Goal: Task Accomplishment & Management: Manage account settings

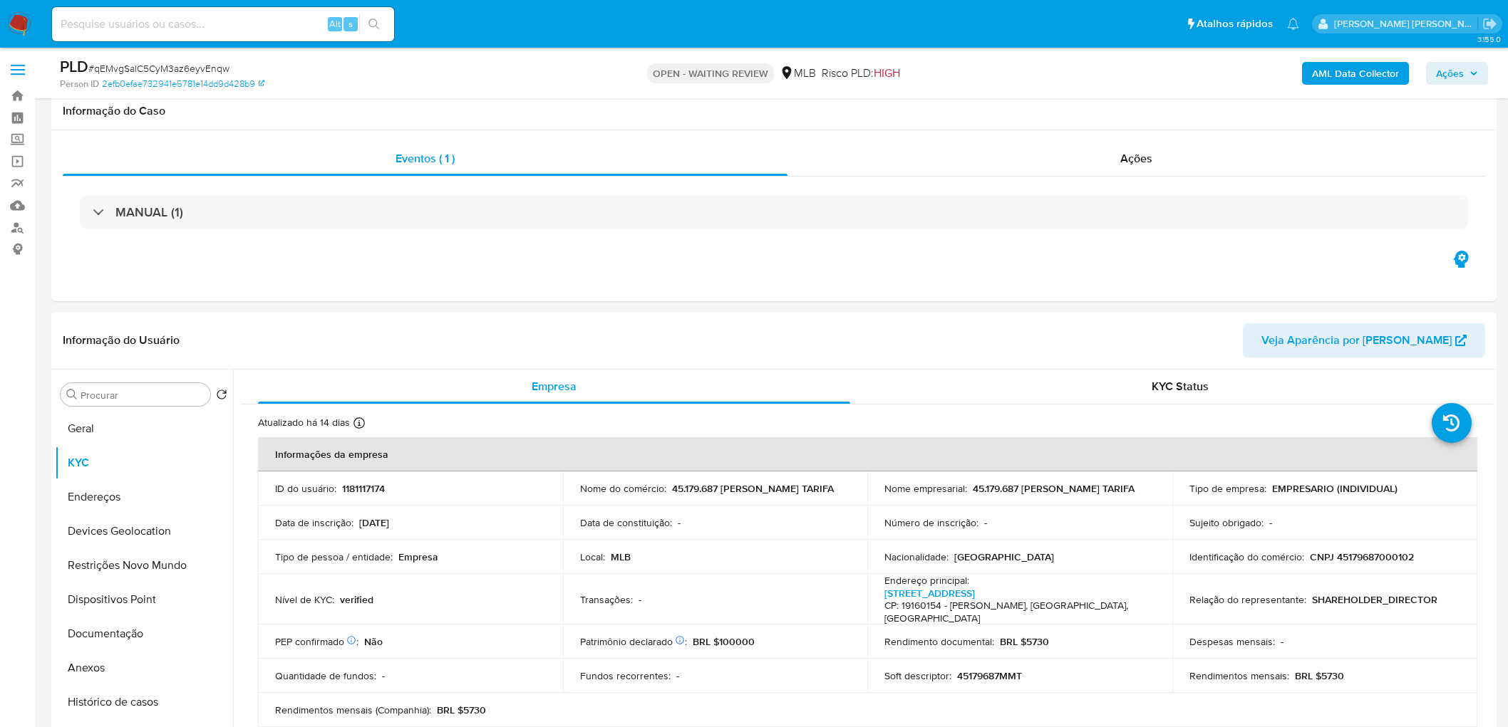
scroll to position [1345, 0]
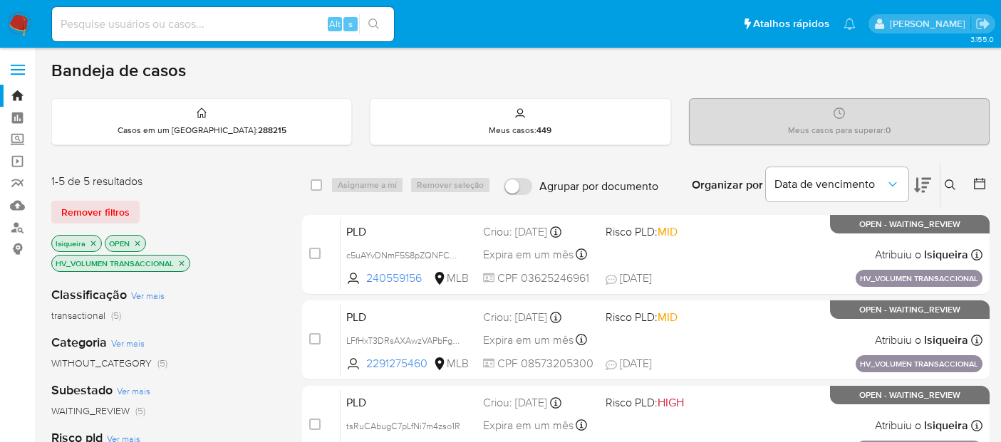
scroll to position [158, 0]
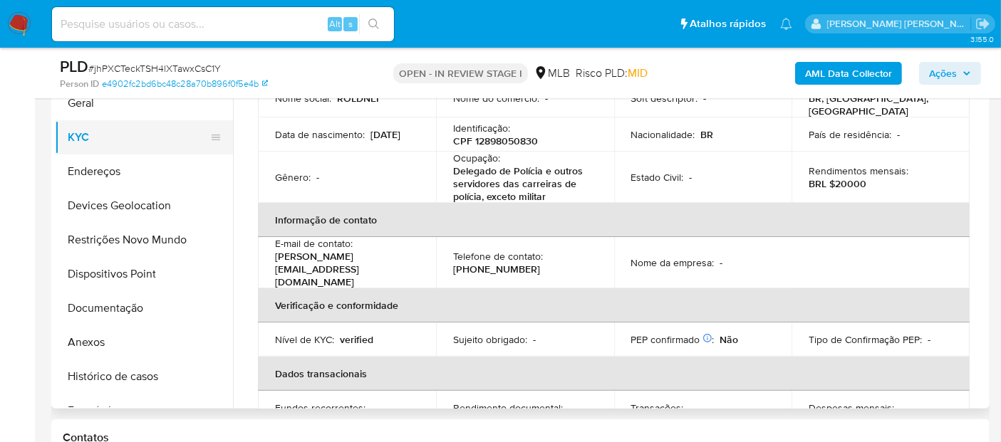
scroll to position [61, 0]
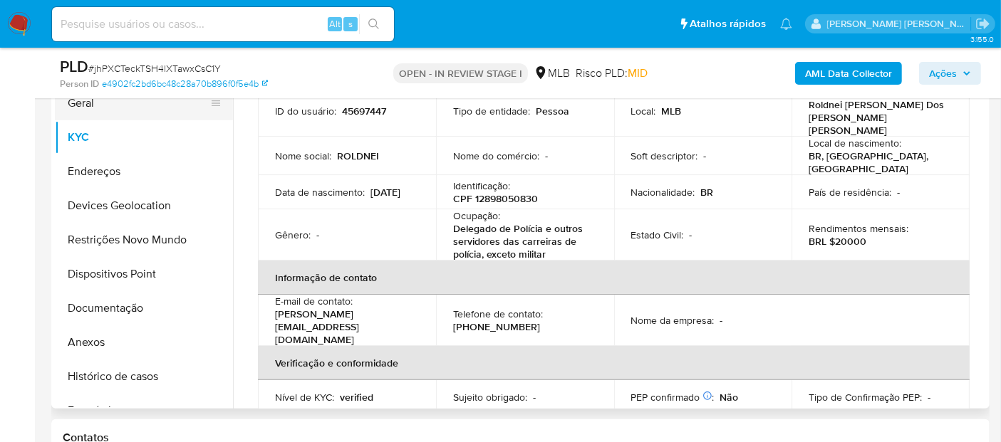
click at [138, 107] on button "Geral" at bounding box center [138, 103] width 167 height 34
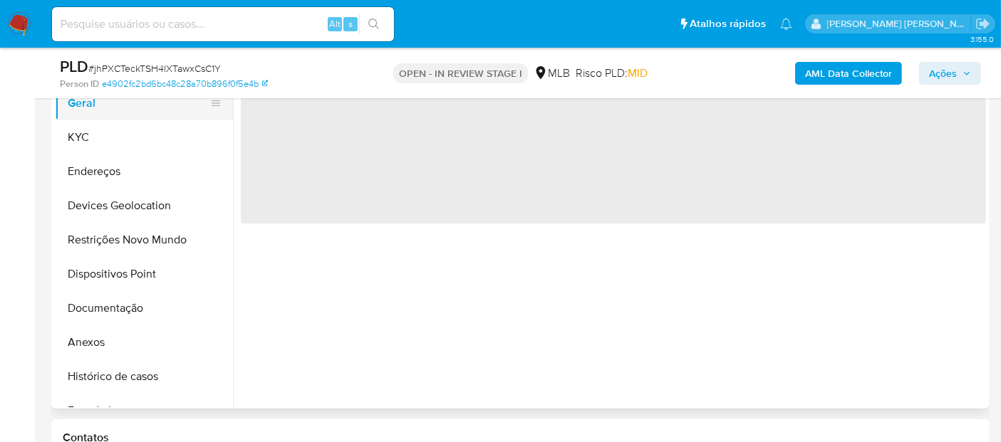
scroll to position [0, 0]
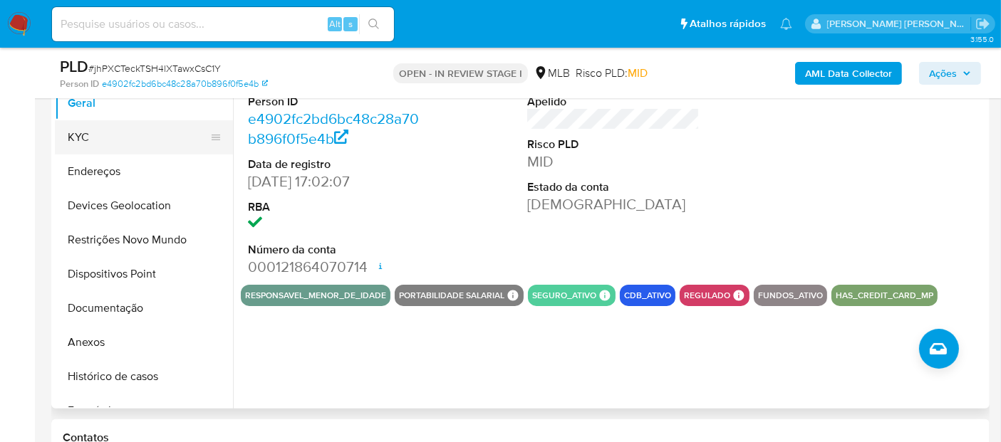
click at [92, 133] on button "KYC" at bounding box center [138, 137] width 167 height 34
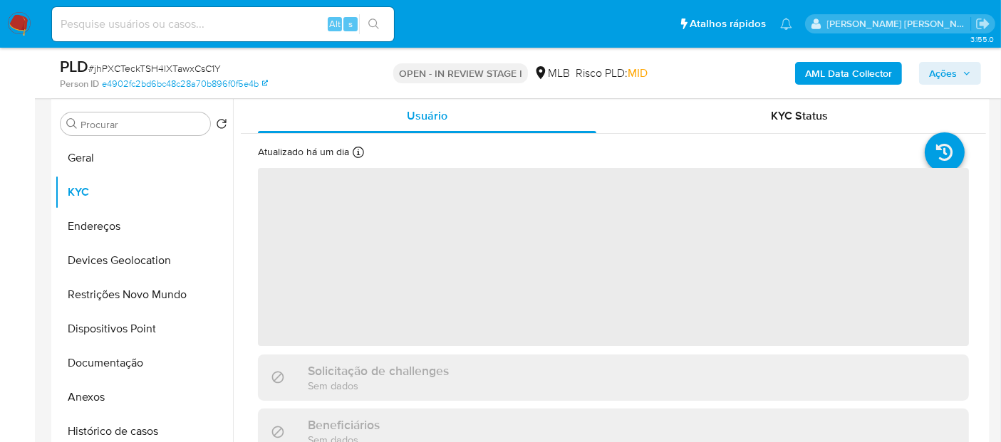
scroll to position [247, 0]
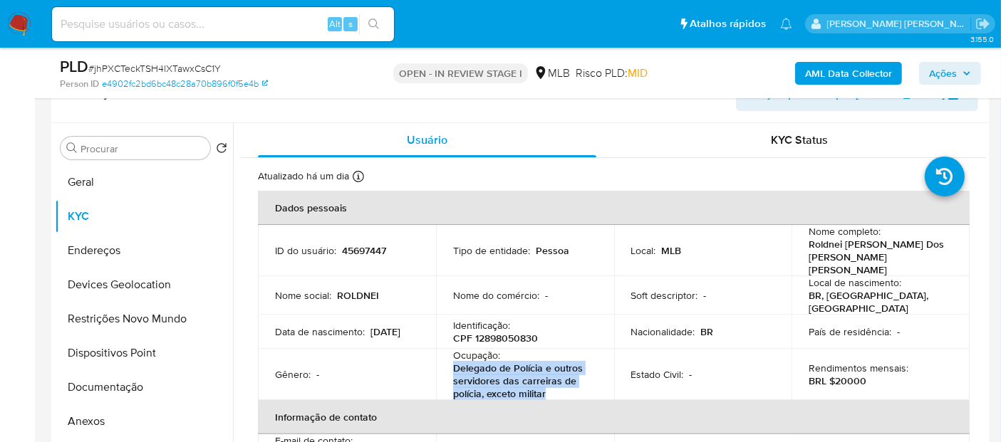
drag, startPoint x: 549, startPoint y: 379, endPoint x: 442, endPoint y: 347, distance: 111.6
click at [442, 349] on td "Ocupação : Delegado de Polícia e outros servidores das carreiras de polícia, ex…" at bounding box center [525, 374] width 178 height 51
copy p "Delegado de Polícia e outros servidores das carreiras de polícia, exceto militar"
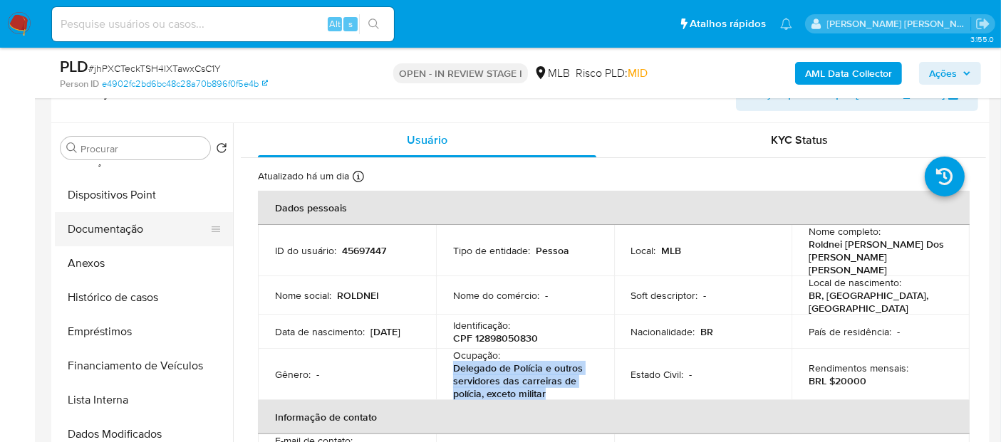
click at [147, 220] on button "Documentação" at bounding box center [138, 229] width 167 height 34
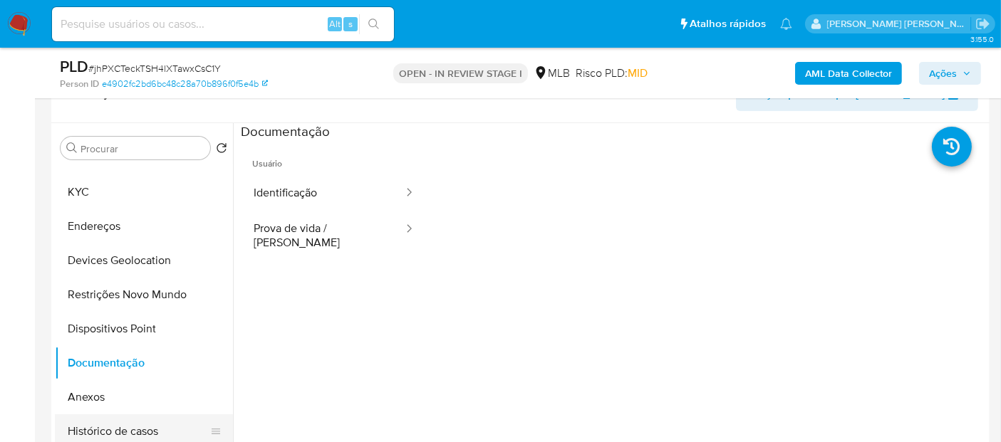
scroll to position [0, 0]
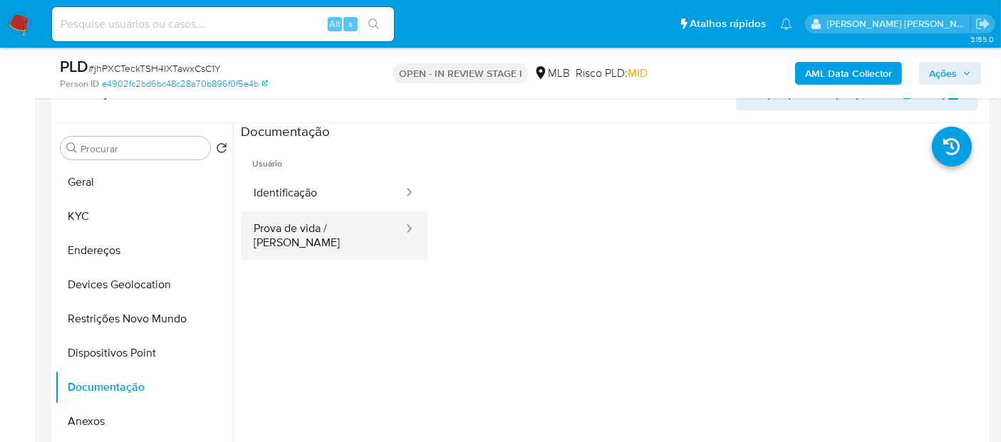
click at [402, 222] on icon at bounding box center [409, 229] width 14 height 14
click at [321, 249] on ul "Usuário Identificação Prova de vida / Selfie" at bounding box center [334, 346] width 187 height 410
click at [331, 240] on button "Prova de vida / [PERSON_NAME]" at bounding box center [323, 236] width 164 height 48
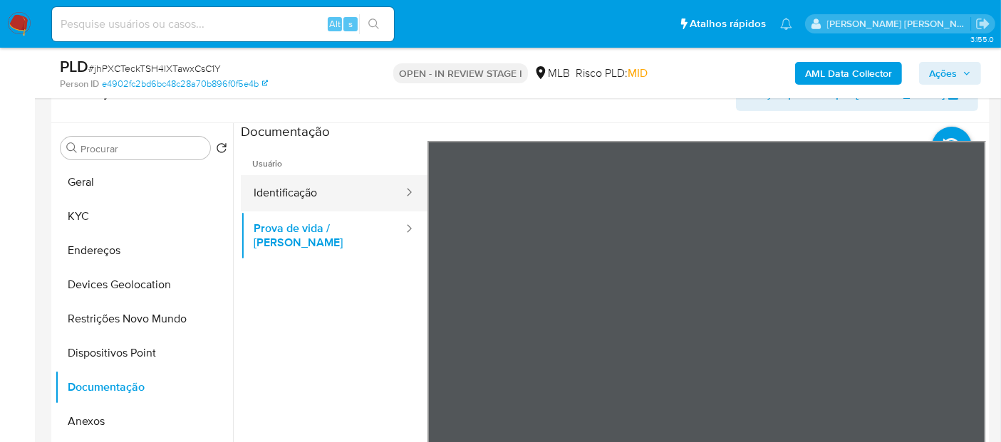
click at [329, 190] on button "Identificação" at bounding box center [323, 193] width 164 height 36
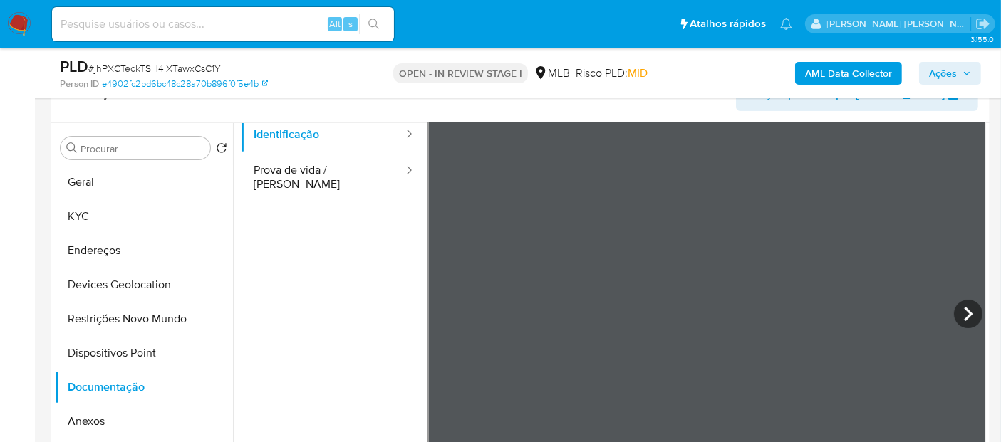
scroll to position [79, 0]
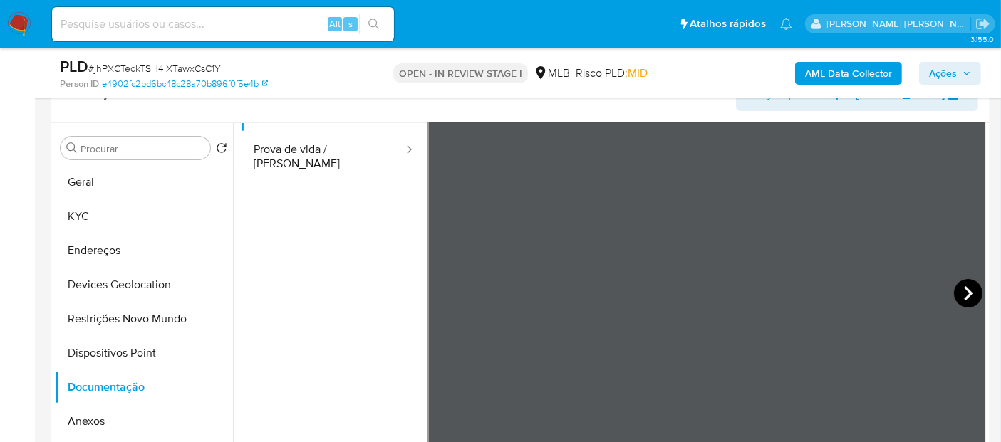
click at [968, 294] on icon at bounding box center [968, 293] width 29 height 29
click at [120, 190] on button "Geral" at bounding box center [138, 182] width 167 height 34
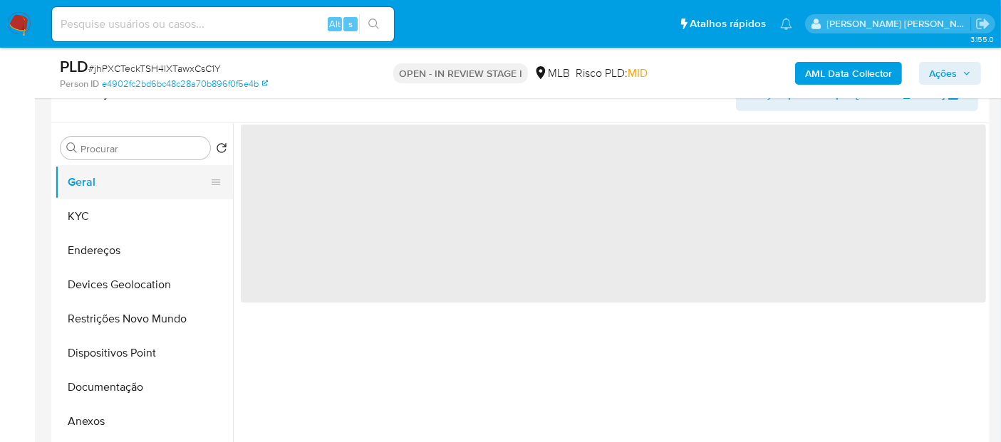
scroll to position [0, 0]
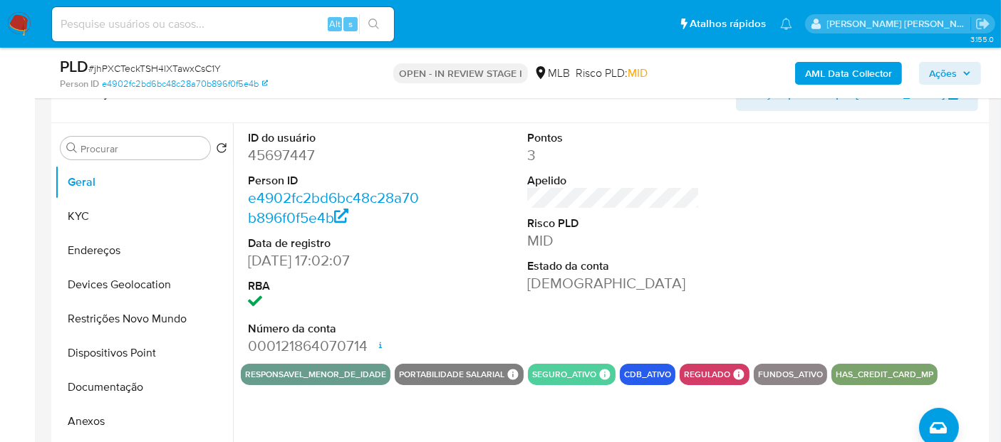
click at [281, 162] on dd "45697447" at bounding box center [334, 155] width 172 height 20
copy dd "45697447"
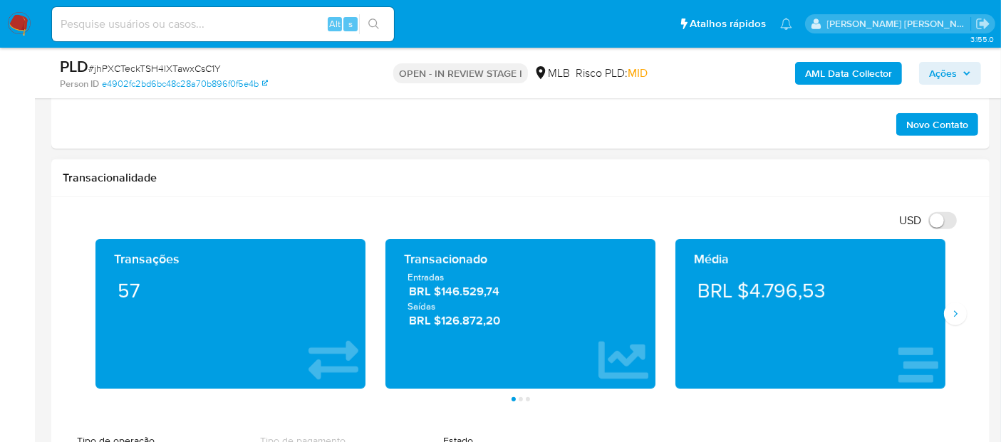
scroll to position [880, 0]
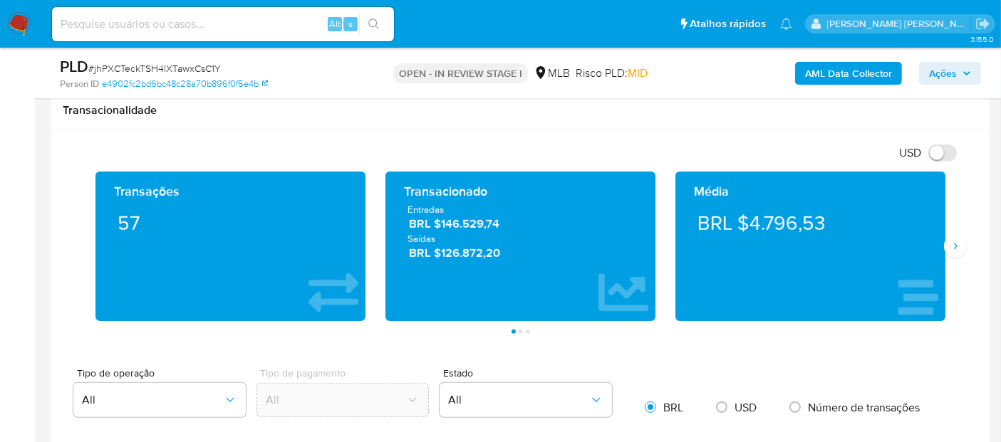
click at [953, 259] on div "Média BRL $4.796,53" at bounding box center [810, 247] width 290 height 150
click at [953, 251] on button "Siguiente" at bounding box center [955, 246] width 23 height 23
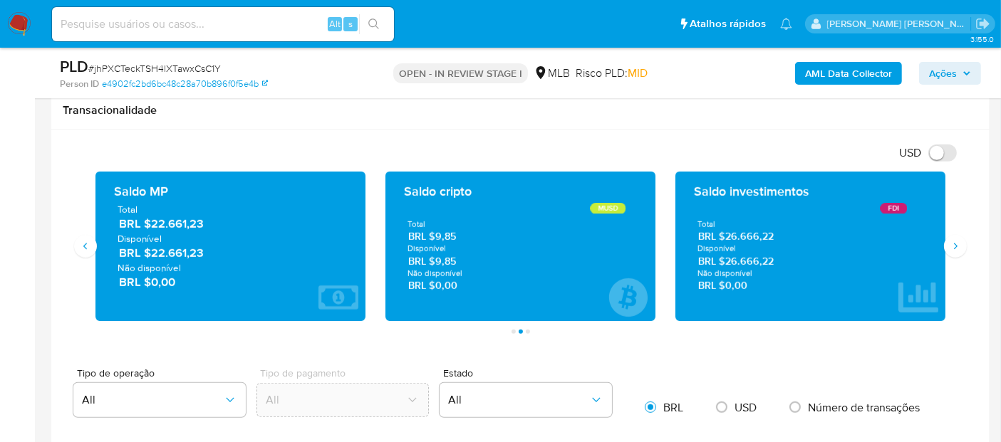
drag, startPoint x: 226, startPoint y: 258, endPoint x: 150, endPoint y: 252, distance: 75.7
click at [150, 252] on span "BRL $22.661,23" at bounding box center [231, 253] width 224 height 16
drag, startPoint x: 782, startPoint y: 264, endPoint x: 725, endPoint y: 260, distance: 57.1
click at [725, 260] on span "BRL $26.666,22" at bounding box center [810, 262] width 225 height 14
click at [951, 251] on button "Siguiente" at bounding box center [955, 246] width 23 height 23
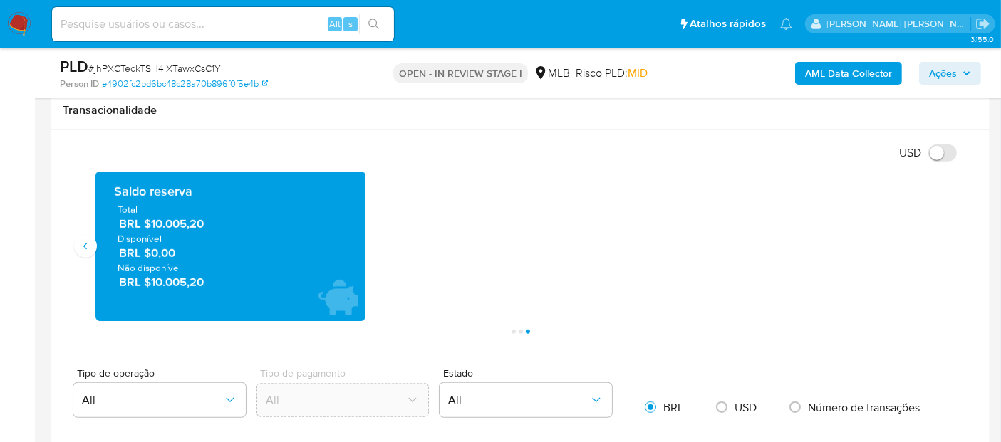
drag, startPoint x: 209, startPoint y: 226, endPoint x: 150, endPoint y: 228, distance: 59.2
click at [150, 228] on span "BRL $10.005,20" at bounding box center [231, 225] width 224 height 16
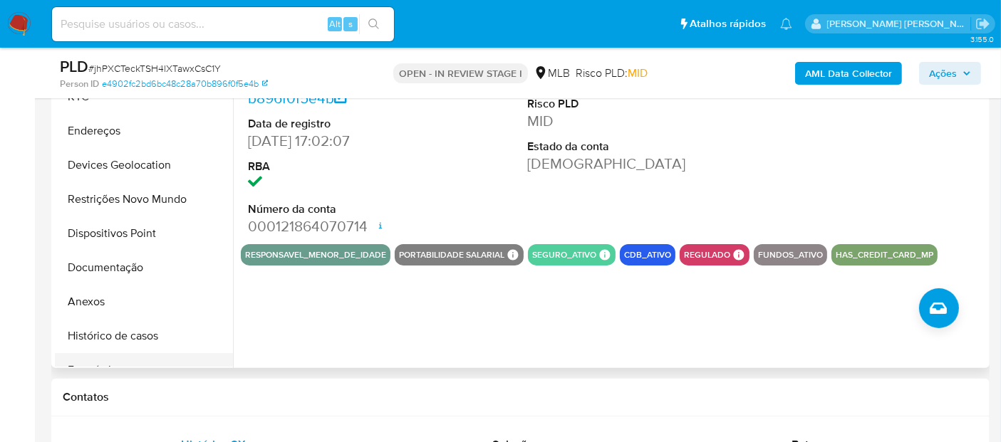
scroll to position [483, 0]
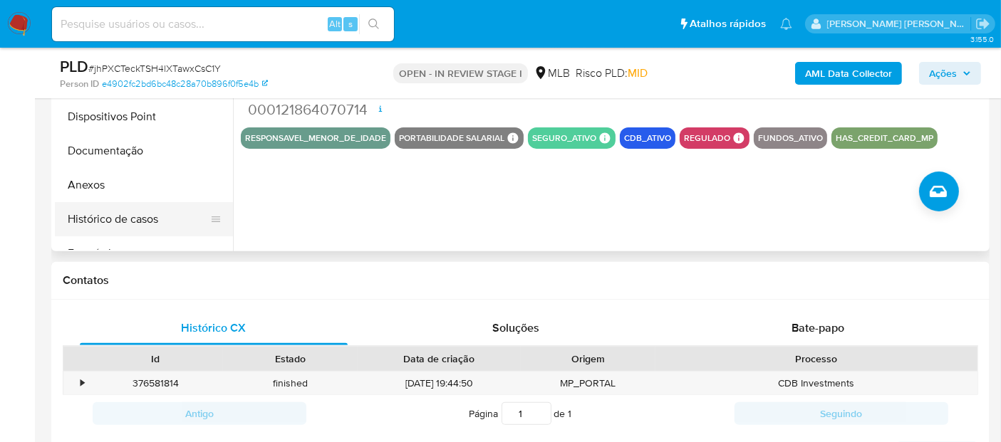
click at [115, 227] on button "Histórico de casos" at bounding box center [138, 219] width 167 height 34
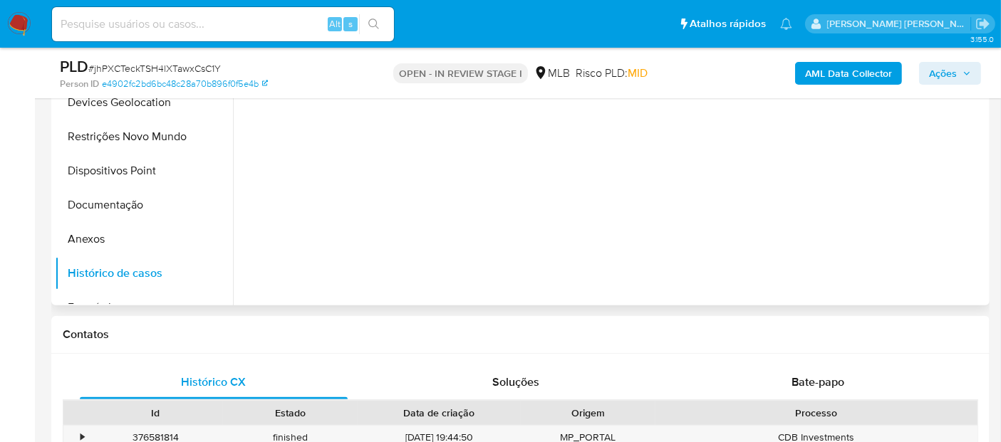
scroll to position [404, 0]
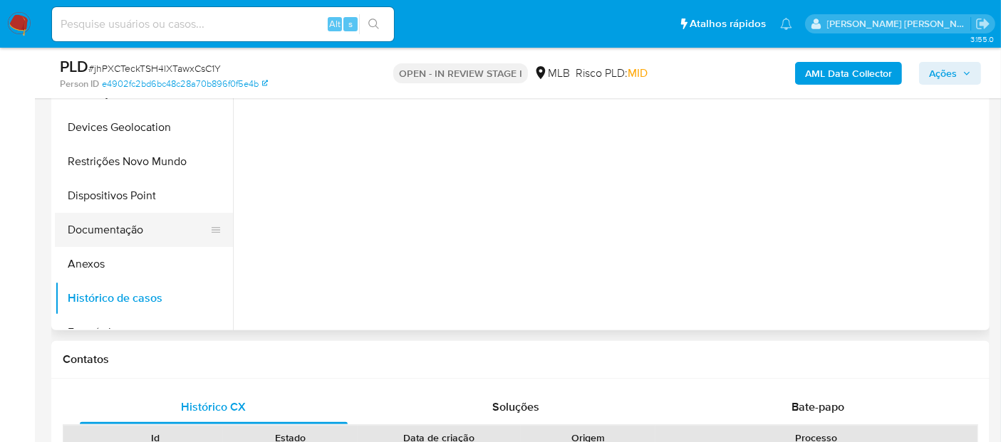
click at [145, 230] on button "Documentação" at bounding box center [138, 230] width 167 height 34
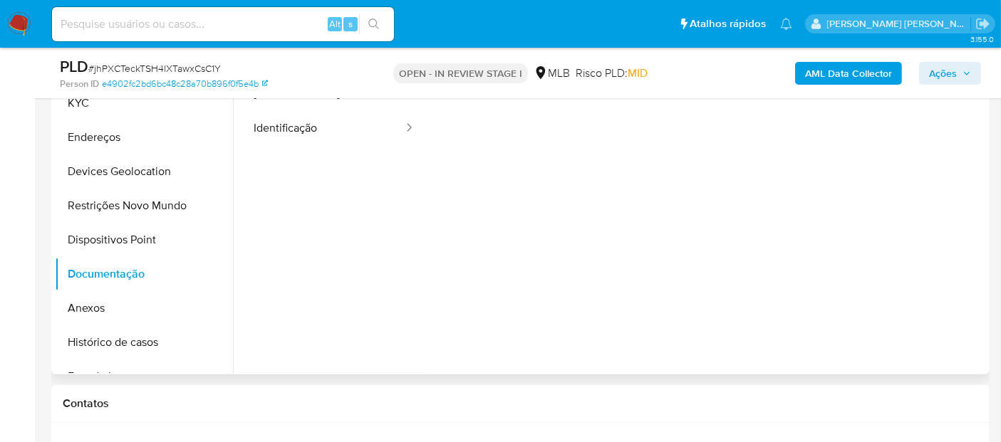
scroll to position [246, 0]
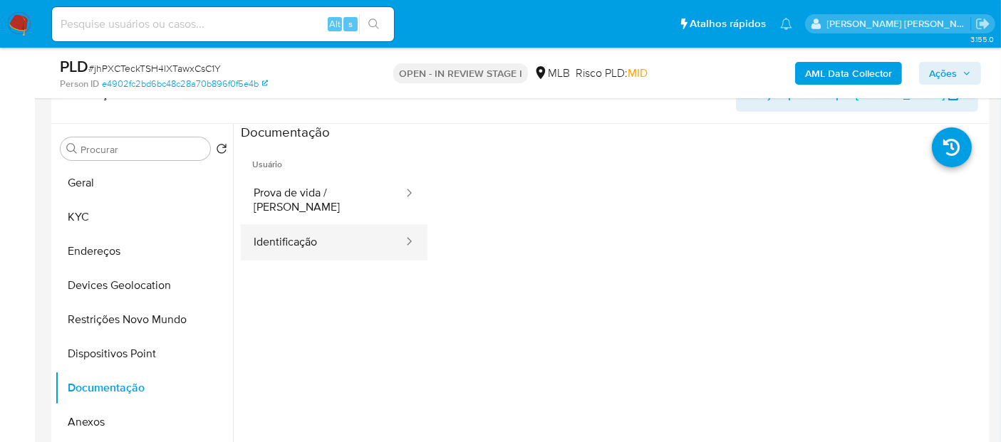
click at [279, 224] on button "Identificação" at bounding box center [323, 242] width 164 height 36
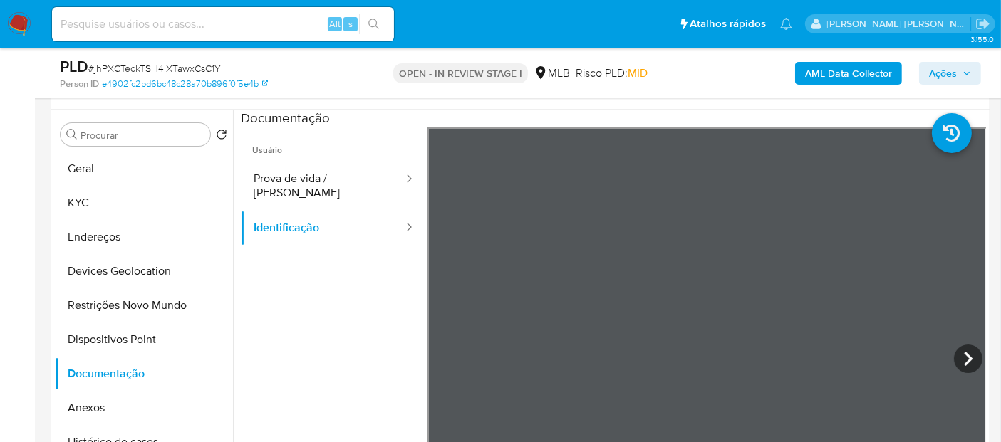
scroll to position [299, 0]
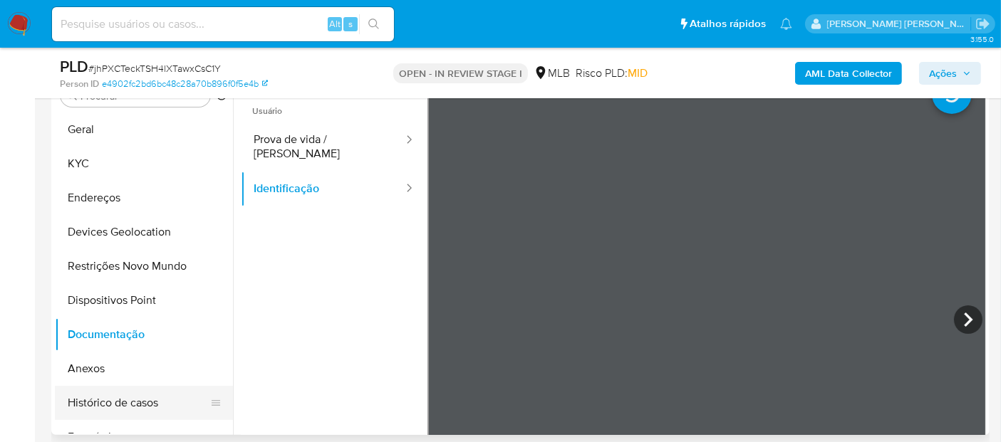
click at [122, 399] on button "Histórico de casos" at bounding box center [138, 403] width 167 height 34
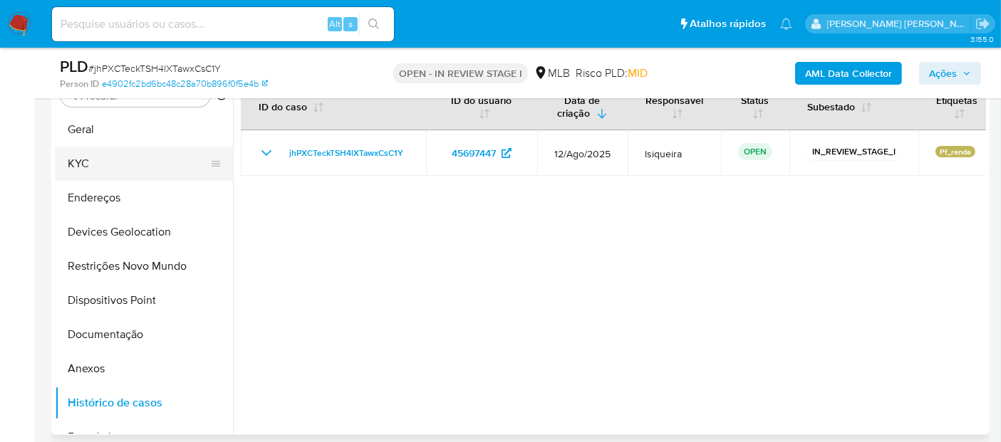
click at [108, 163] on button "KYC" at bounding box center [138, 164] width 167 height 34
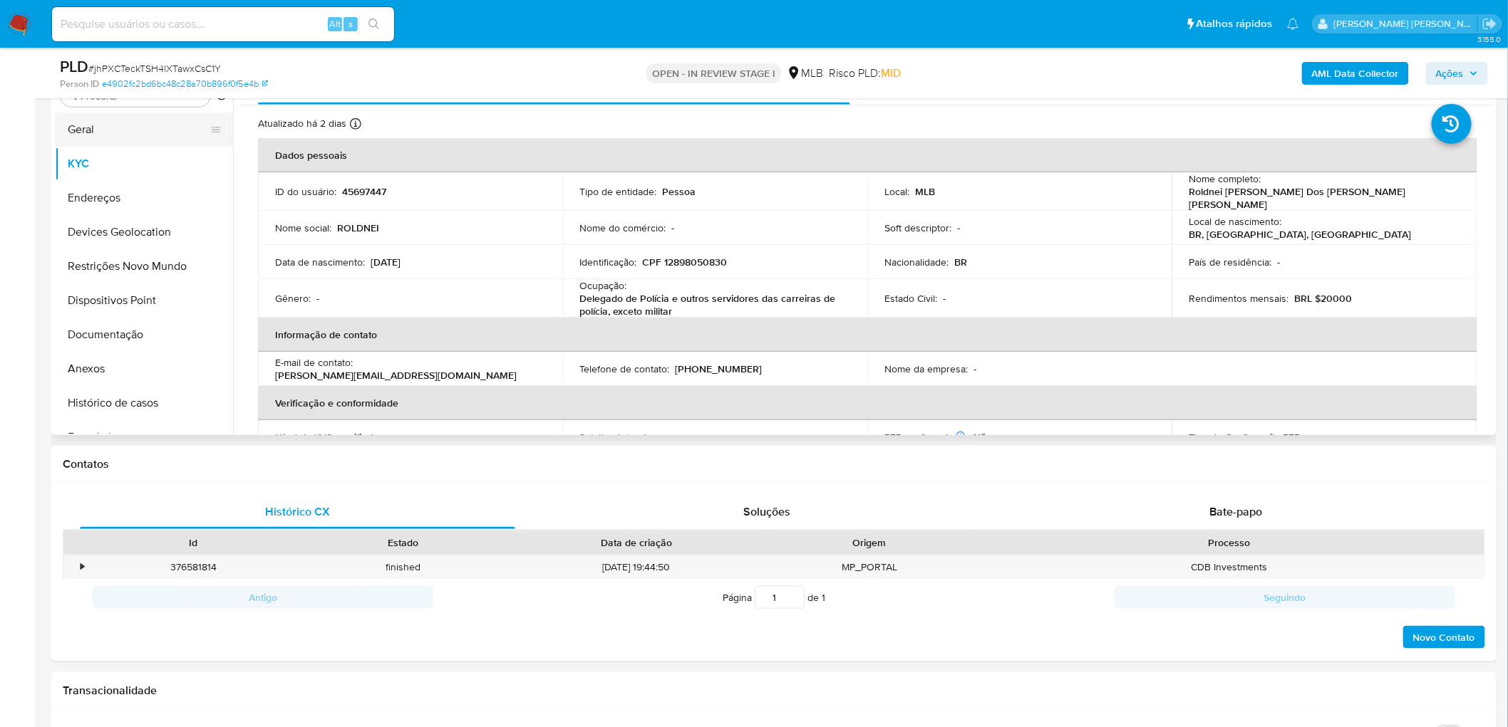
click at [127, 123] on button "Geral" at bounding box center [138, 130] width 167 height 34
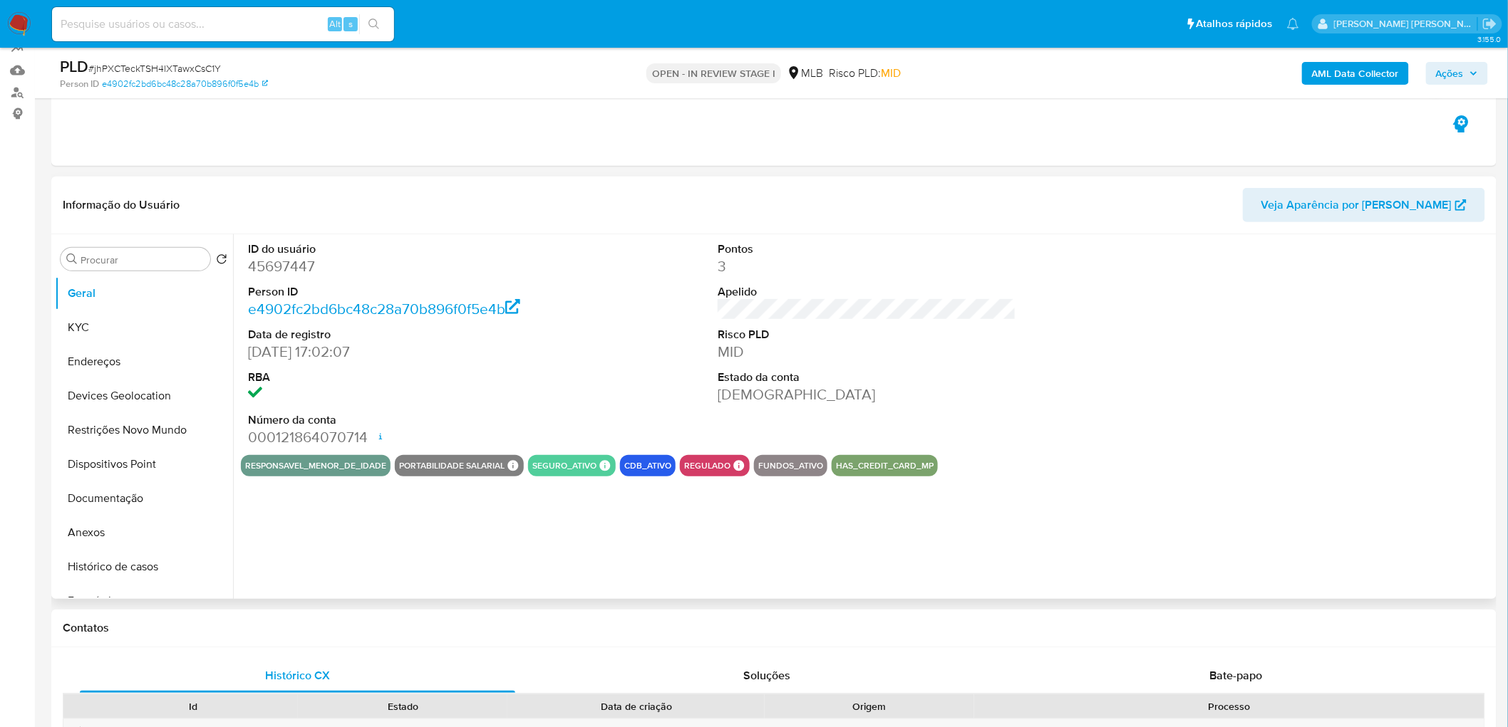
scroll to position [61, 0]
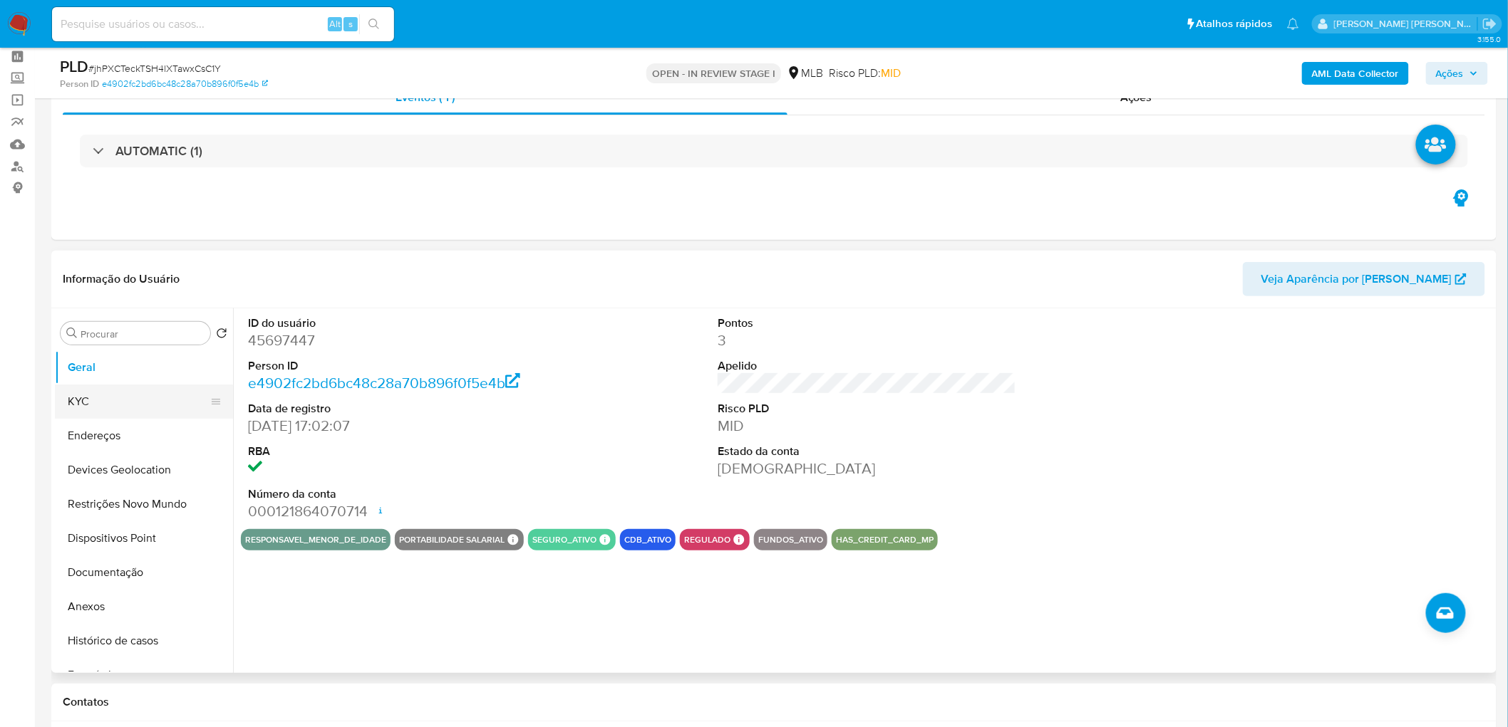
click at [116, 395] on button "KYC" at bounding box center [138, 402] width 167 height 34
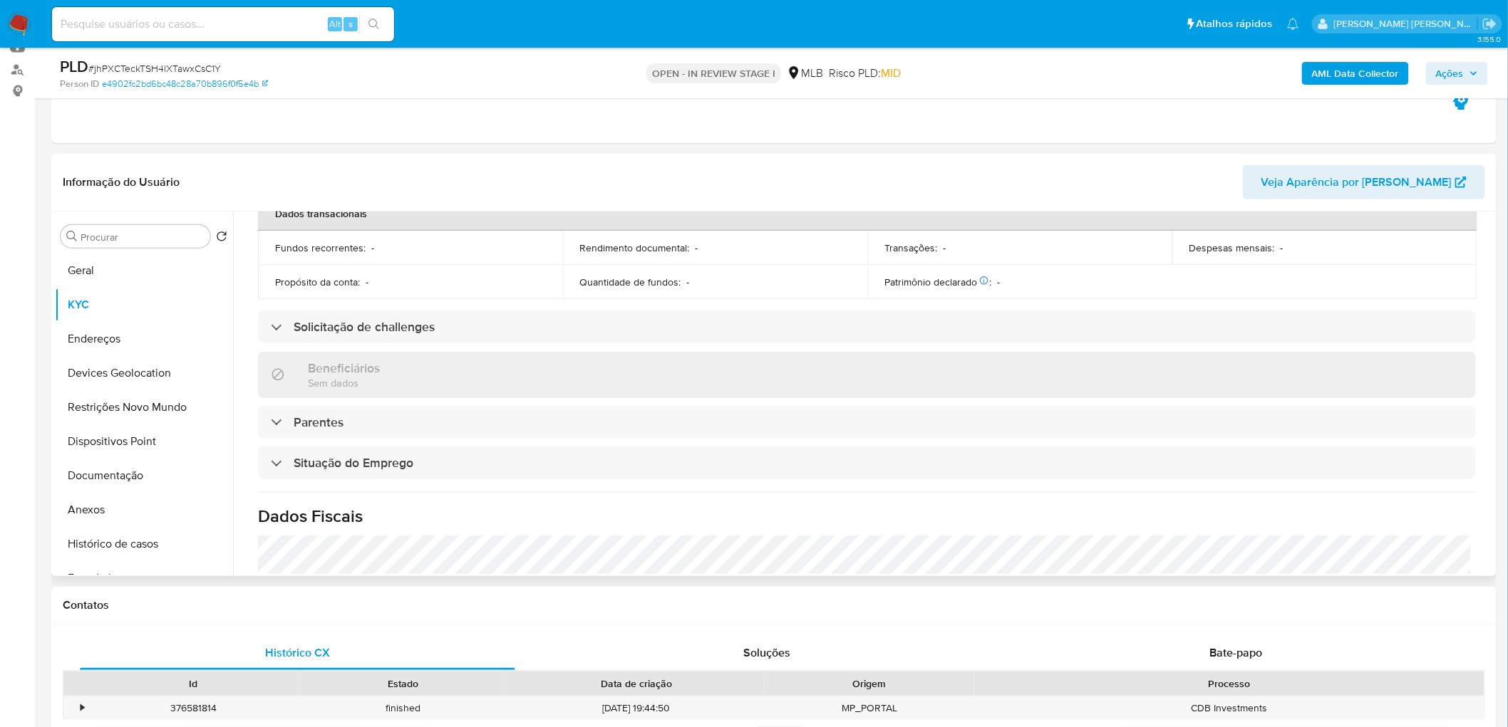
scroll to position [597, 0]
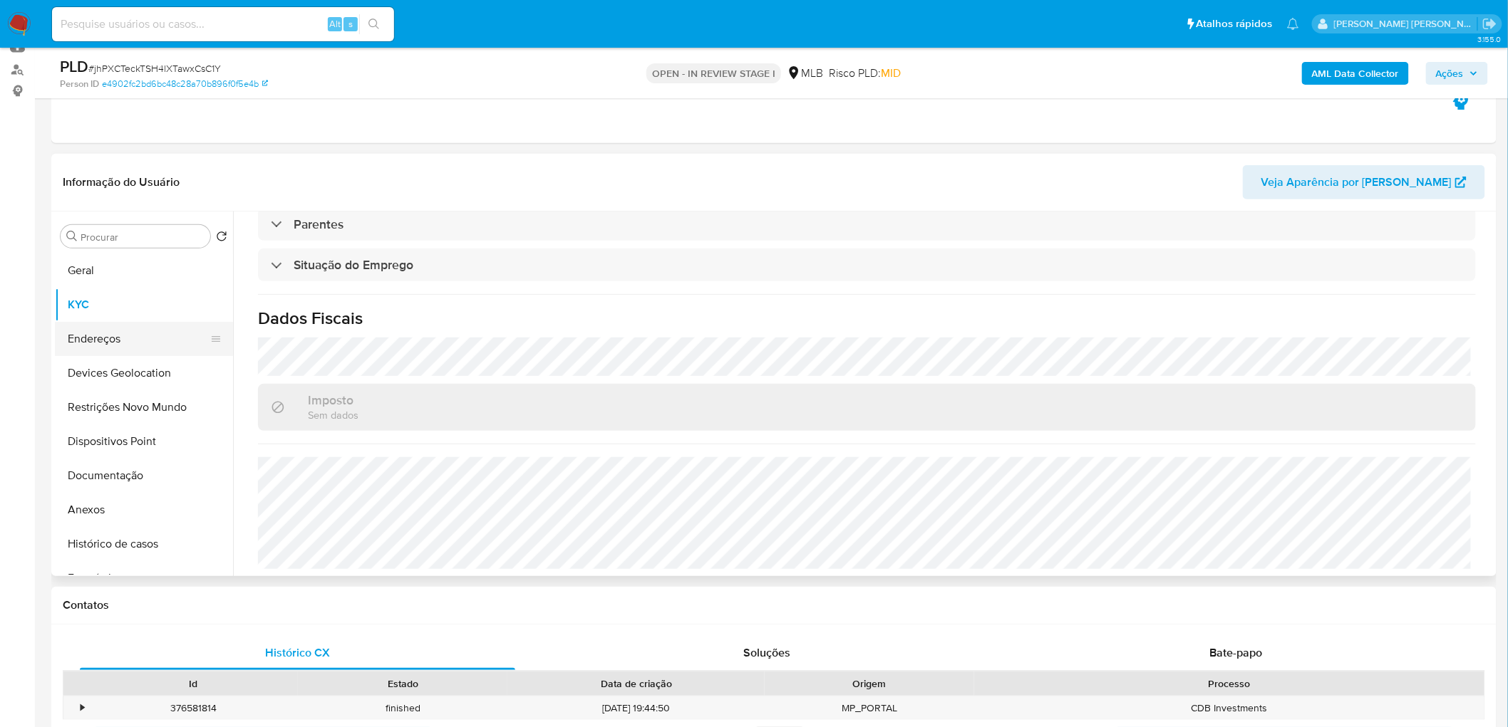
click at [117, 347] on button "Endereços" at bounding box center [138, 339] width 167 height 34
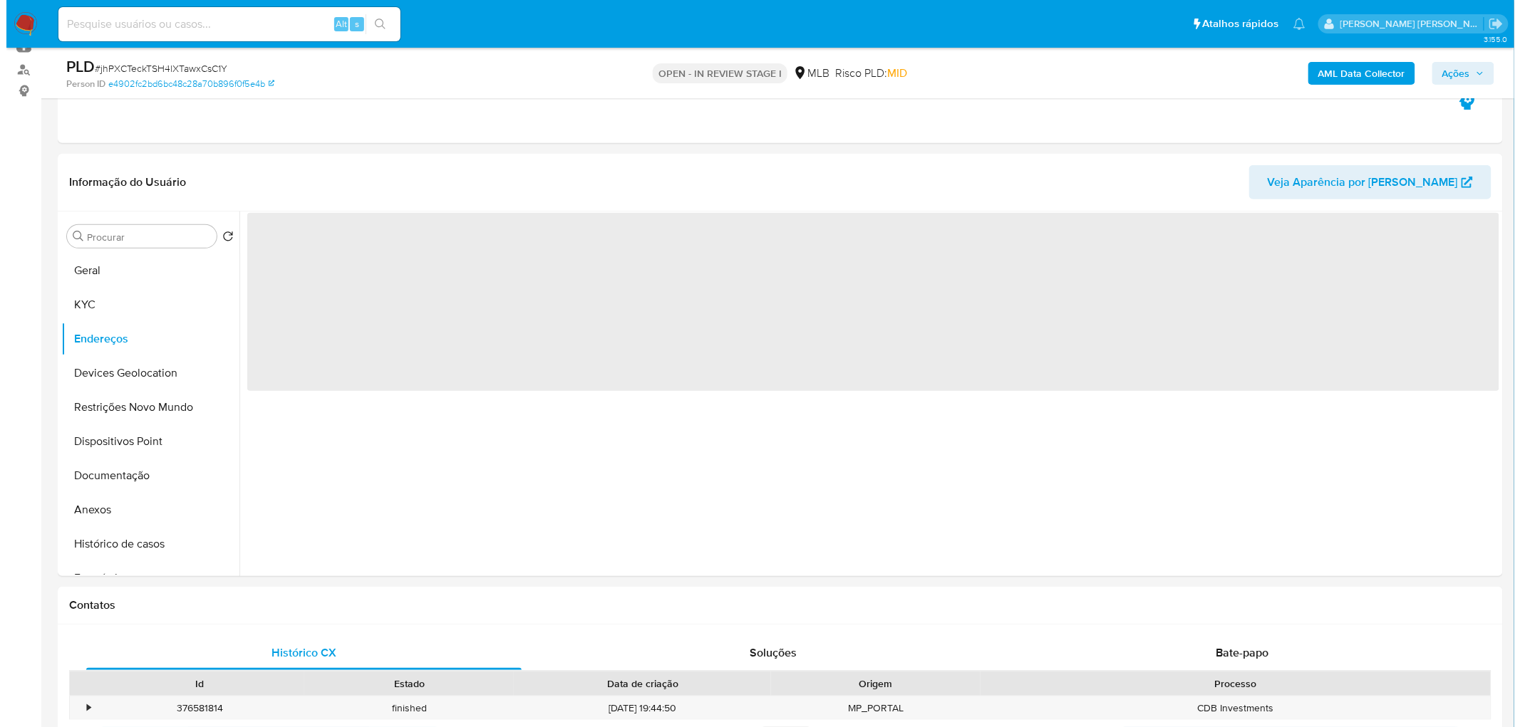
scroll to position [0, 0]
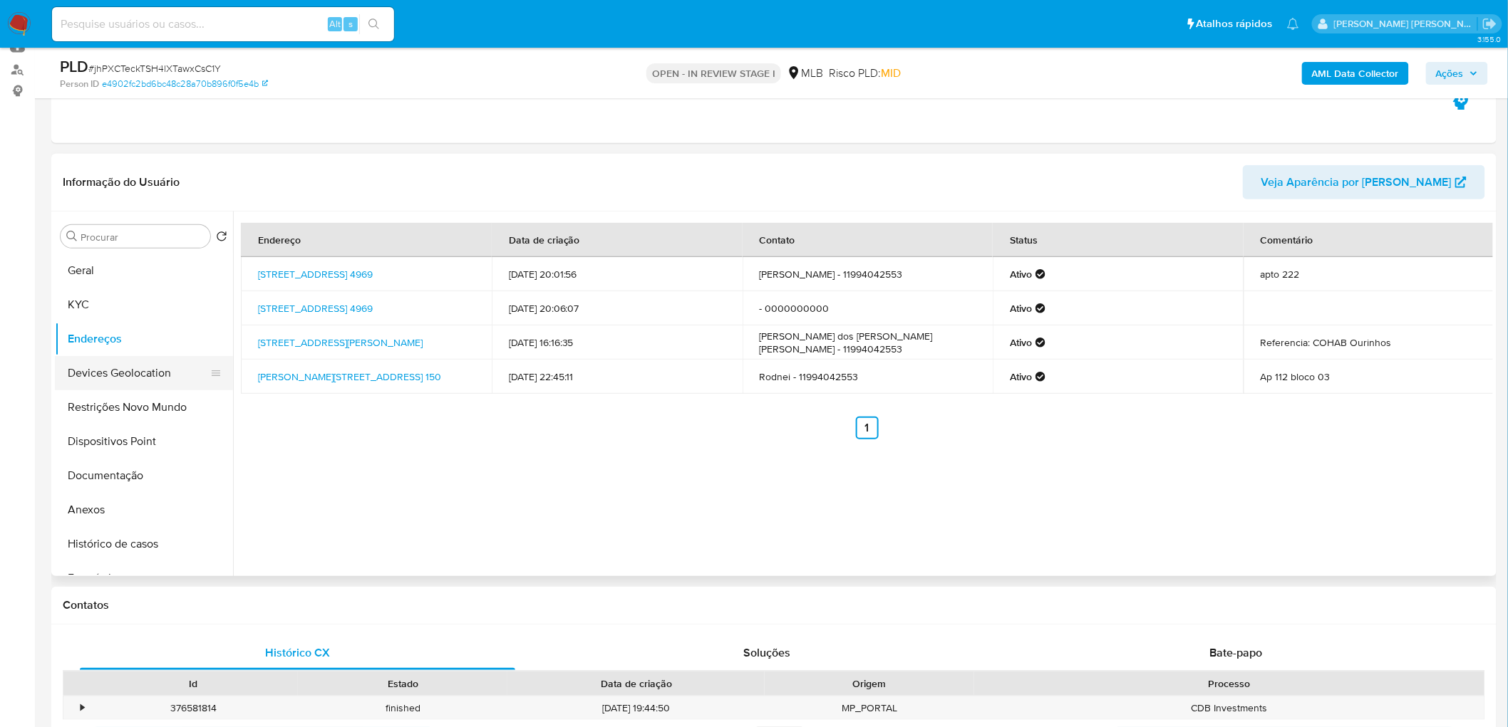
click at [100, 373] on button "Devices Geolocation" at bounding box center [138, 373] width 167 height 34
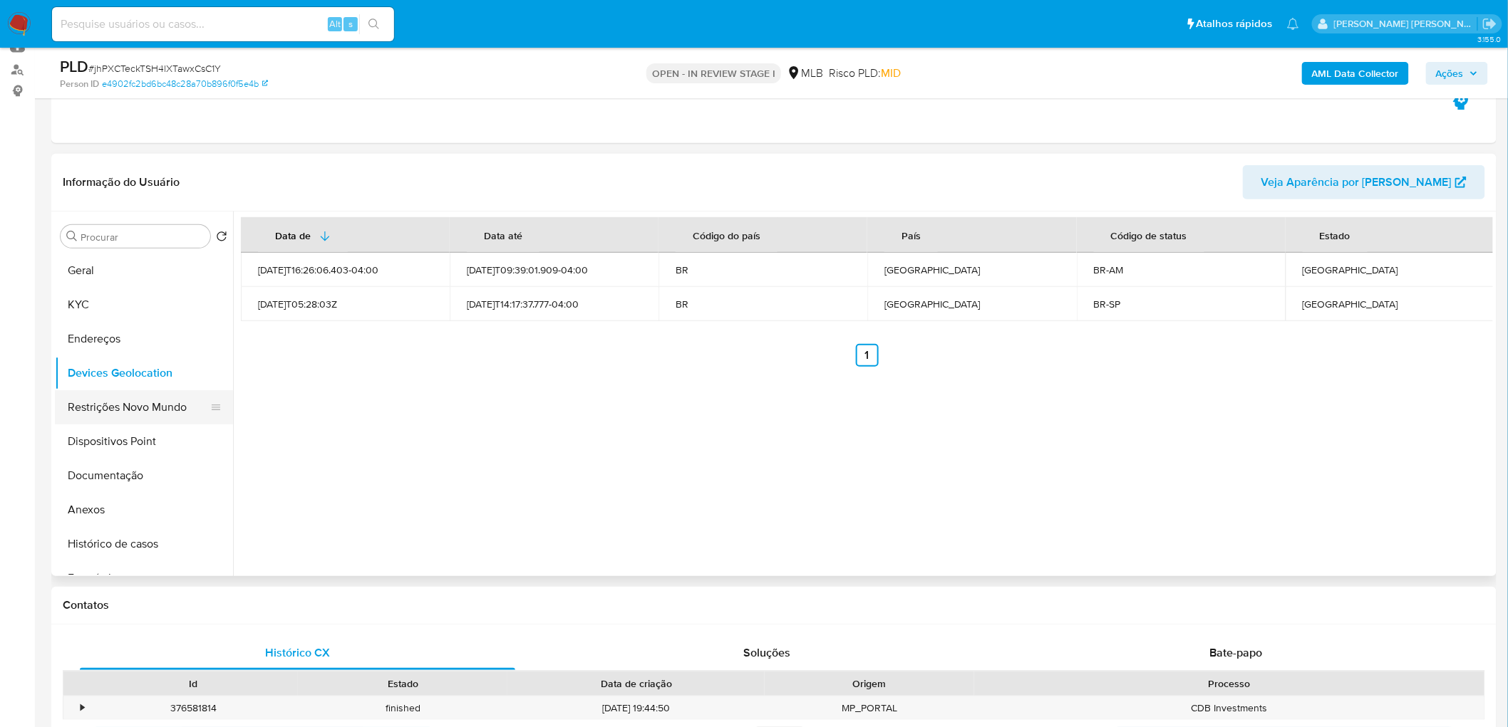
click at [118, 410] on button "Restrições Novo Mundo" at bounding box center [138, 407] width 167 height 34
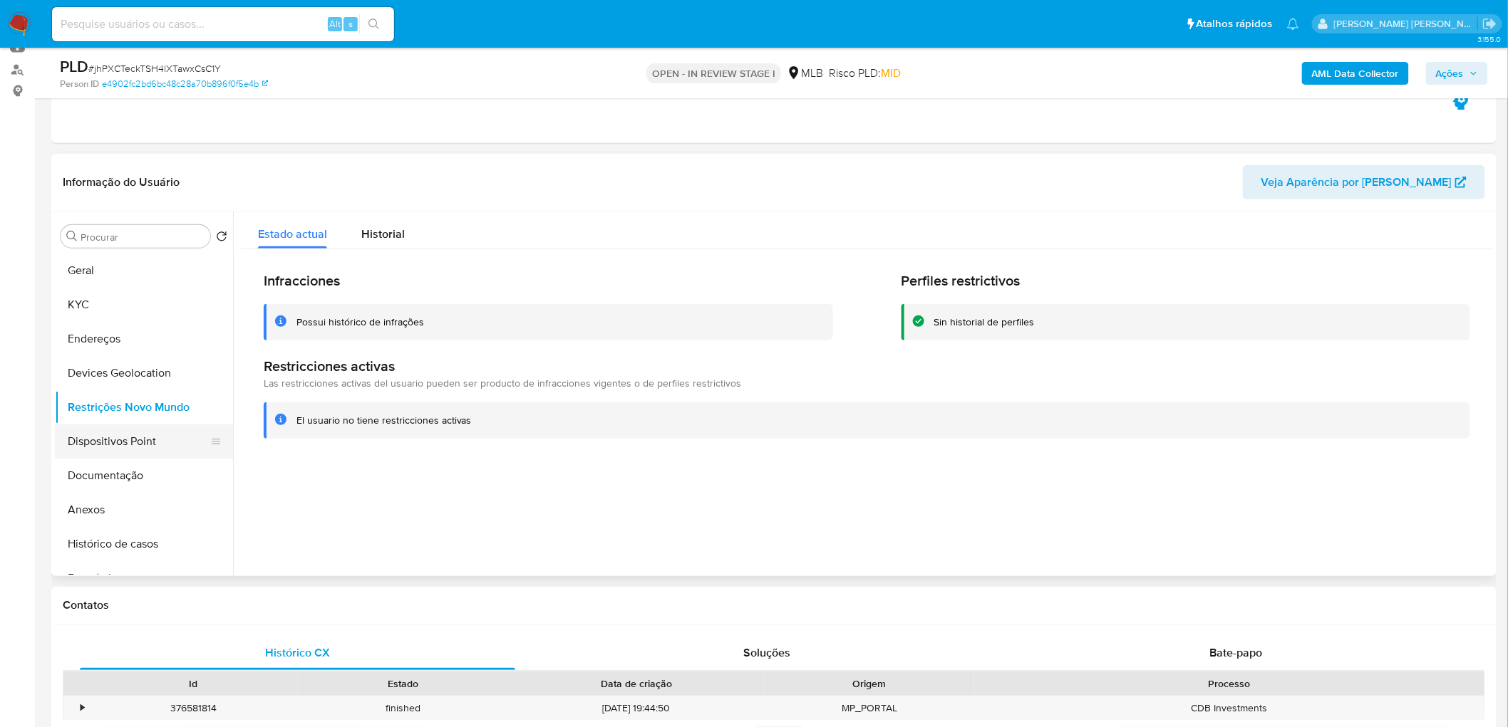
click at [109, 442] on button "Dispositivos Point" at bounding box center [138, 442] width 167 height 34
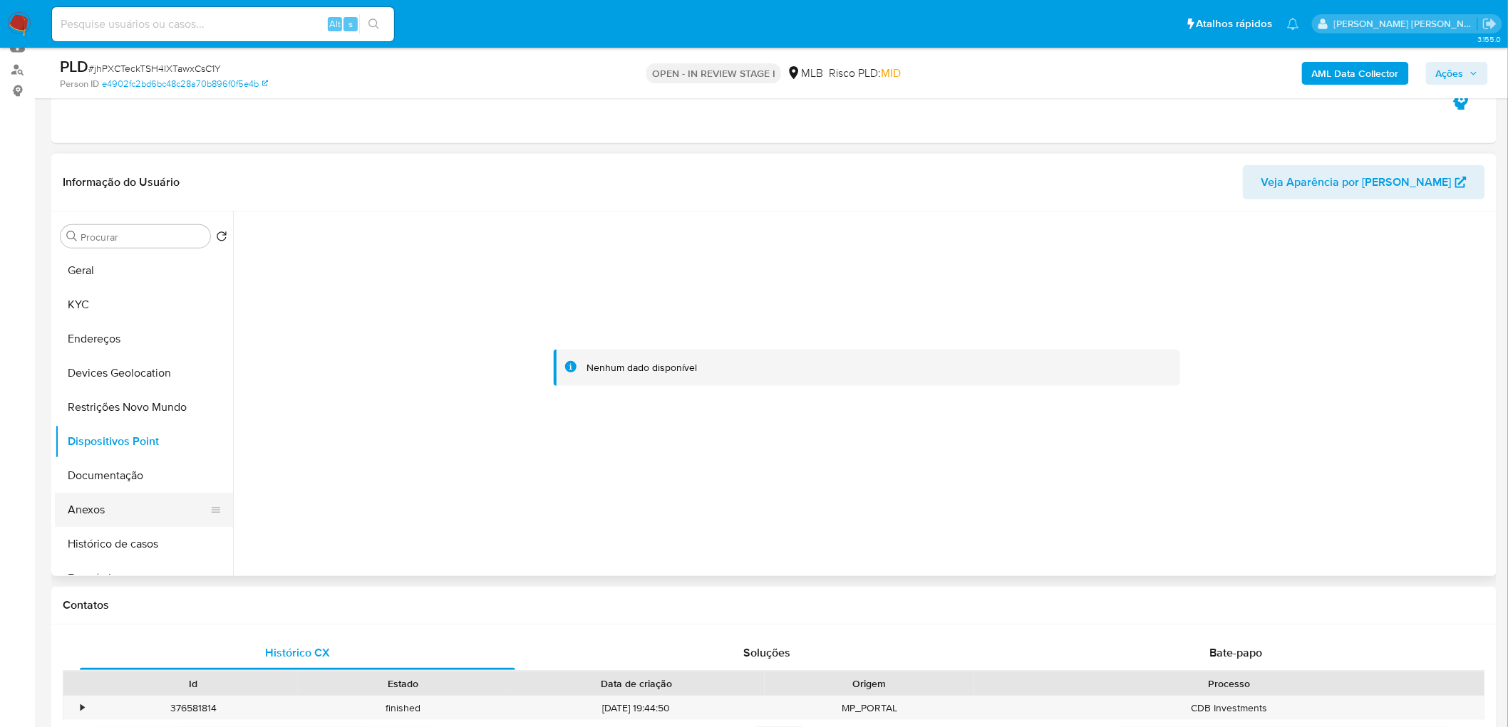
click at [104, 442] on button "Anexos" at bounding box center [138, 510] width 167 height 34
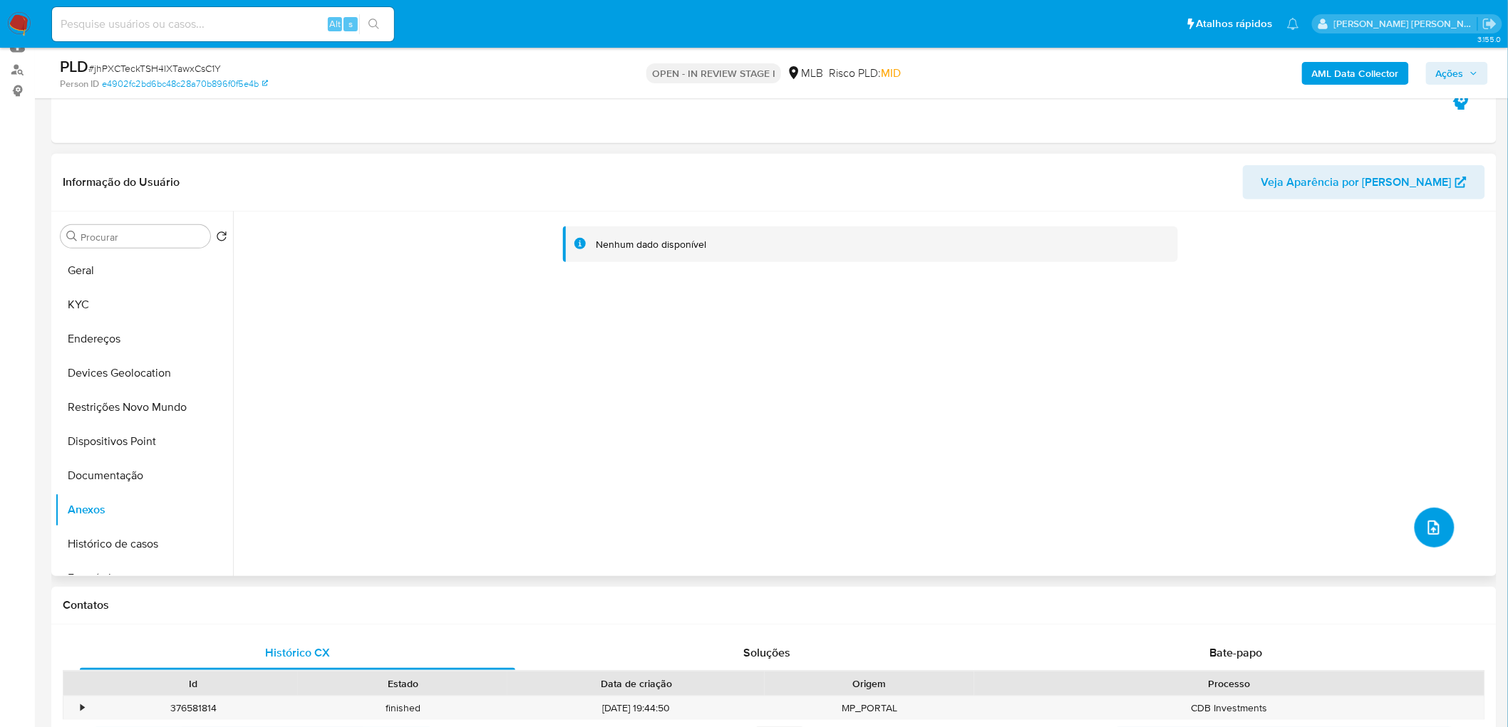
click at [1000, 442] on icon "upload-file" at bounding box center [1433, 527] width 17 height 17
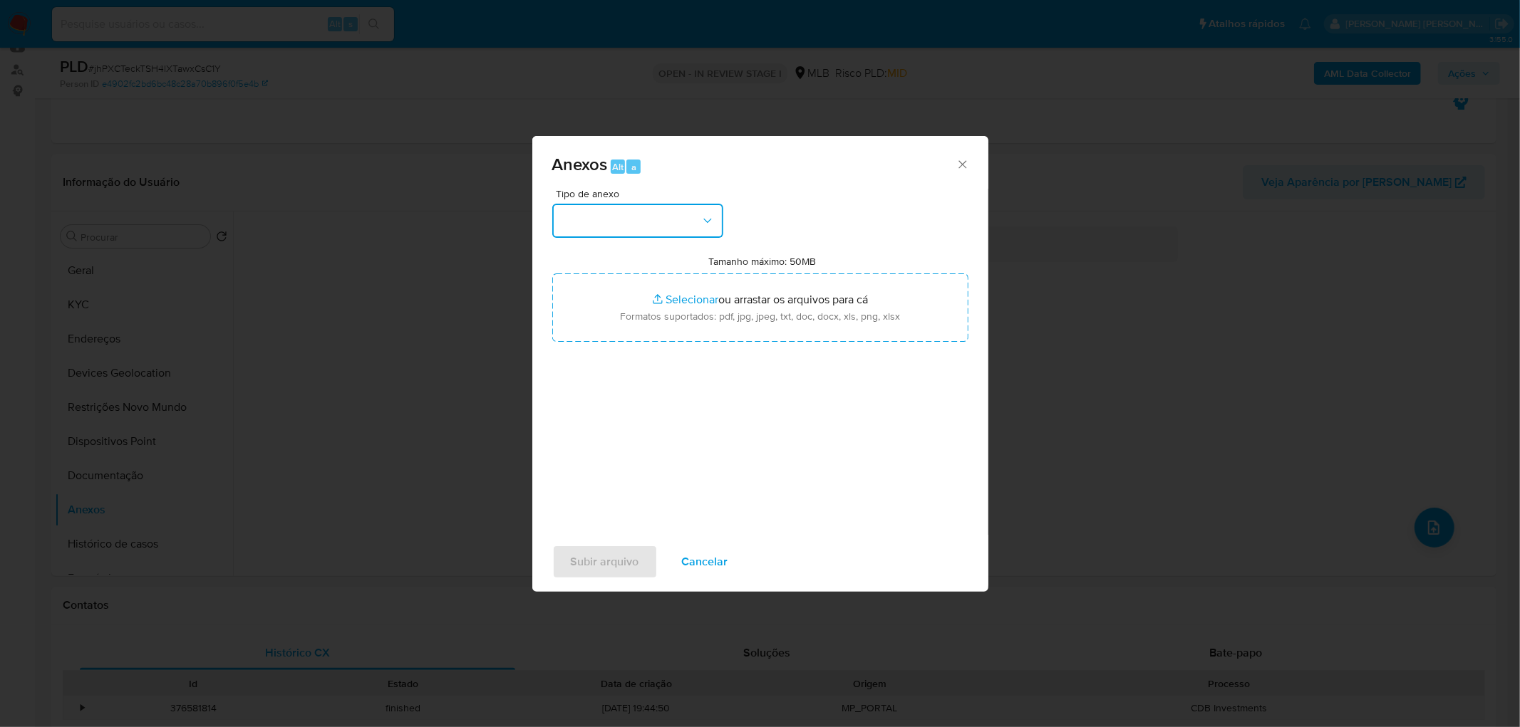
click at [611, 214] on button "button" at bounding box center [637, 221] width 171 height 34
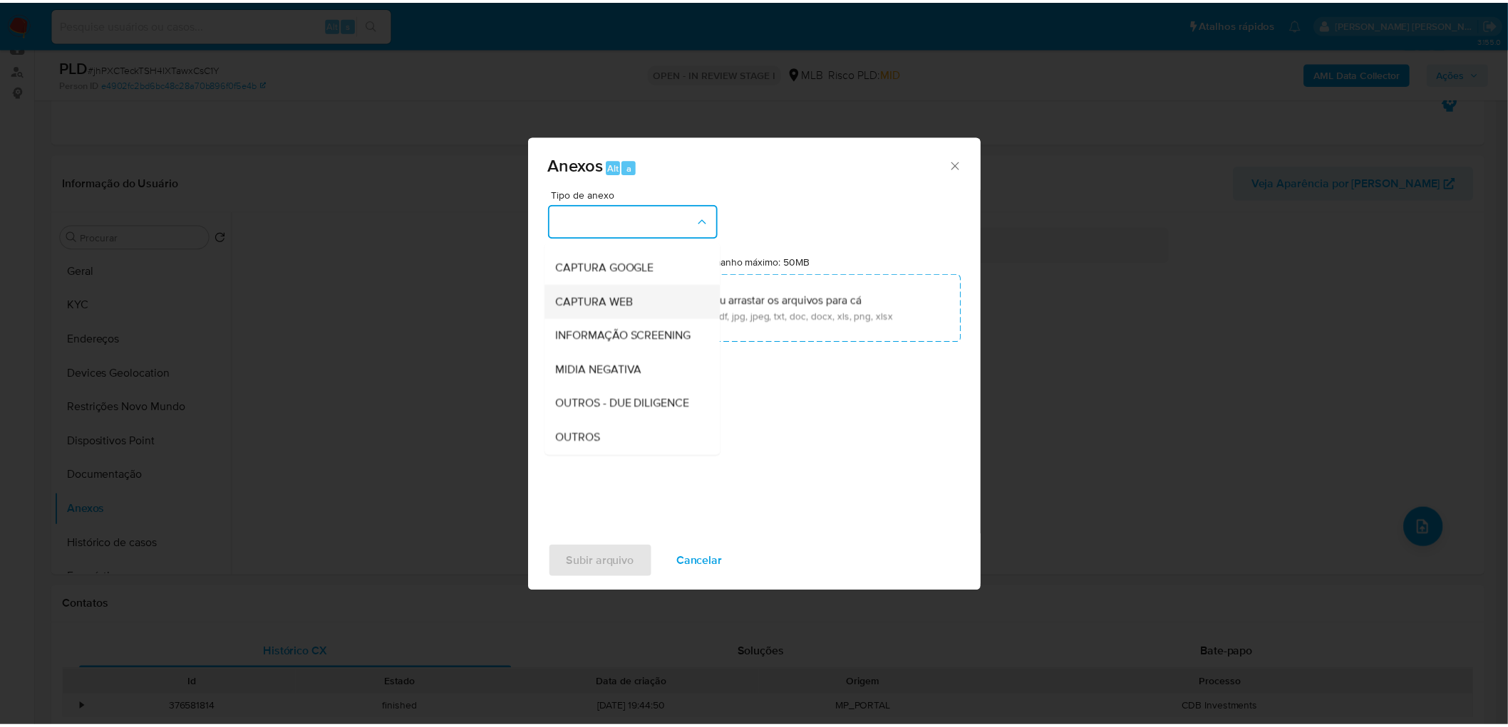
scroll to position [158, 0]
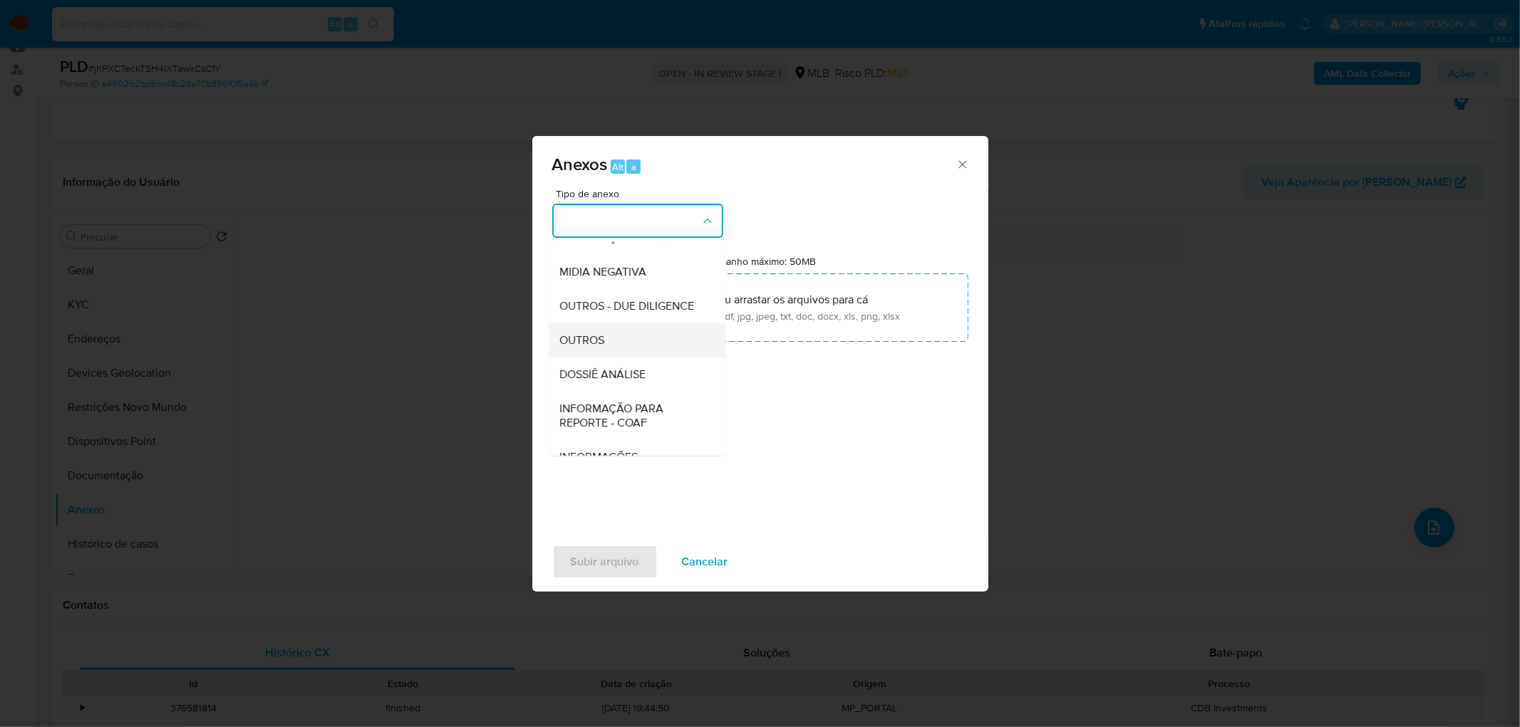
click at [602, 348] on span "OUTROS" at bounding box center [582, 340] width 45 height 14
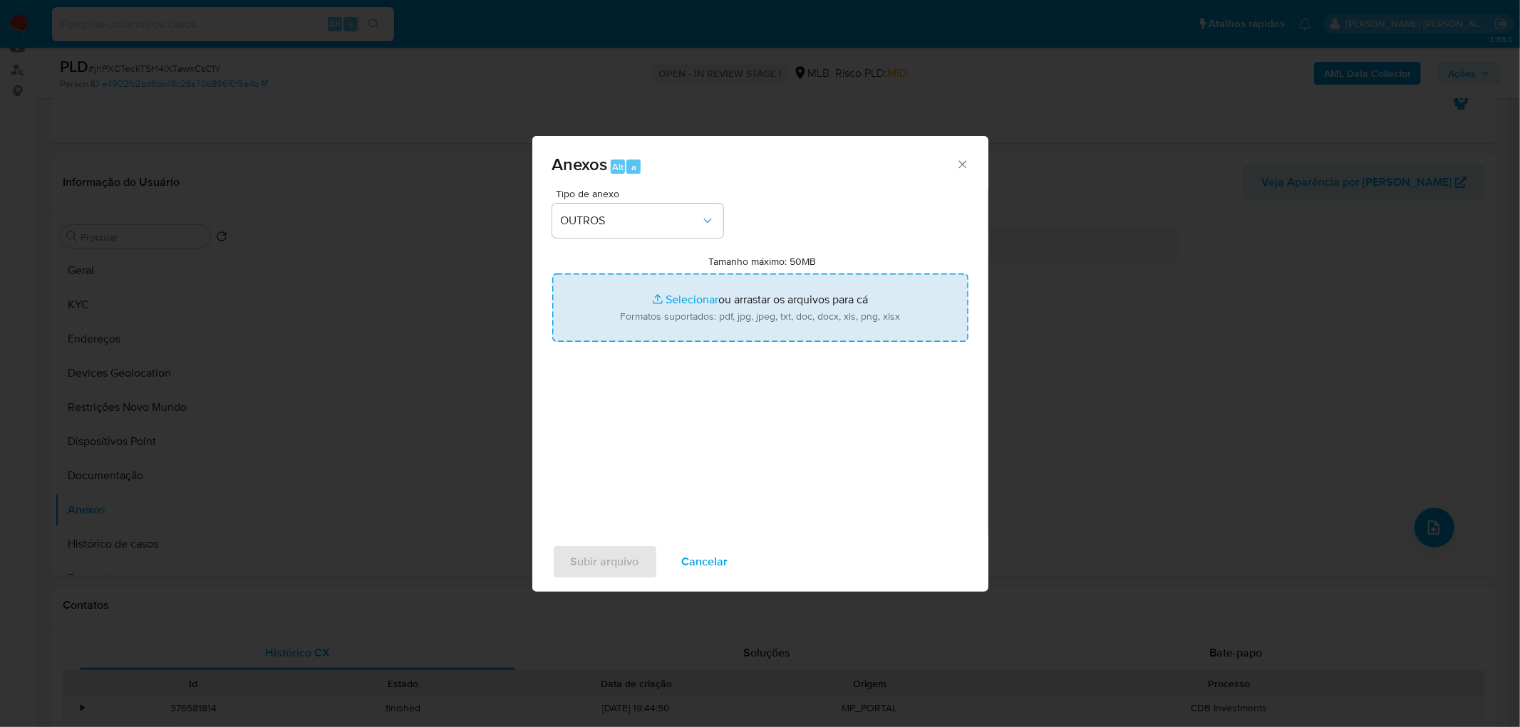
click at [680, 304] on input "Tamanho máximo: 50MB Selecionar arquivos" at bounding box center [760, 308] width 416 height 68
type input "C:\fakepath\Mulan 45697447_2025_08_20_08_26_29.xlsx"
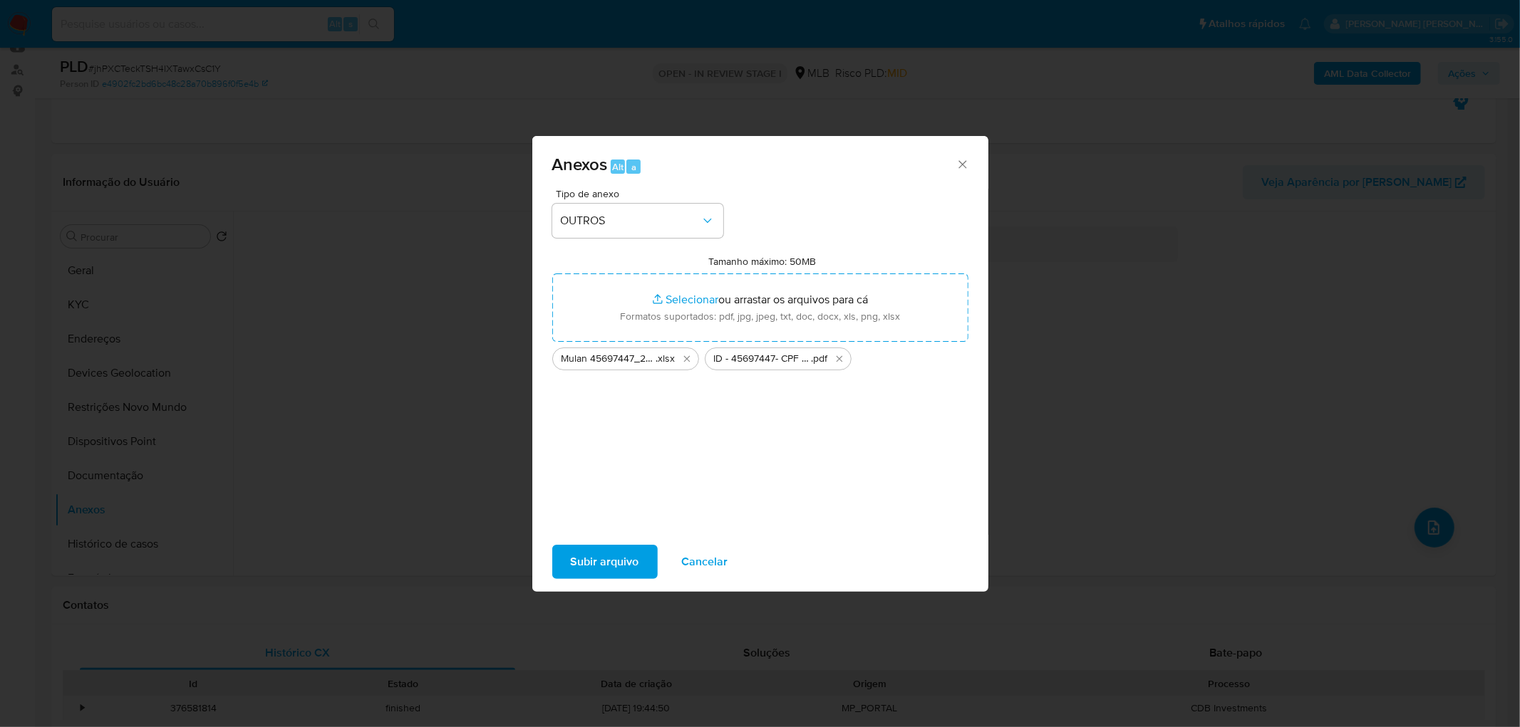
click at [628, 442] on span "Subir arquivo" at bounding box center [605, 562] width 68 height 31
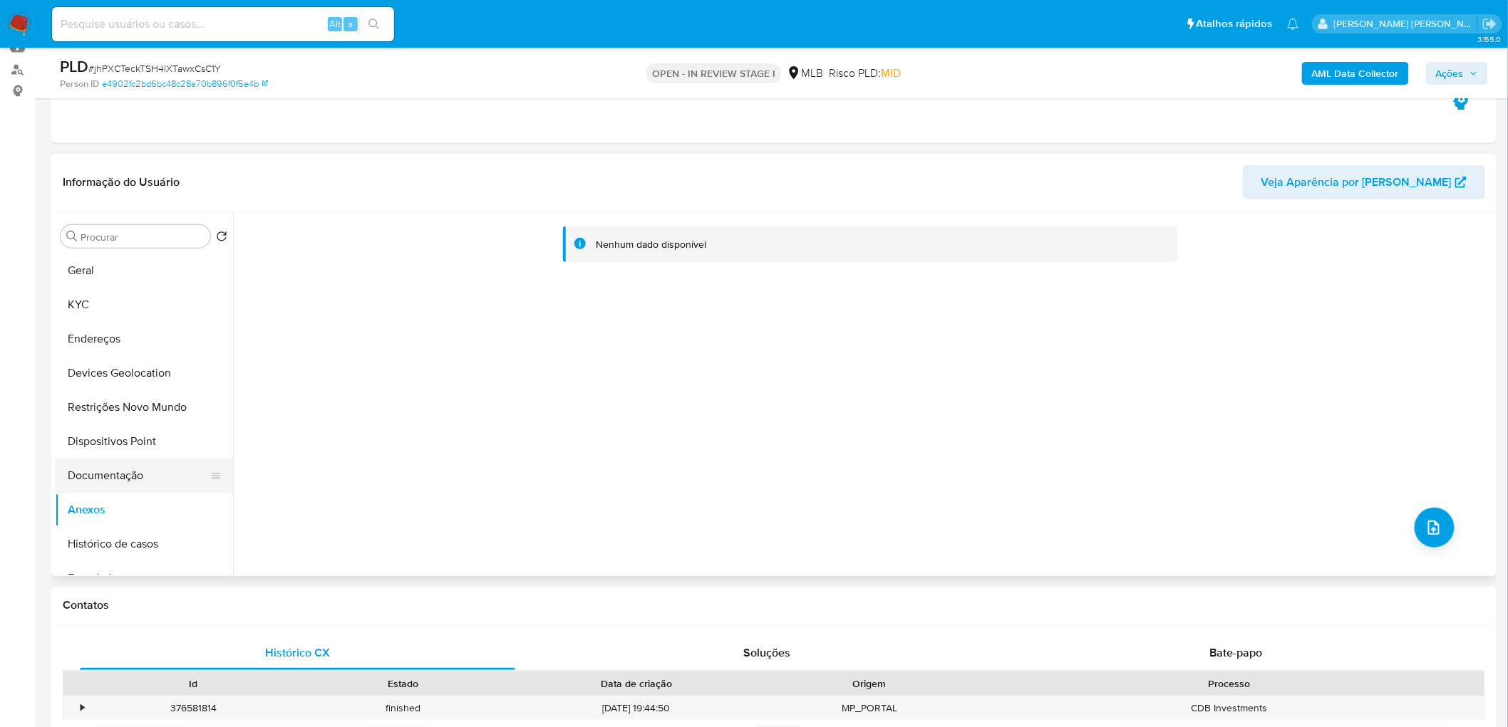
click at [160, 442] on button "Documentação" at bounding box center [138, 476] width 167 height 34
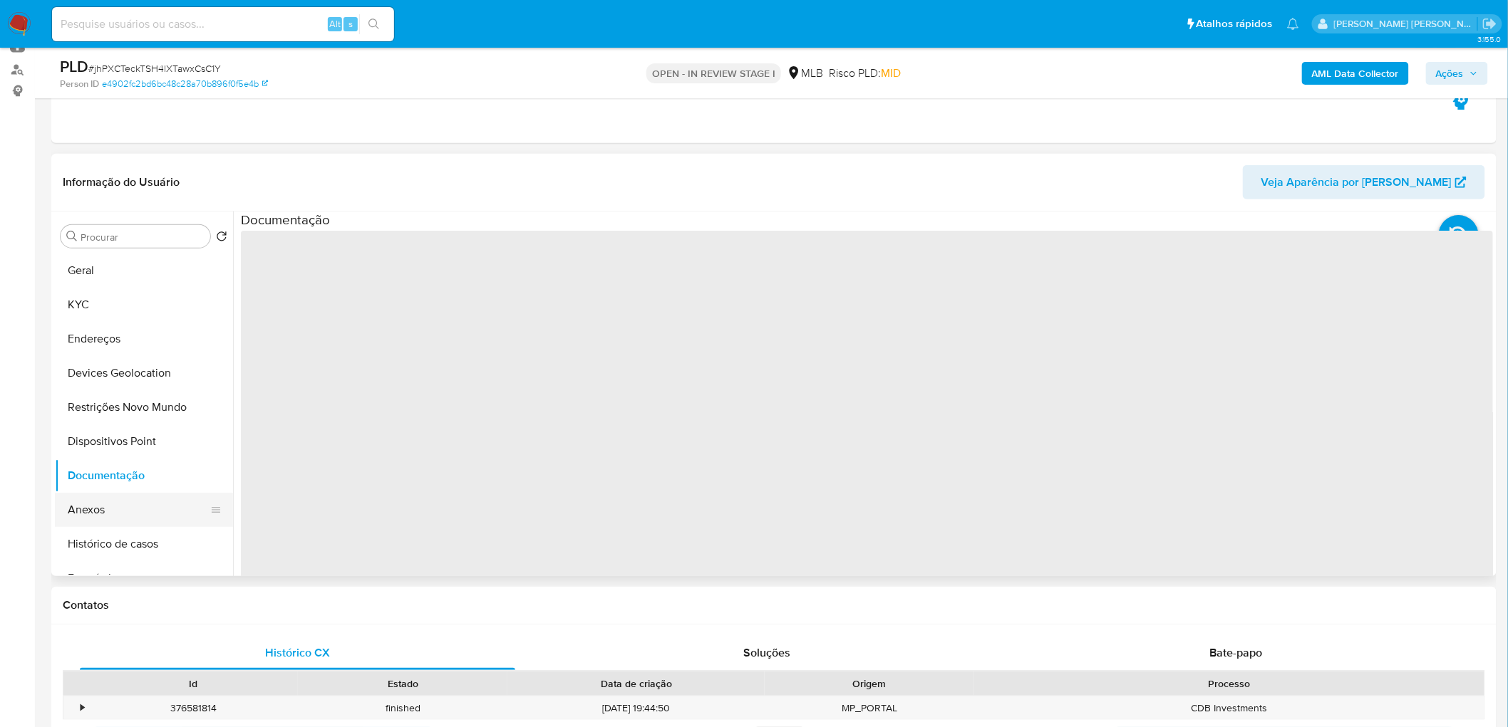
click at [146, 442] on button "Anexos" at bounding box center [138, 510] width 167 height 34
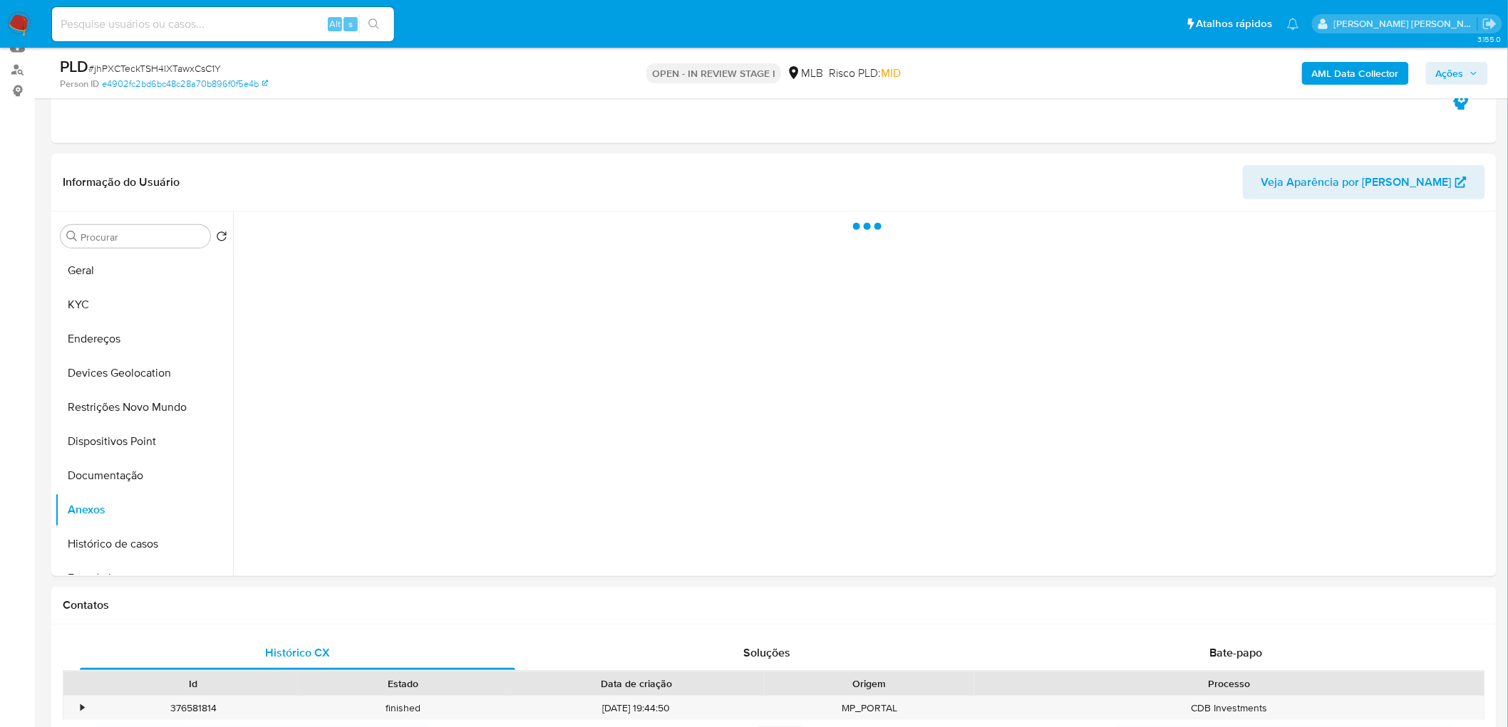
click at [1000, 80] on span "Ações" at bounding box center [1450, 73] width 28 height 23
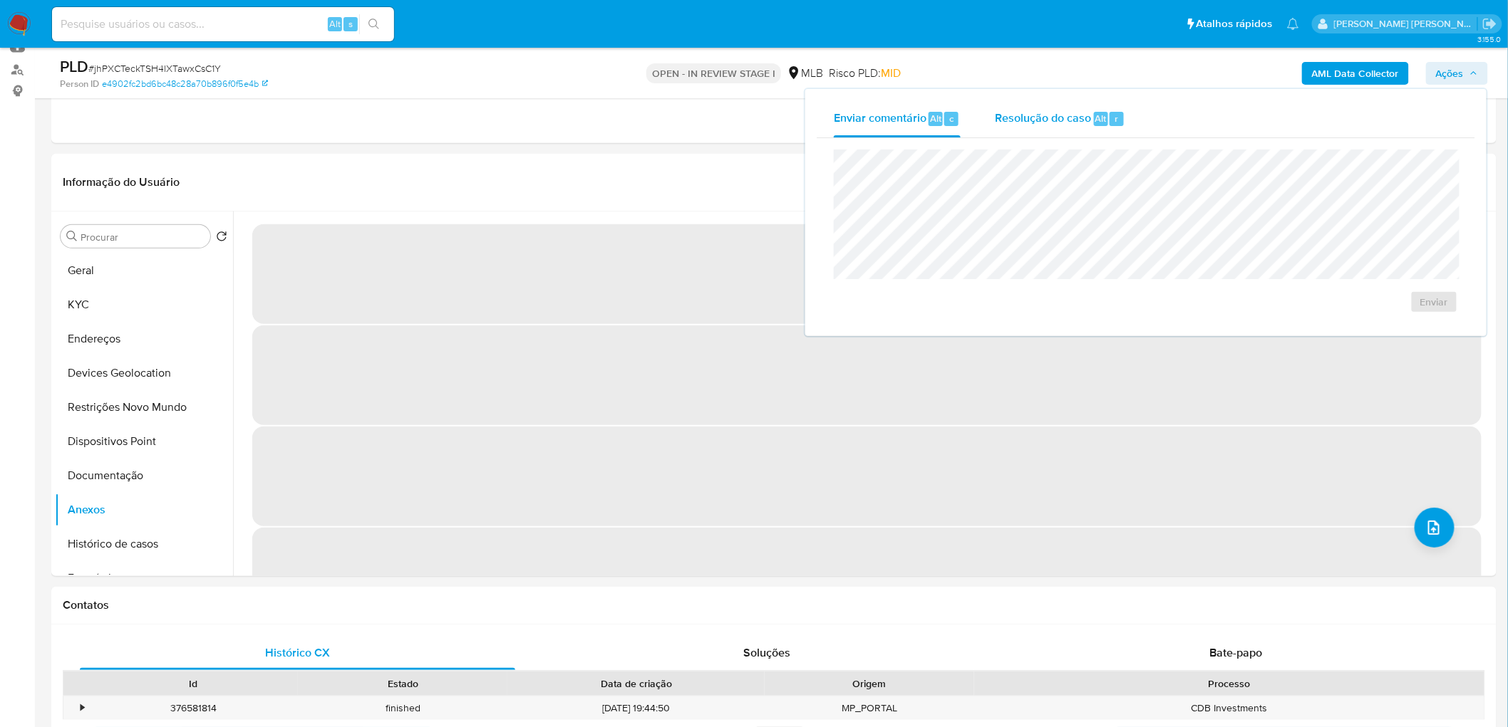
click at [1000, 121] on div "Resolução do caso Alt r" at bounding box center [1060, 118] width 130 height 37
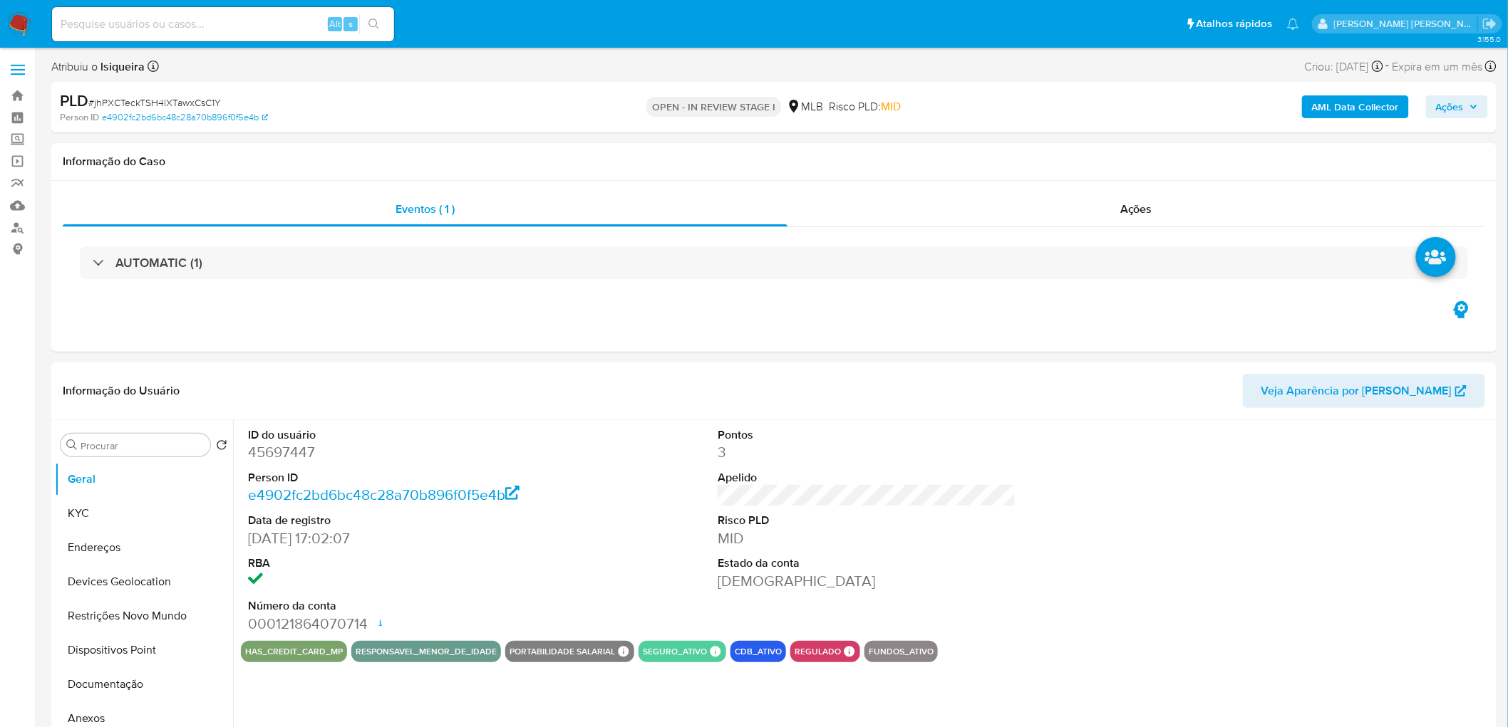
select select "10"
click at [104, 715] on button "Anexos" at bounding box center [138, 719] width 167 height 34
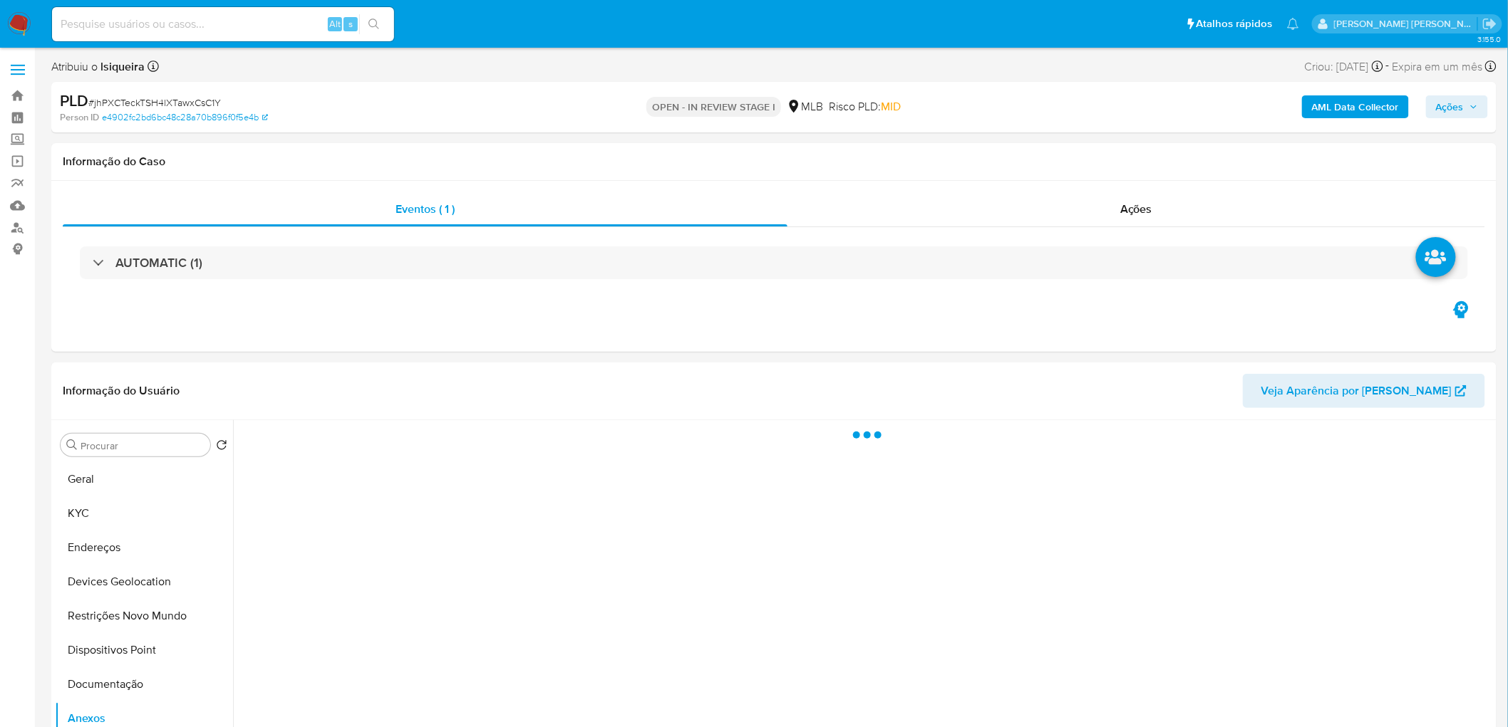
click at [1456, 105] on span "Ações" at bounding box center [1450, 106] width 28 height 23
click at [1029, 158] on span "Resolução do caso" at bounding box center [1043, 152] width 96 height 16
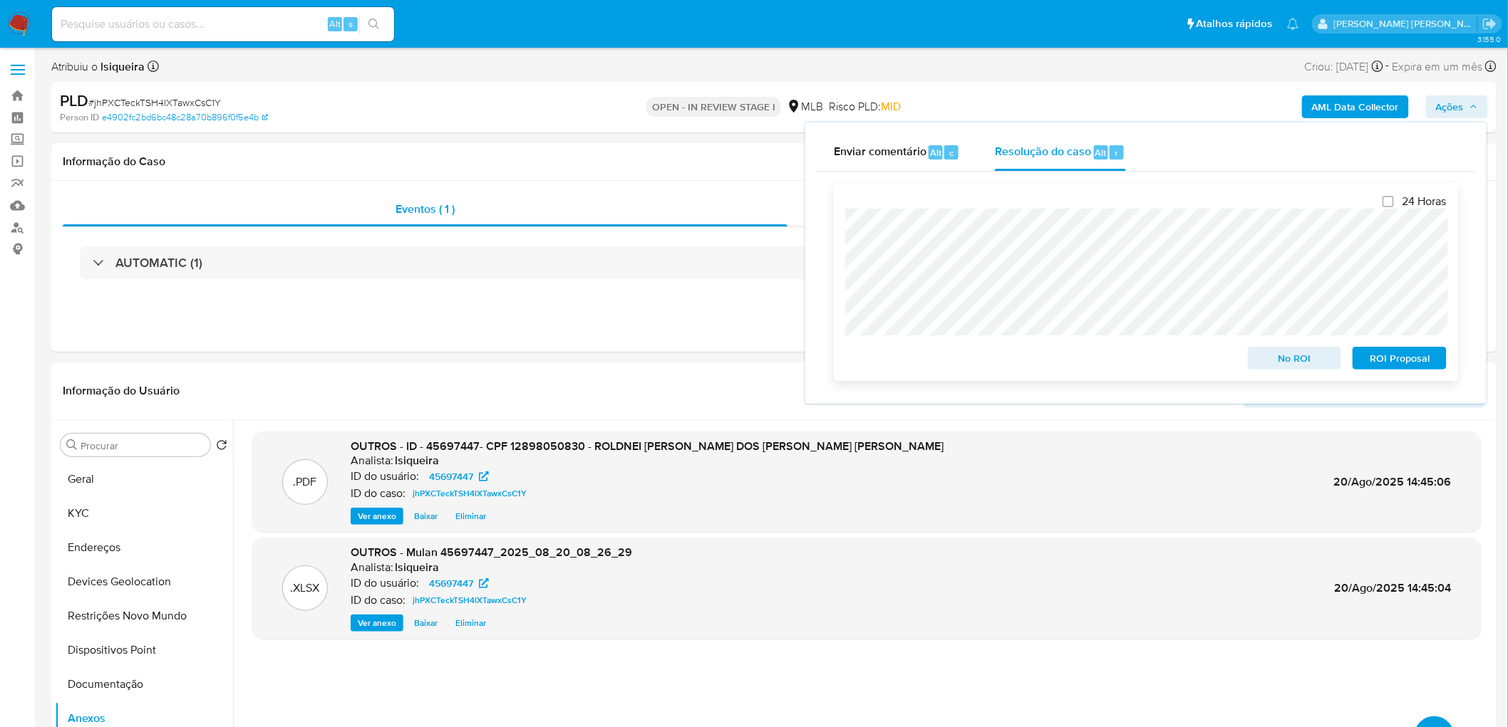
click at [1310, 364] on span "No ROI" at bounding box center [1295, 358] width 74 height 20
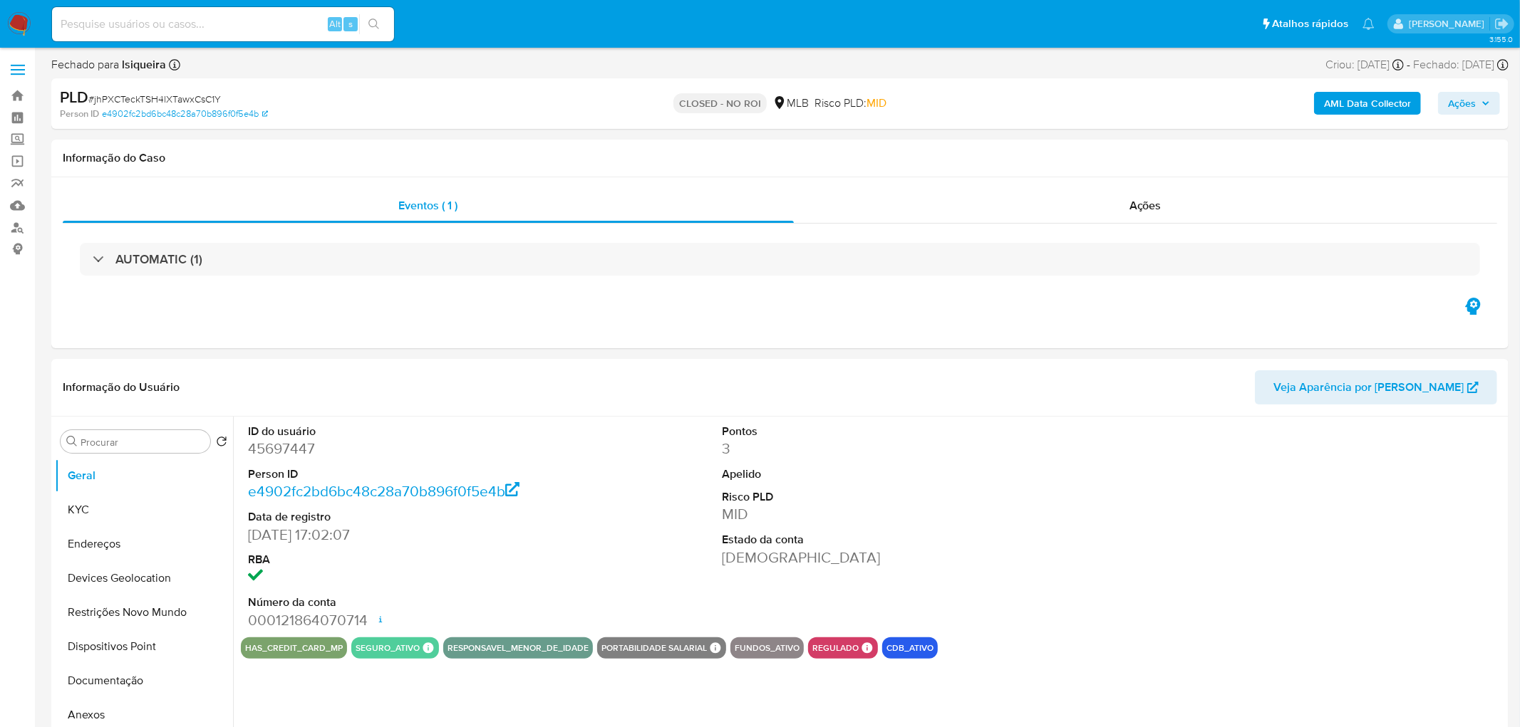
select select "10"
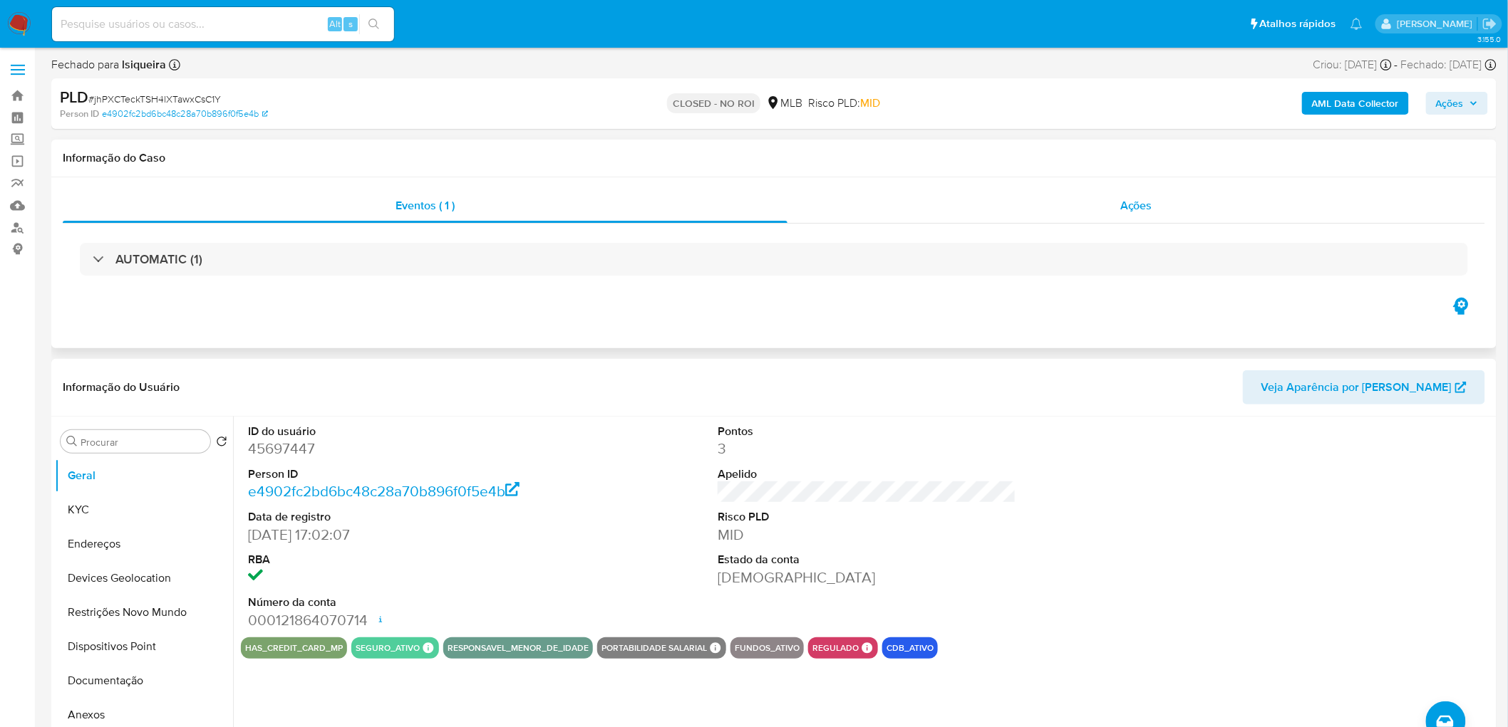
click at [1079, 207] on div "Ações" at bounding box center [1136, 206] width 698 height 34
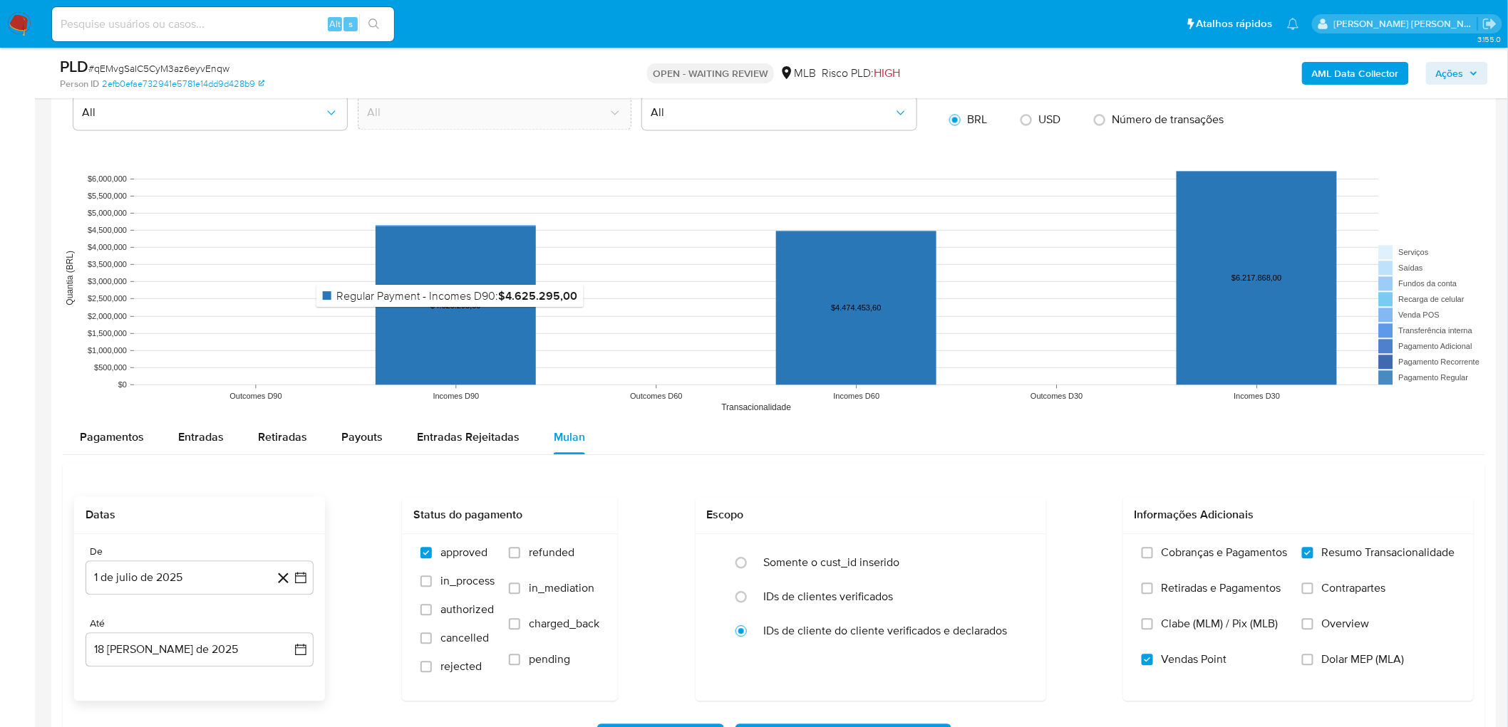
scroll to position [1231, 0]
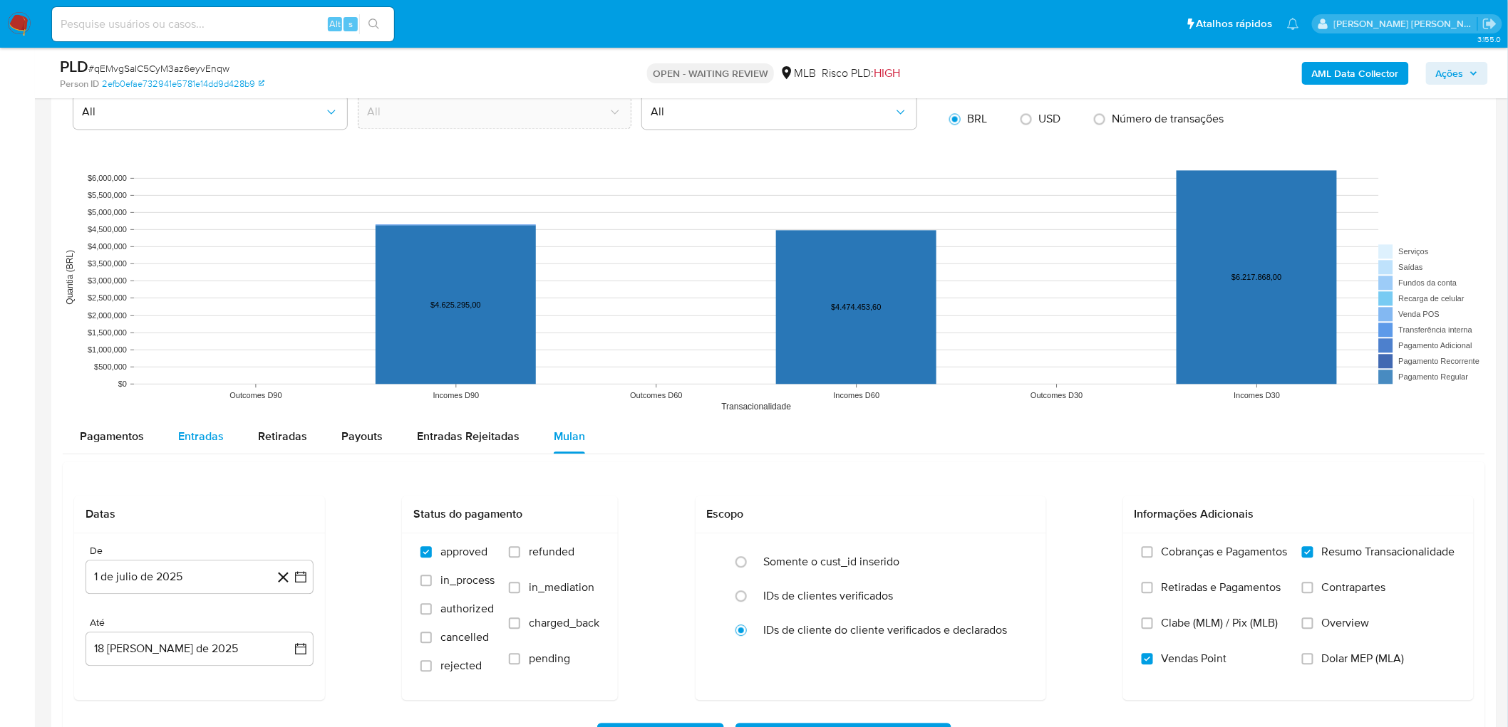
click at [212, 443] on span "Entradas" at bounding box center [201, 436] width 46 height 16
select select "10"
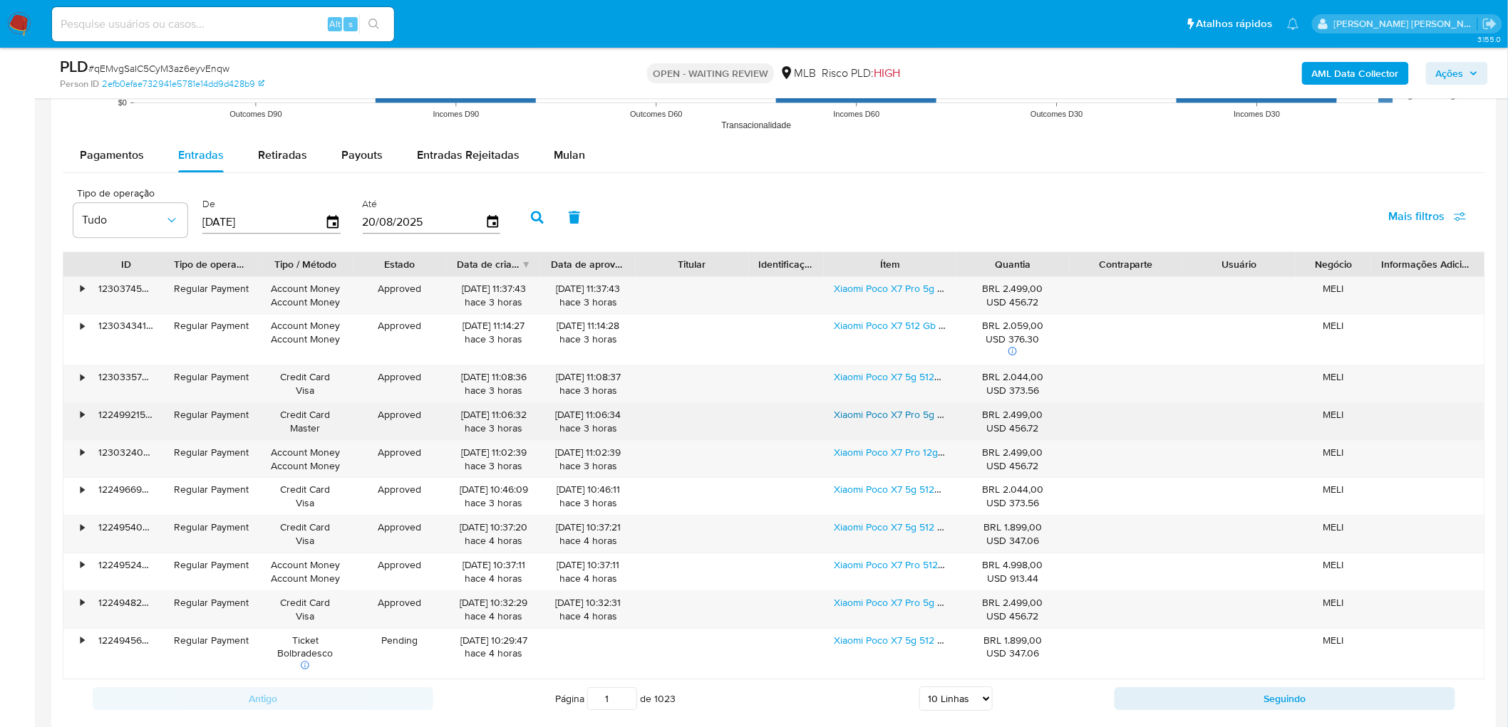
scroll to position [1548, 0]
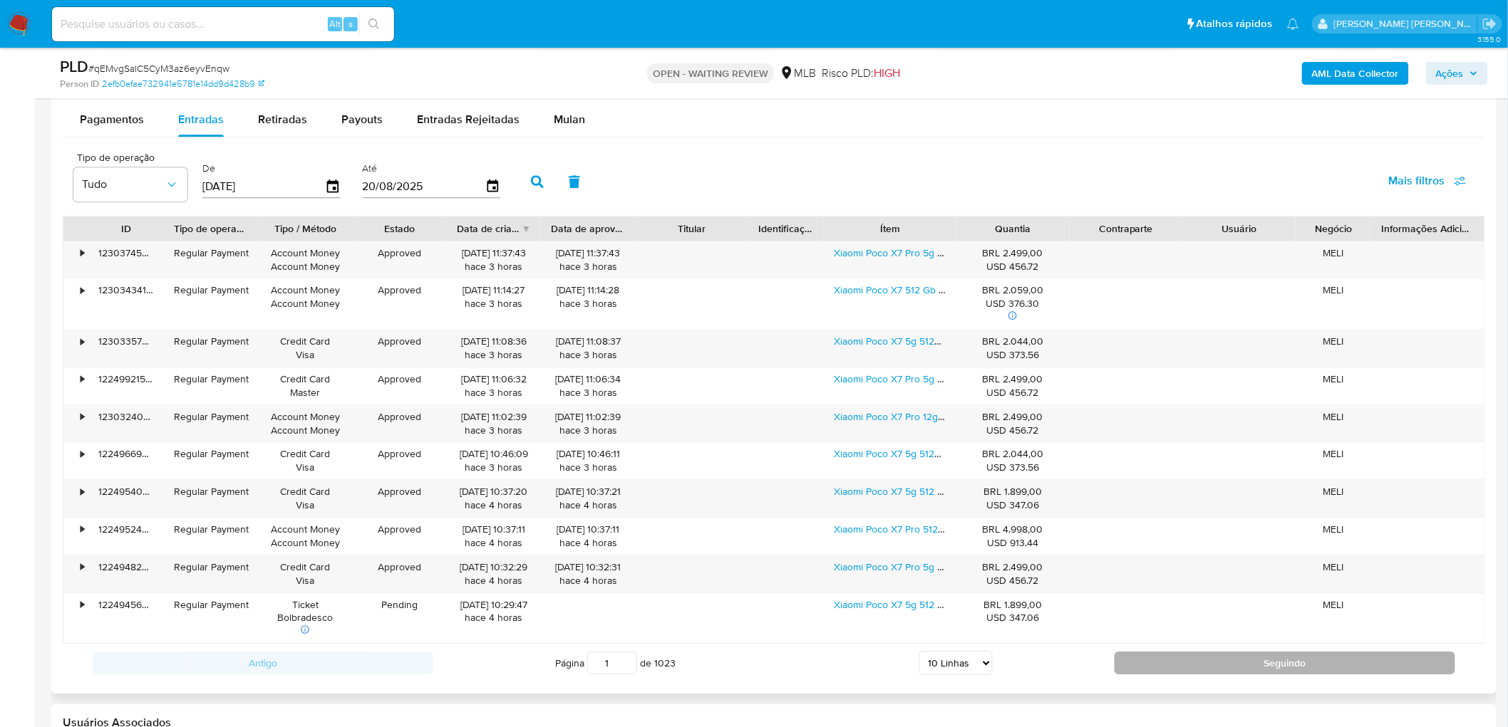
click at [1201, 673] on button "Seguindo" at bounding box center [1284, 663] width 341 height 23
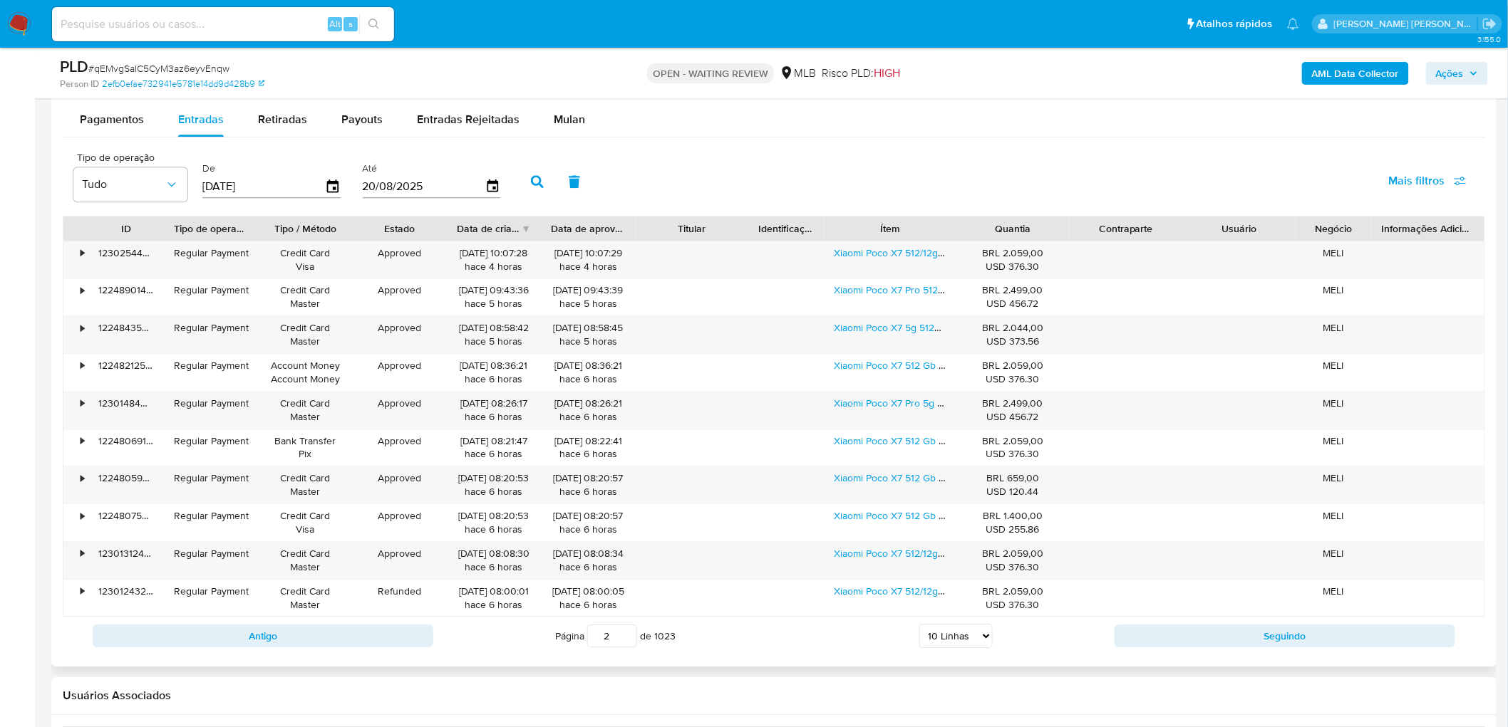
click at [1190, 656] on div "Antigo Página 2 de 1023 5 Linhas 10 Linhas 20 Linhas 25 Linhas 50 Linhas 100 Li…" at bounding box center [774, 636] width 1422 height 38
click at [1190, 642] on button "Seguindo" at bounding box center [1284, 636] width 341 height 23
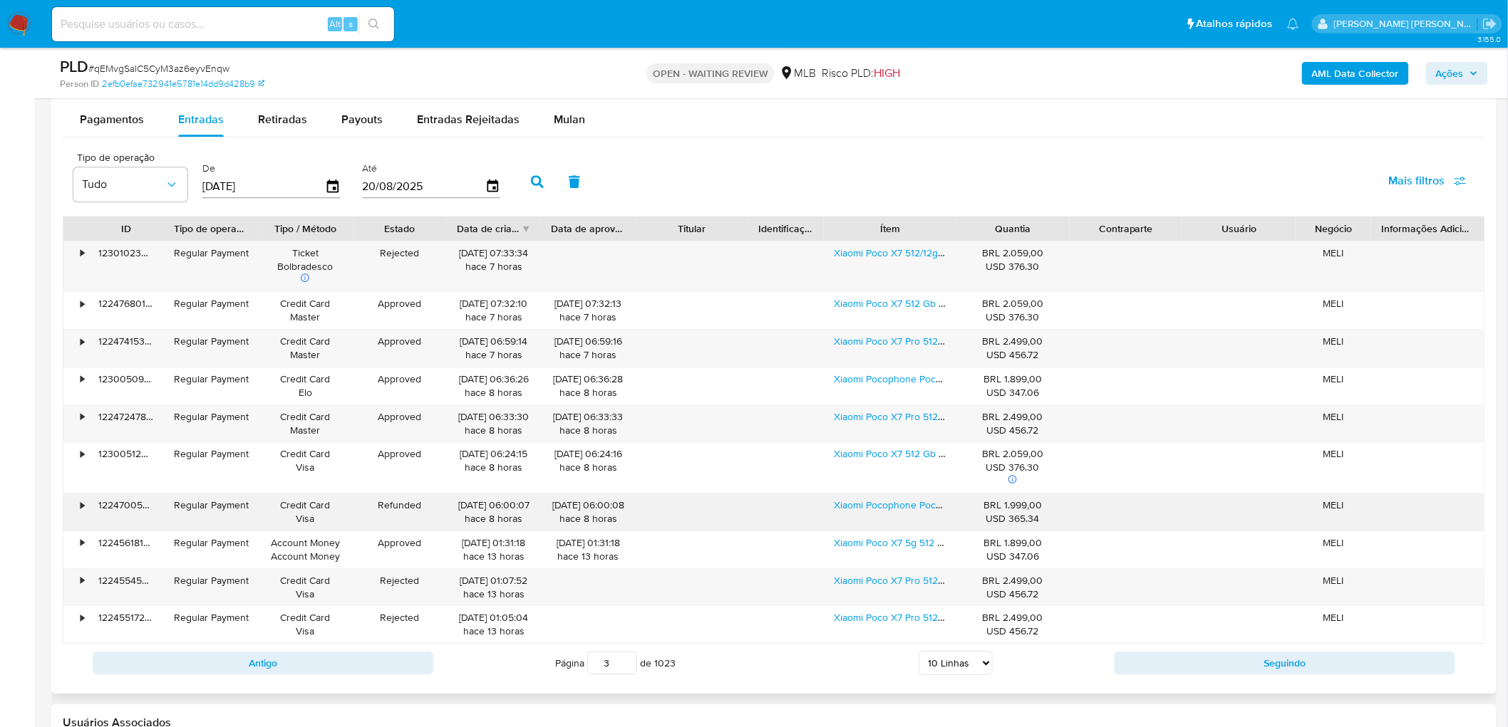
click at [81, 510] on div "•" at bounding box center [83, 506] width 4 height 14
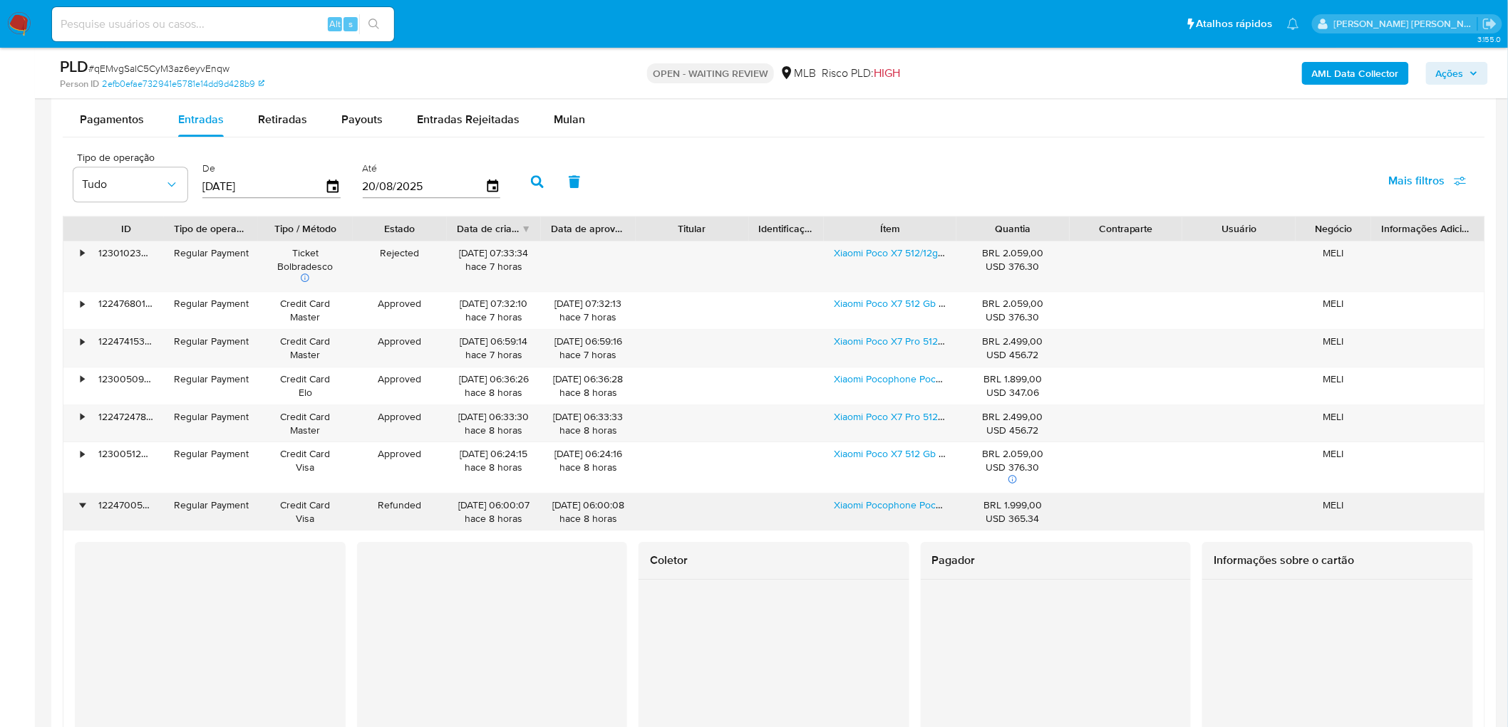
click at [81, 510] on div "•" at bounding box center [83, 506] width 4 height 14
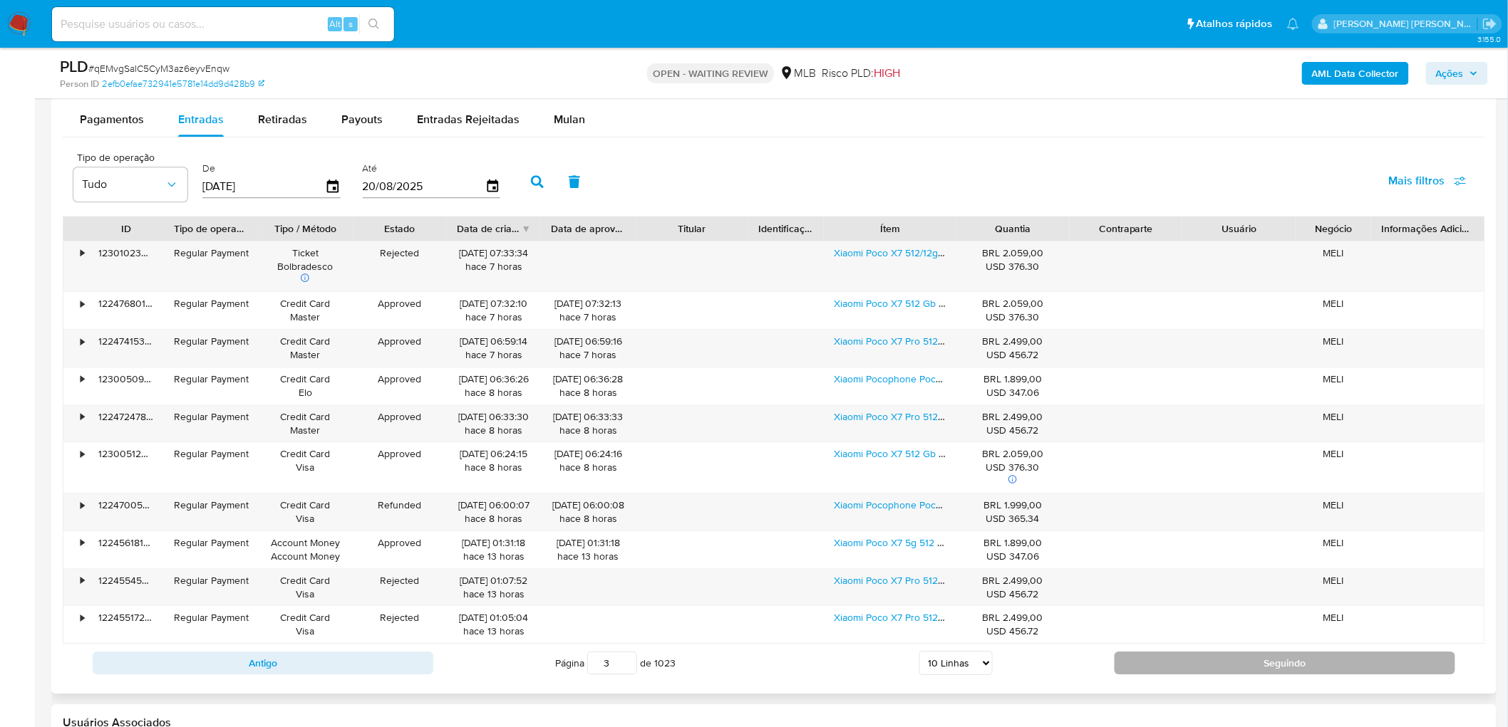
click at [1193, 668] on button "Seguindo" at bounding box center [1284, 663] width 341 height 23
type input "4"
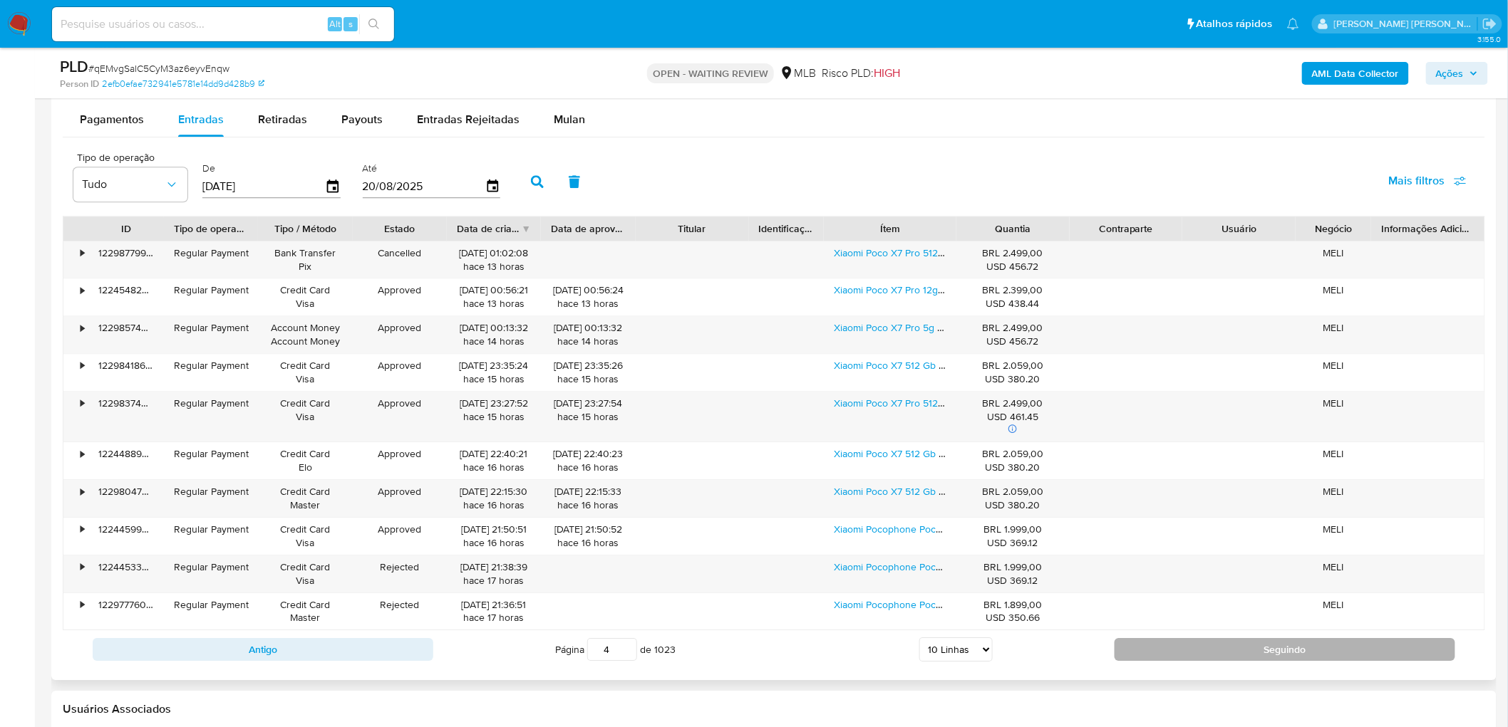
click at [1193, 668] on div "Antigo Página 4 de 1023 5 Linhas 10 Linhas 20 Linhas 25 Linhas 50 Linhas 100 Li…" at bounding box center [774, 650] width 1422 height 38
click at [74, 487] on div "•" at bounding box center [75, 498] width 25 height 37
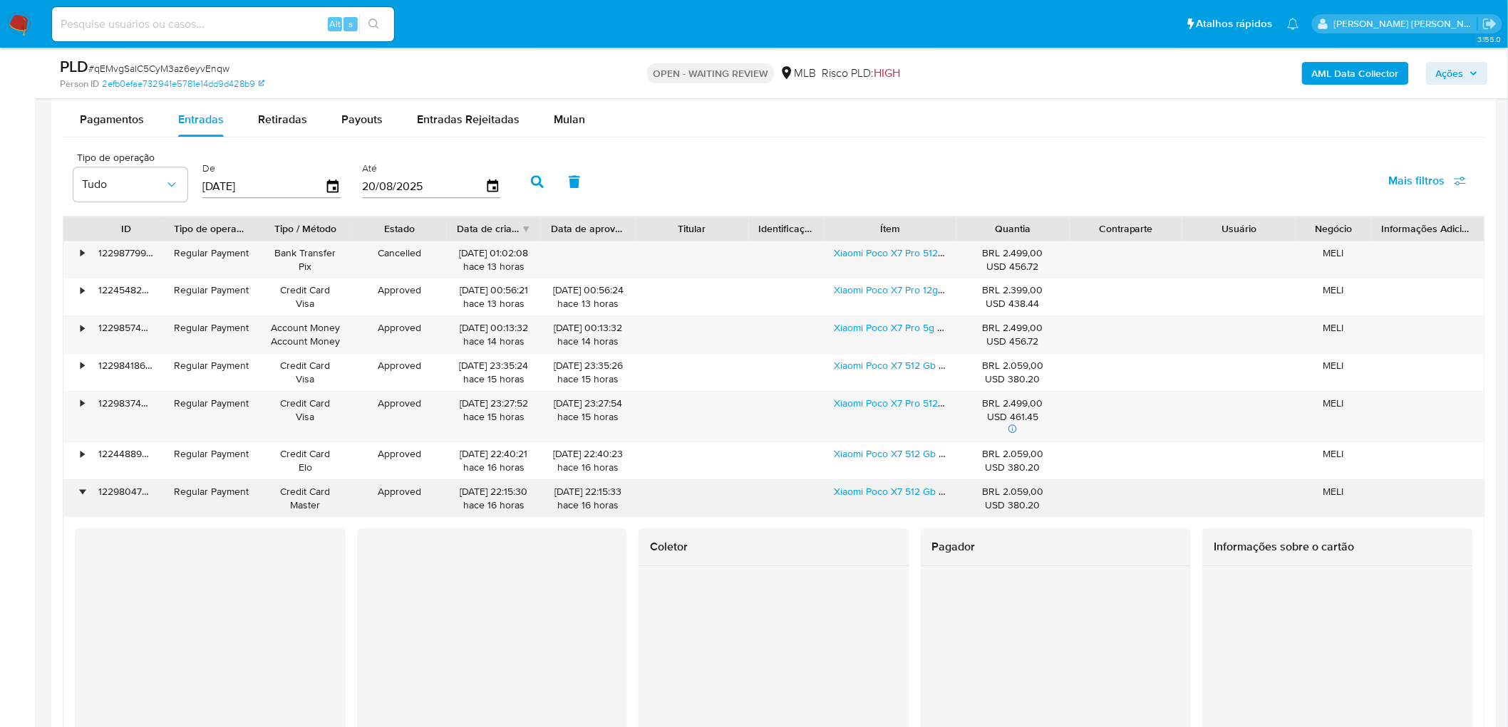
click at [74, 487] on div "•" at bounding box center [75, 498] width 25 height 37
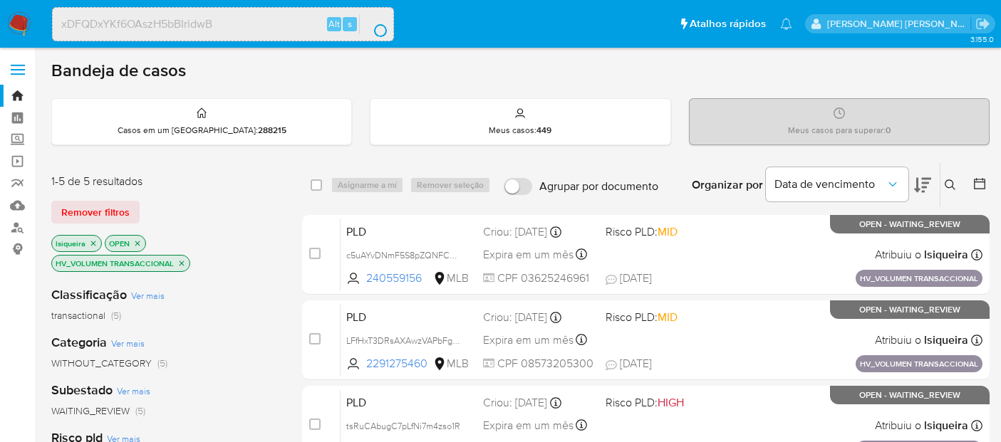
scroll to position [158, 0]
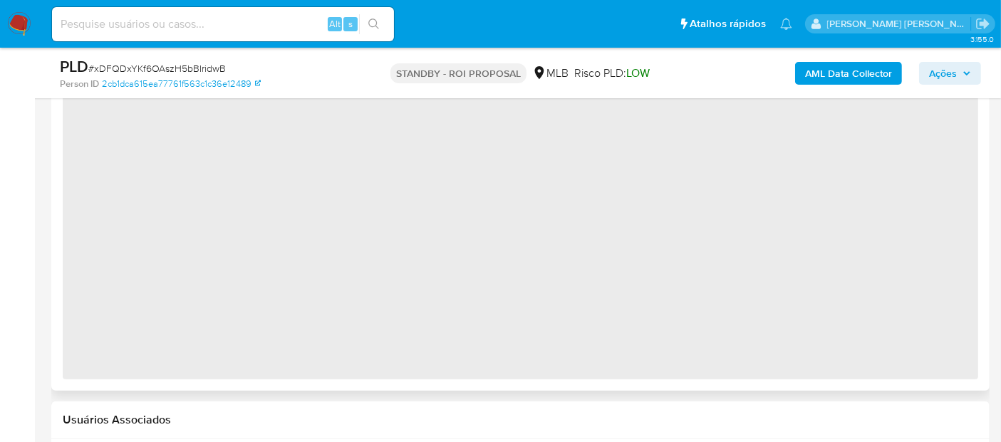
select select "10"
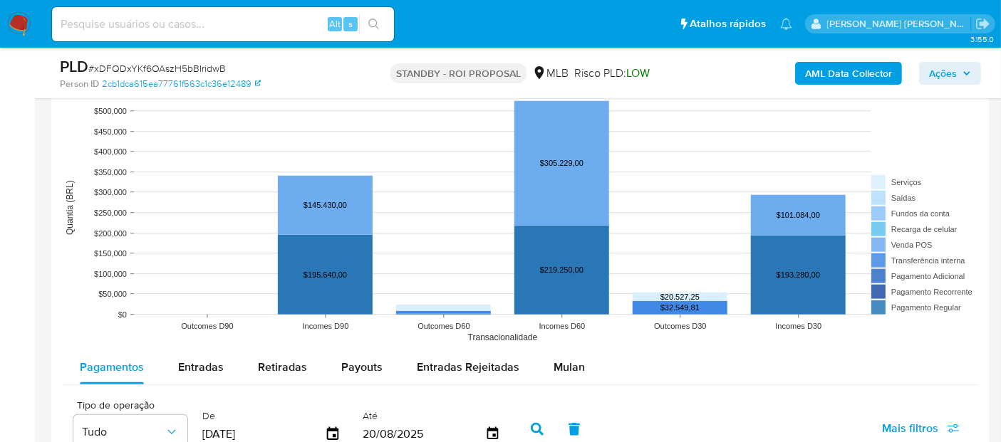
scroll to position [1526, 0]
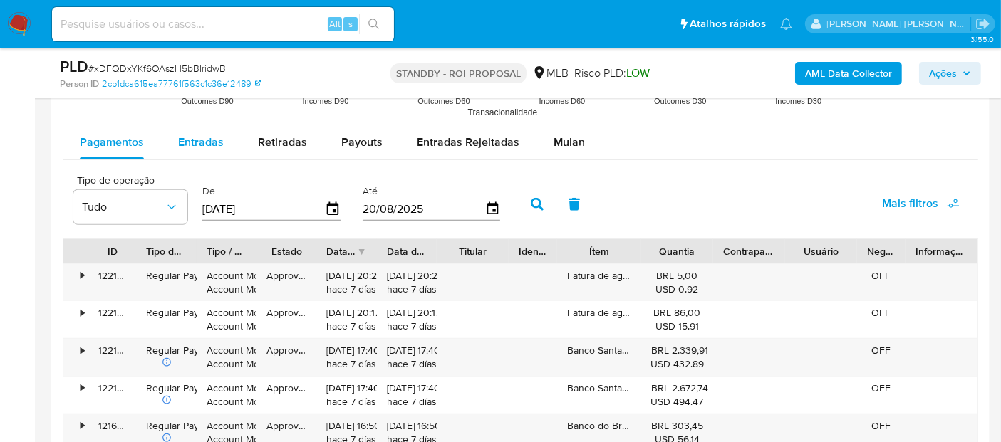
click at [187, 136] on span "Entradas" at bounding box center [201, 142] width 46 height 16
select select "10"
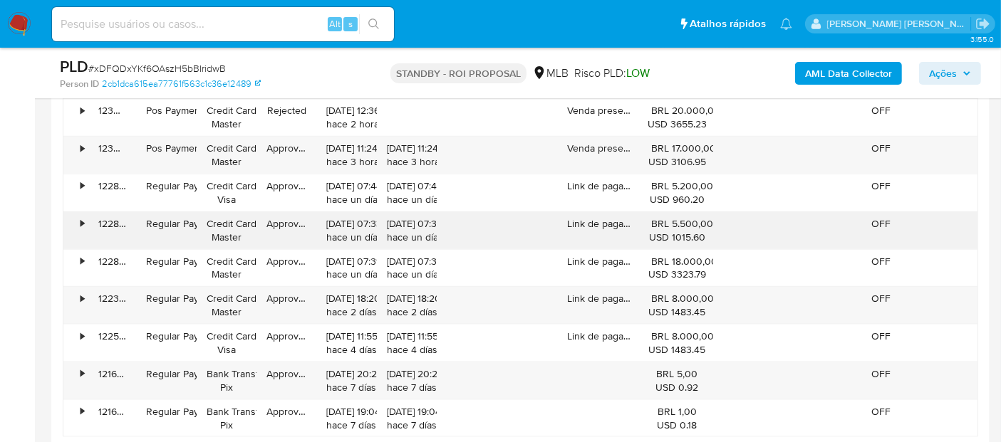
scroll to position [1763, 0]
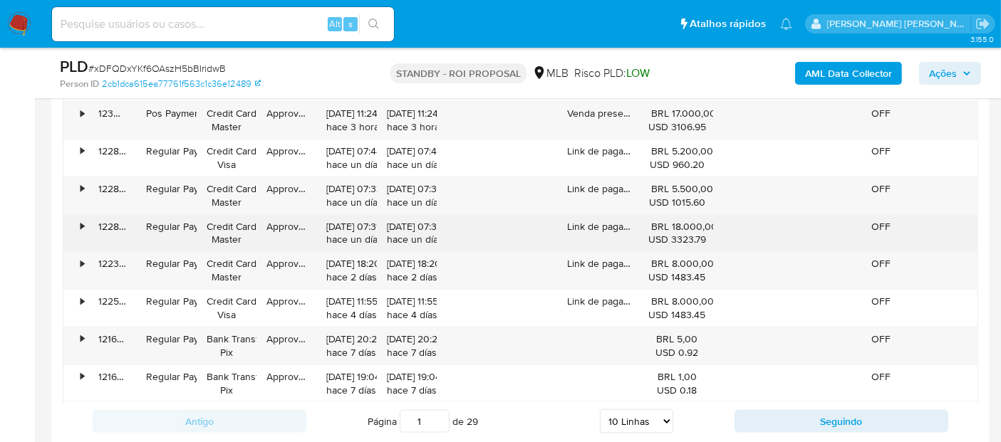
click at [85, 217] on div "•" at bounding box center [75, 233] width 25 height 37
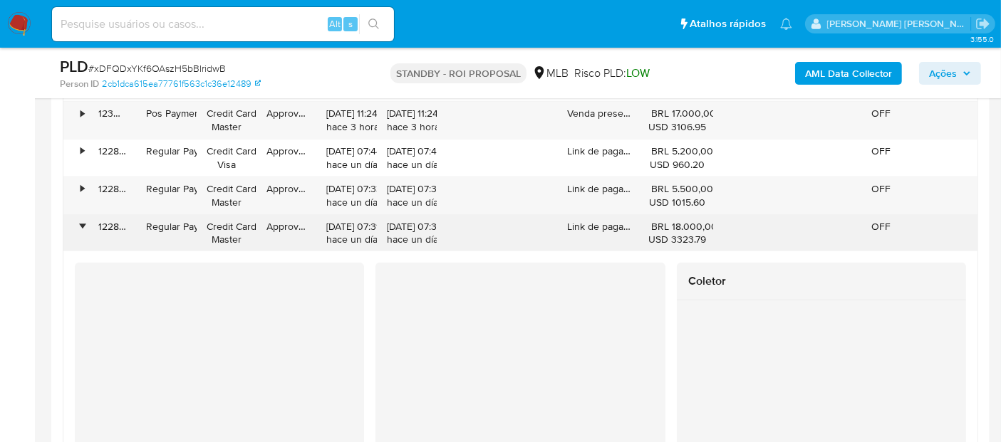
click at [85, 217] on div "•" at bounding box center [75, 233] width 25 height 37
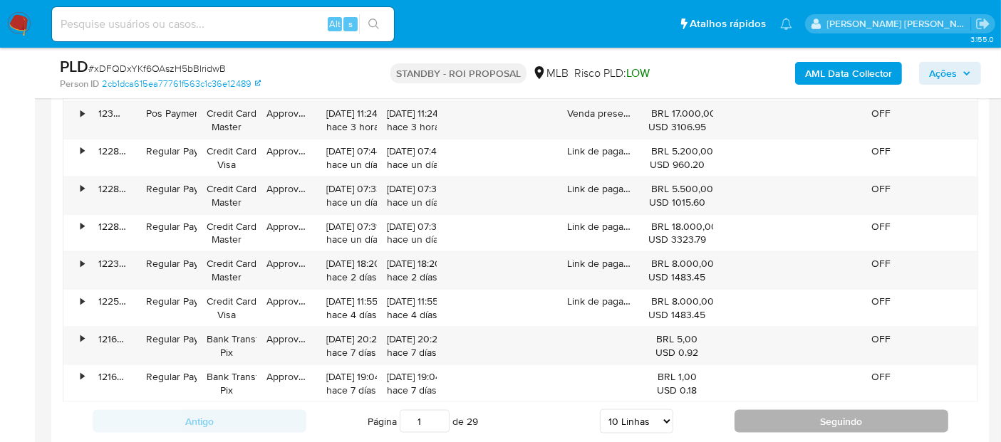
click at [787, 421] on button "Seguindo" at bounding box center [842, 421] width 214 height 23
type input "2"
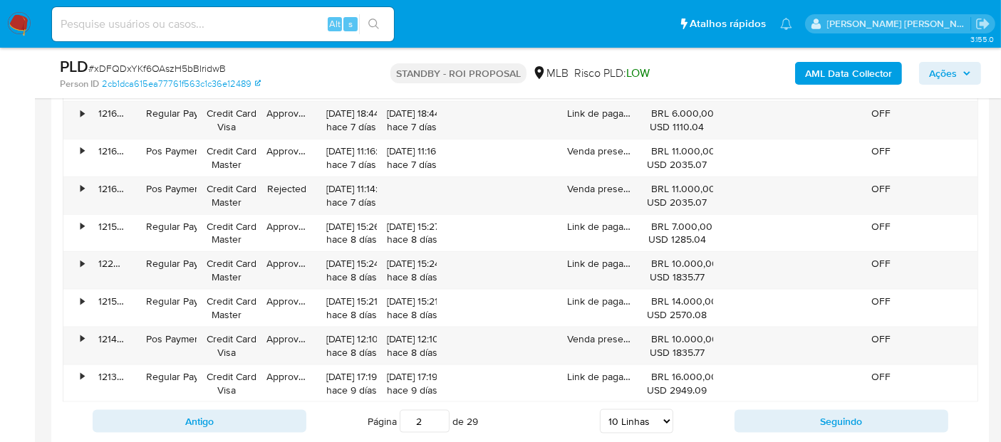
click at [24, 24] on img at bounding box center [19, 24] width 24 height 24
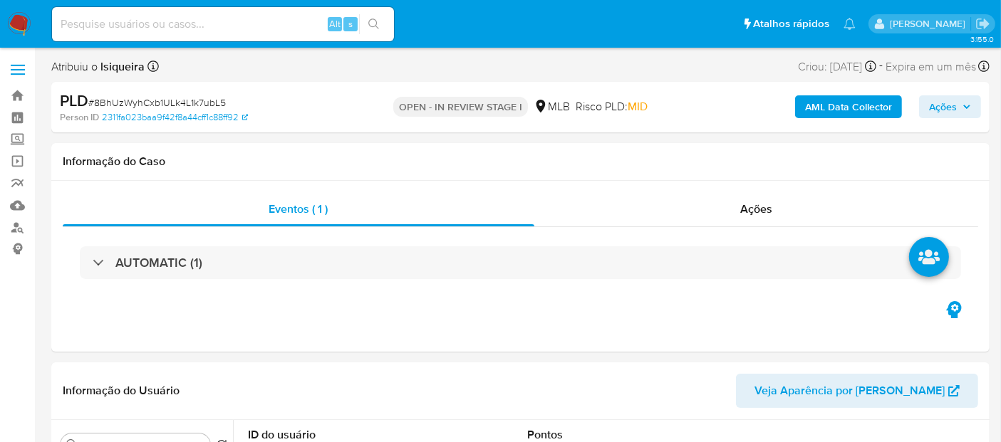
select select "10"
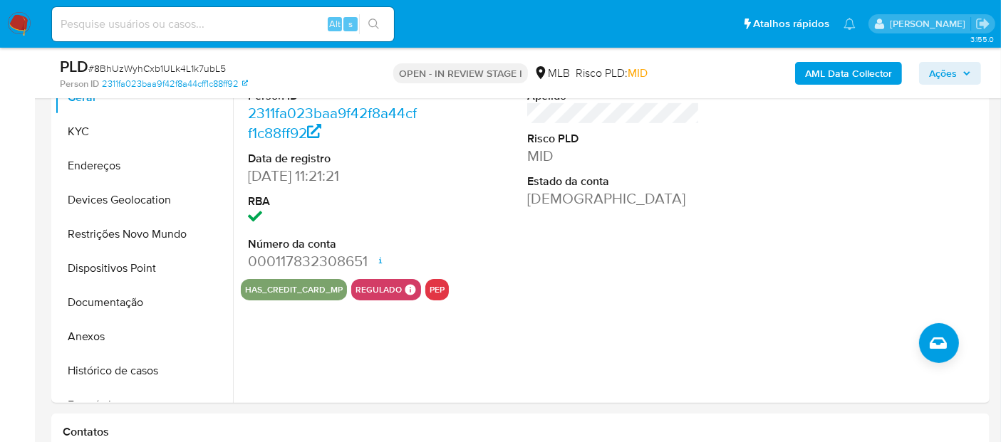
scroll to position [395, 0]
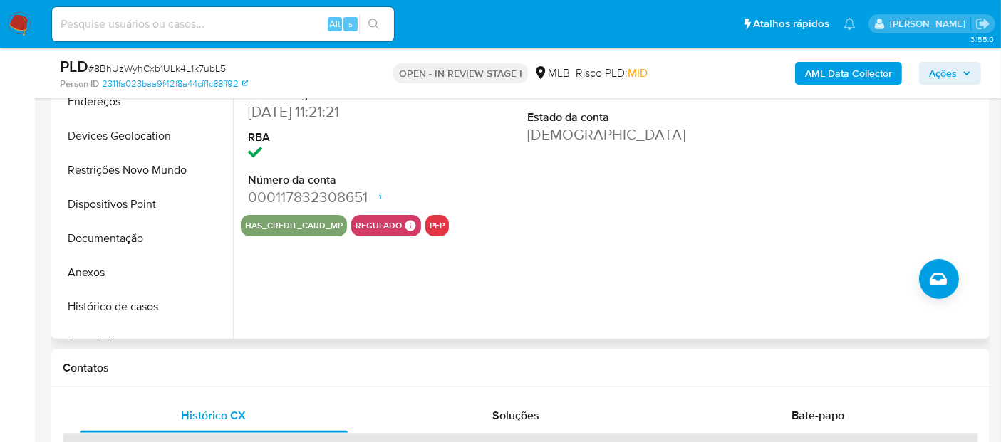
click at [348, 145] on dd at bounding box center [334, 155] width 172 height 20
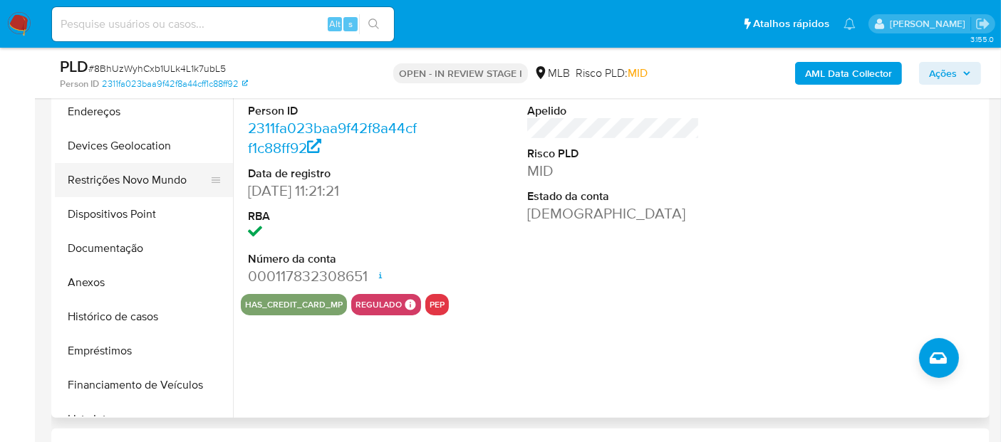
scroll to position [0, 0]
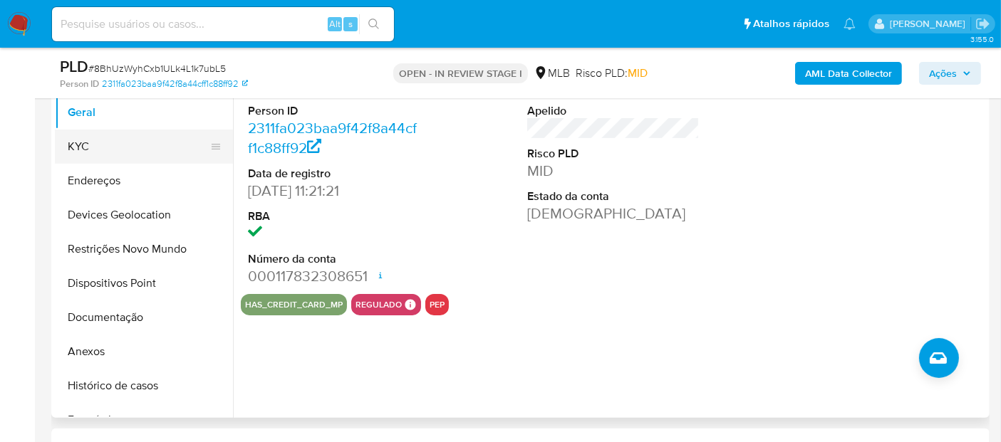
click at [120, 140] on button "KYC" at bounding box center [138, 147] width 167 height 34
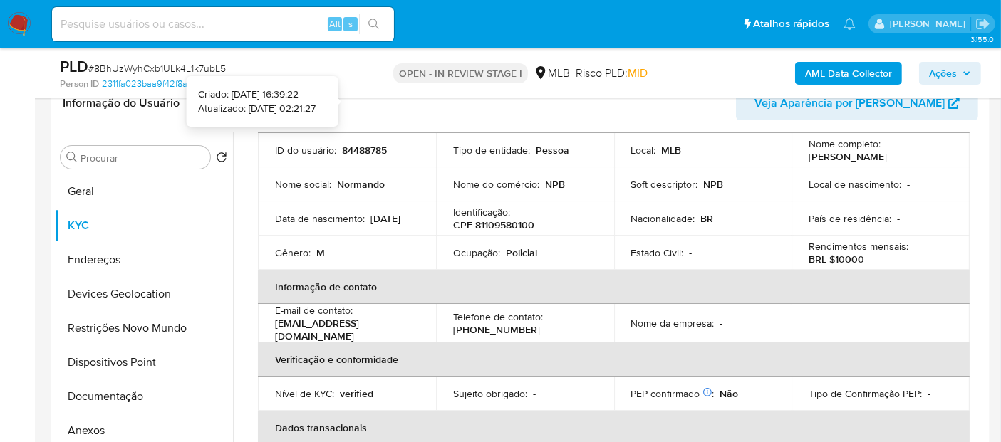
scroll to position [158, 0]
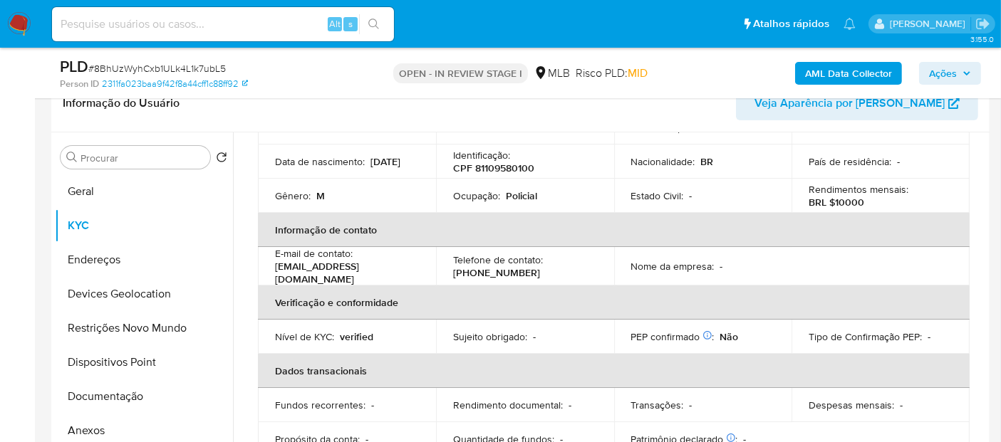
click at [528, 196] on p "Policial" at bounding box center [521, 196] width 31 height 13
copy p "Policial"
click at [106, 393] on button "Documentação" at bounding box center [138, 397] width 167 height 34
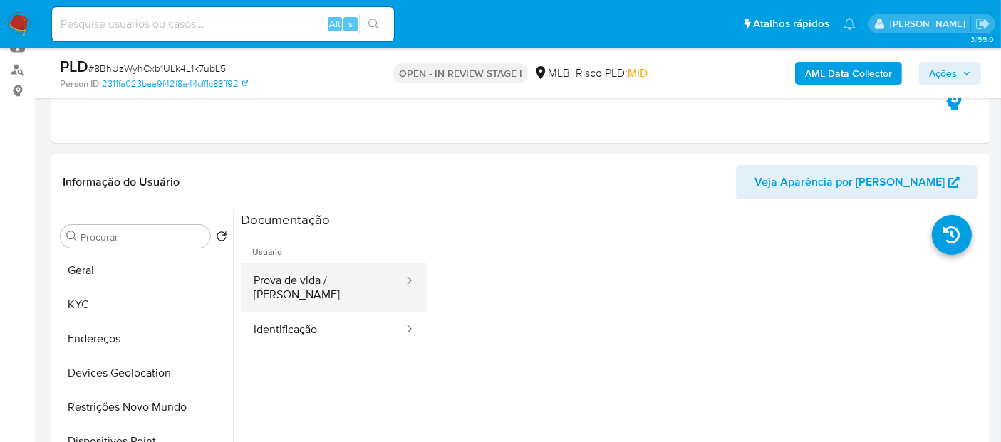
click at [369, 265] on button "Prova de vida / [PERSON_NAME]" at bounding box center [323, 288] width 164 height 48
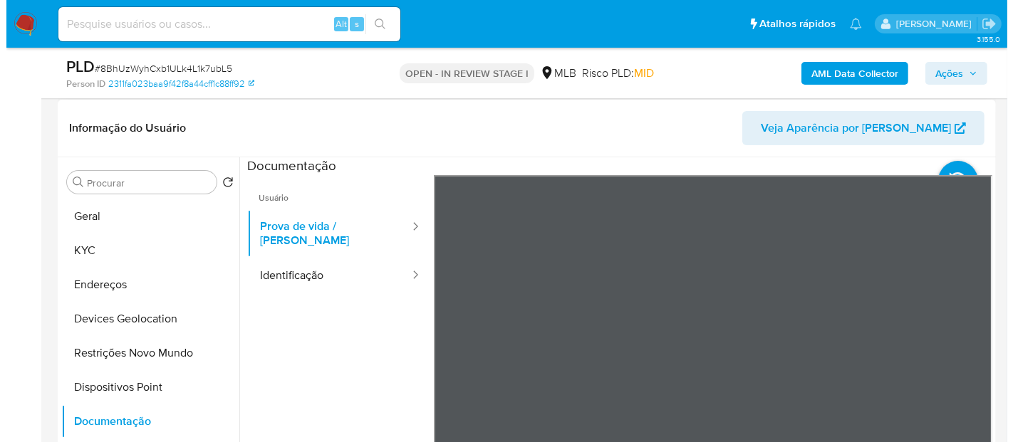
scroll to position [237, 0]
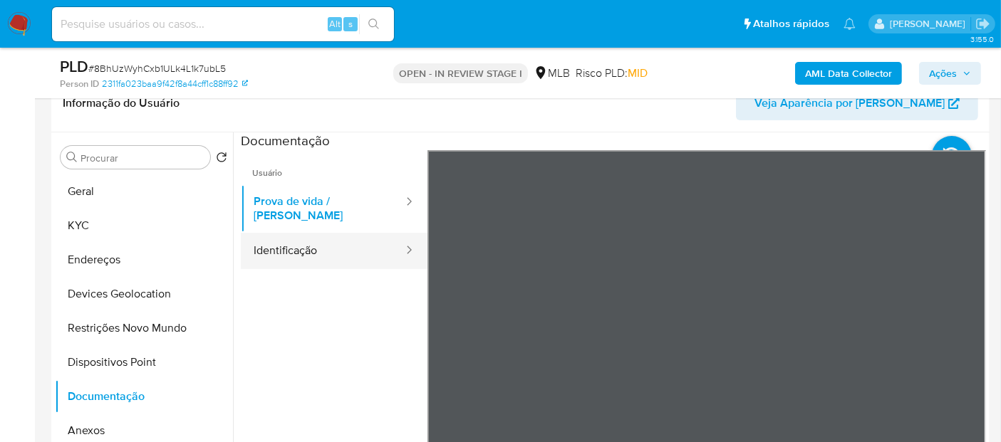
click at [303, 245] on button "Identificação" at bounding box center [323, 251] width 164 height 36
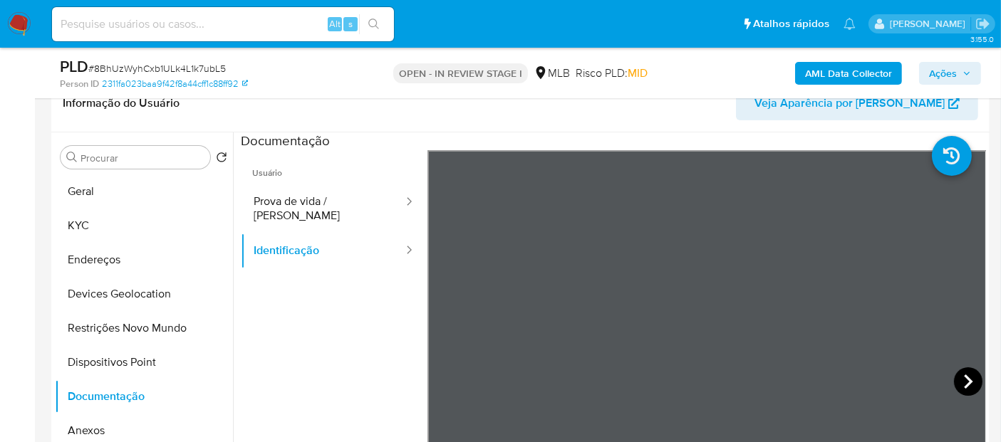
click at [959, 385] on icon at bounding box center [968, 382] width 29 height 29
click at [446, 381] on icon at bounding box center [445, 382] width 29 height 29
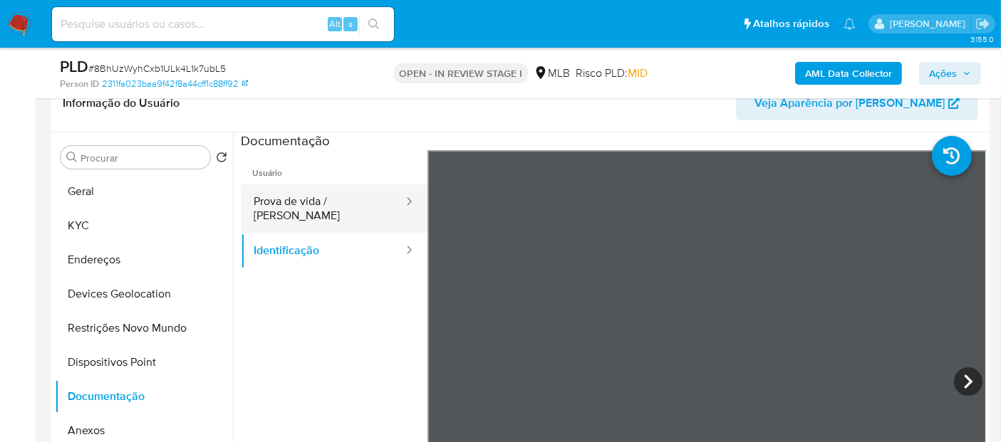
click at [360, 207] on button "Prova de vida / [PERSON_NAME]" at bounding box center [323, 209] width 164 height 48
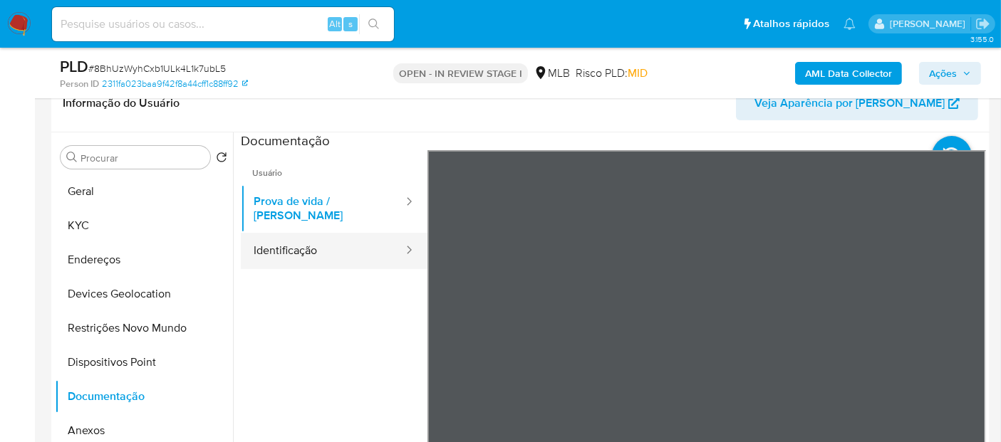
click at [287, 234] on button "Identificação" at bounding box center [323, 251] width 164 height 36
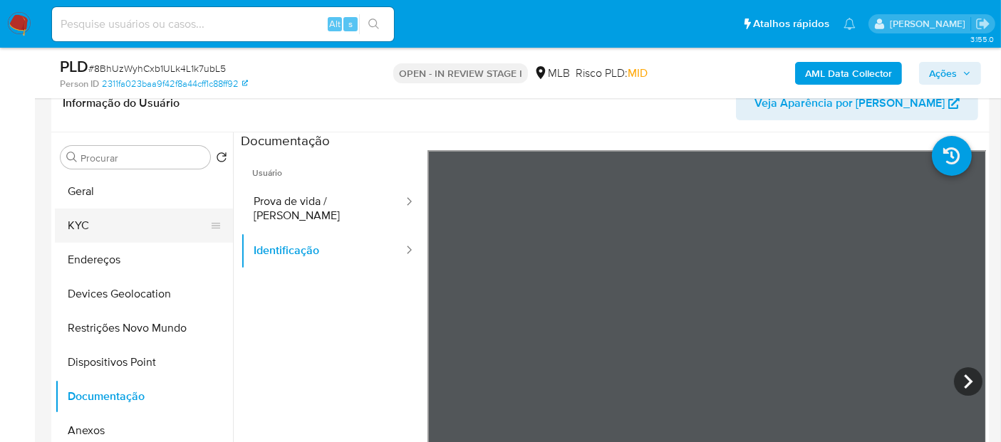
click at [71, 221] on button "KYC" at bounding box center [138, 226] width 167 height 34
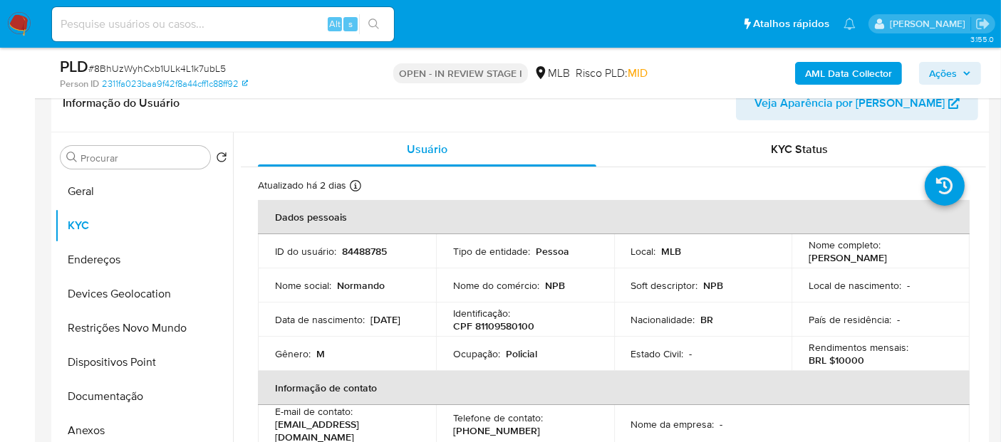
click at [881, 66] on b "AML Data Collector" at bounding box center [848, 73] width 87 height 23
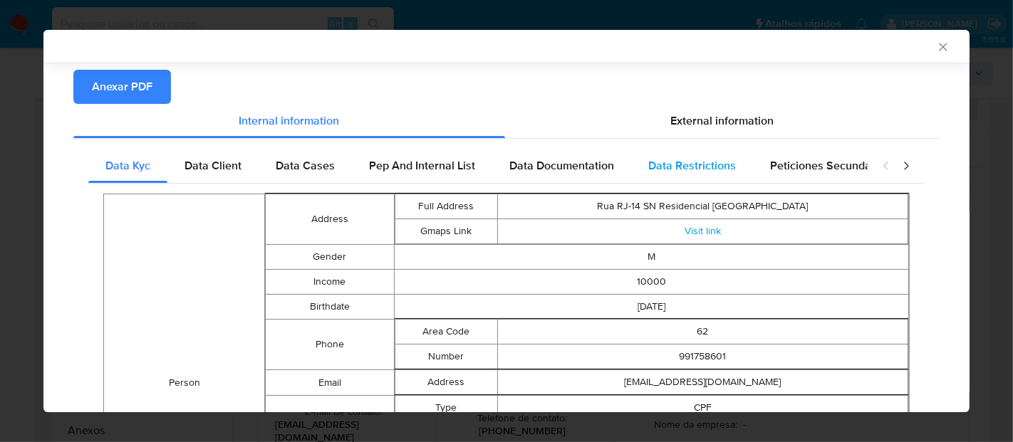
scroll to position [155, 0]
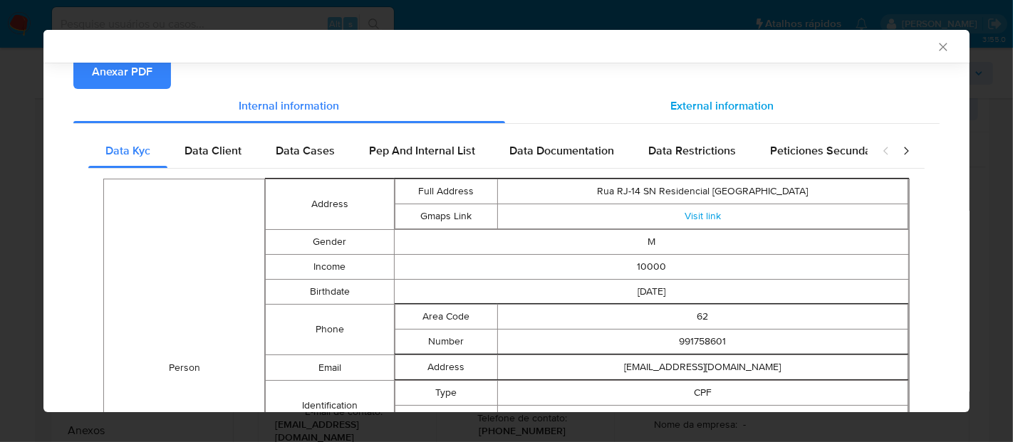
click at [691, 115] on div "External information" at bounding box center [722, 106] width 435 height 34
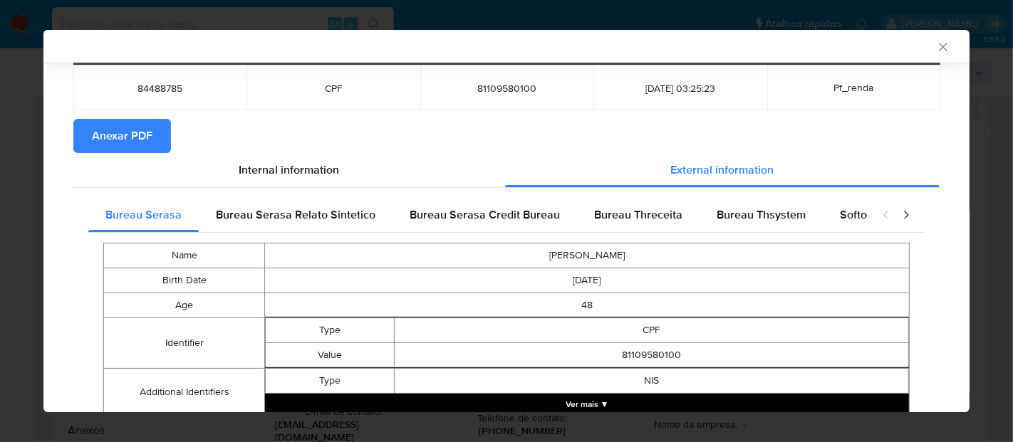
scroll to position [0, 0]
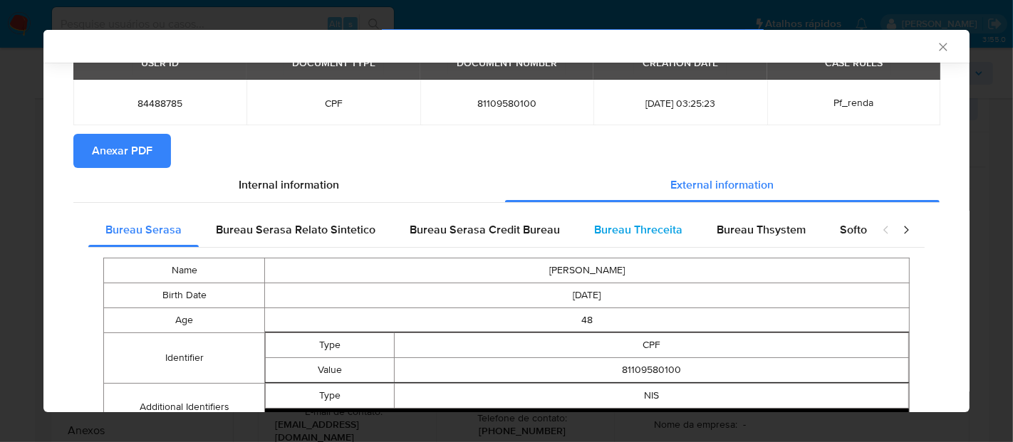
click at [639, 229] on span "Bureau Threceita" at bounding box center [638, 230] width 88 height 16
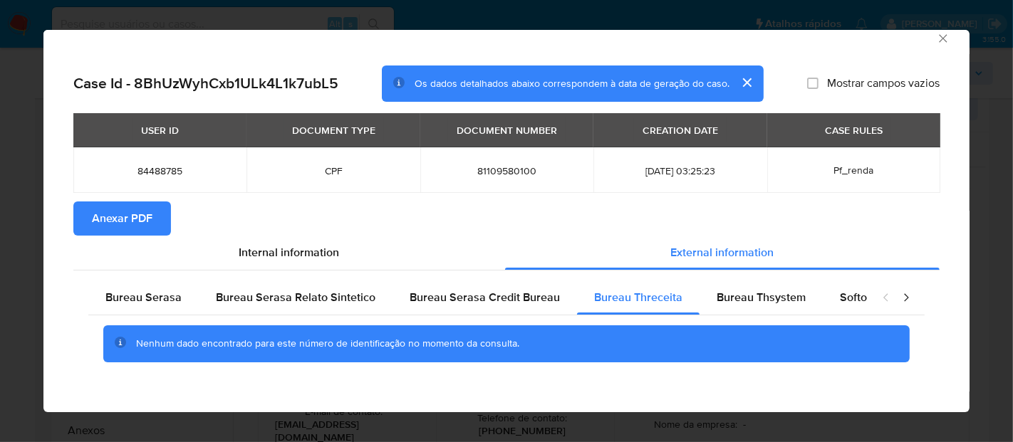
scroll to position [10, 0]
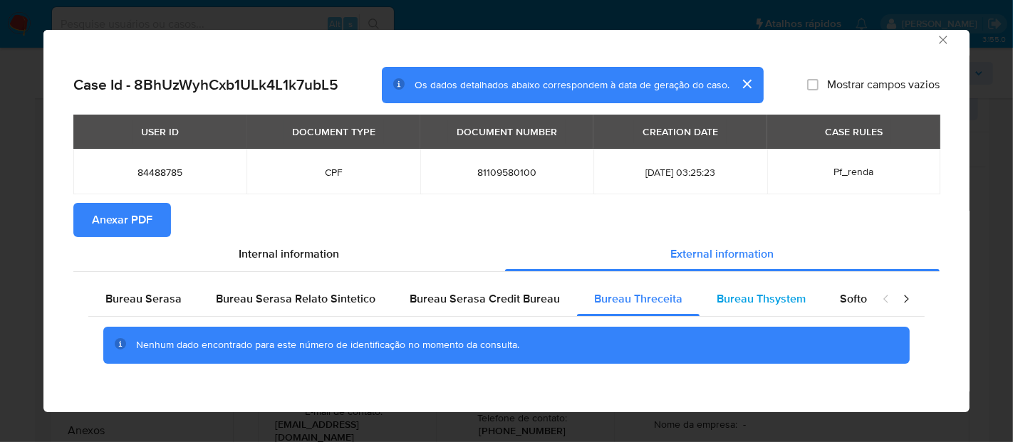
click at [772, 312] on div "Bureau Thsystem" at bounding box center [761, 299] width 123 height 34
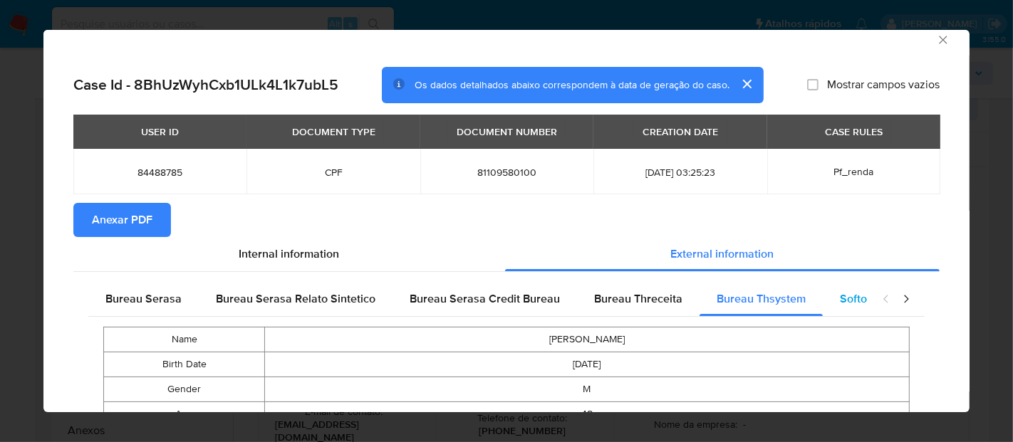
click at [837, 309] on div "Softon" at bounding box center [857, 299] width 68 height 34
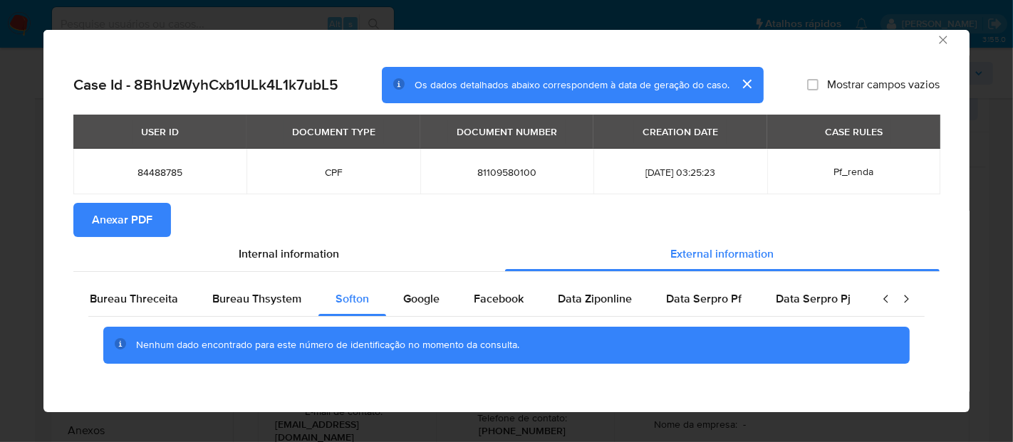
scroll to position [0, 507]
drag, startPoint x: 410, startPoint y: 294, endPoint x: 502, endPoint y: 294, distance: 92.6
click at [412, 294] on span "Google" at bounding box center [421, 299] width 36 height 16
click at [502, 294] on span "Facebook" at bounding box center [499, 299] width 50 height 16
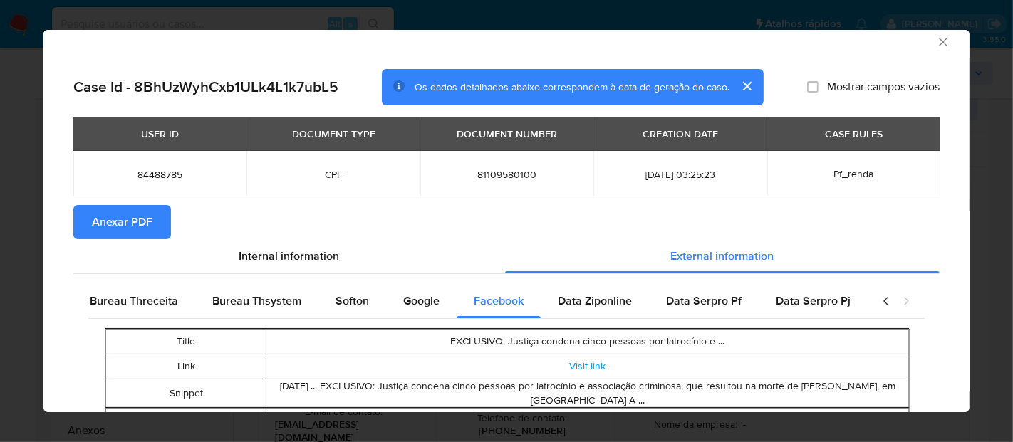
scroll to position [0, 0]
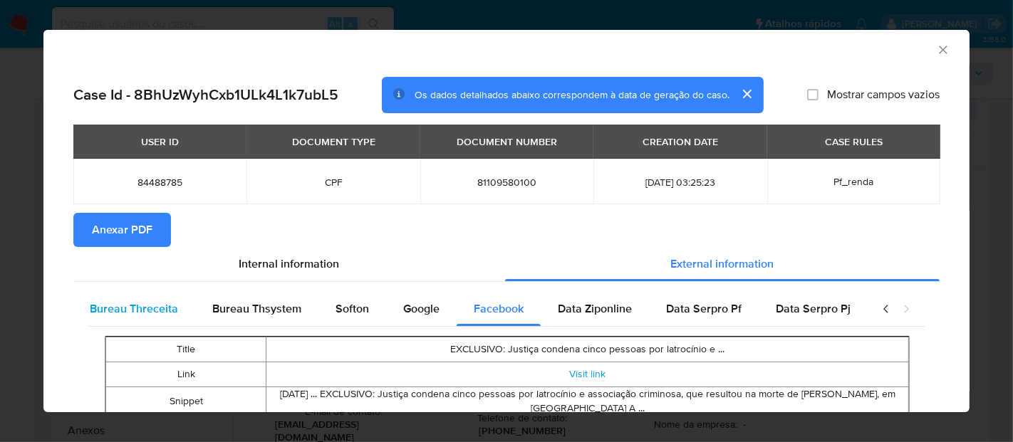
click at [160, 306] on span "Bureau Threceita" at bounding box center [134, 309] width 88 height 16
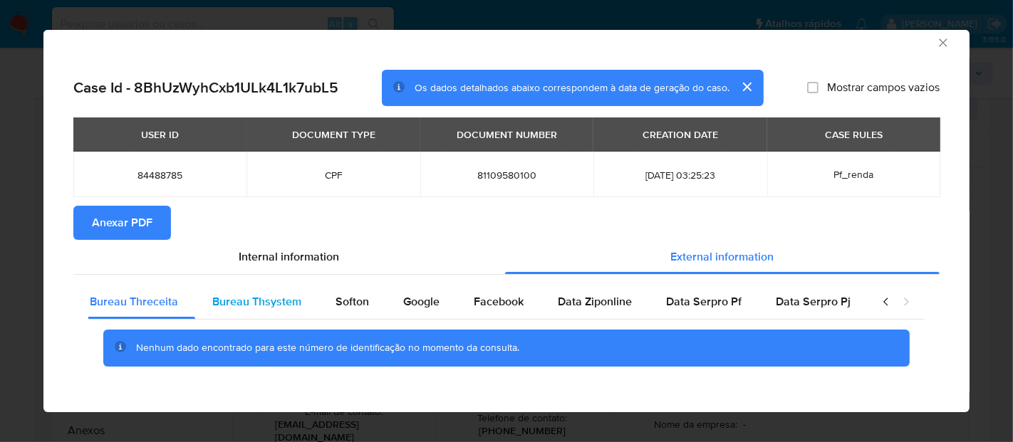
scroll to position [10, 0]
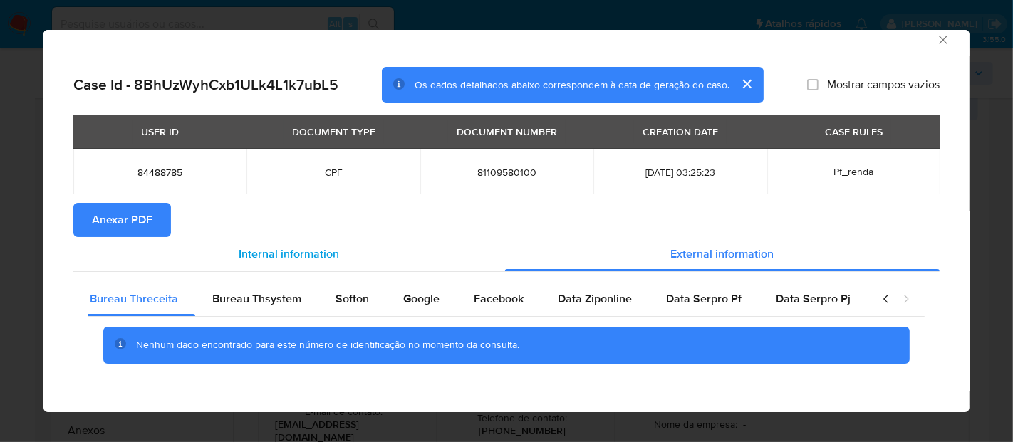
click at [270, 259] on span "Internal information" at bounding box center [289, 254] width 100 height 16
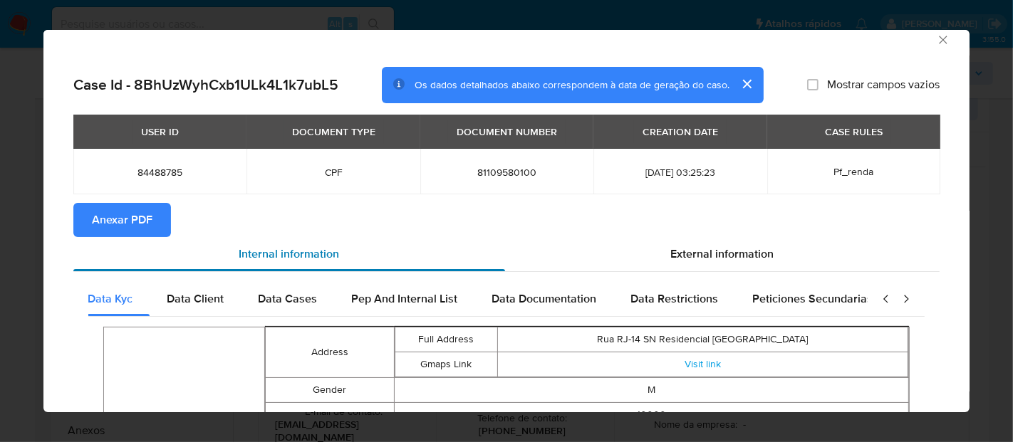
scroll to position [0, 0]
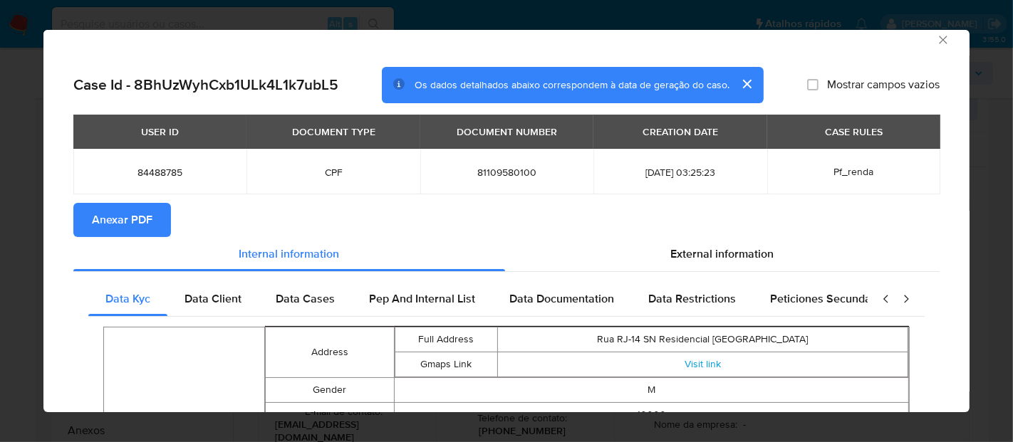
click at [137, 225] on span "Anexar PDF" at bounding box center [122, 219] width 61 height 31
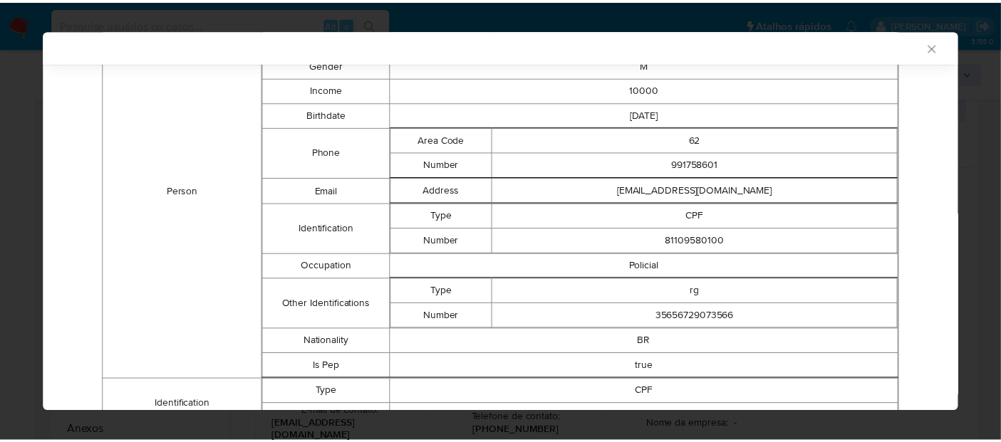
scroll to position [324, 0]
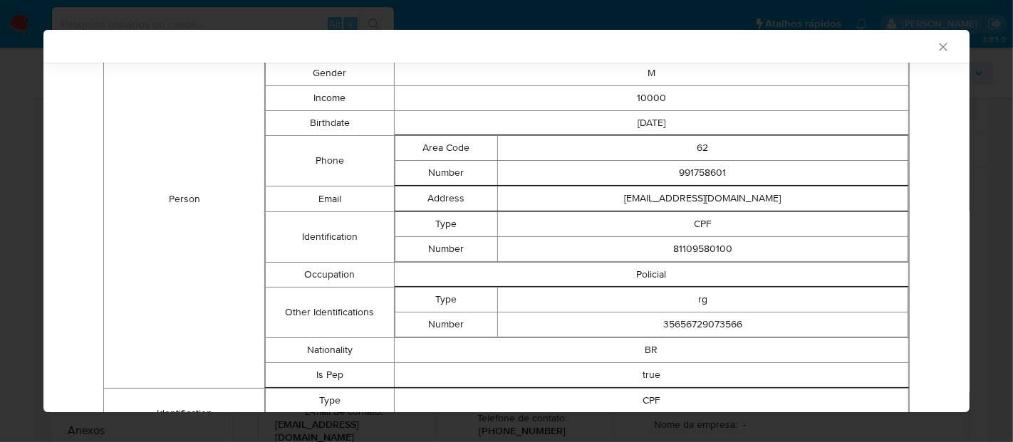
click at [936, 51] on icon "Fechar a janela" at bounding box center [943, 47] width 14 height 14
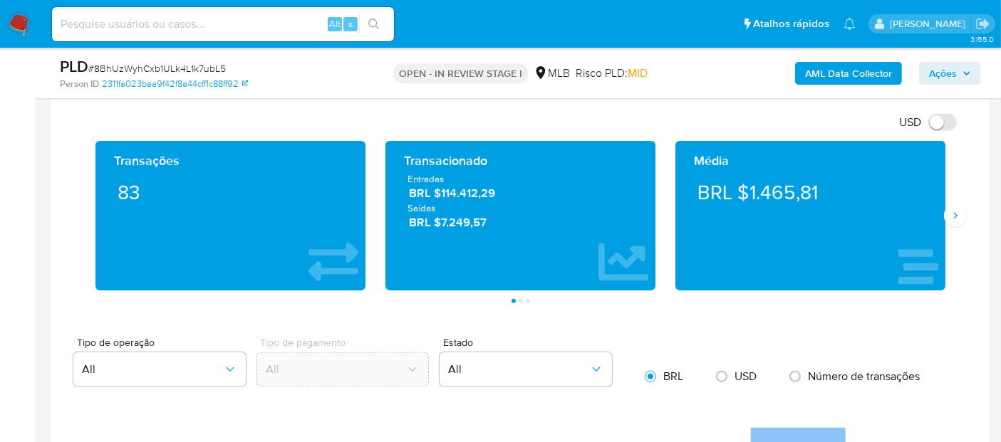
scroll to position [950, 0]
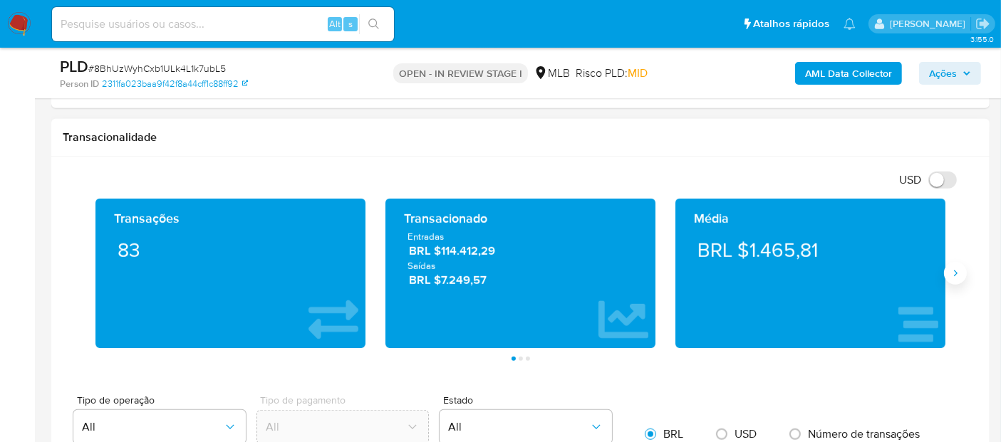
click at [955, 270] on icon "Siguiente" at bounding box center [956, 273] width 4 height 6
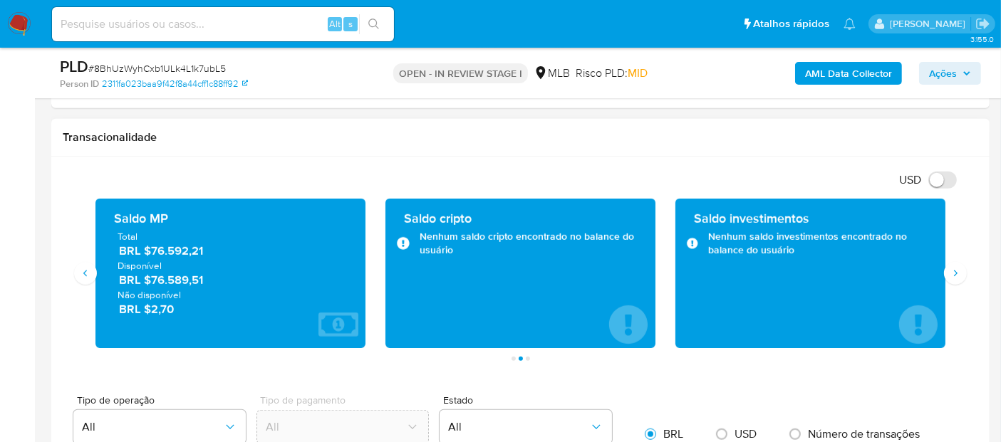
drag, startPoint x: 217, startPoint y: 281, endPoint x: 152, endPoint y: 282, distance: 64.8
click at [152, 282] on span "BRL $76.589,51" at bounding box center [231, 280] width 224 height 16
click at [957, 273] on icon "Siguiente" at bounding box center [955, 273] width 11 height 11
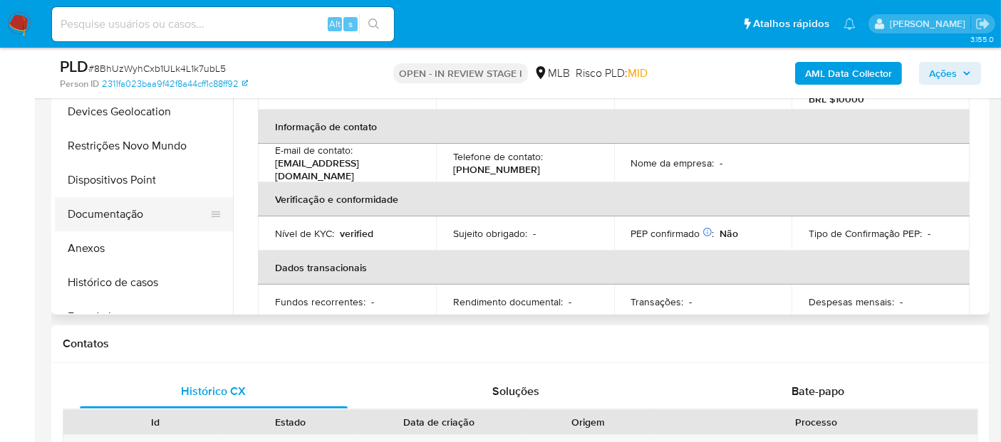
scroll to position [395, 0]
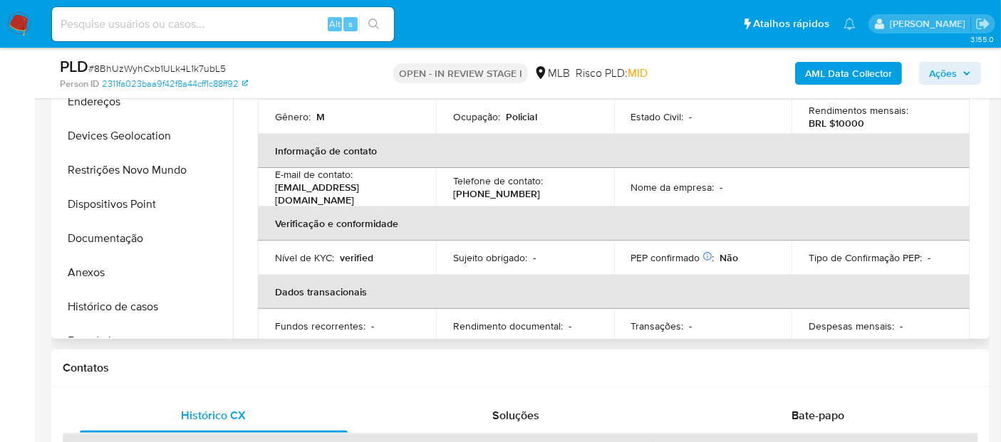
drag, startPoint x: 112, startPoint y: 298, endPoint x: 257, endPoint y: 267, distance: 148.5
click at [112, 299] on button "Histórico de casos" at bounding box center [144, 307] width 178 height 34
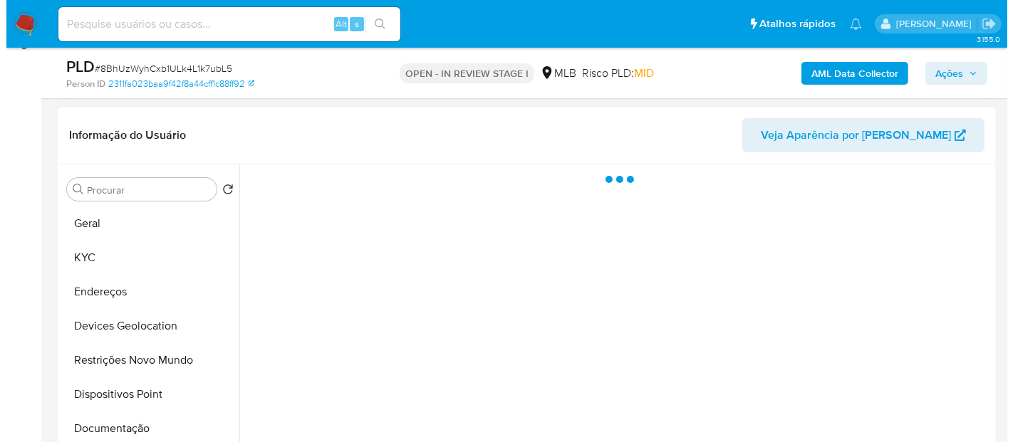
scroll to position [158, 0]
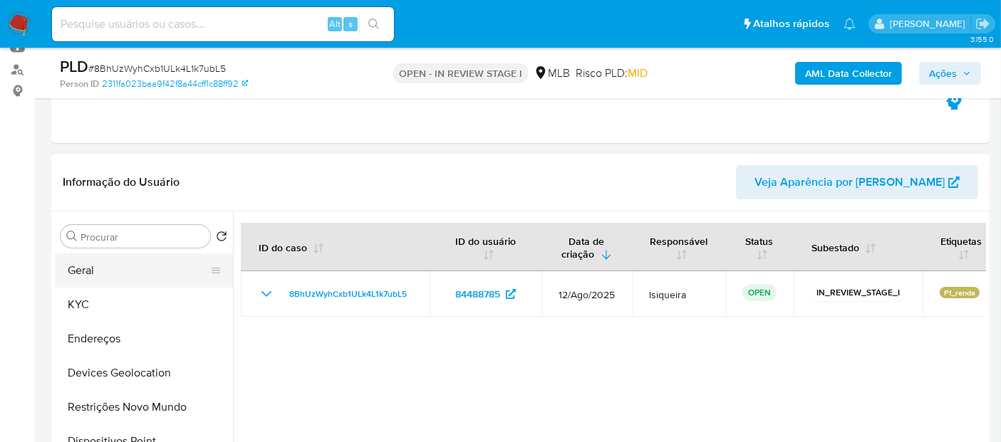
click at [116, 279] on button "Geral" at bounding box center [138, 271] width 167 height 34
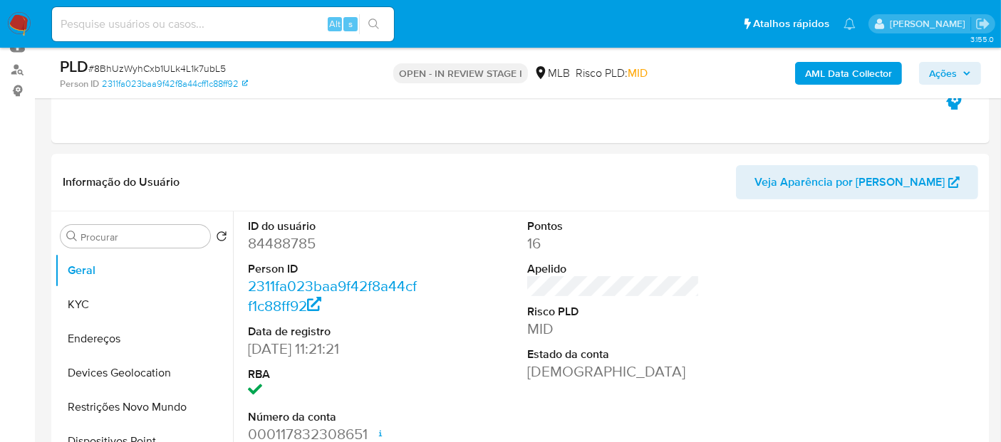
click at [829, 71] on b "AML Data Collector" at bounding box center [848, 73] width 87 height 23
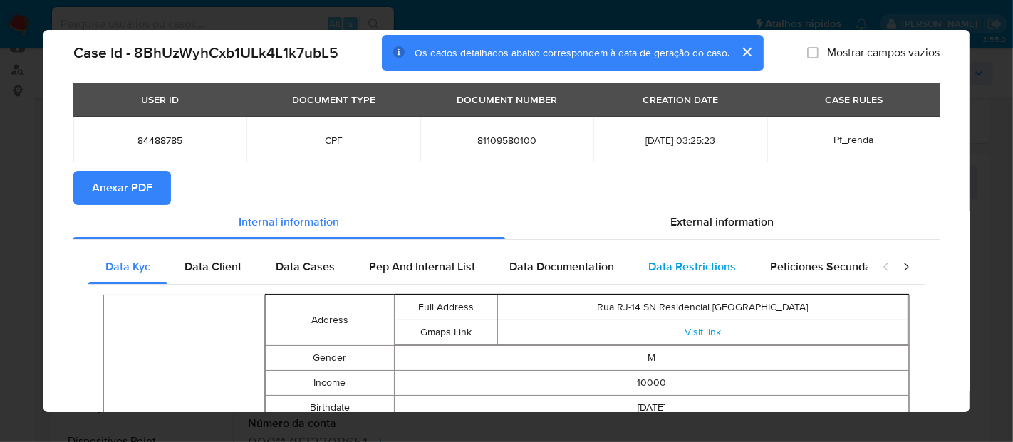
scroll to position [76, 0]
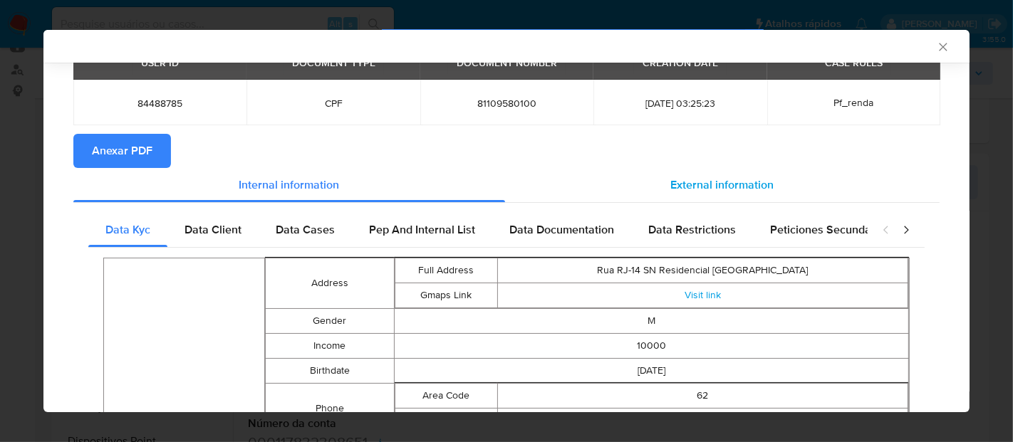
click at [700, 177] on span "External information" at bounding box center [722, 185] width 103 height 16
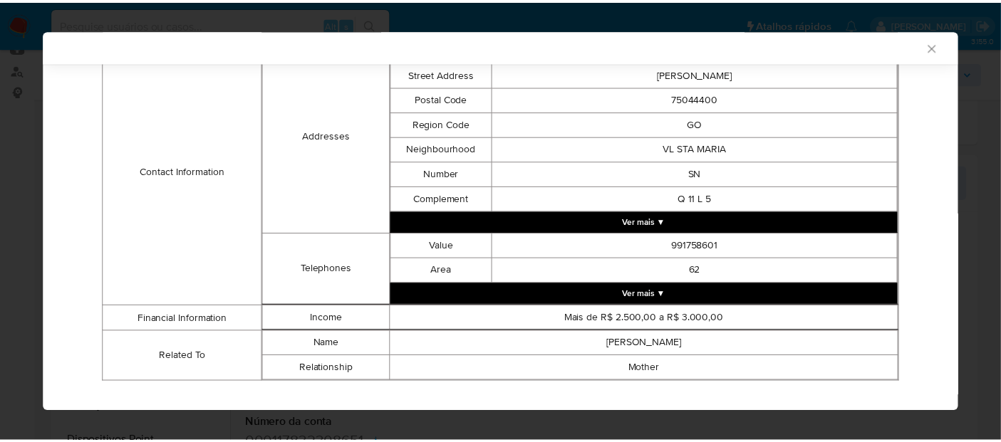
scroll to position [491, 0]
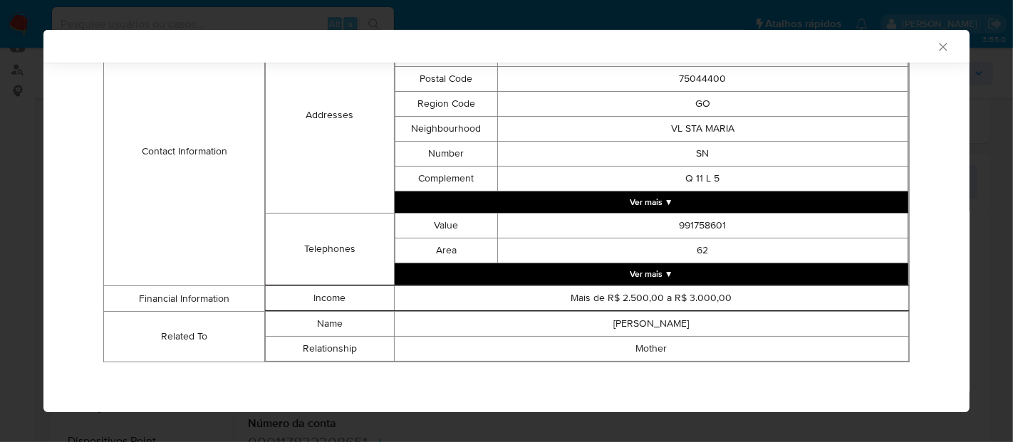
click at [936, 50] on icon "Fechar a janela" at bounding box center [943, 47] width 14 height 14
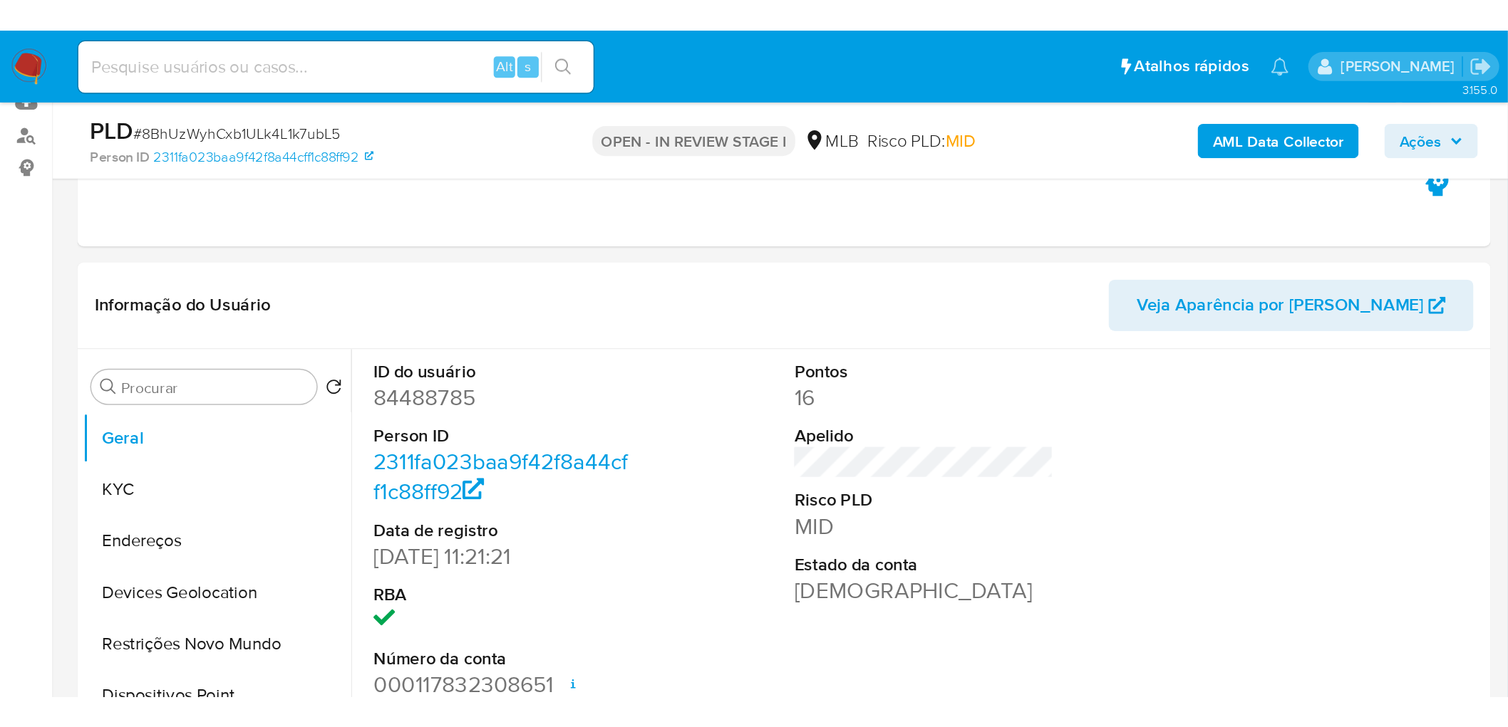
scroll to position [158, 0]
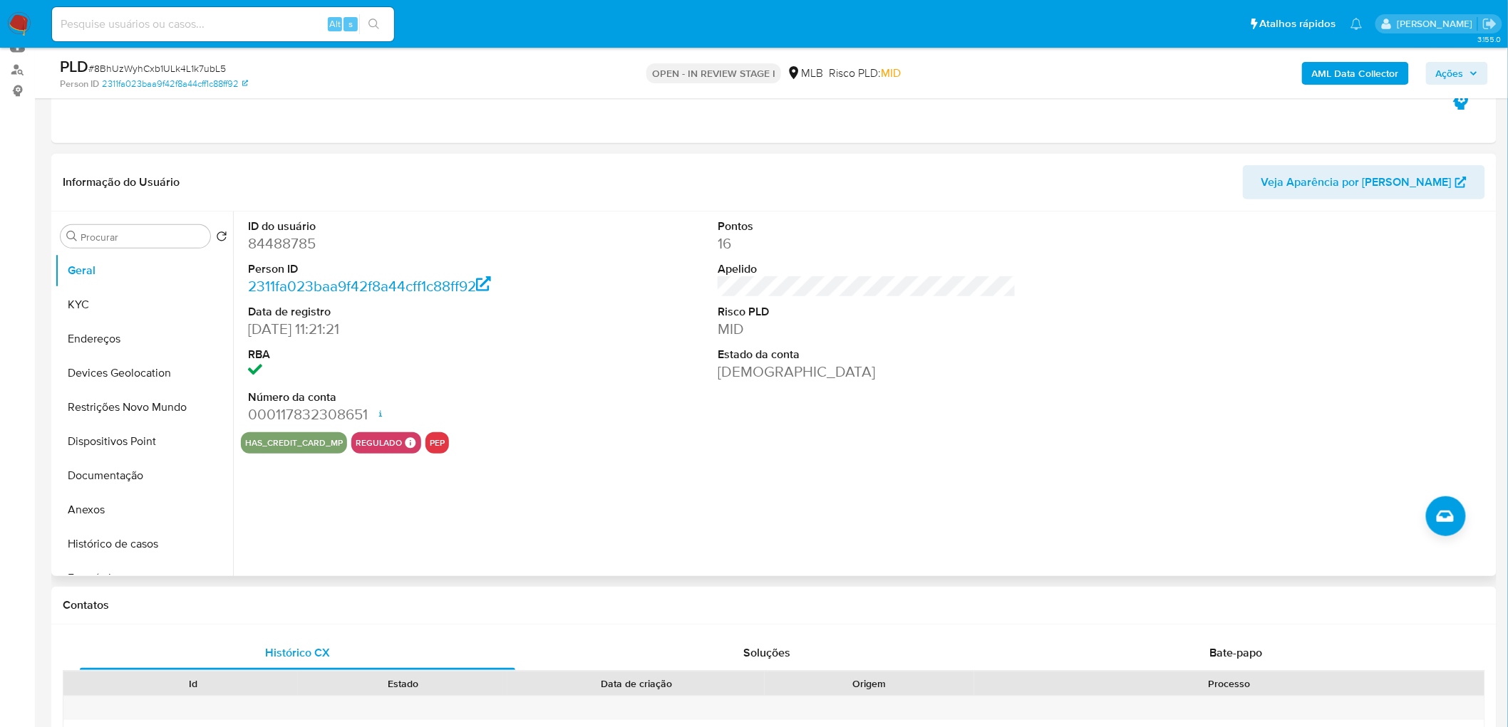
click at [578, 355] on div "ID do usuário 84488785 Person ID 2311fa023baa9f42f8a44cff1c88ff92 Data de regis…" at bounding box center [867, 322] width 1252 height 221
click at [88, 299] on button "KYC" at bounding box center [138, 305] width 167 height 34
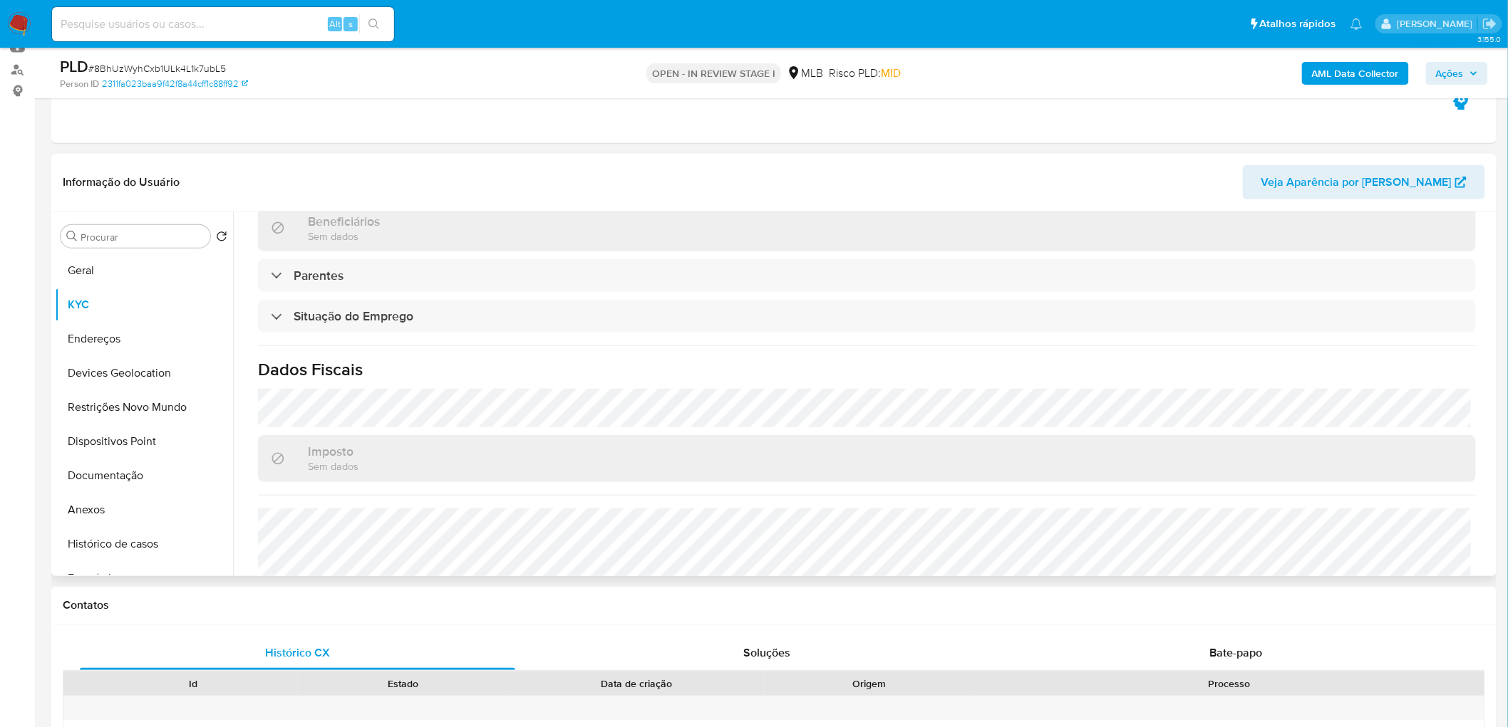
scroll to position [514, 0]
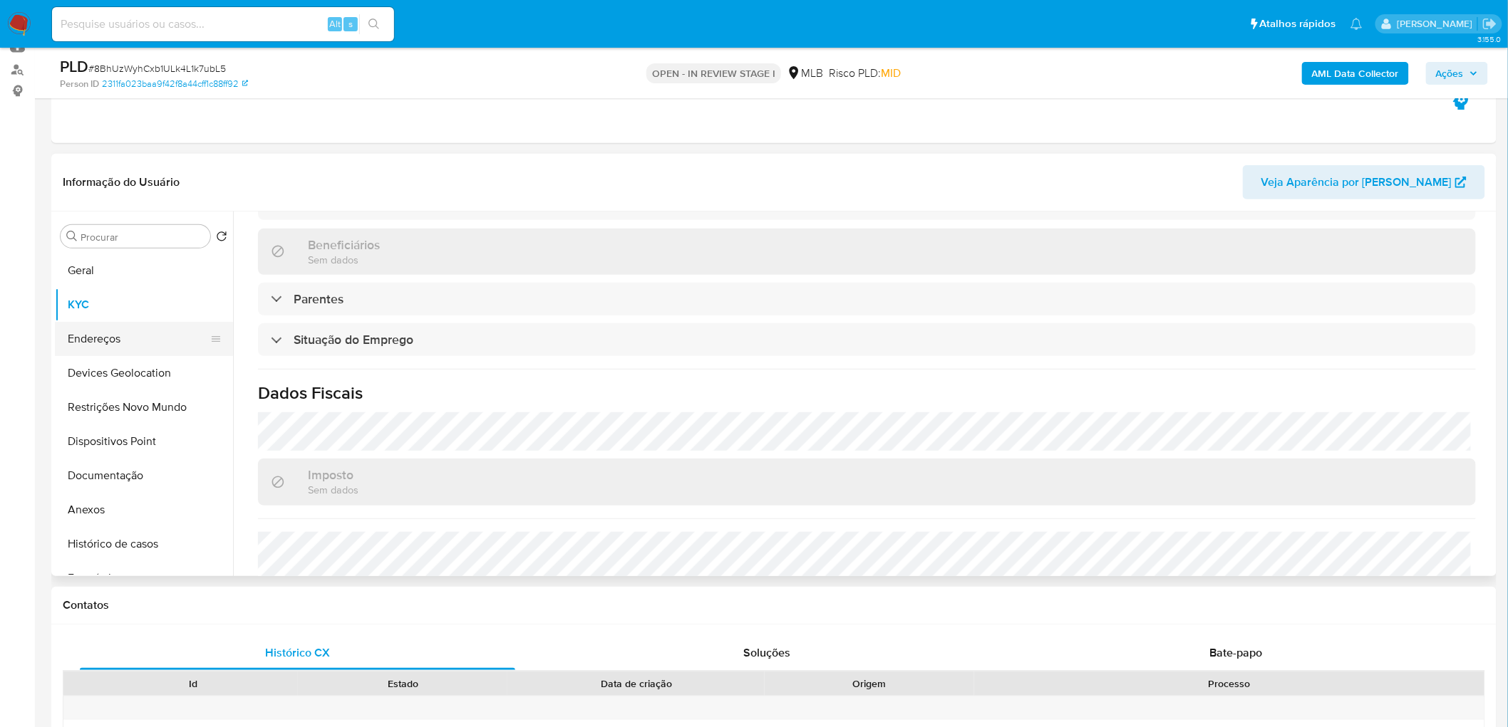
click at [122, 344] on button "Endereços" at bounding box center [138, 339] width 167 height 34
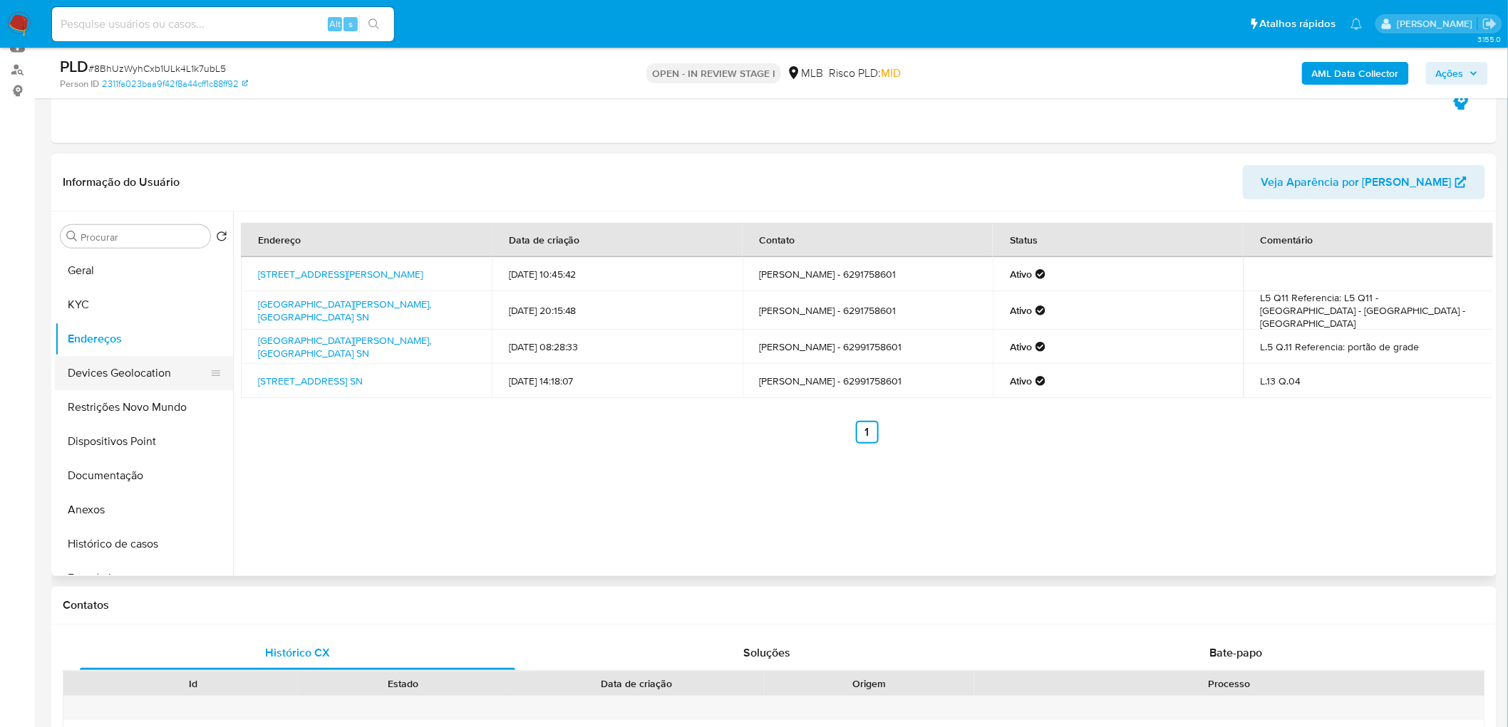
click at [130, 382] on button "Devices Geolocation" at bounding box center [138, 373] width 167 height 34
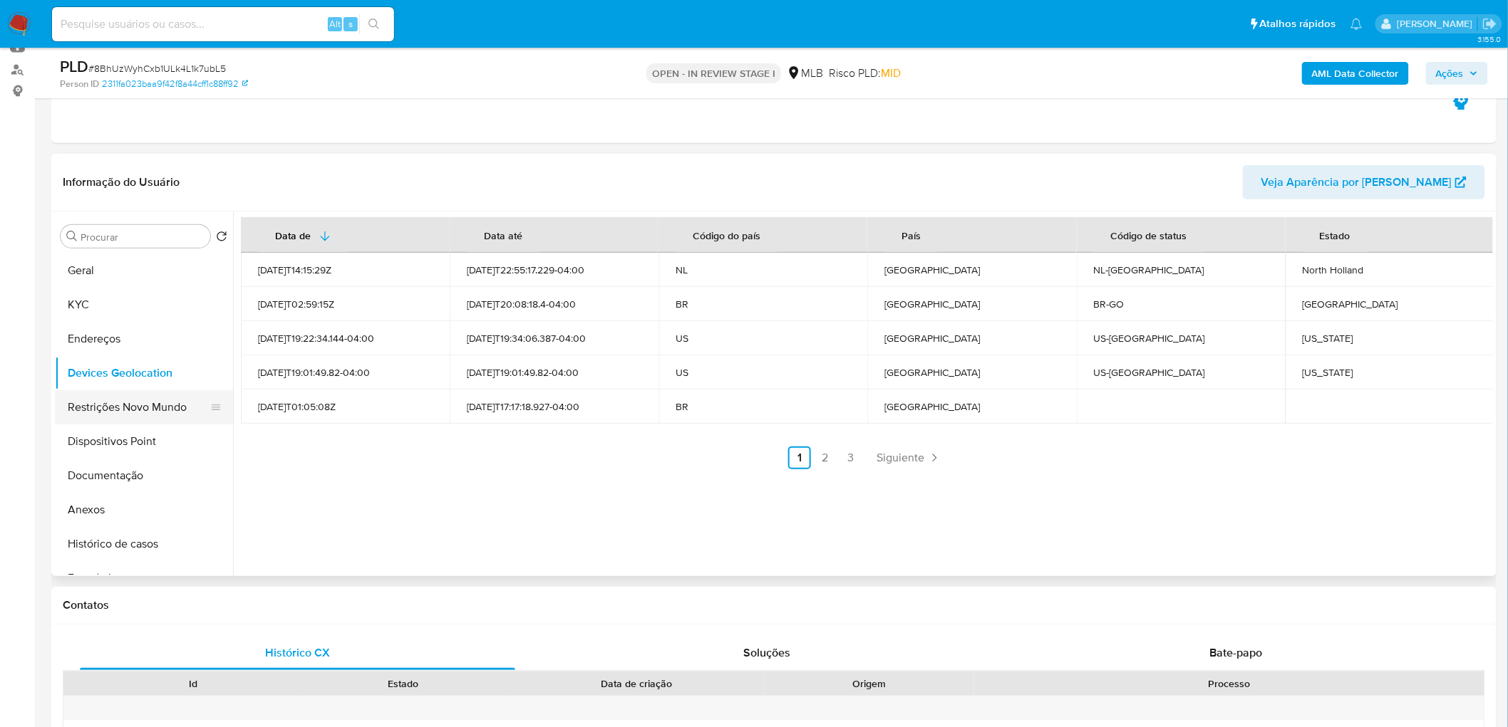
click at [154, 403] on button "Restrições Novo Mundo" at bounding box center [138, 407] width 167 height 34
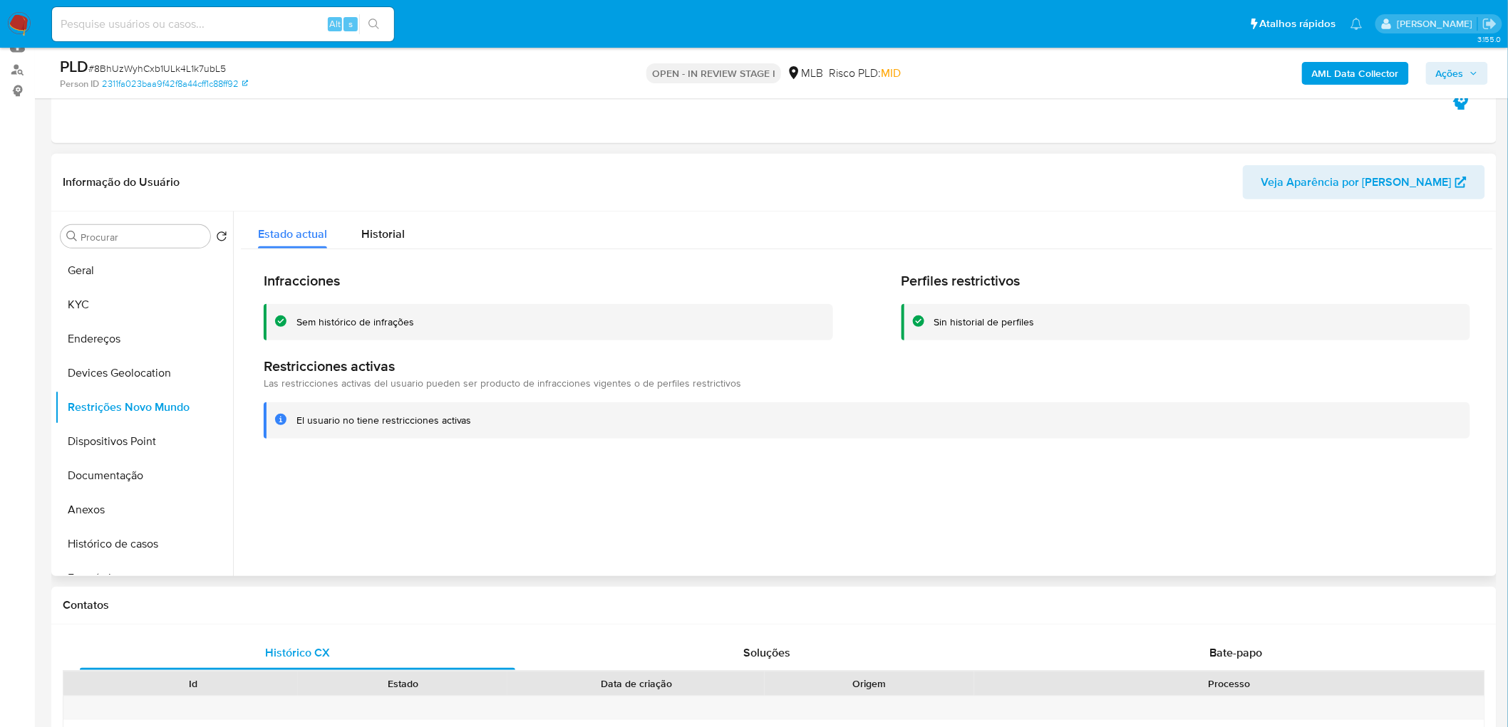
click at [698, 518] on div at bounding box center [863, 394] width 1260 height 365
click at [122, 457] on button "Dispositivos Point" at bounding box center [138, 442] width 167 height 34
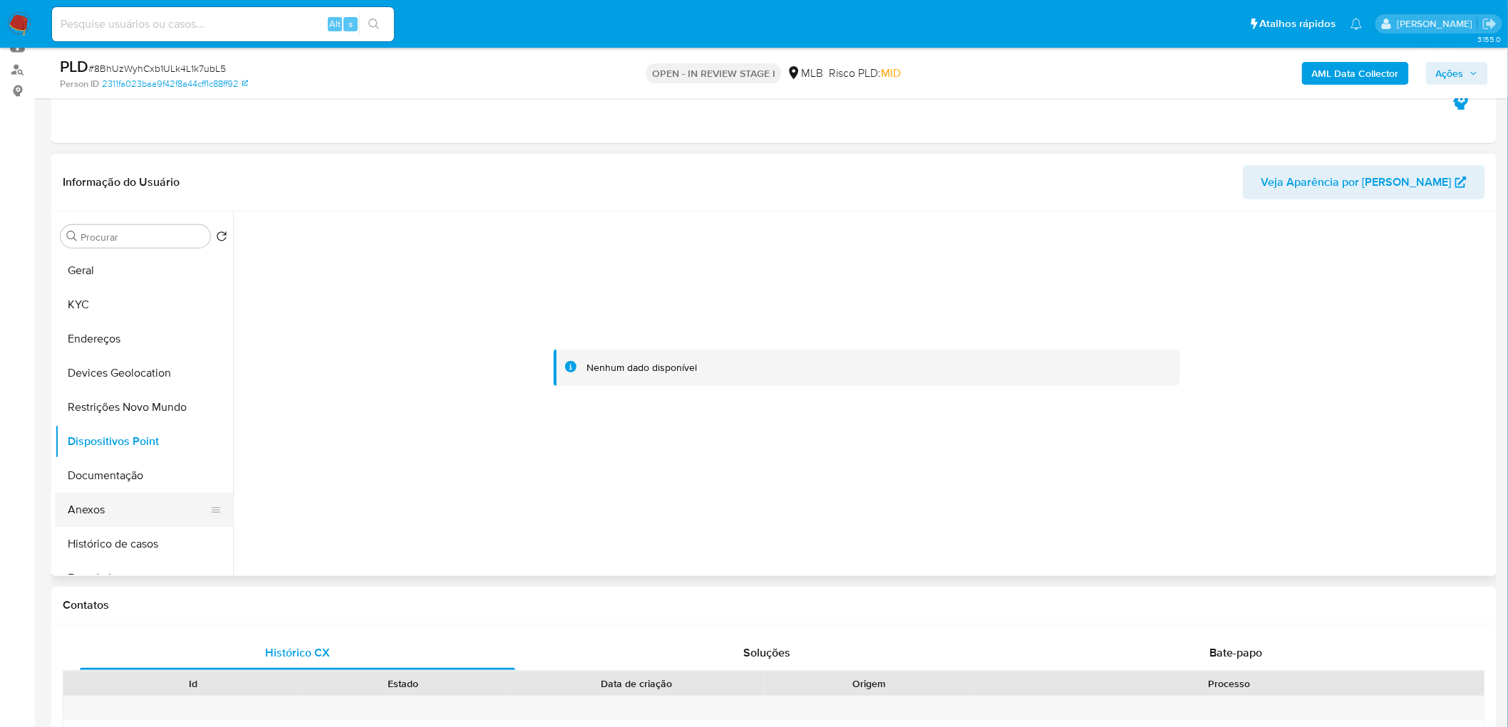
click at [125, 501] on button "Anexos" at bounding box center [138, 510] width 167 height 34
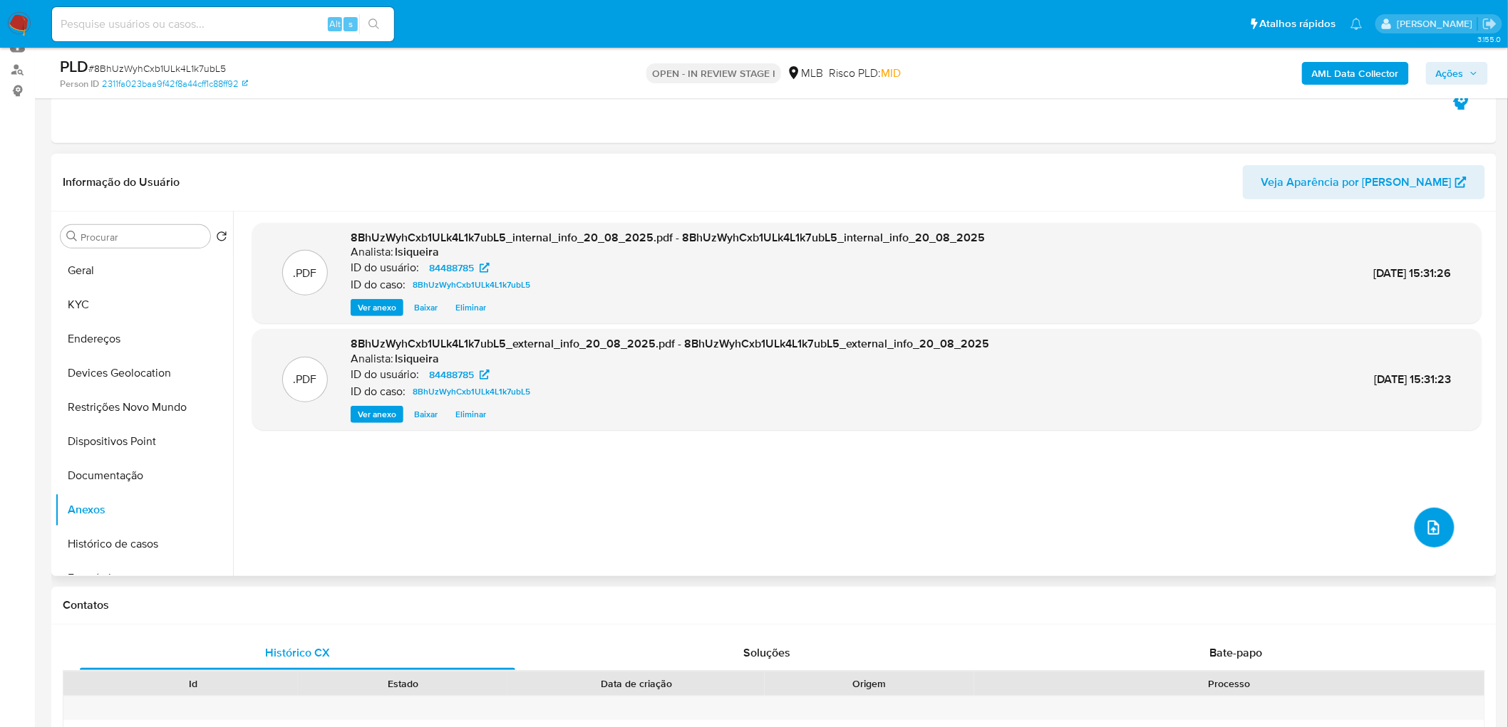
click at [1429, 525] on icon "upload-file" at bounding box center [1433, 527] width 17 height 17
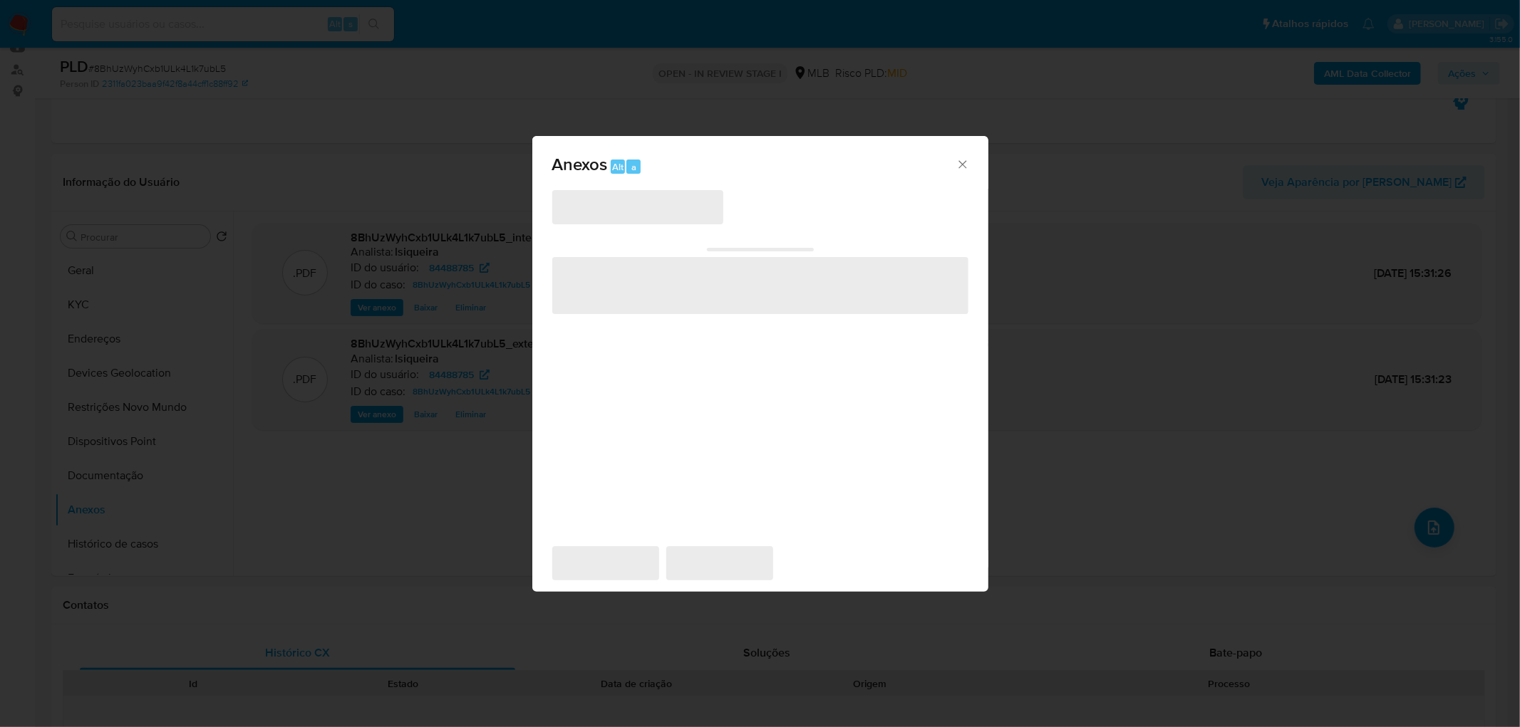
click at [695, 208] on span "‌" at bounding box center [637, 207] width 171 height 34
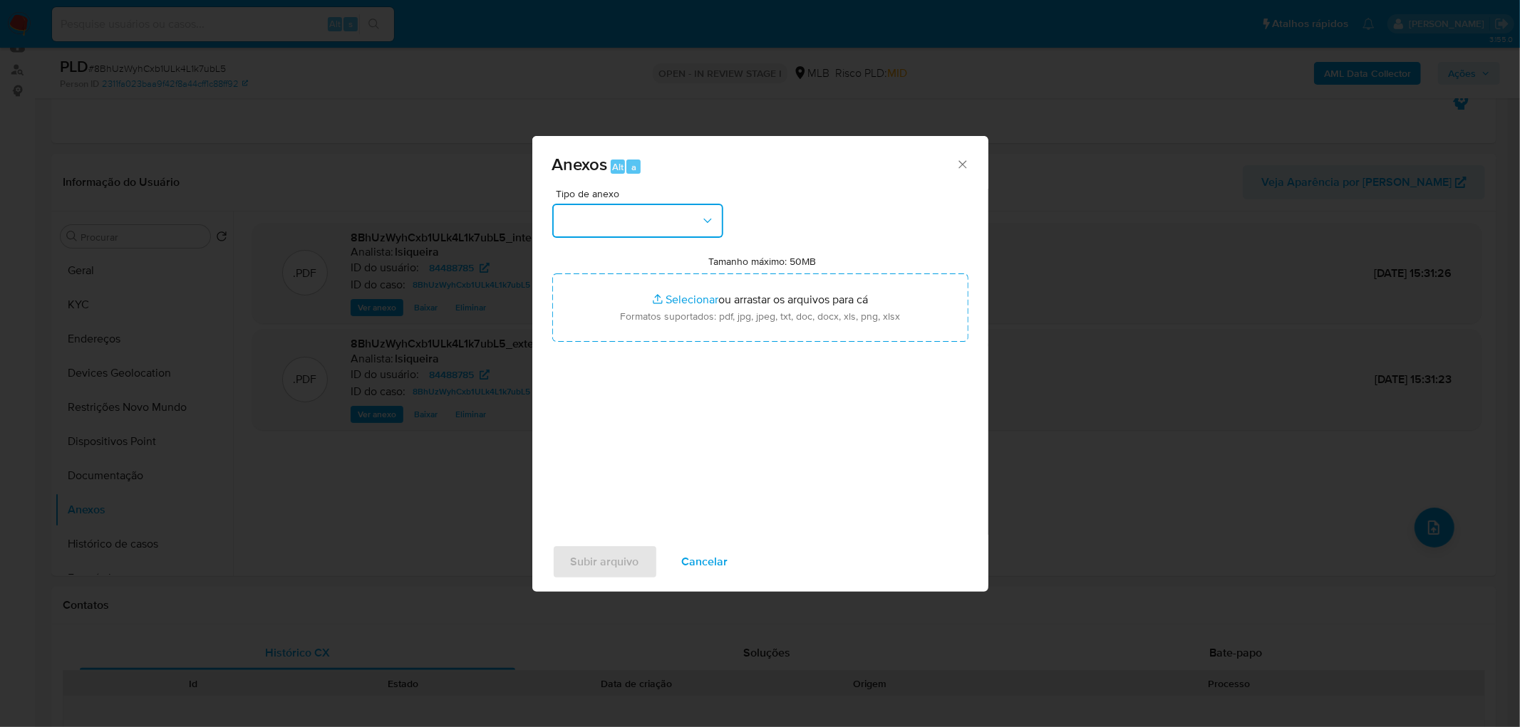
click at [693, 209] on button "button" at bounding box center [637, 221] width 171 height 34
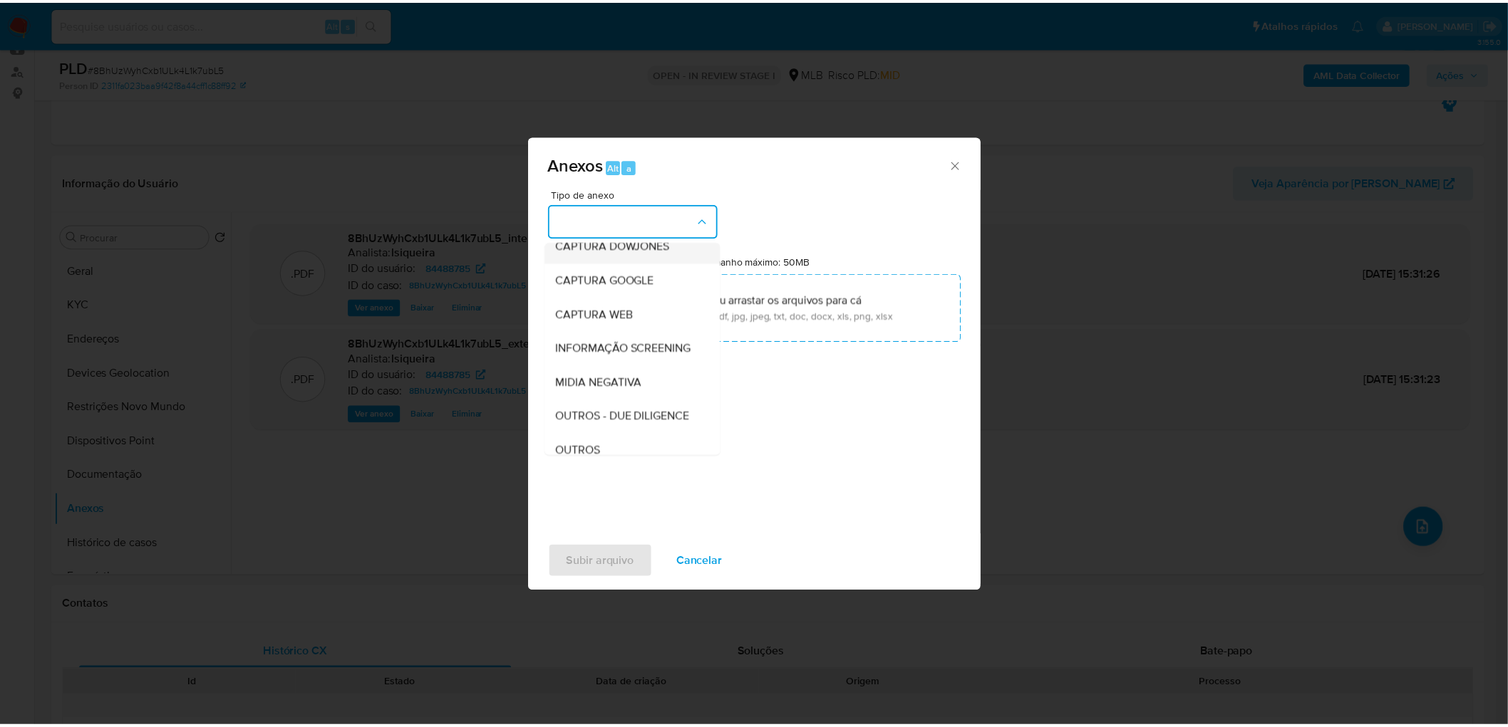
scroll to position [158, 0]
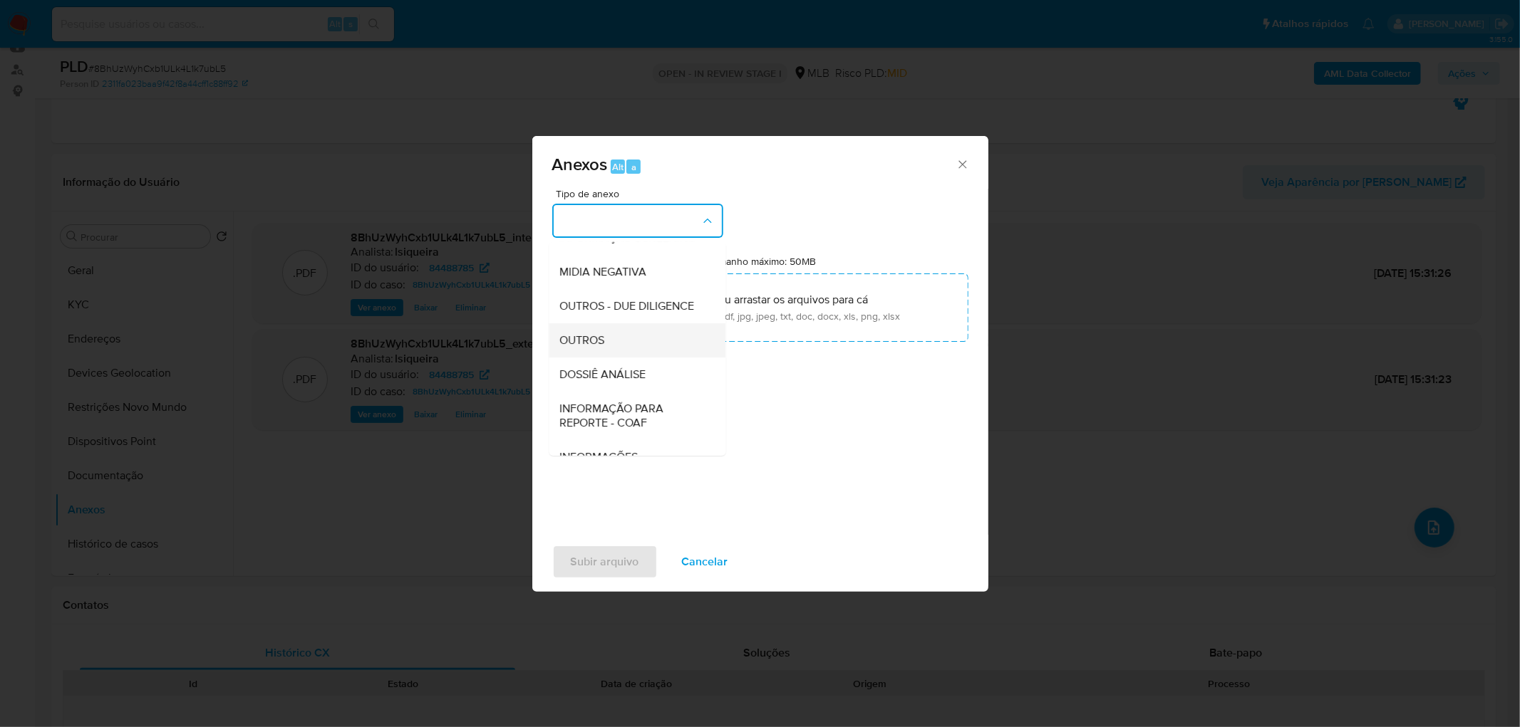
click at [616, 358] on div "OUTROS" at bounding box center [632, 340] width 145 height 34
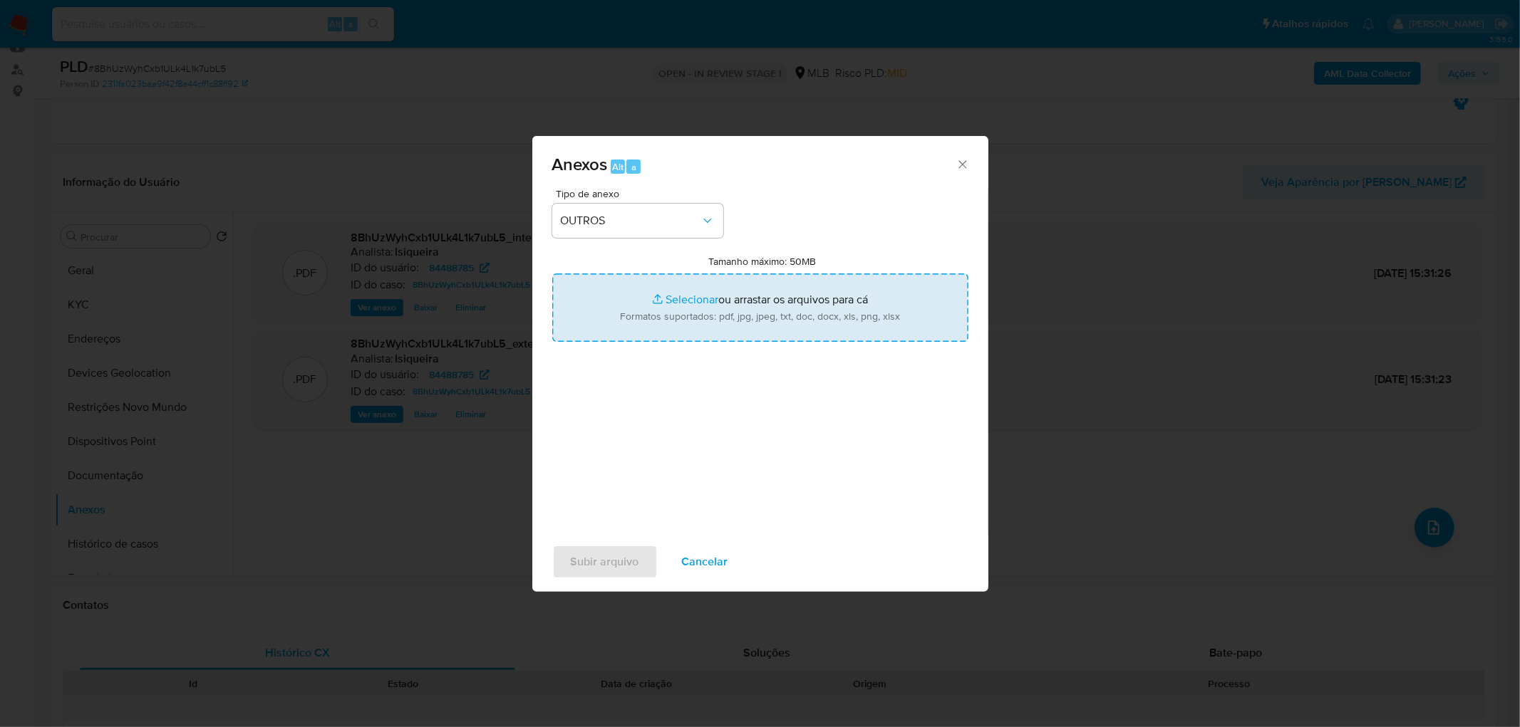
click at [654, 326] on input "Tamanho máximo: 50MB Selecionar arquivos" at bounding box center [760, 308] width 416 height 68
type input "C:\fakepath\Mulan 84488785_2025_08_20_08_26_18.xlsx"
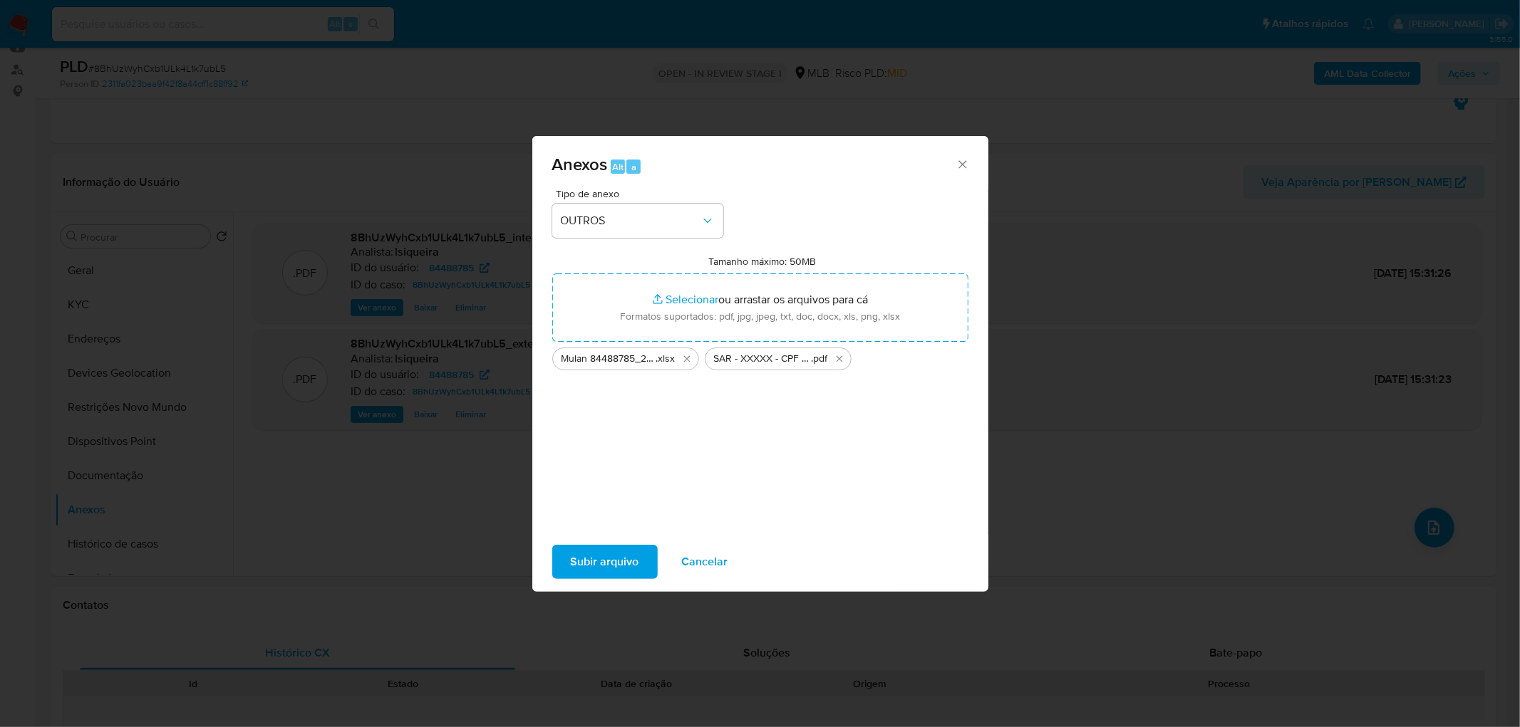
click at [621, 554] on span "Subir arquivo" at bounding box center [605, 562] width 68 height 31
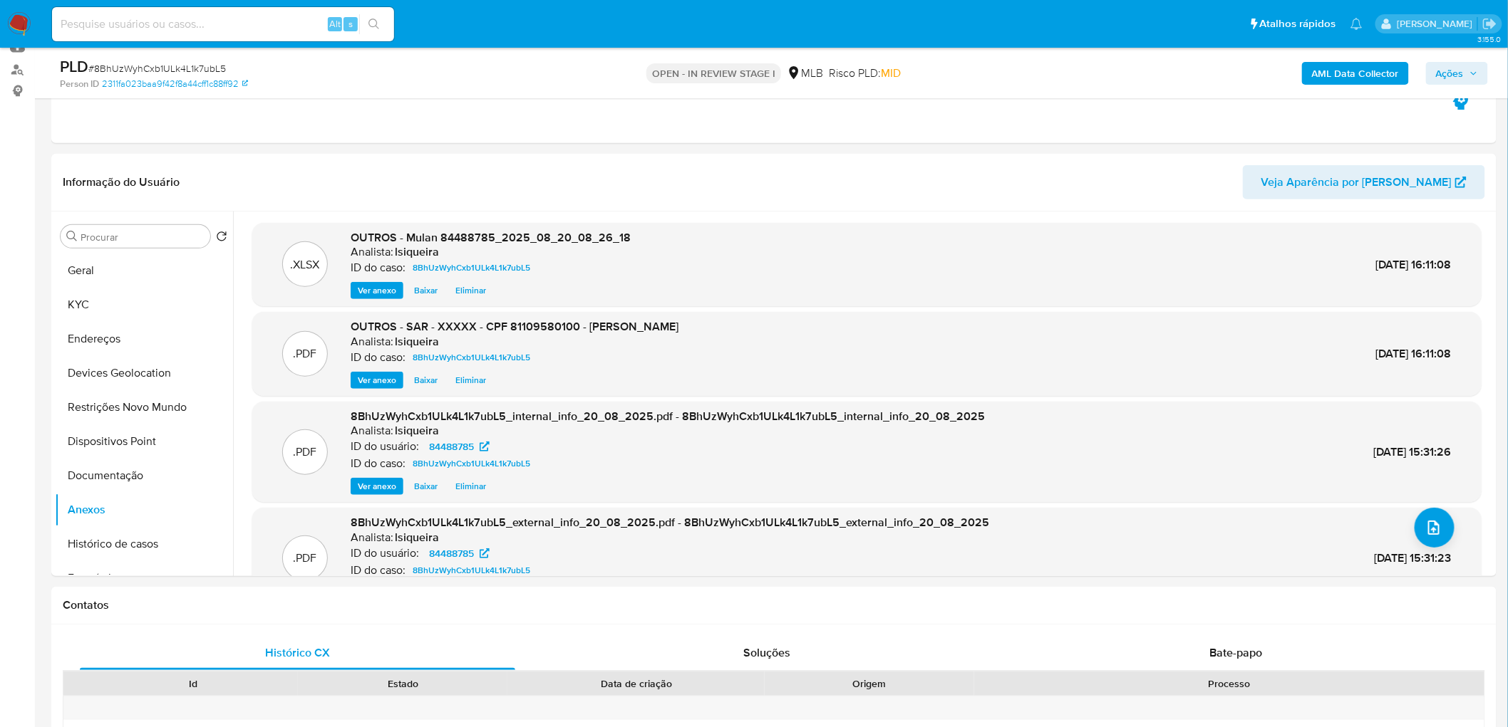
click at [1469, 67] on span "Ações" at bounding box center [1457, 73] width 42 height 20
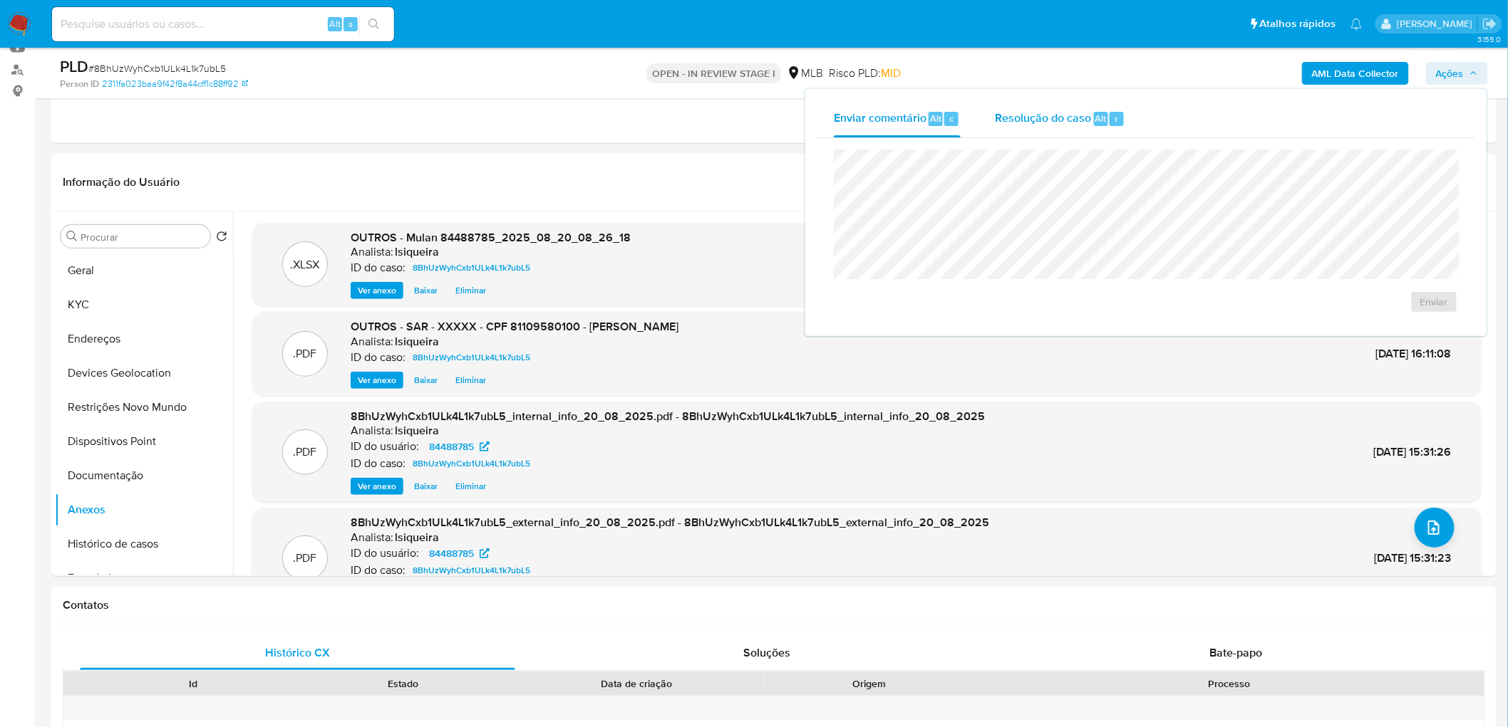
click at [1034, 124] on span "Resolução do caso" at bounding box center [1043, 118] width 96 height 16
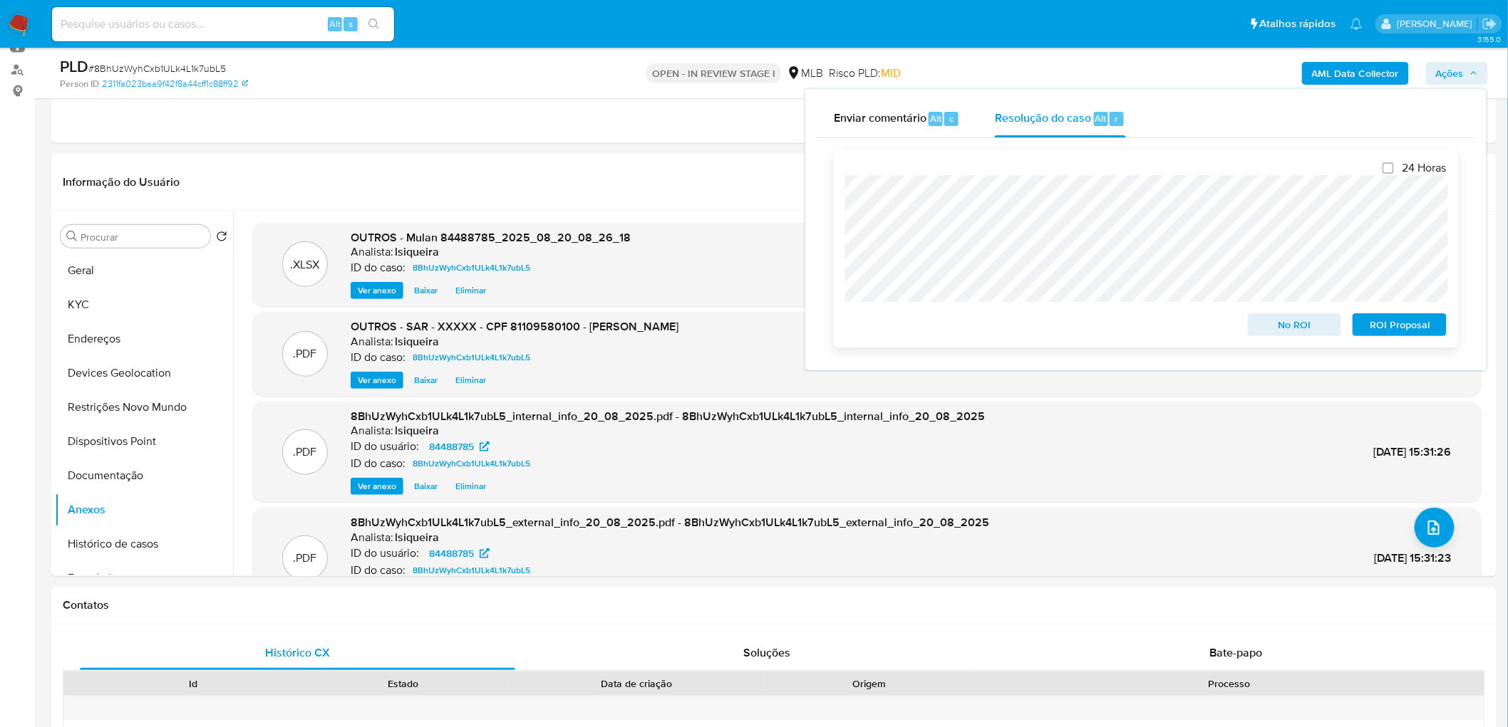
click at [1425, 322] on span "ROI Proposal" at bounding box center [1399, 325] width 74 height 20
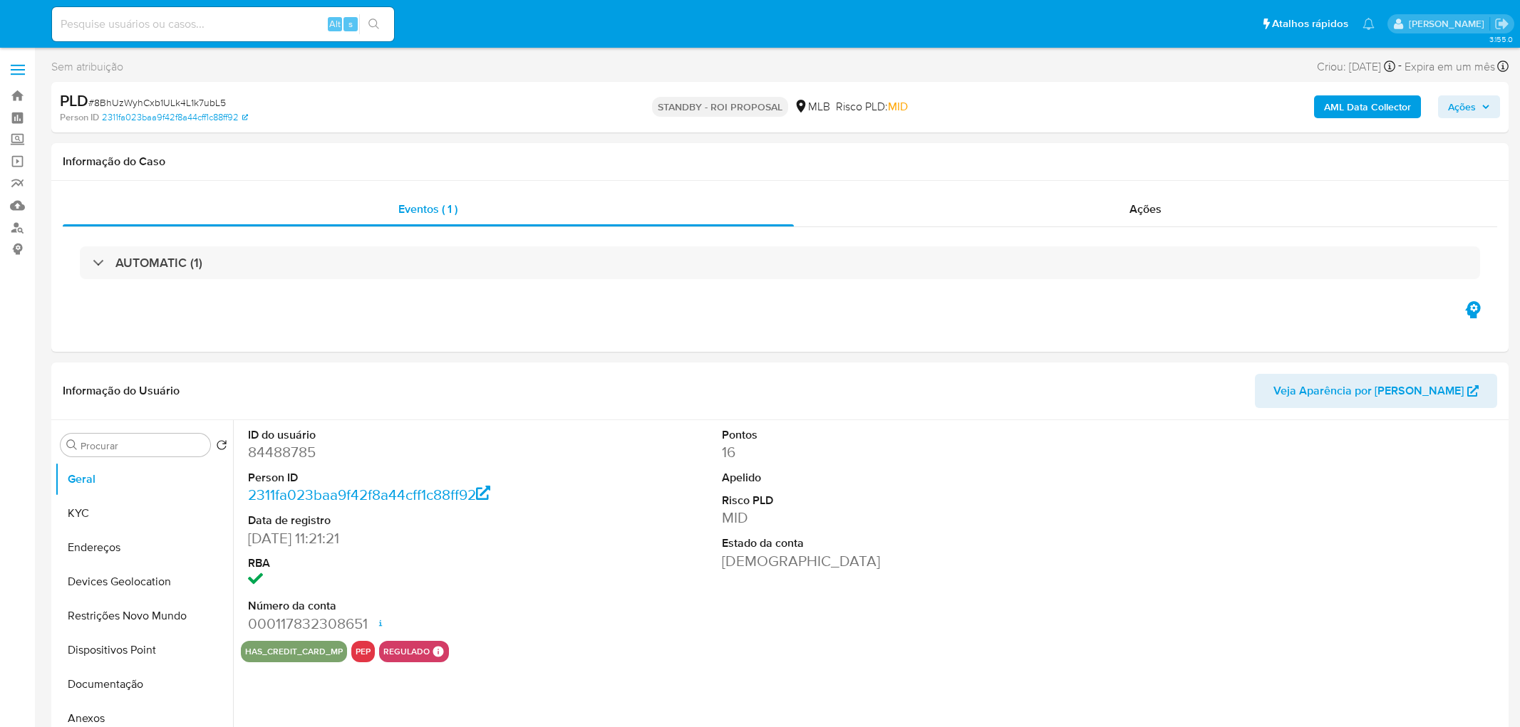
select select "10"
click at [1063, 209] on div "Ações" at bounding box center [1136, 209] width 698 height 34
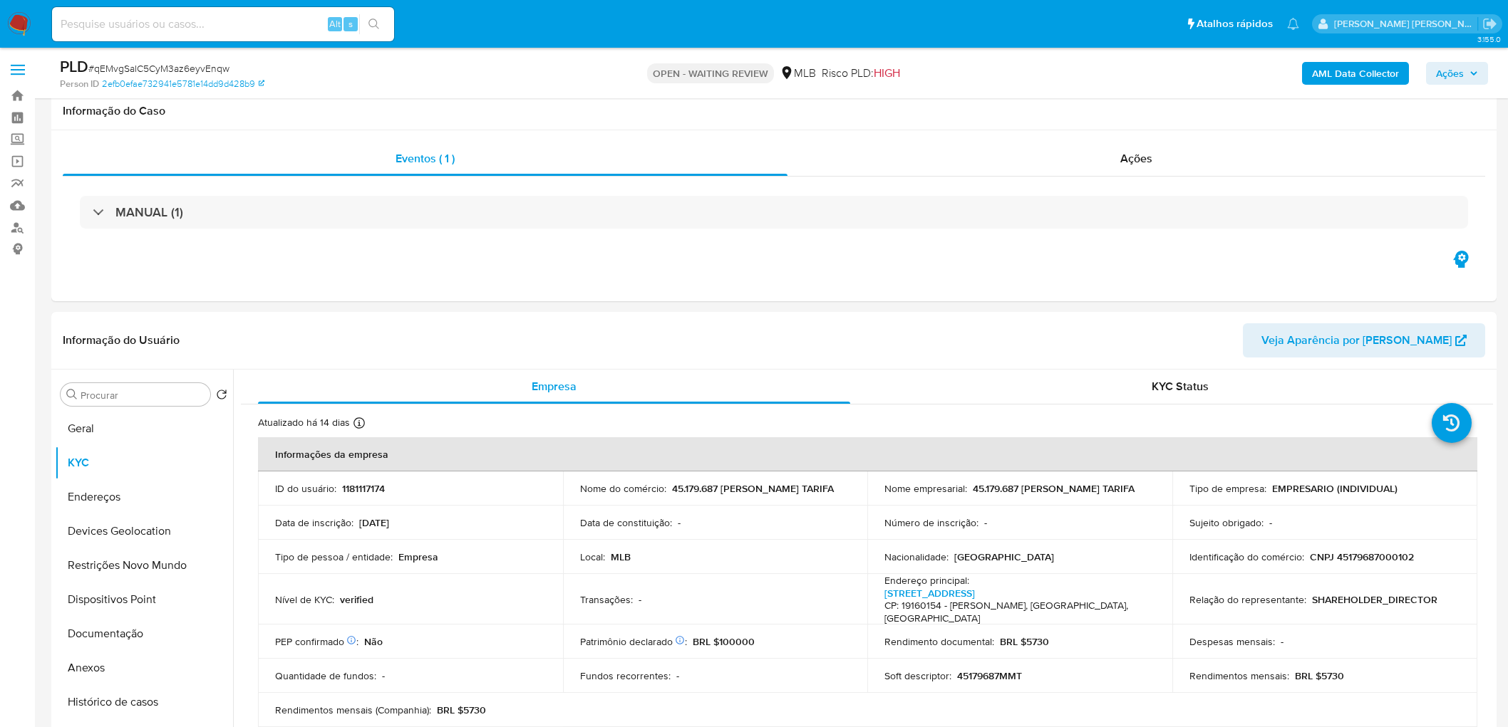
select select "10"
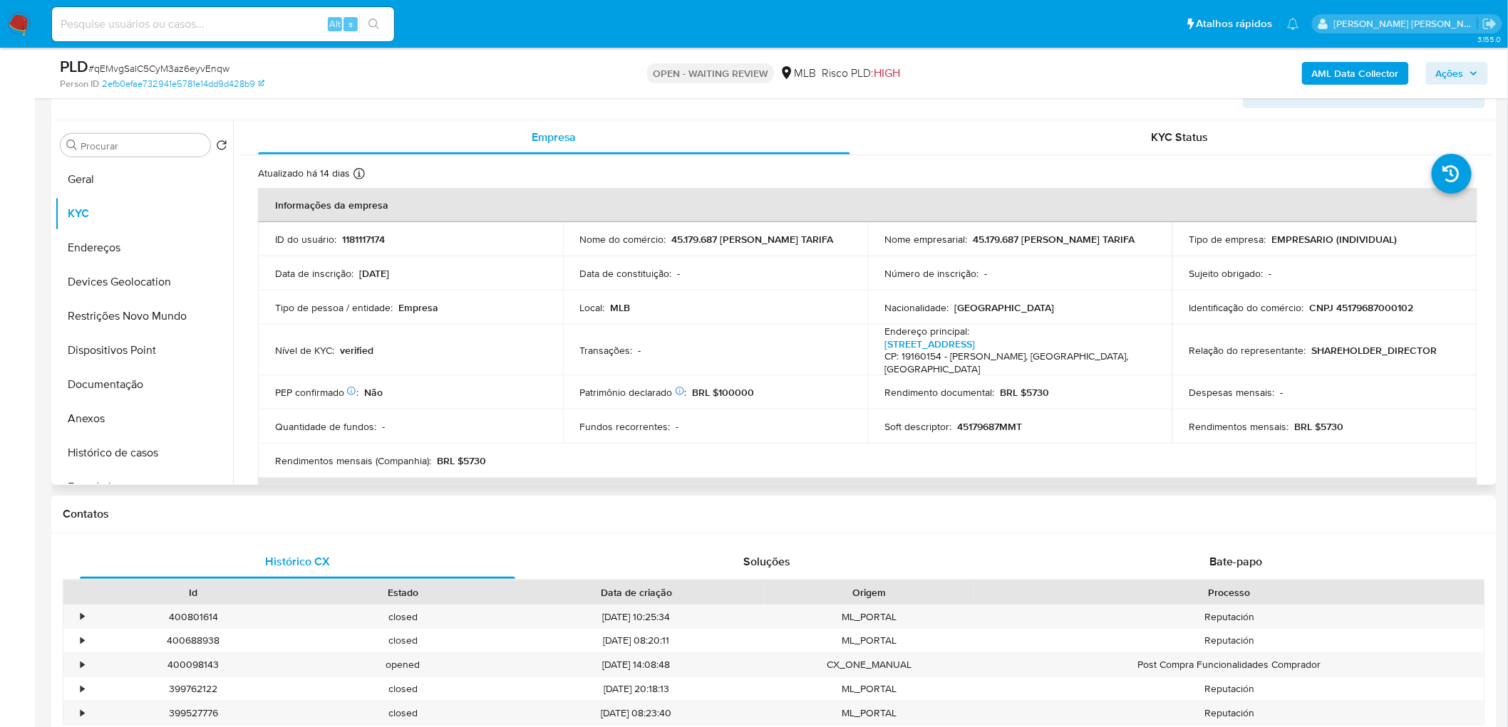
scroll to position [202, 0]
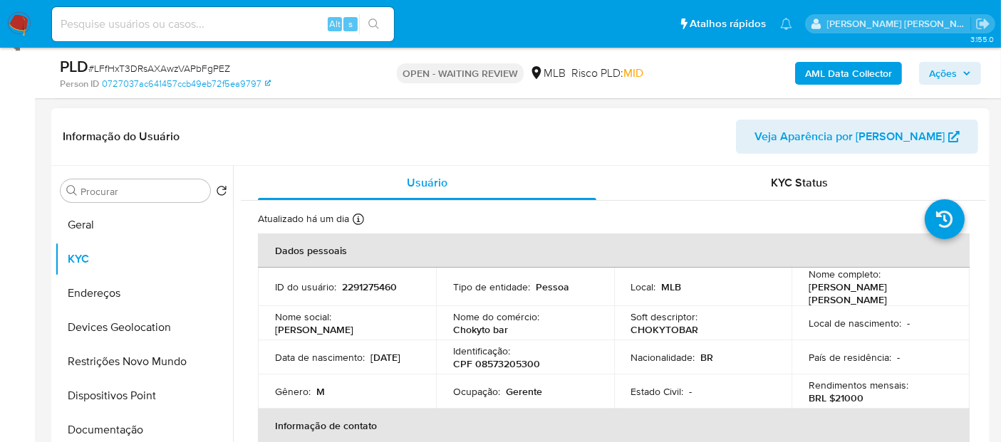
scroll to position [237, 0]
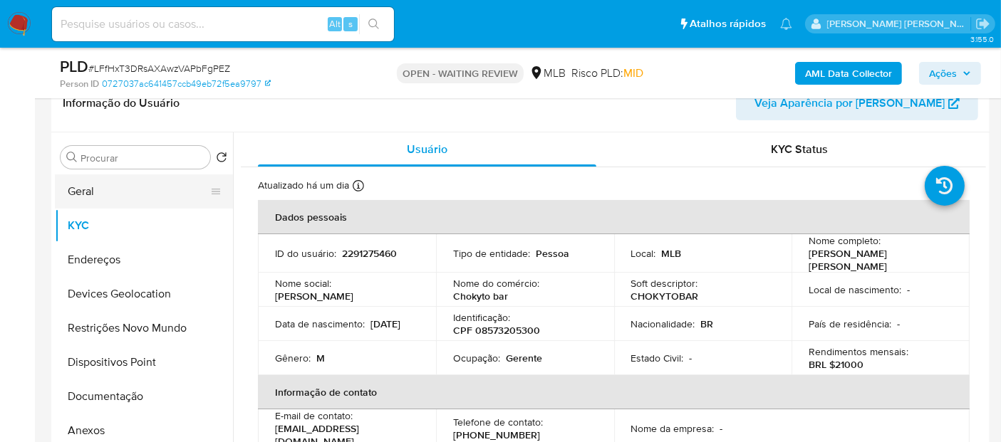
click at [113, 202] on button "Geral" at bounding box center [138, 192] width 167 height 34
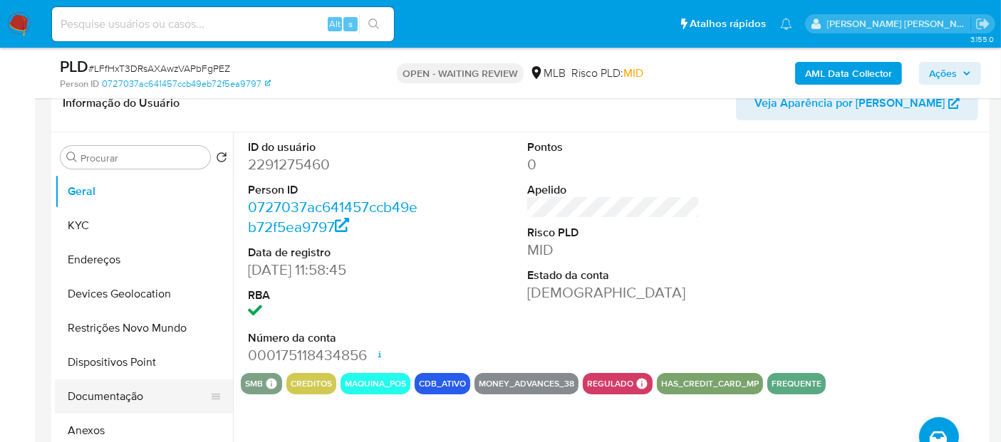
click at [103, 386] on button "Documentação" at bounding box center [138, 397] width 167 height 34
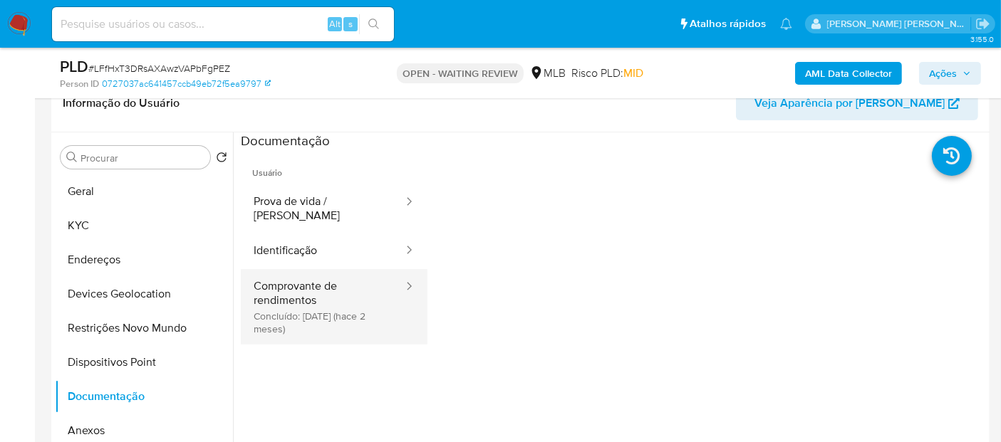
click at [318, 306] on button "Comprovante de rendimentos Concluído: [DATE] (hace 2 meses)" at bounding box center [323, 307] width 164 height 76
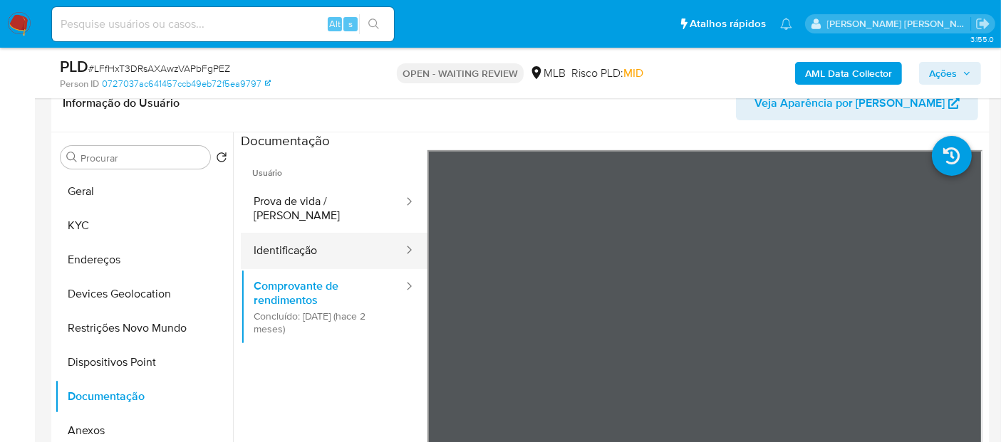
click at [371, 242] on button "Identificação" at bounding box center [323, 251] width 164 height 36
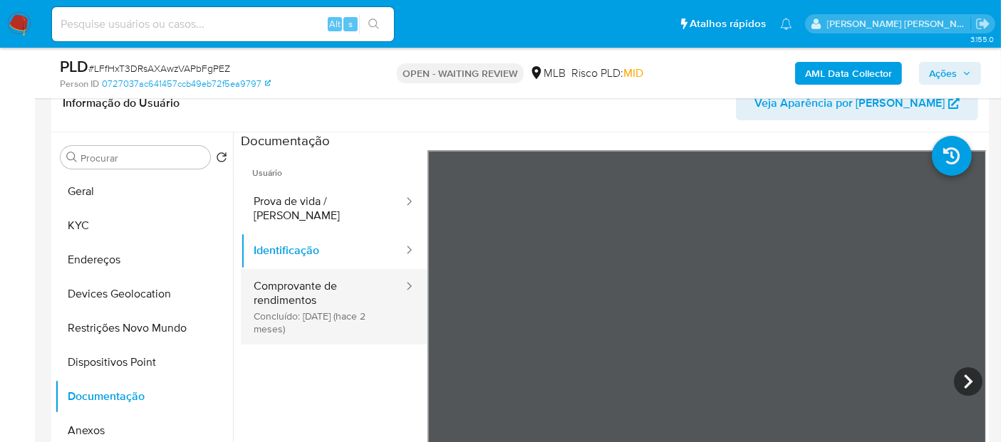
click at [318, 287] on button "Comprovante de rendimentos Concluído: [DATE] (hace 2 meses)" at bounding box center [323, 307] width 164 height 76
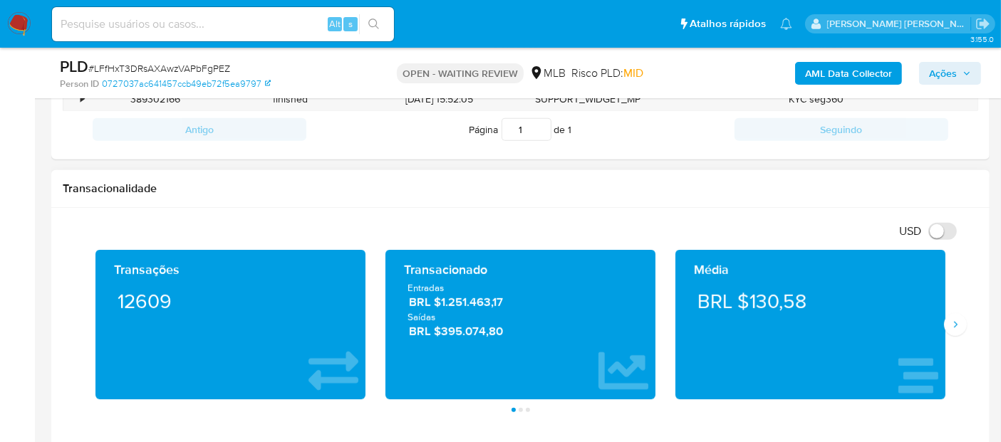
scroll to position [792, 0]
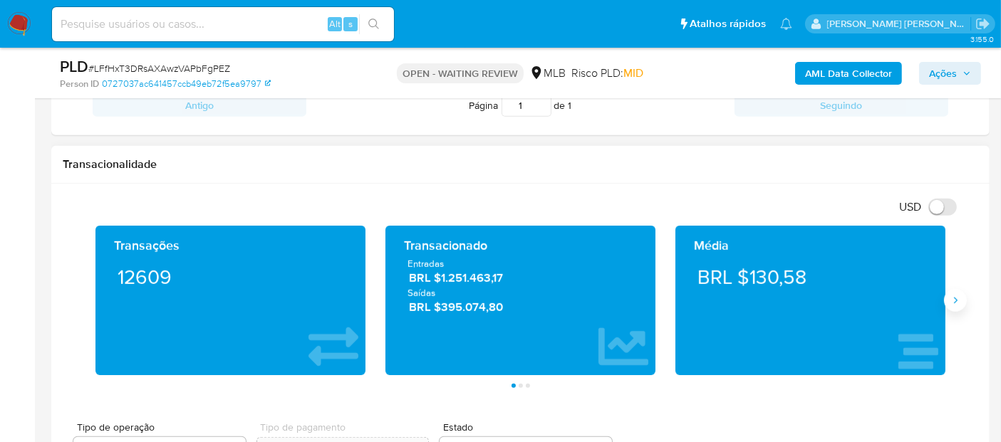
click at [955, 299] on icon "Siguiente" at bounding box center [955, 300] width 11 height 11
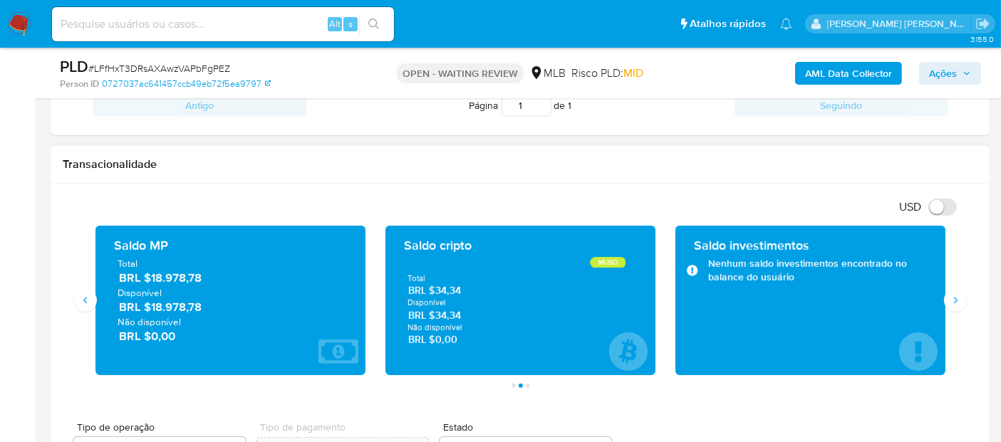
drag, startPoint x: 212, startPoint y: 307, endPoint x: 153, endPoint y: 304, distance: 58.5
click at [153, 304] on span "BRL $18.978,78" at bounding box center [231, 307] width 224 height 16
click at [953, 298] on icon "Siguiente" at bounding box center [955, 300] width 11 height 11
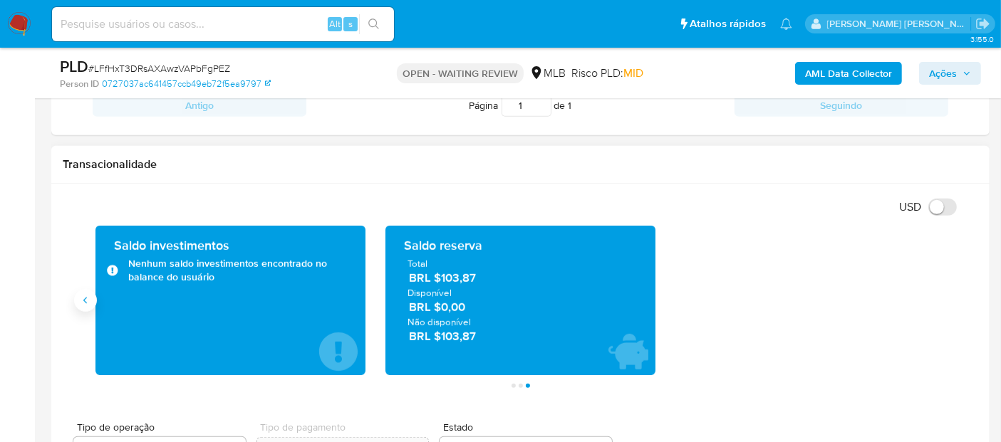
click at [81, 301] on icon "Anterior" at bounding box center [85, 300] width 11 height 11
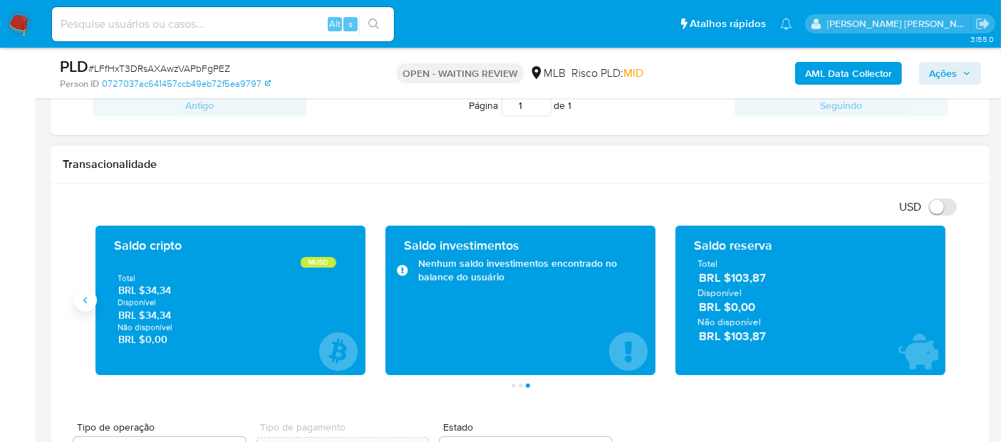
click at [81, 301] on icon "Anterior" at bounding box center [85, 300] width 11 height 11
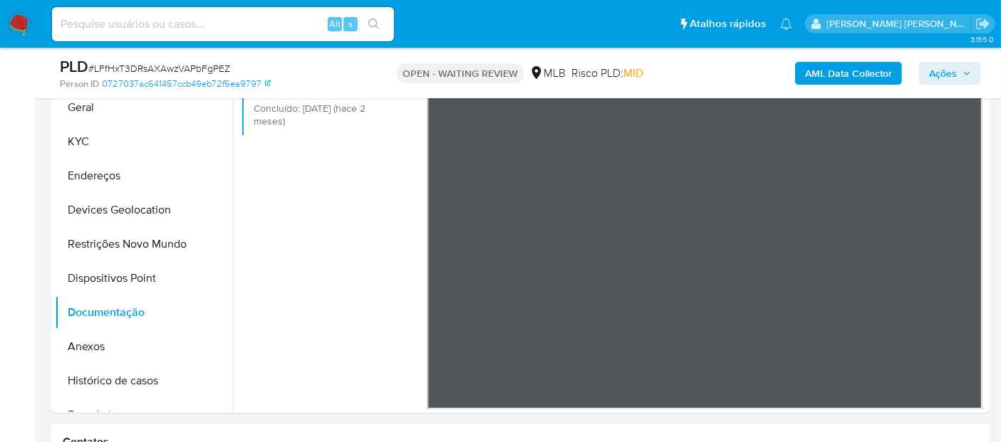
scroll to position [237, 0]
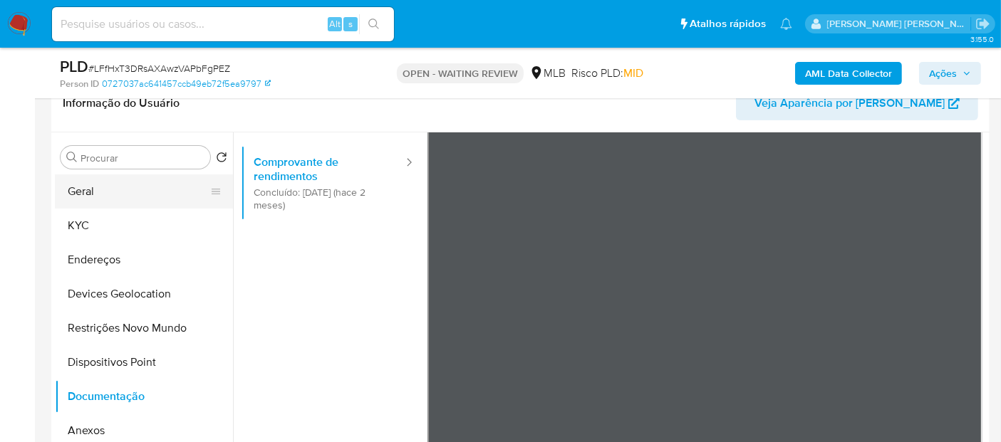
click at [138, 189] on button "Geral" at bounding box center [138, 192] width 167 height 34
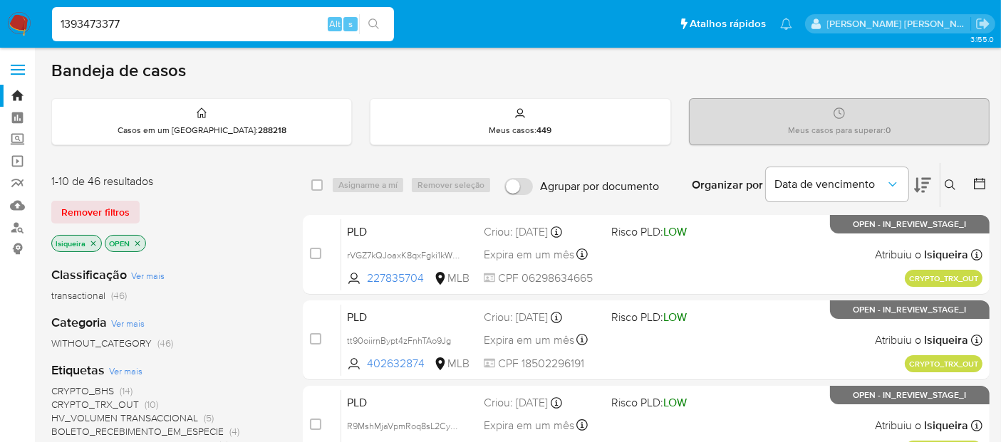
type input "1393473377"
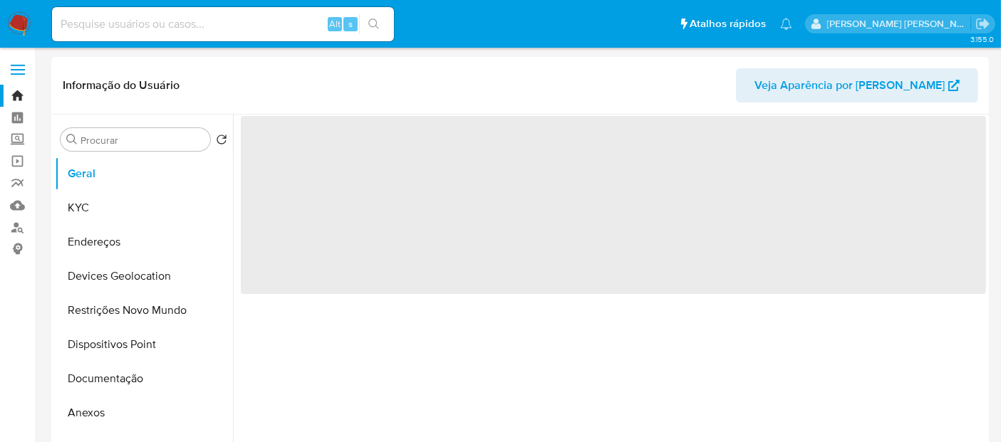
select select "10"
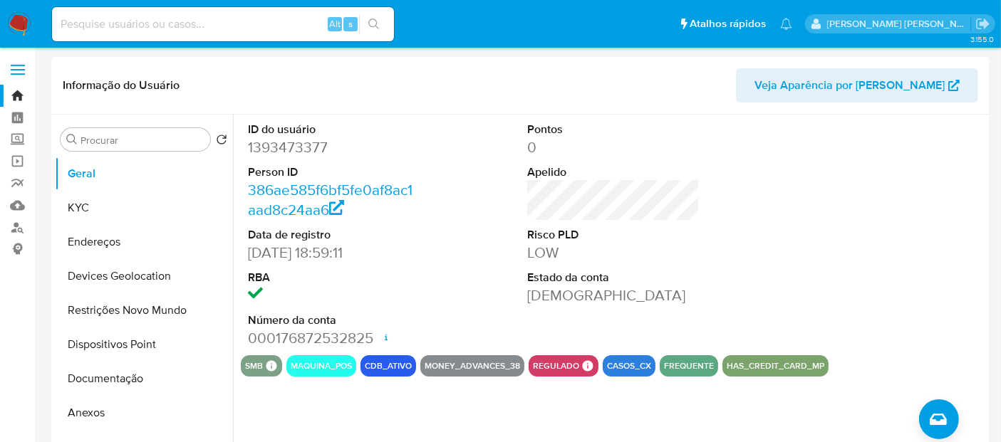
click at [150, 27] on input at bounding box center [223, 24] width 342 height 19
paste input "1177598915"
type input "1177598915"
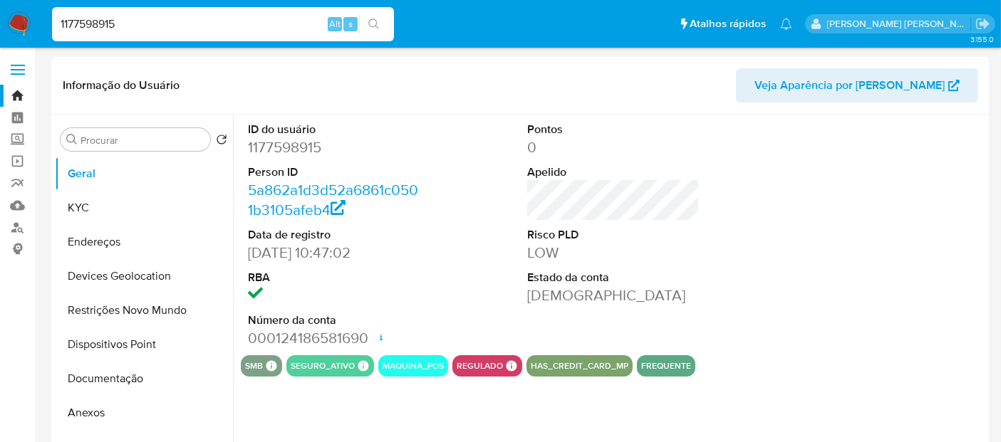
select select "10"
click at [25, 20] on img at bounding box center [19, 24] width 24 height 24
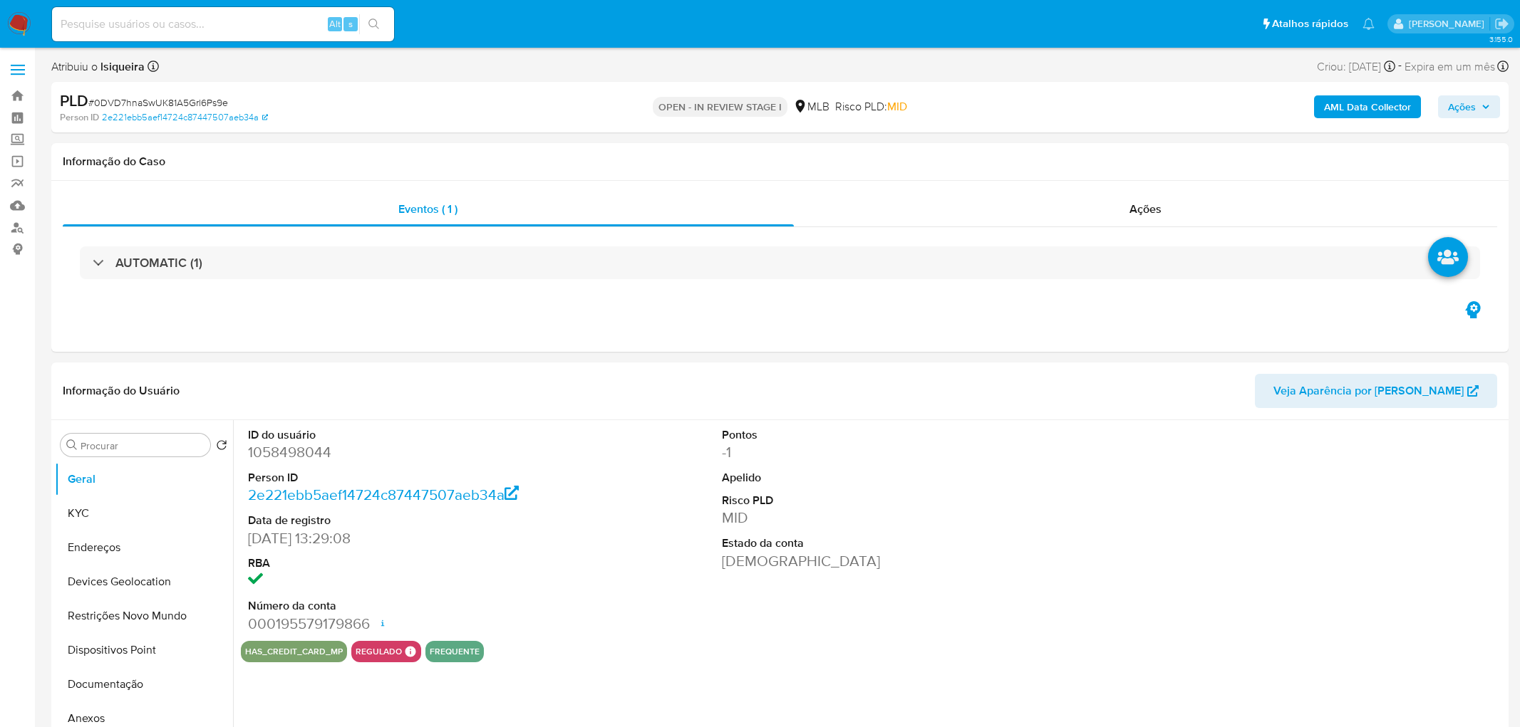
select select "10"
drag, startPoint x: 1077, startPoint y: 580, endPoint x: 969, endPoint y: 599, distance: 109.9
click at [1077, 580] on div "ID do usuário 1058498044 Person ID 2e221ebb5aef14724c87447507aeb34a Data de reg…" at bounding box center [867, 530] width 1252 height 221
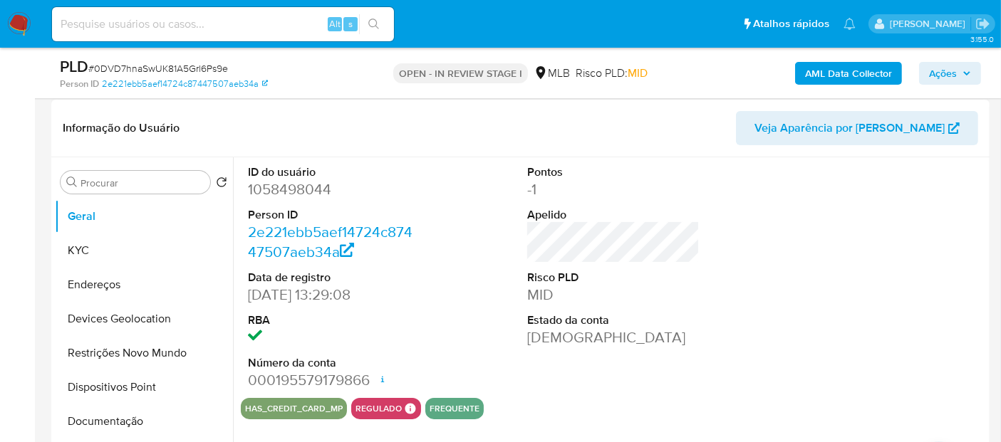
scroll to position [237, 0]
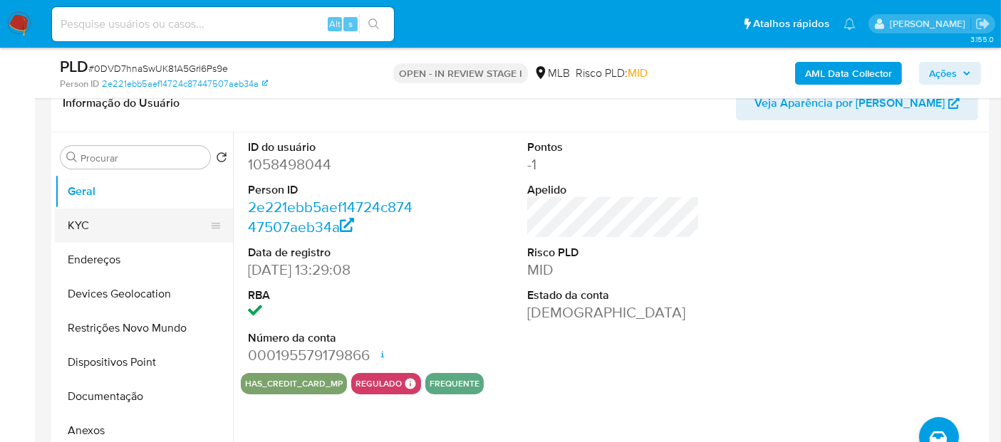
click at [128, 220] on button "KYC" at bounding box center [138, 226] width 167 height 34
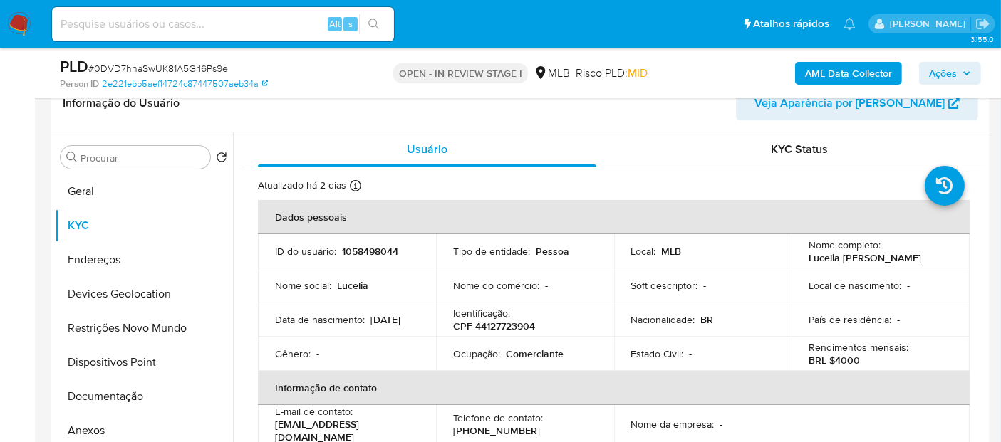
click at [533, 358] on p "Comerciante" at bounding box center [535, 354] width 58 height 13
copy p "Comerciante"
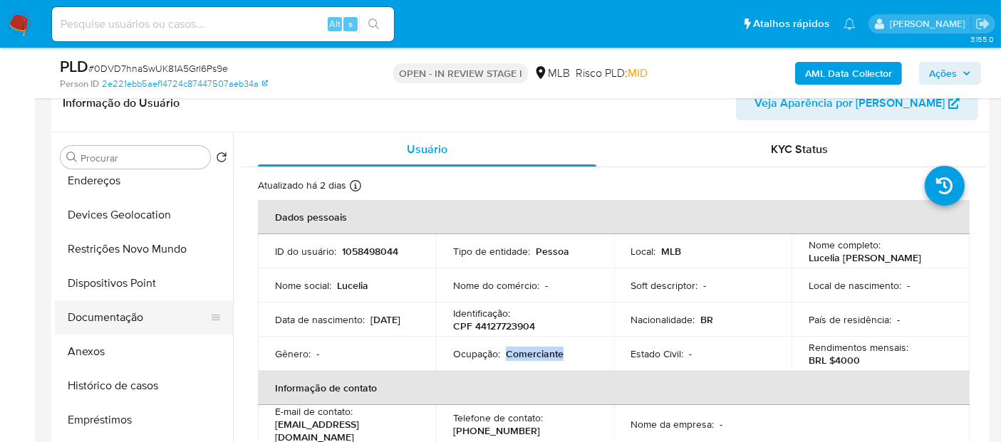
click at [145, 323] on button "Documentação" at bounding box center [138, 318] width 167 height 34
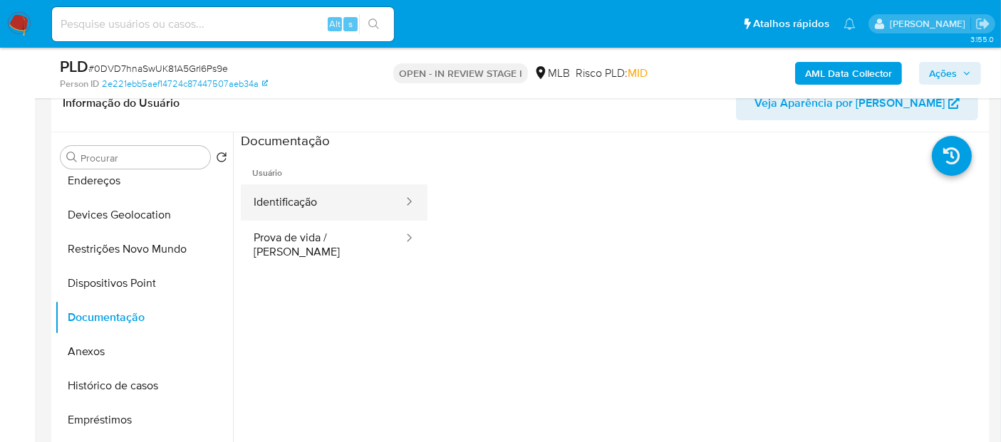
click at [344, 200] on button "Identificação" at bounding box center [323, 203] width 164 height 36
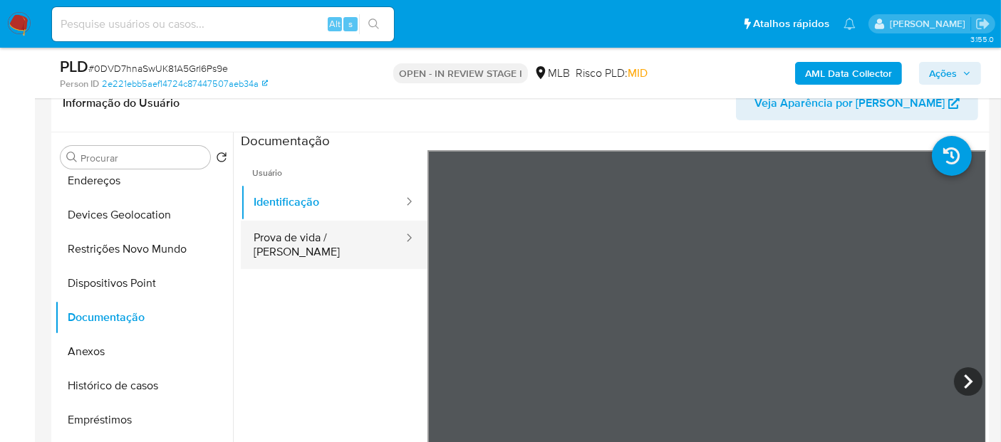
click at [336, 240] on button "Prova de vida / Selfie" at bounding box center [323, 245] width 164 height 48
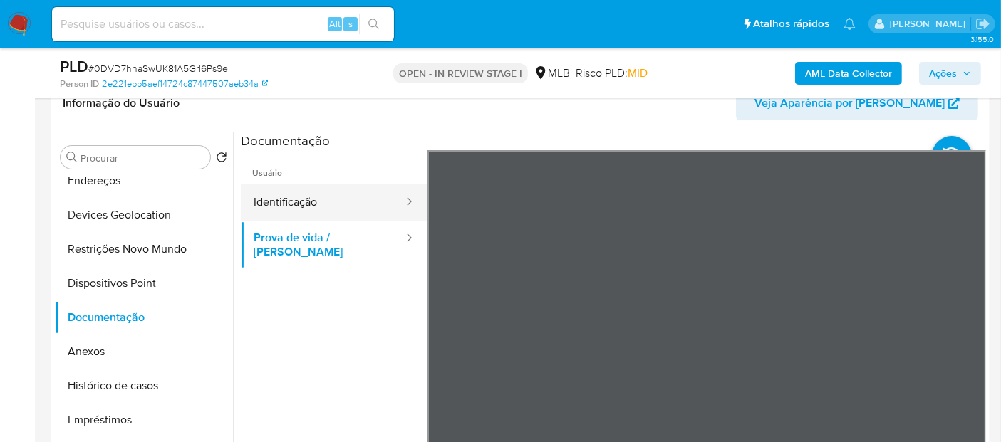
click at [355, 210] on button "Identificação" at bounding box center [323, 203] width 164 height 36
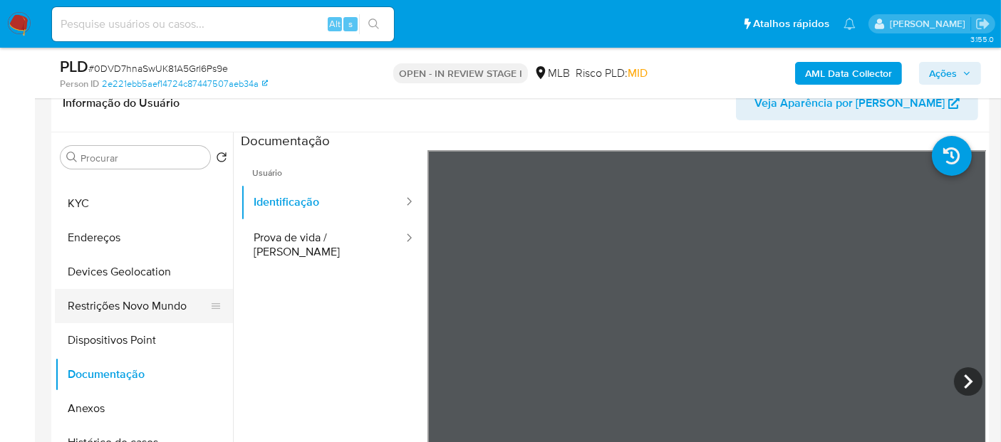
scroll to position [0, 0]
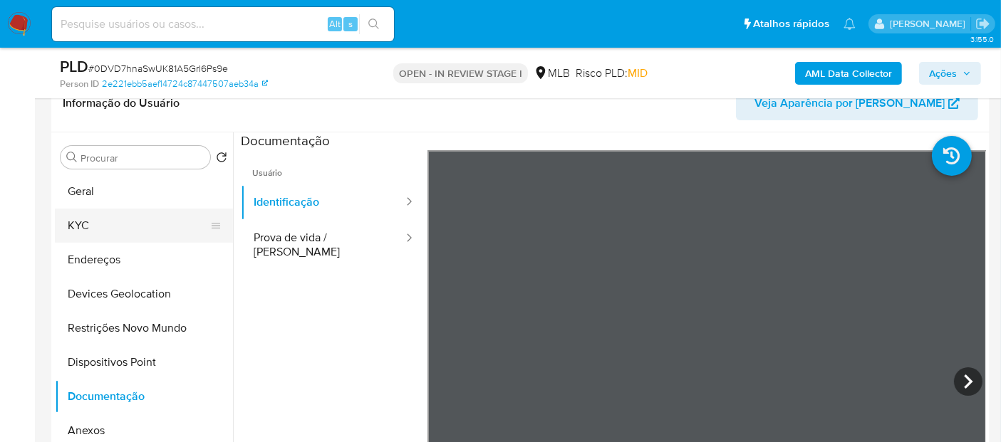
click at [111, 229] on button "KYC" at bounding box center [138, 226] width 167 height 34
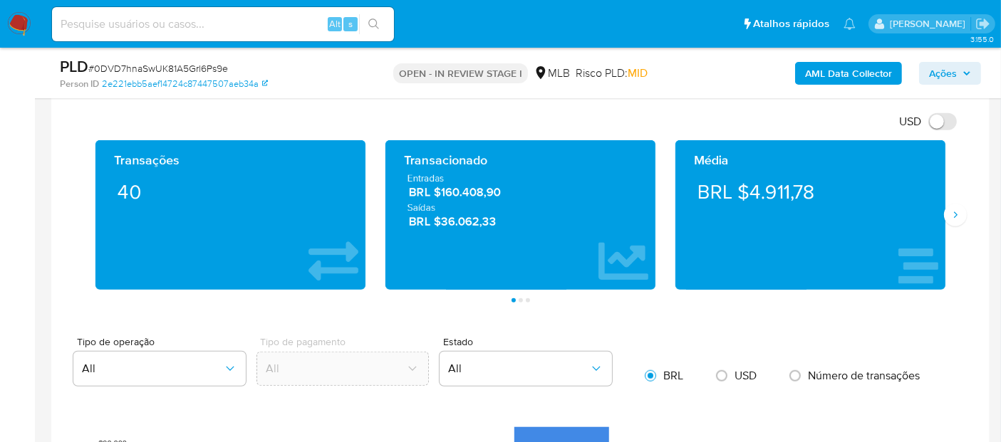
scroll to position [1108, 0]
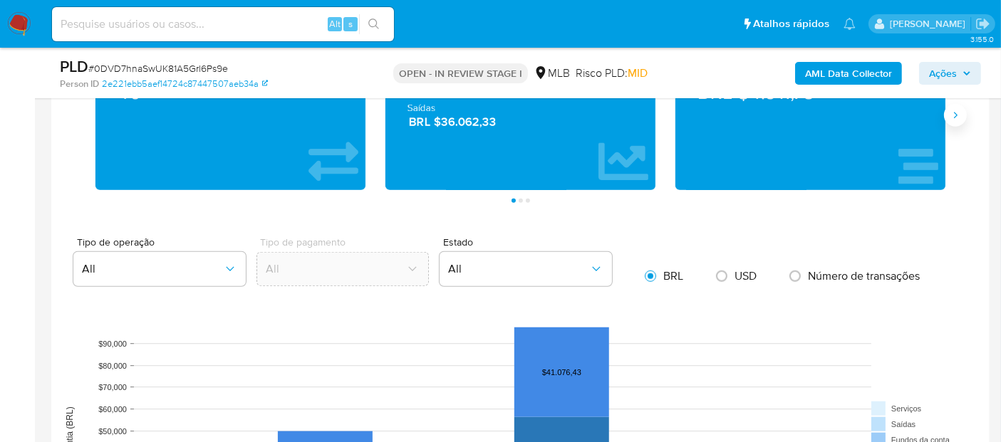
click at [953, 112] on icon "Siguiente" at bounding box center [955, 115] width 11 height 11
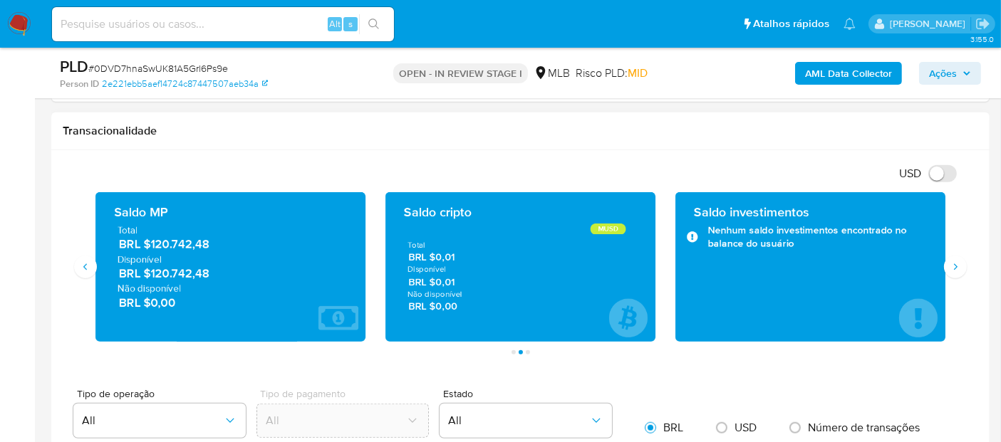
scroll to position [950, 0]
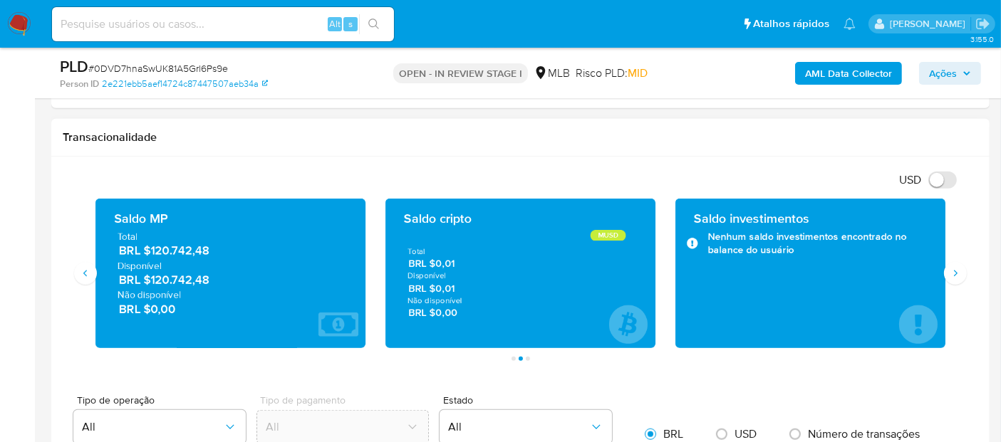
drag, startPoint x: 215, startPoint y: 279, endPoint x: 154, endPoint y: 278, distance: 61.3
click at [154, 278] on span "BRL $120.742,48" at bounding box center [231, 280] width 224 height 16
click at [955, 273] on icon "Siguiente" at bounding box center [956, 273] width 4 height 6
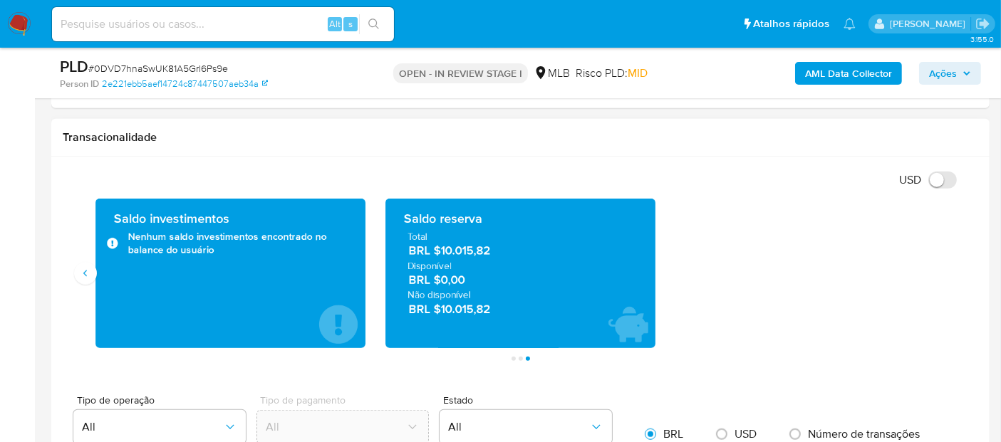
drag, startPoint x: 500, startPoint y: 247, endPoint x: 445, endPoint y: 247, distance: 54.9
click at [444, 247] on span "BRL $10.015,82" at bounding box center [521, 251] width 224 height 16
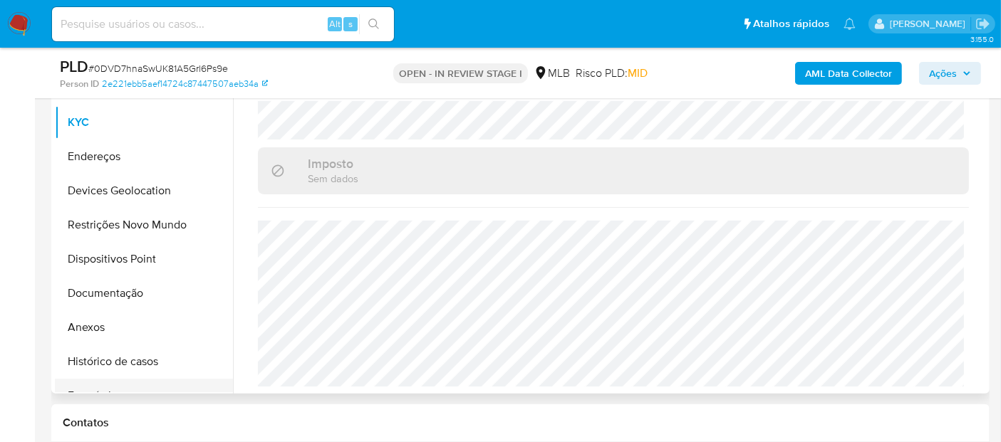
scroll to position [395, 0]
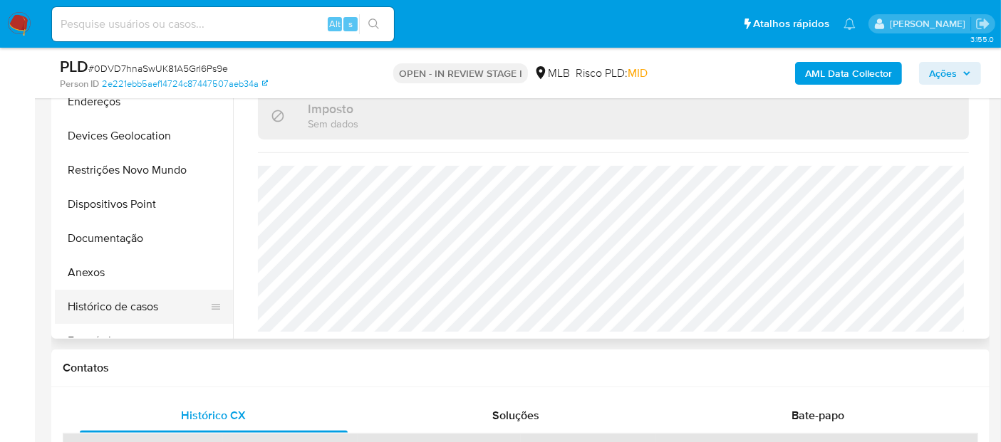
click at [132, 304] on button "Histórico de casos" at bounding box center [138, 307] width 167 height 34
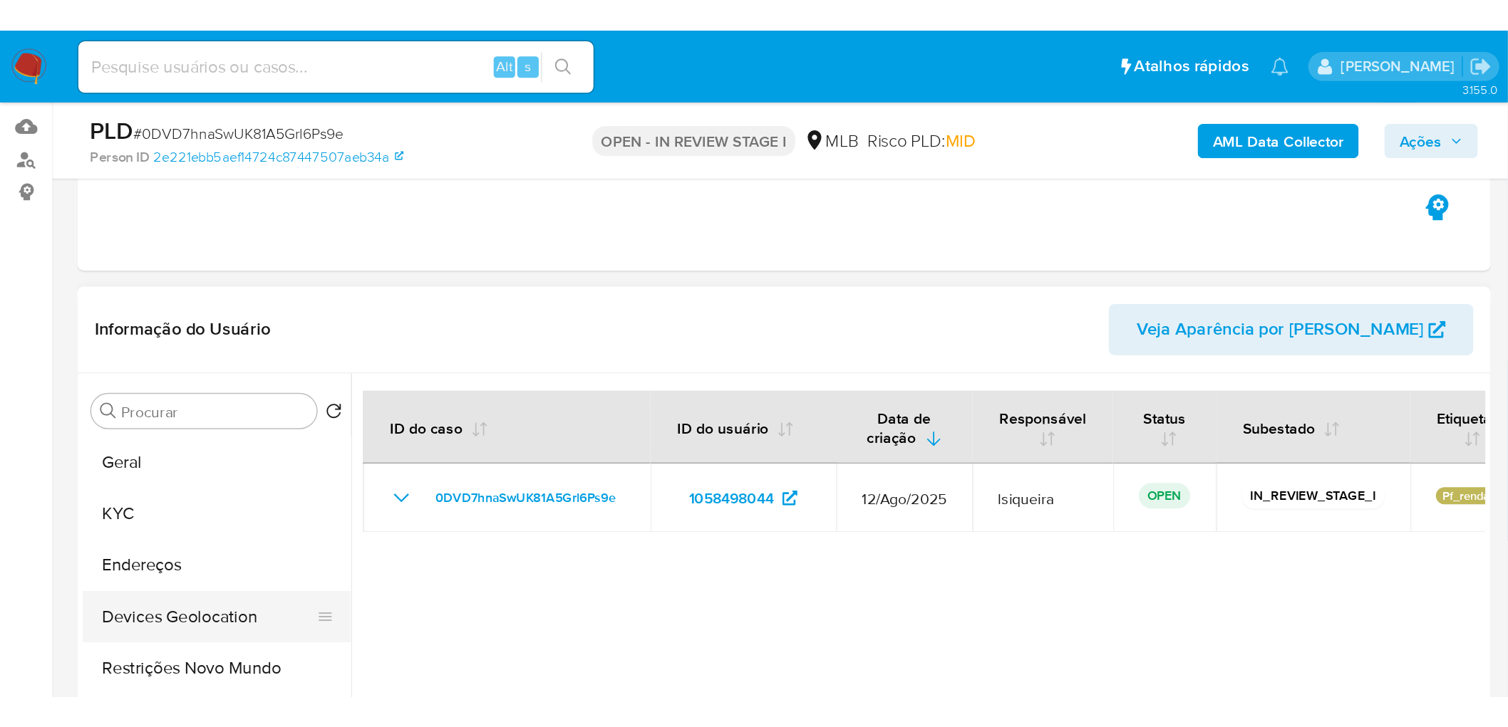
scroll to position [237, 0]
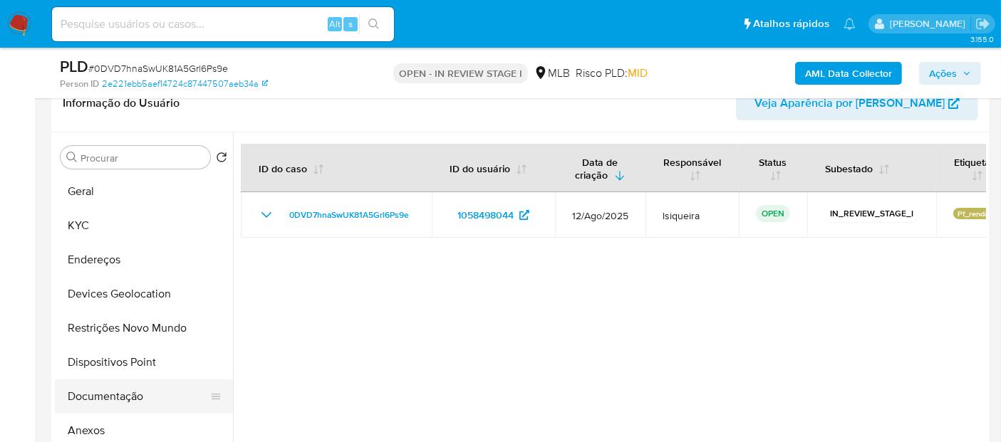
click at [135, 380] on button "Documentação" at bounding box center [138, 397] width 167 height 34
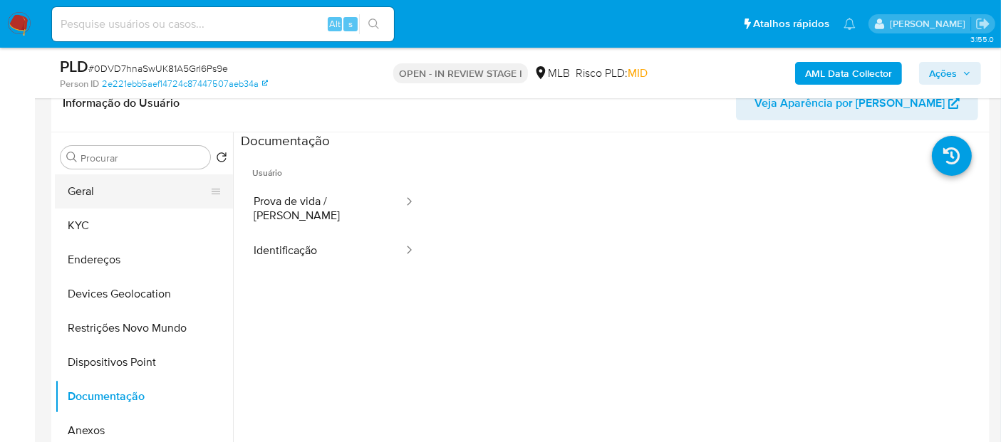
click at [129, 186] on button "Geral" at bounding box center [138, 192] width 167 height 34
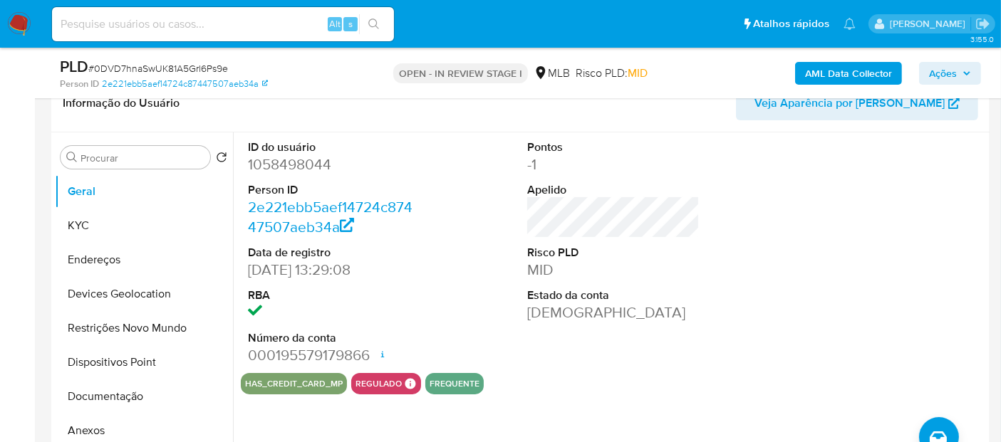
click at [877, 76] on b "AML Data Collector" at bounding box center [848, 73] width 87 height 23
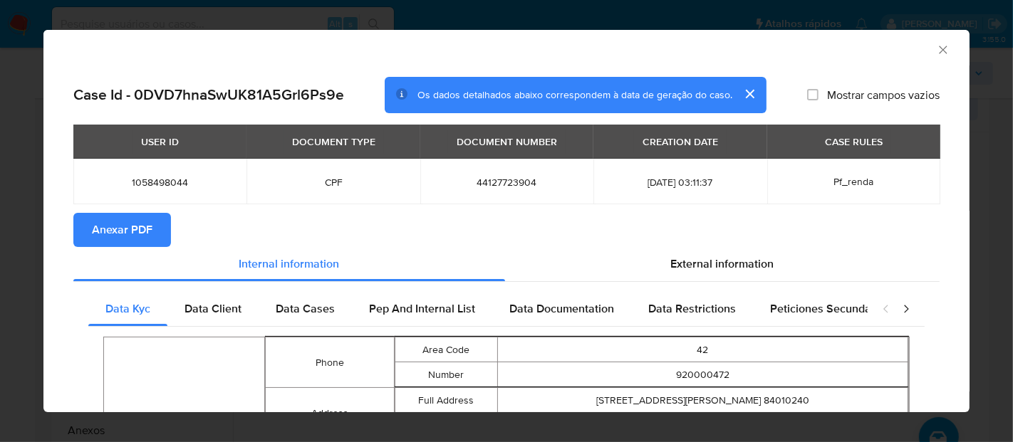
click at [126, 224] on span "Anexar PDF" at bounding box center [122, 229] width 61 height 31
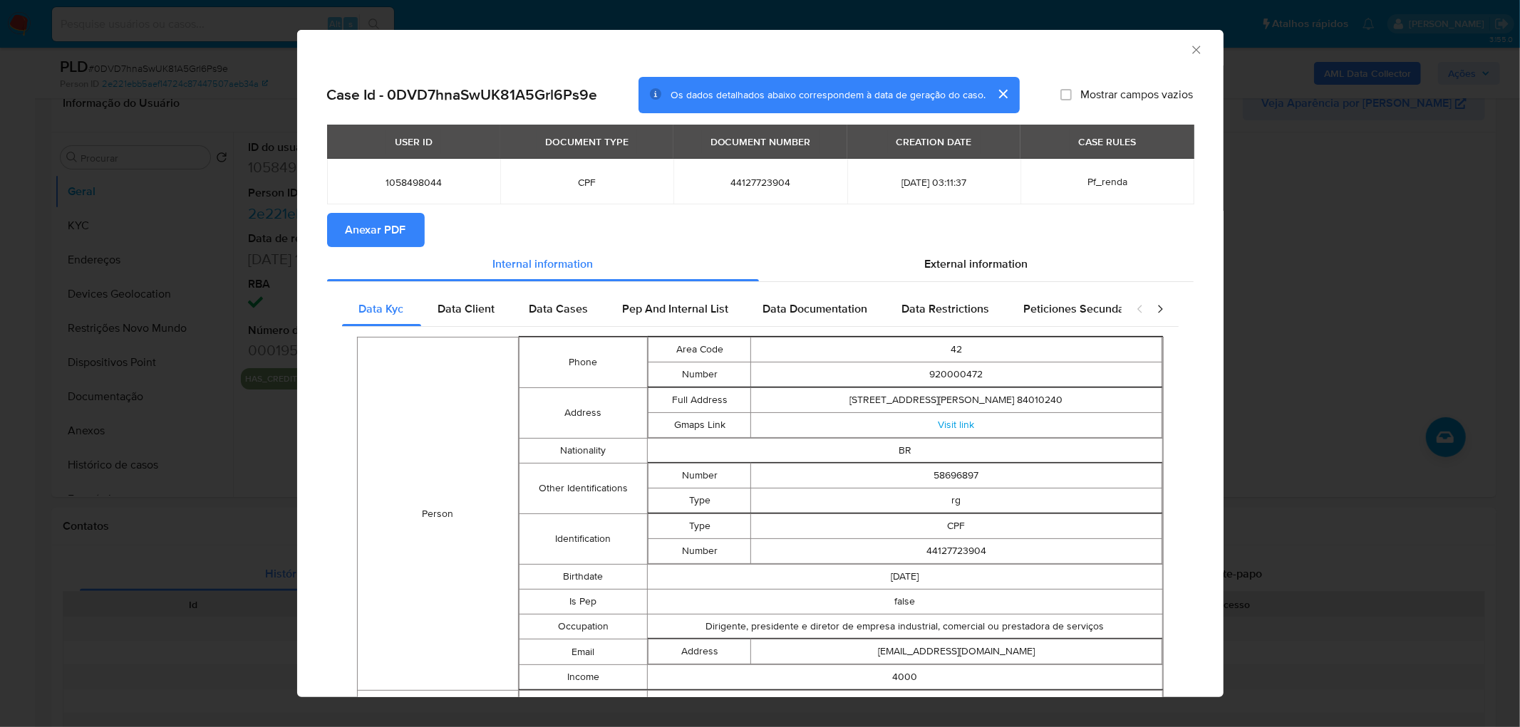
click at [1189, 51] on icon "Fechar a janela" at bounding box center [1196, 50] width 14 height 14
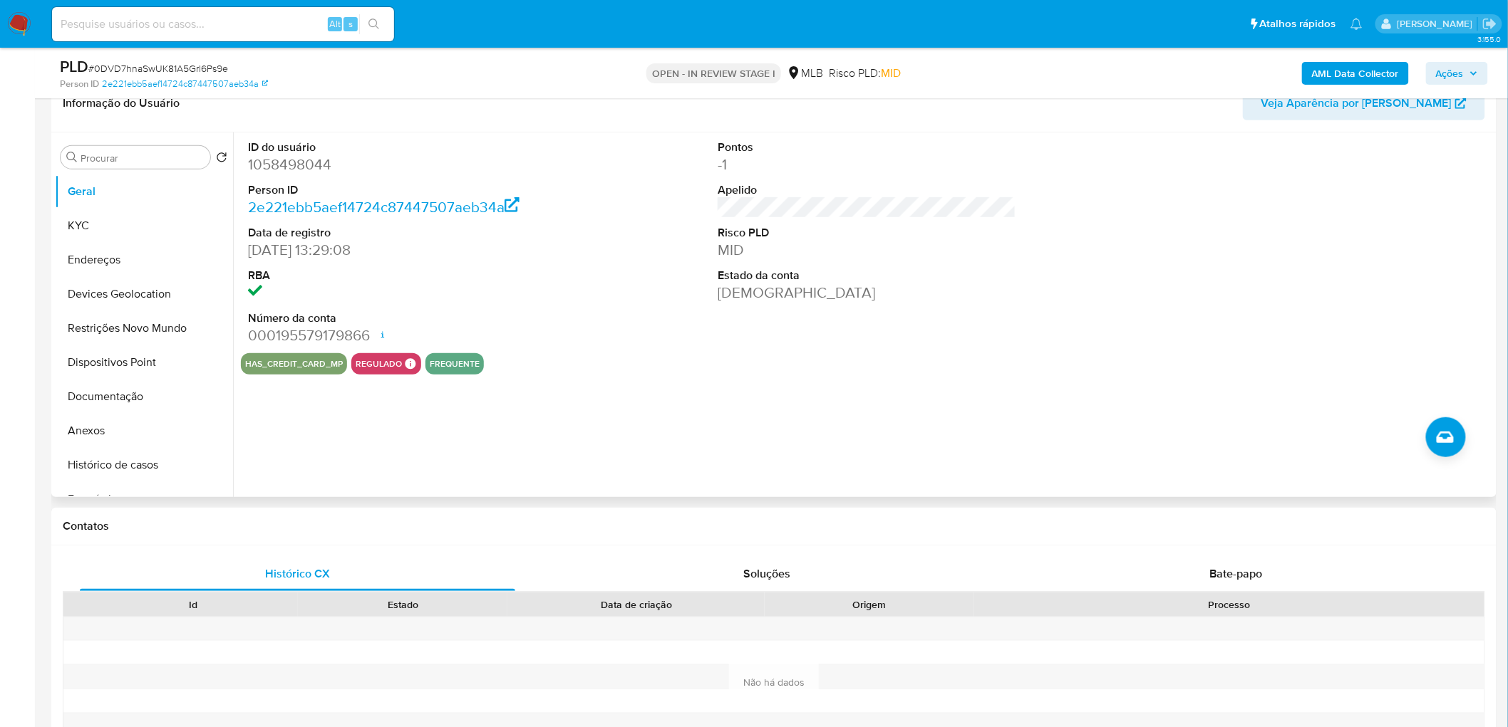
click at [593, 302] on div "ID do usuário 1058498044 Person ID 2e221ebb5aef14724c87447507aeb34a Data de reg…" at bounding box center [867, 243] width 1252 height 221
click at [76, 232] on button "KYC" at bounding box center [138, 226] width 167 height 34
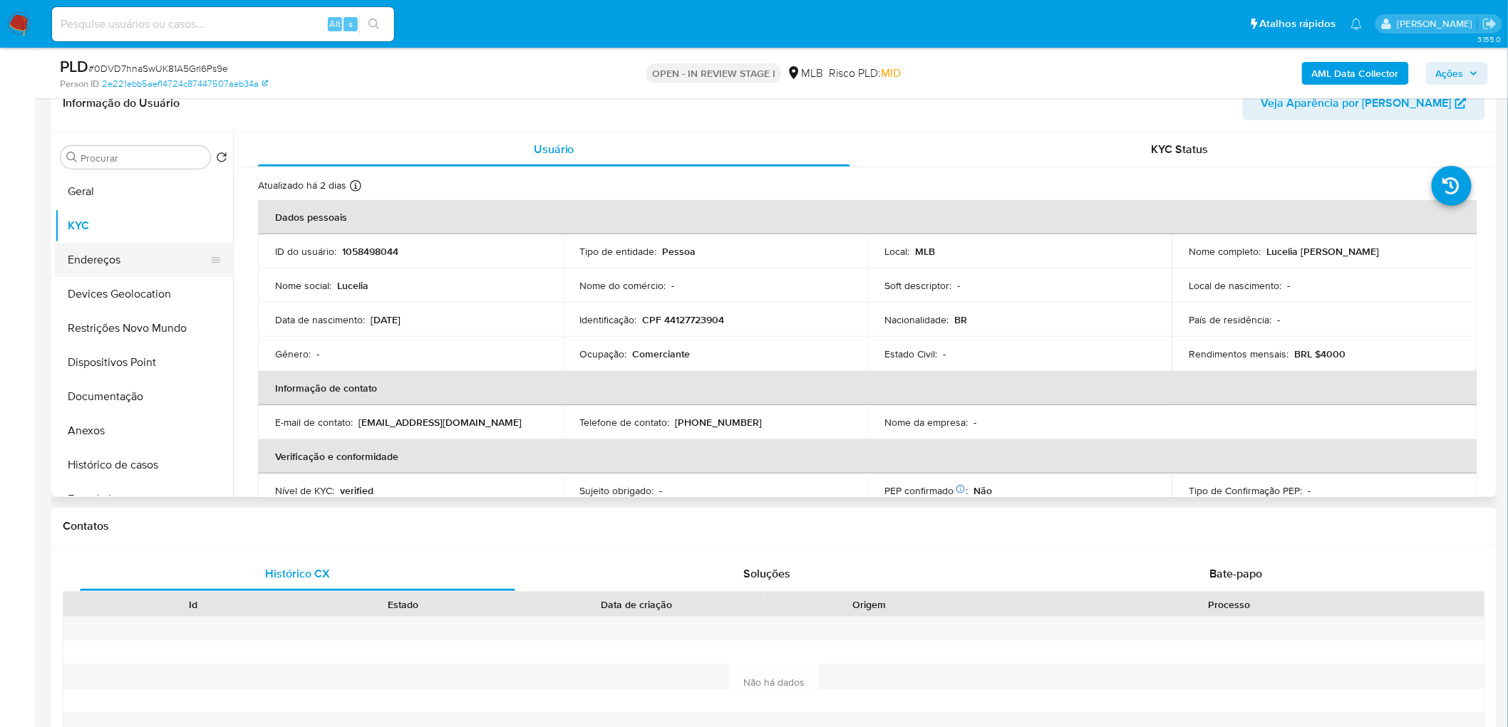
click at [108, 259] on button "Endereços" at bounding box center [138, 260] width 167 height 34
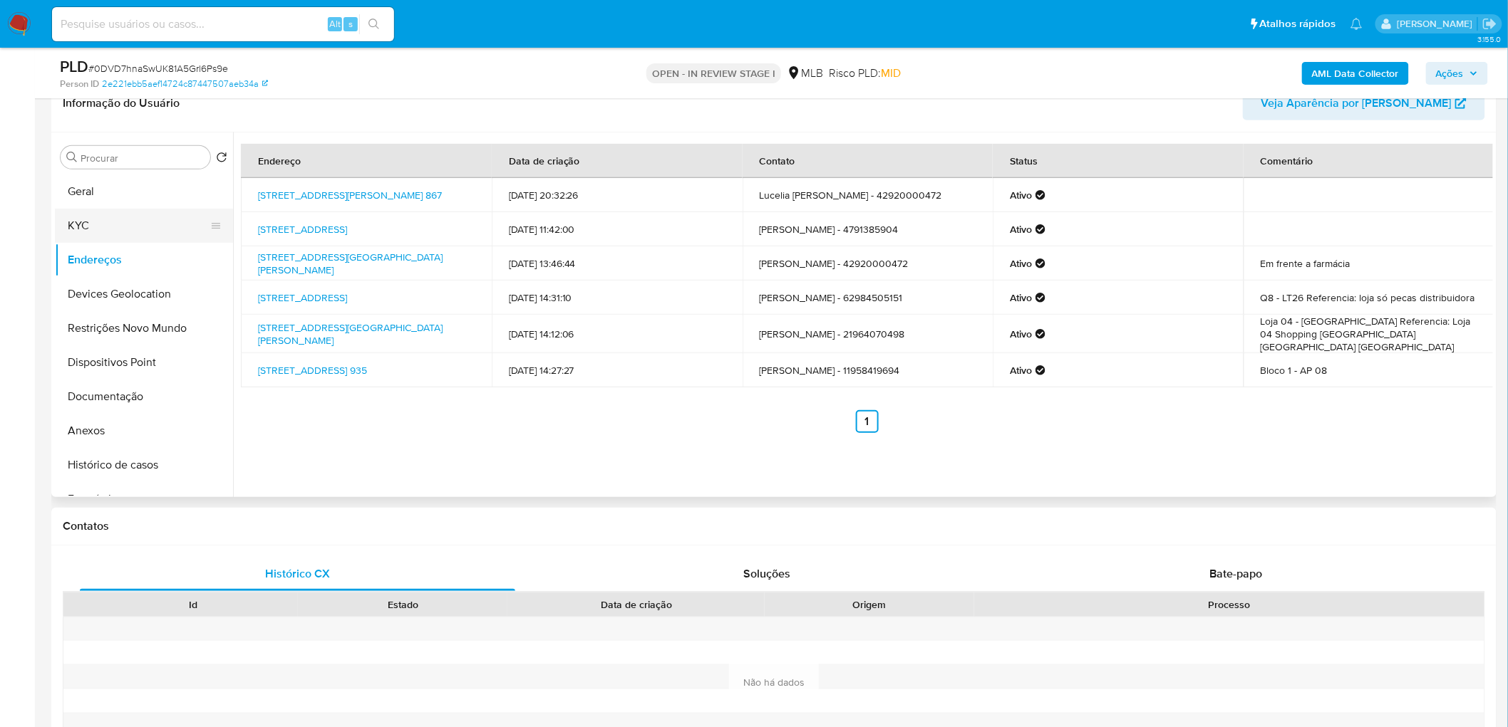
click at [123, 217] on button "KYC" at bounding box center [138, 226] width 167 height 34
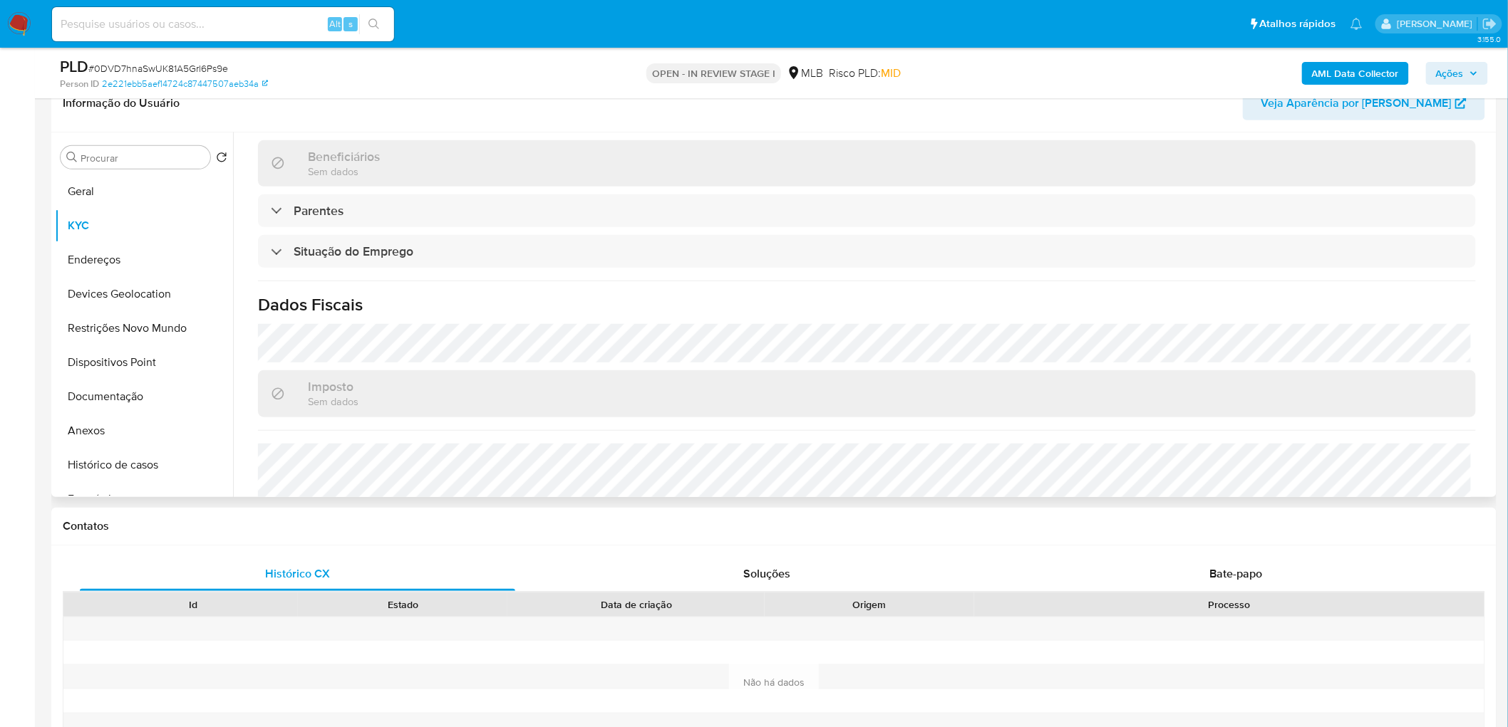
scroll to position [593, 0]
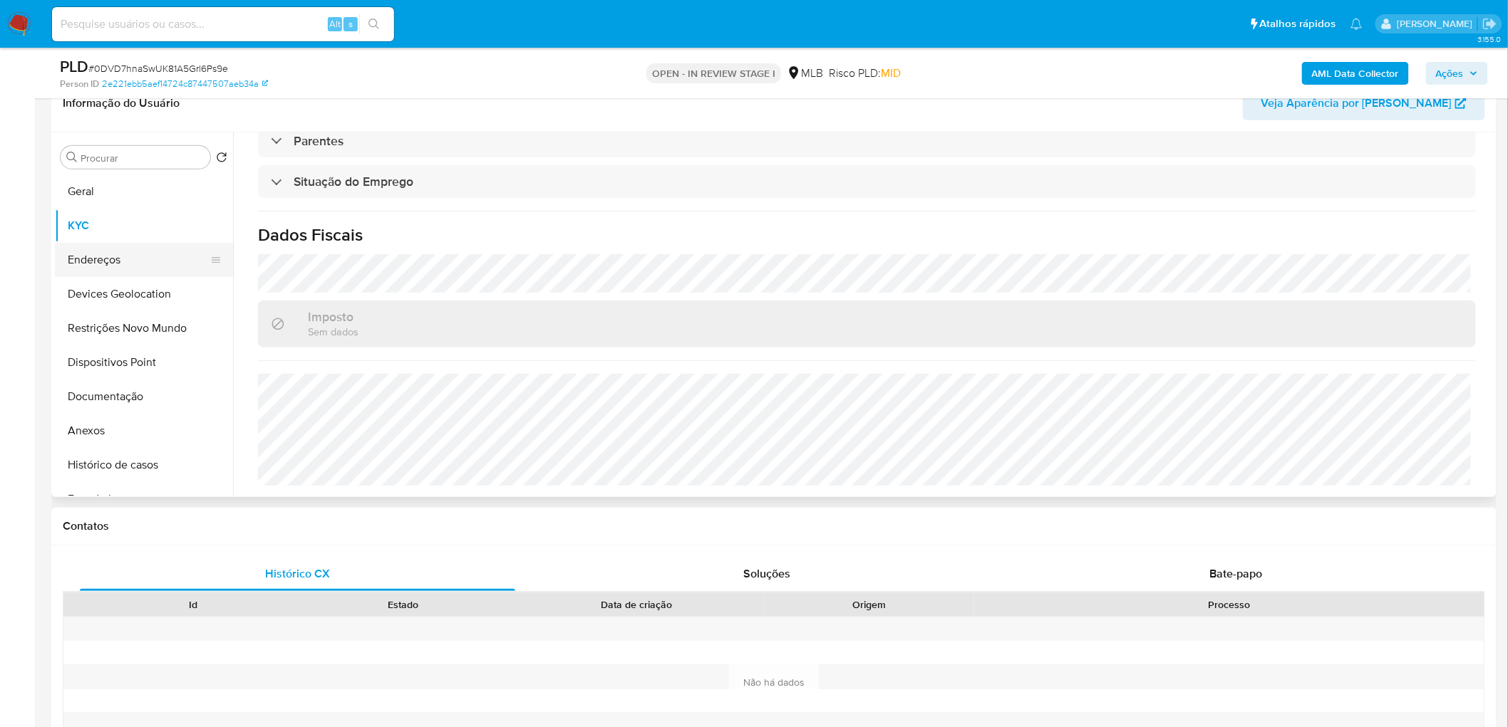
click at [129, 261] on button "Endereços" at bounding box center [138, 260] width 167 height 34
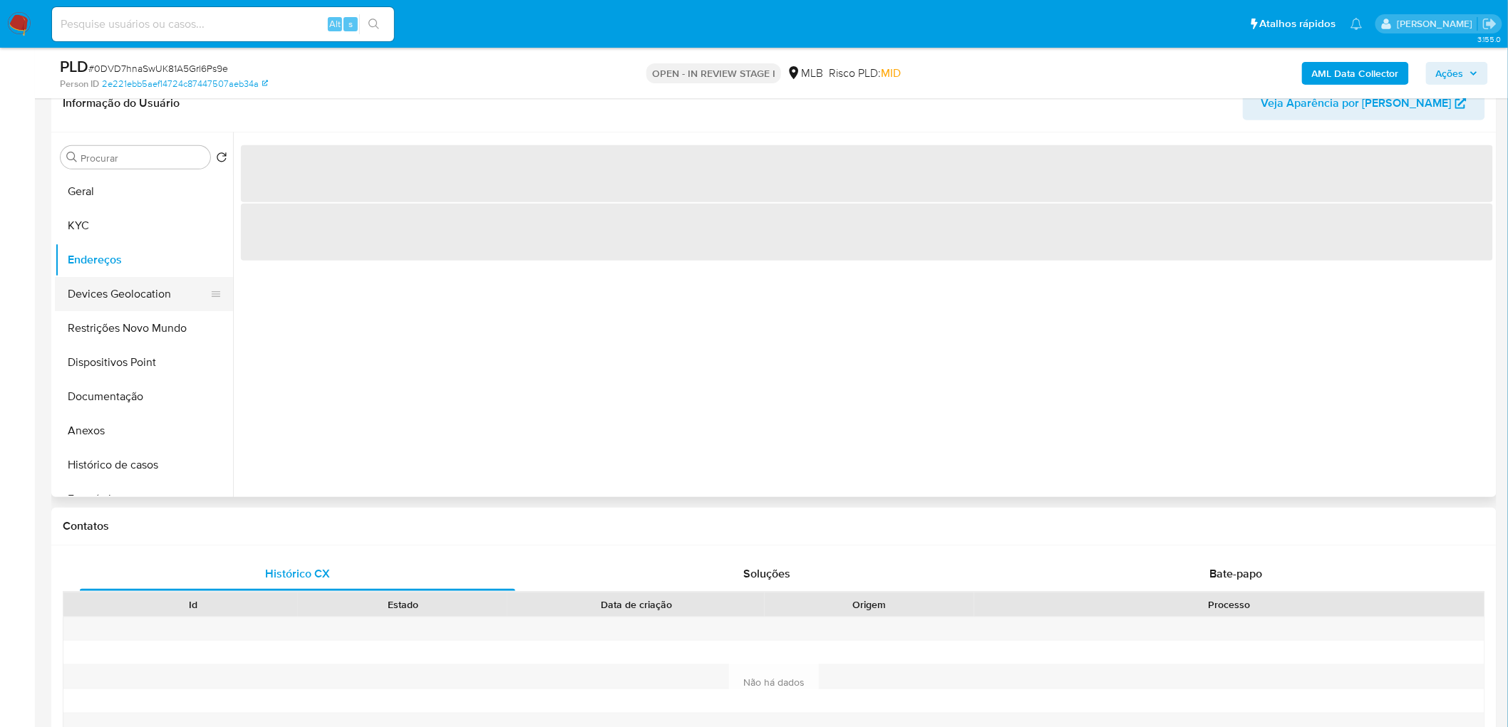
click at [180, 285] on button "Devices Geolocation" at bounding box center [138, 294] width 167 height 34
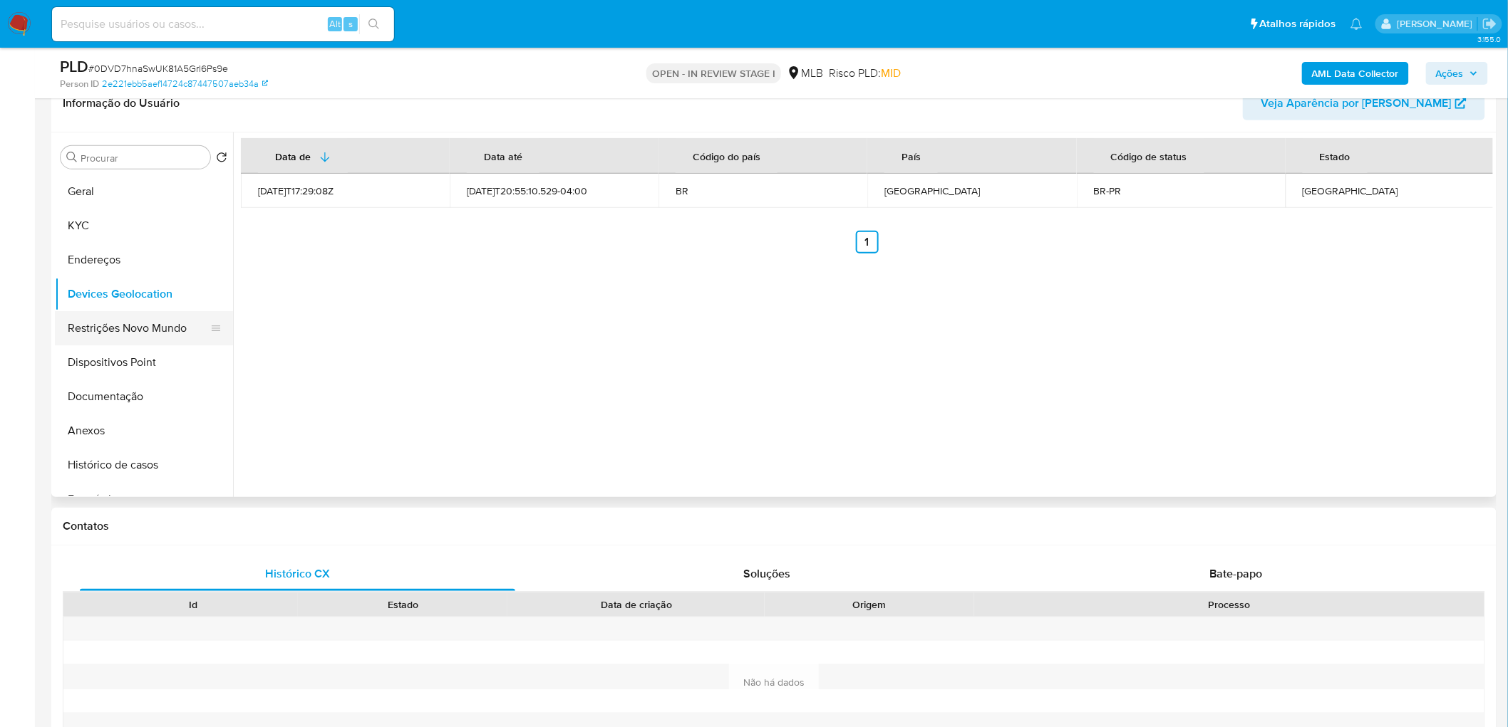
click at [129, 314] on button "Restrições Novo Mundo" at bounding box center [138, 328] width 167 height 34
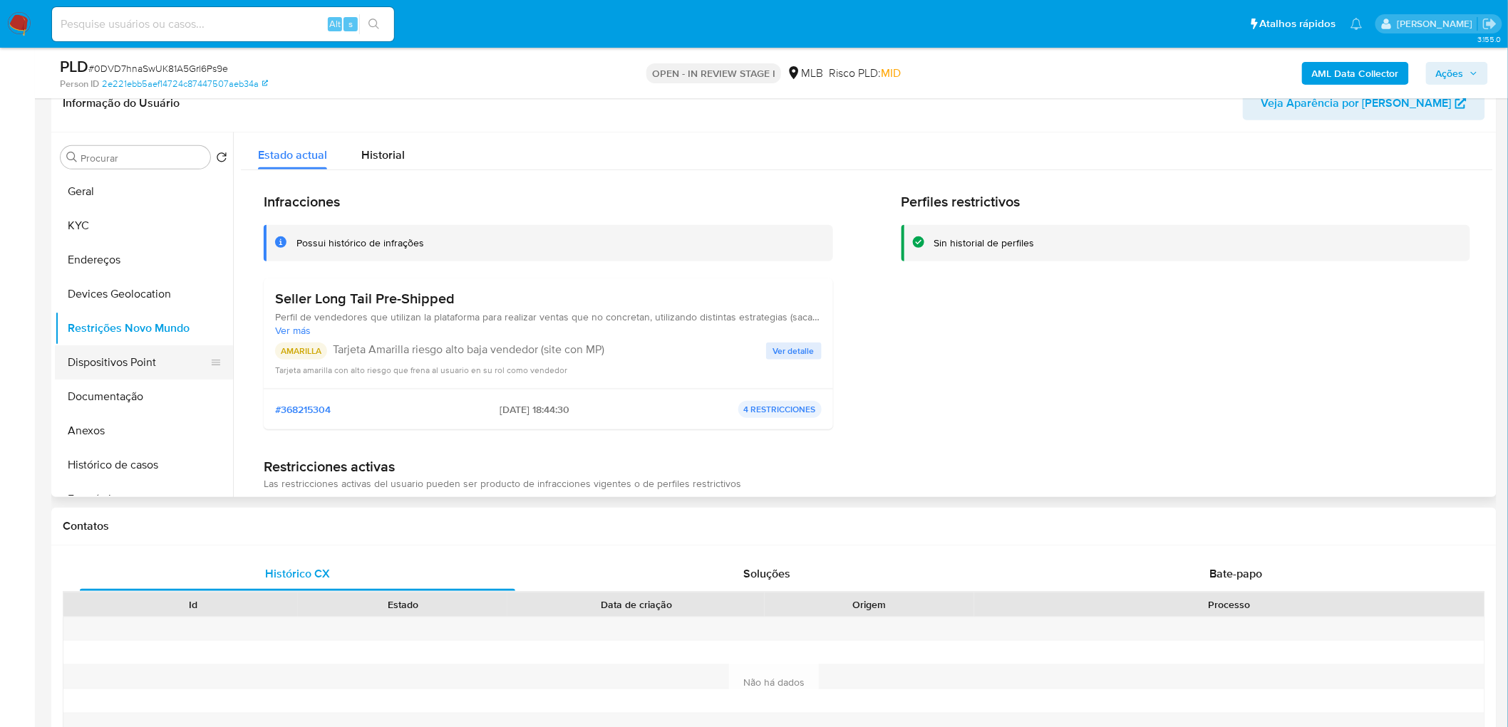
click at [118, 358] on button "Dispositivos Point" at bounding box center [138, 363] width 167 height 34
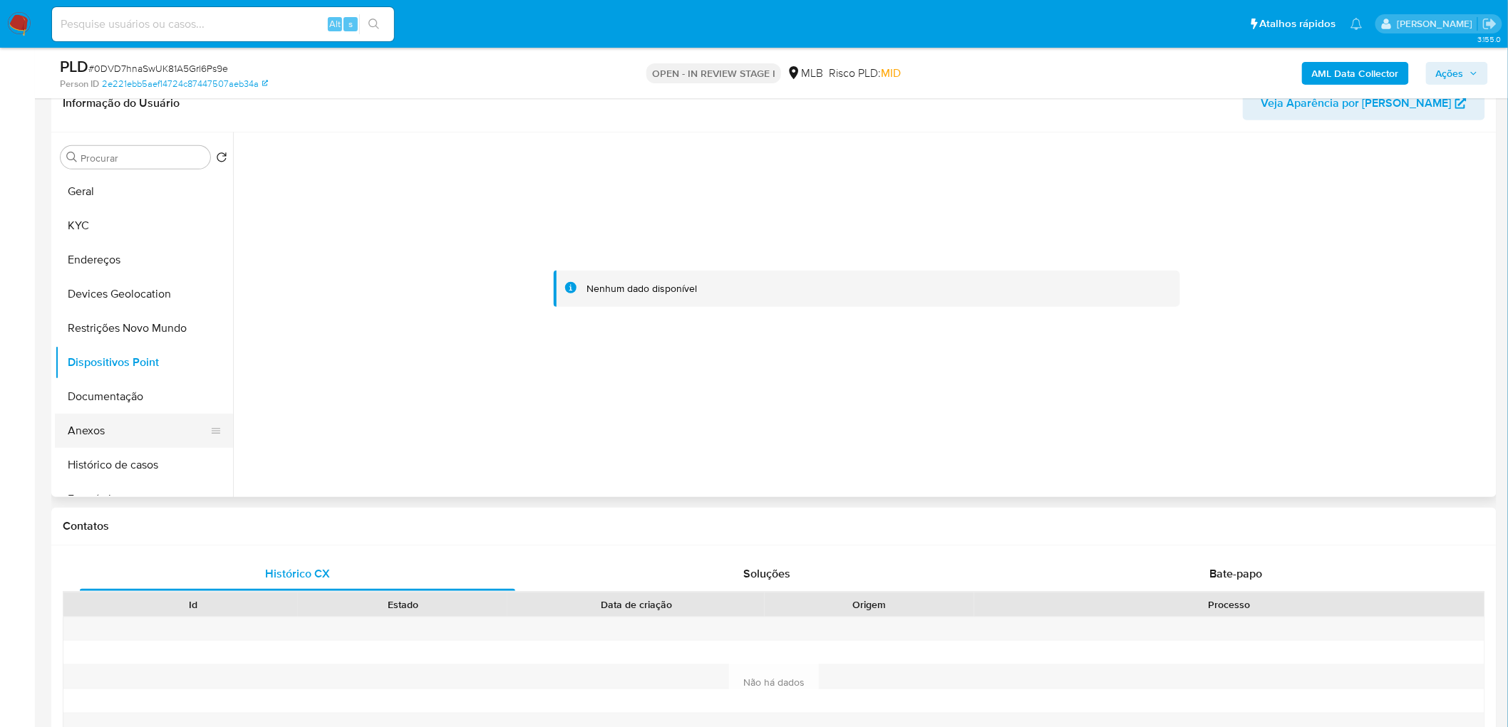
click at [105, 435] on button "Anexos" at bounding box center [138, 431] width 167 height 34
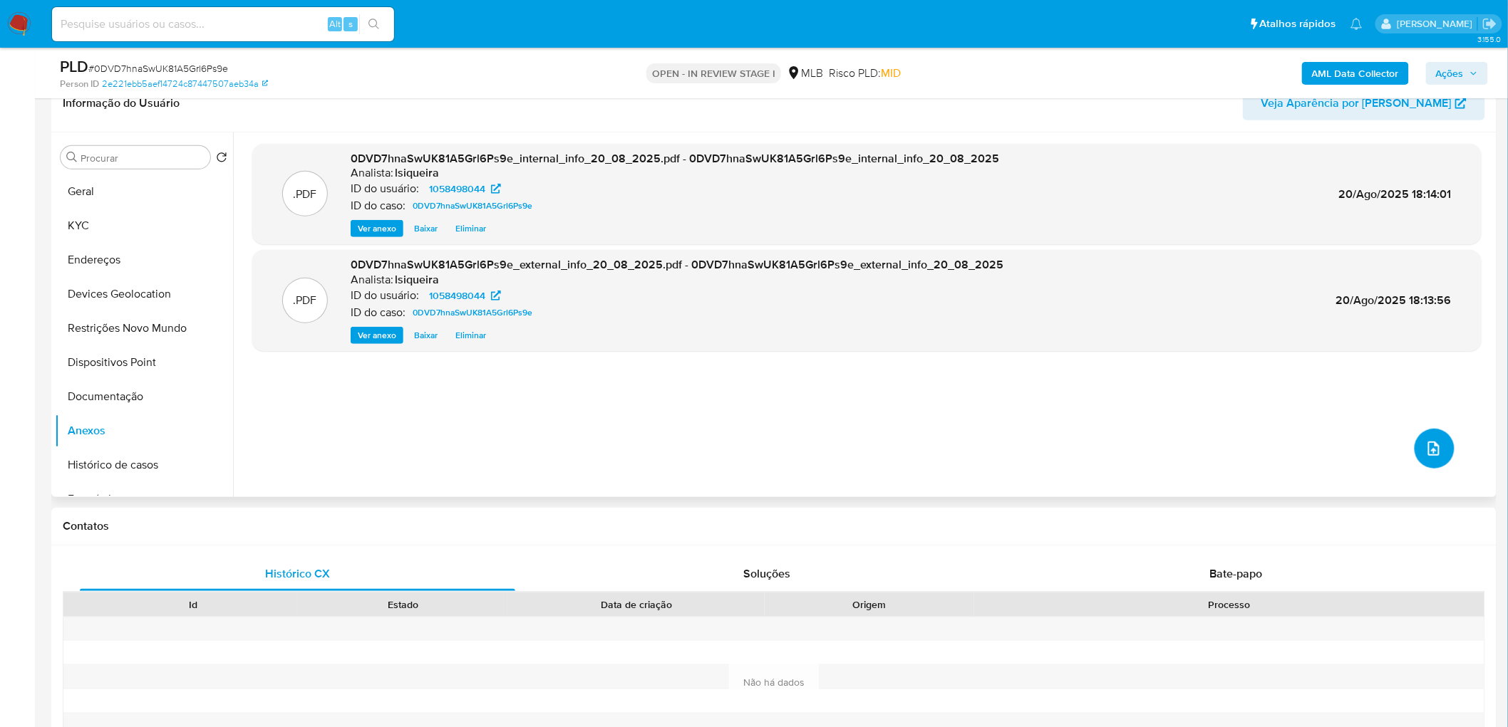
click at [1428, 446] on icon "upload-file" at bounding box center [1433, 448] width 17 height 17
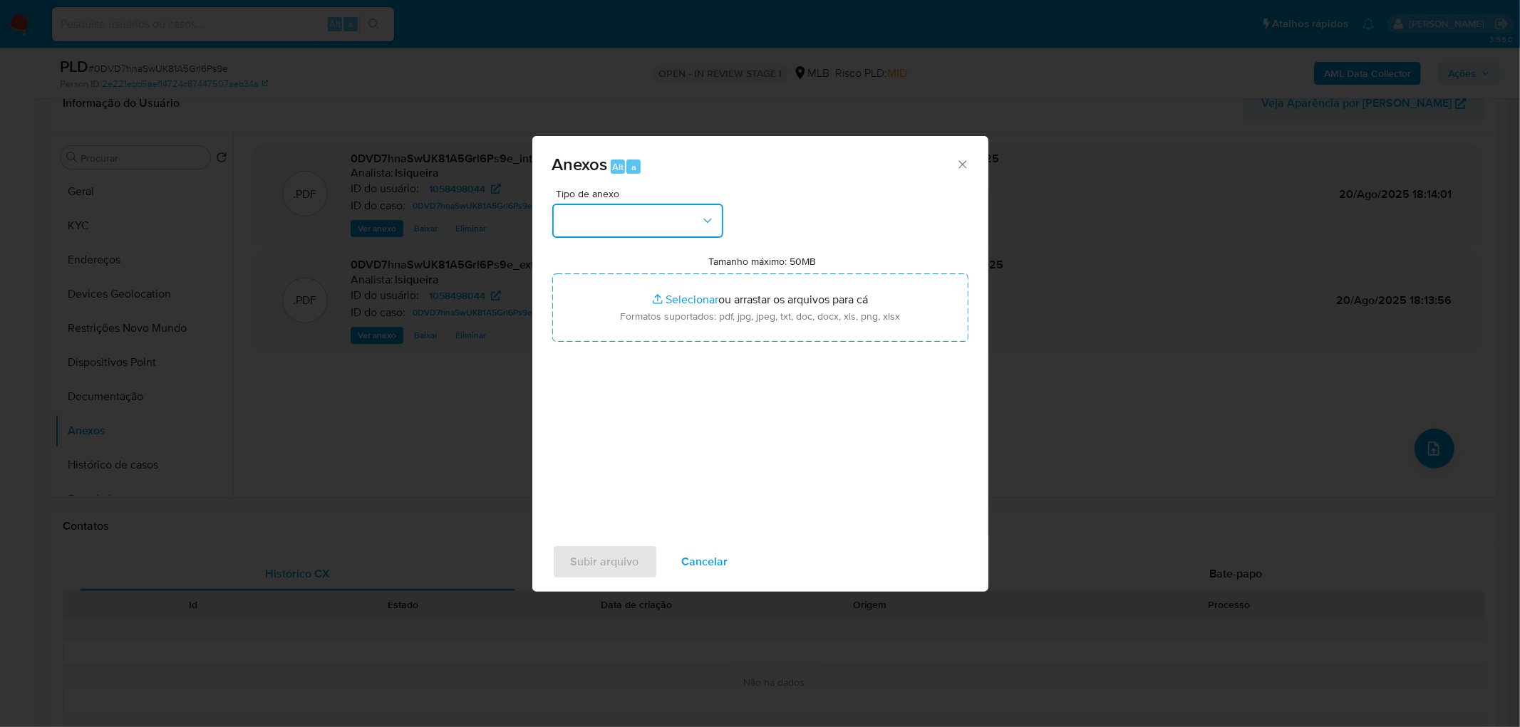
click at [653, 212] on button "button" at bounding box center [637, 221] width 171 height 34
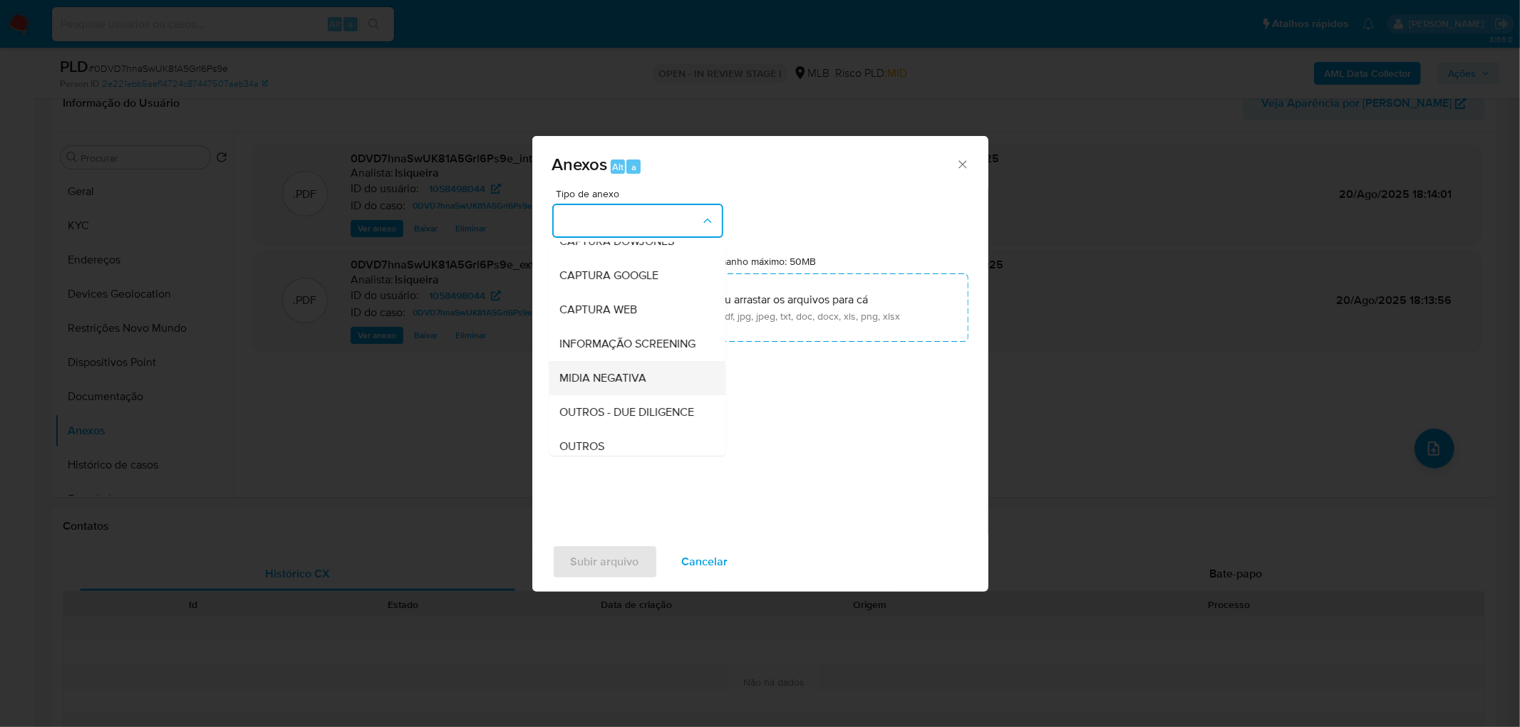
scroll to position [79, 0]
click at [572, 427] on span "OUTROS" at bounding box center [582, 420] width 45 height 14
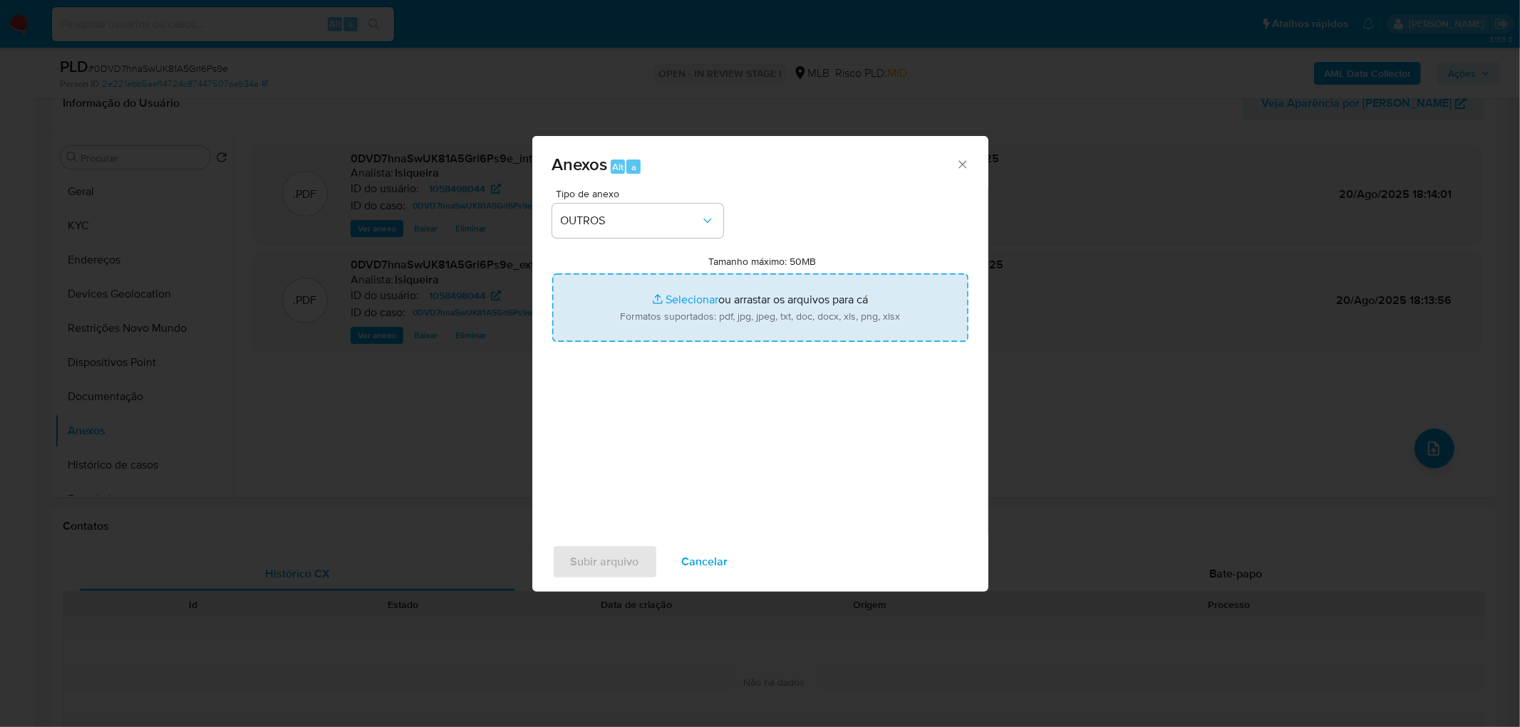
click at [715, 308] on input "Tamanho máximo: 50MB Selecionar arquivos" at bounding box center [760, 308] width 416 height 68
type input "C:\fakepath\Mulan 1058498044_2025_08_20_08_28_40.xlsx"
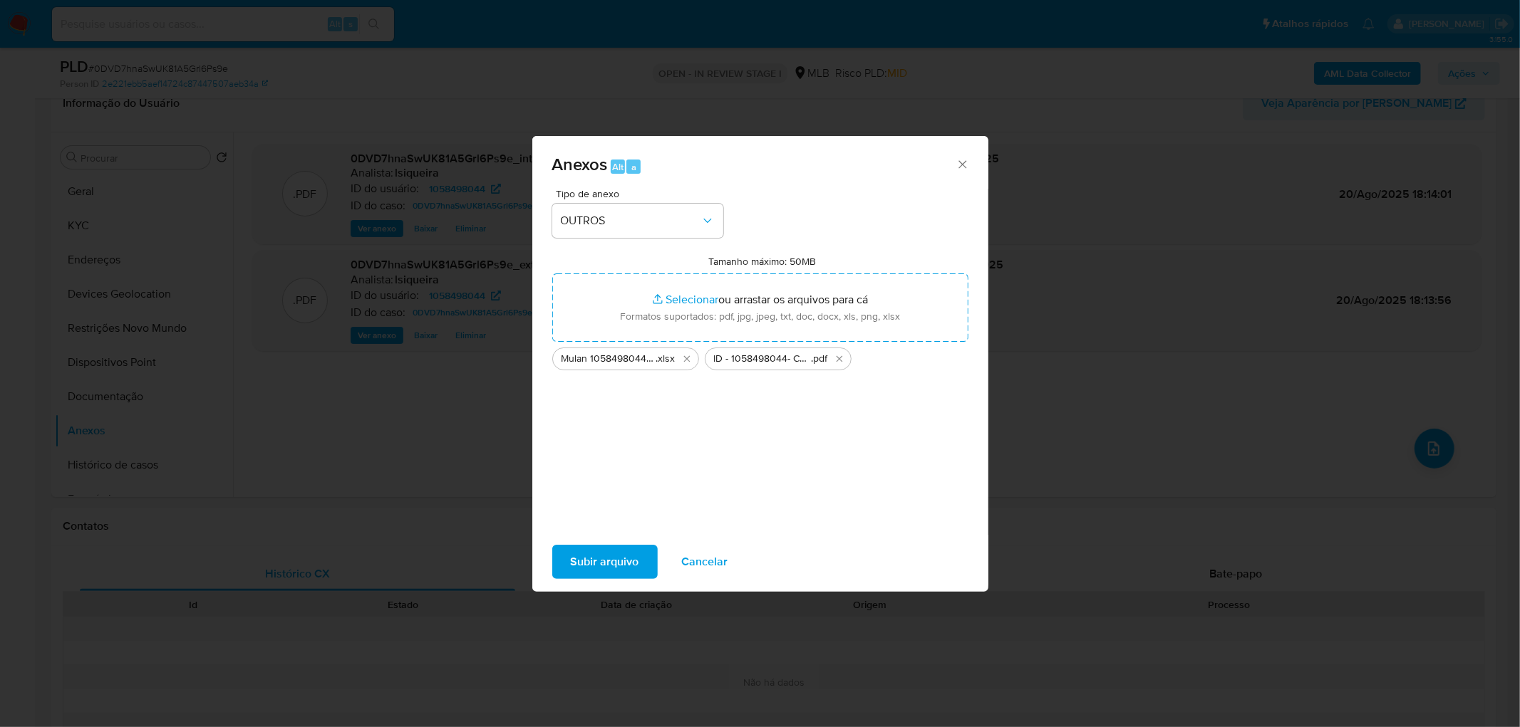
click at [593, 559] on span "Subir arquivo" at bounding box center [605, 562] width 68 height 31
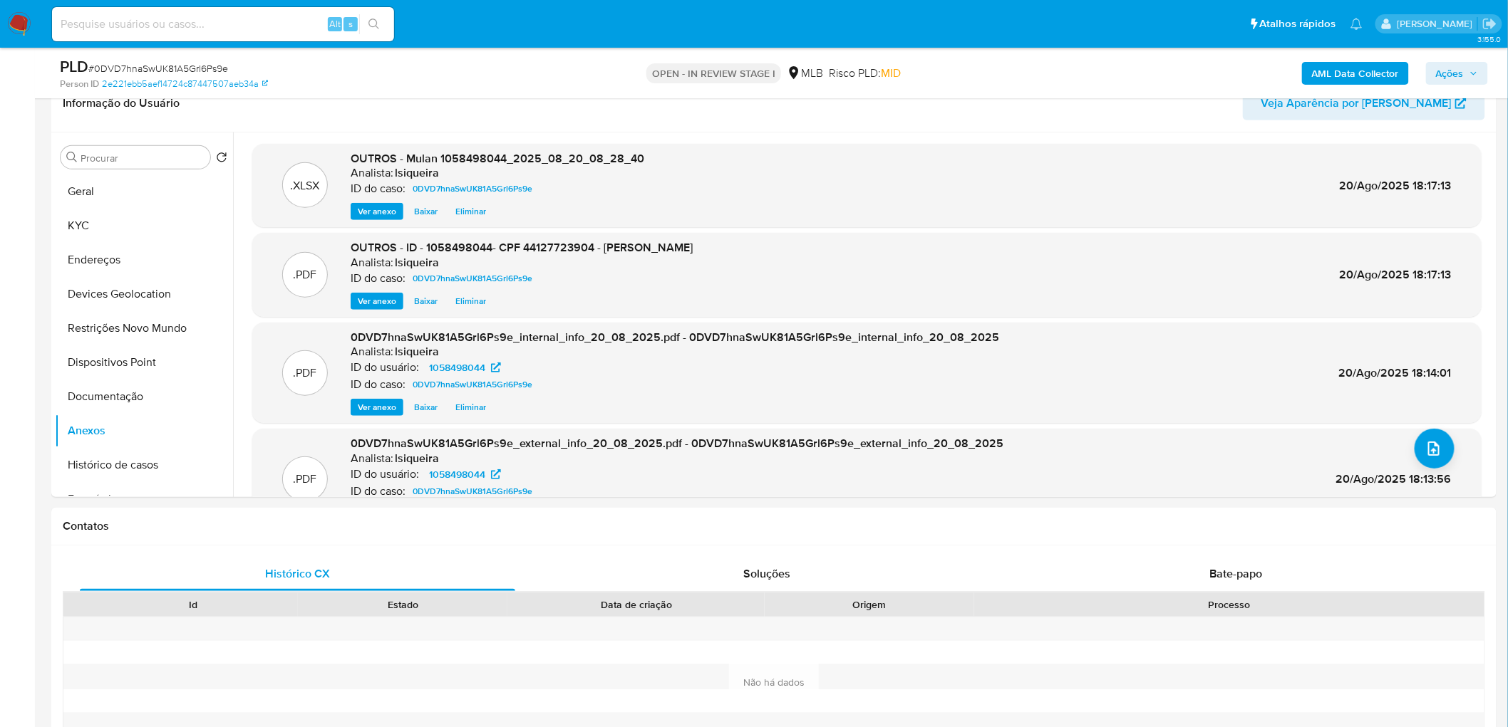
click at [1449, 68] on span "Ações" at bounding box center [1450, 73] width 28 height 23
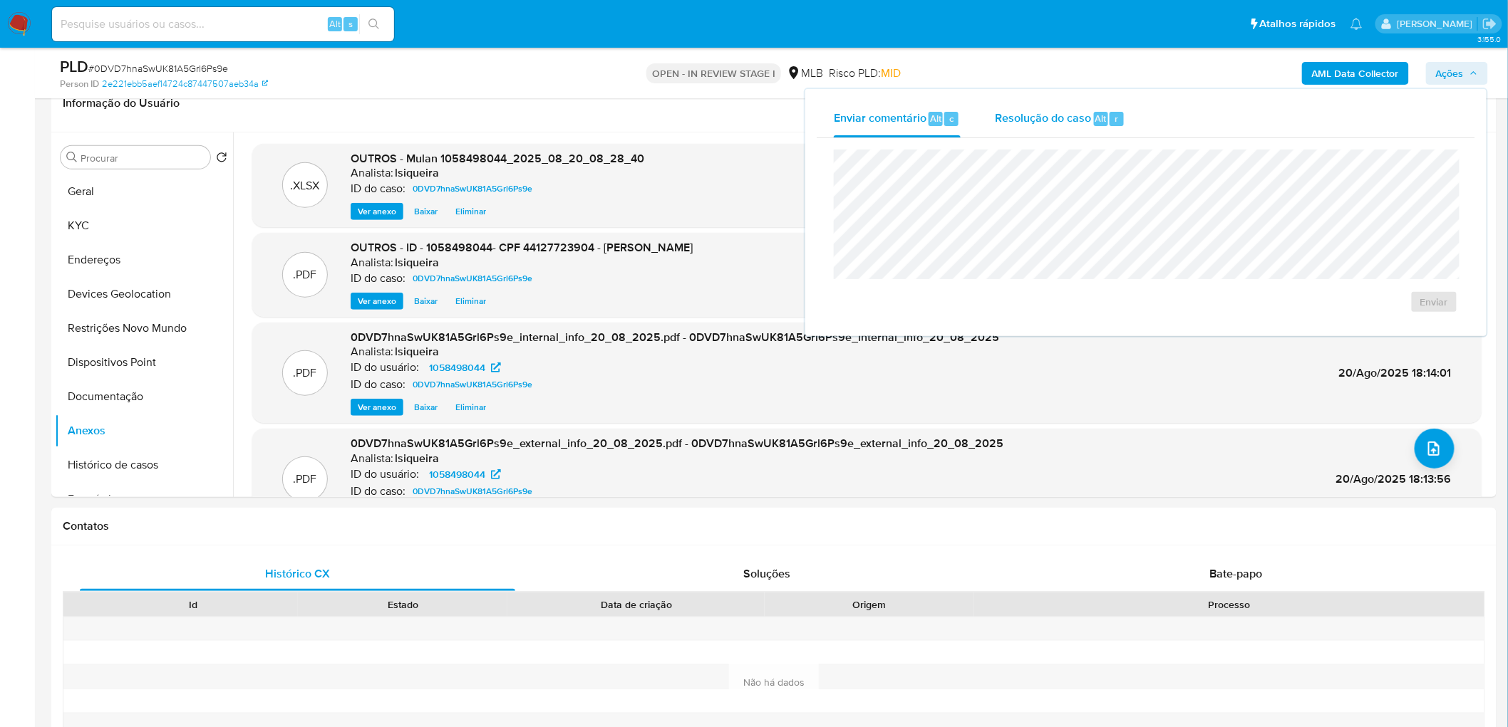
click at [1020, 115] on span "Resolução do caso" at bounding box center [1043, 118] width 96 height 16
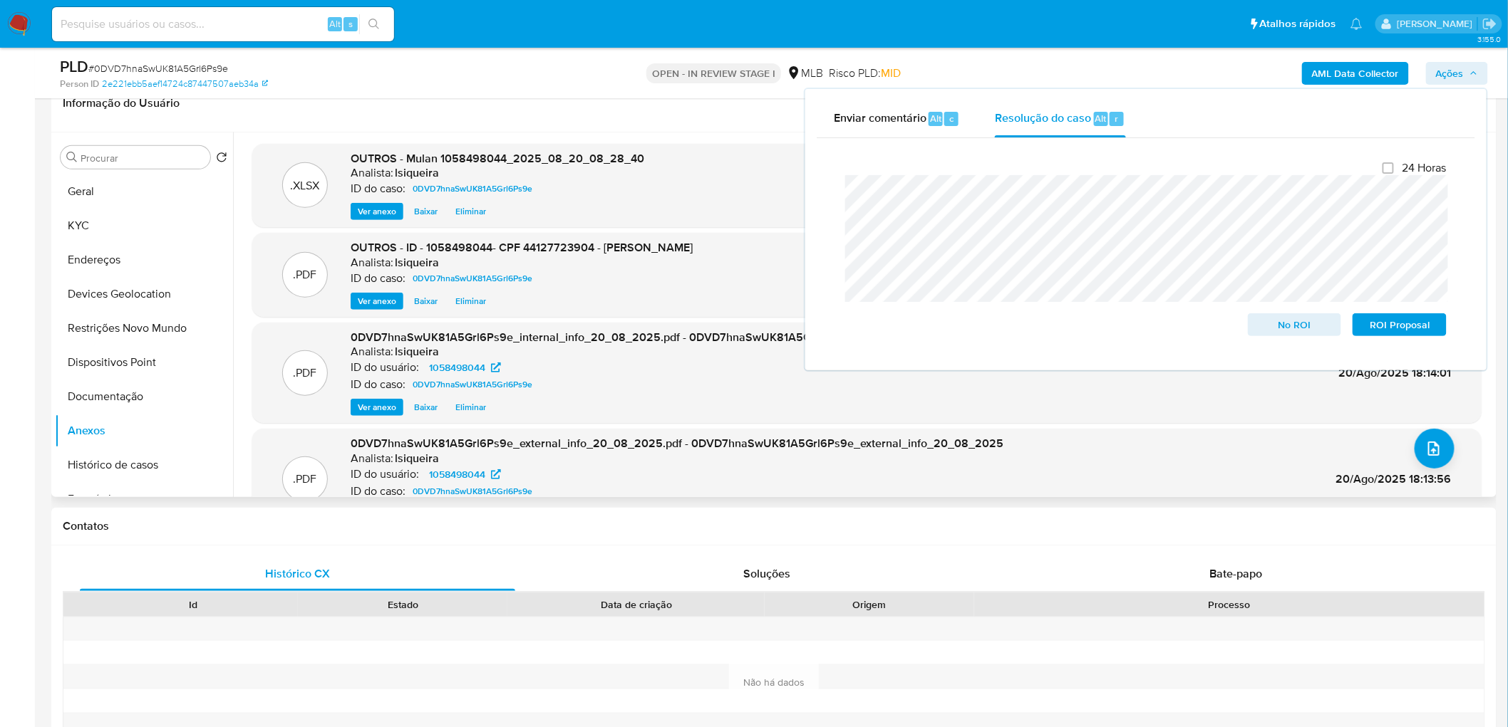
click at [583, 280] on div "ID do caso: 0DVD7hnaSwUK81A5Grl6Ps9e" at bounding box center [522, 278] width 342 height 17
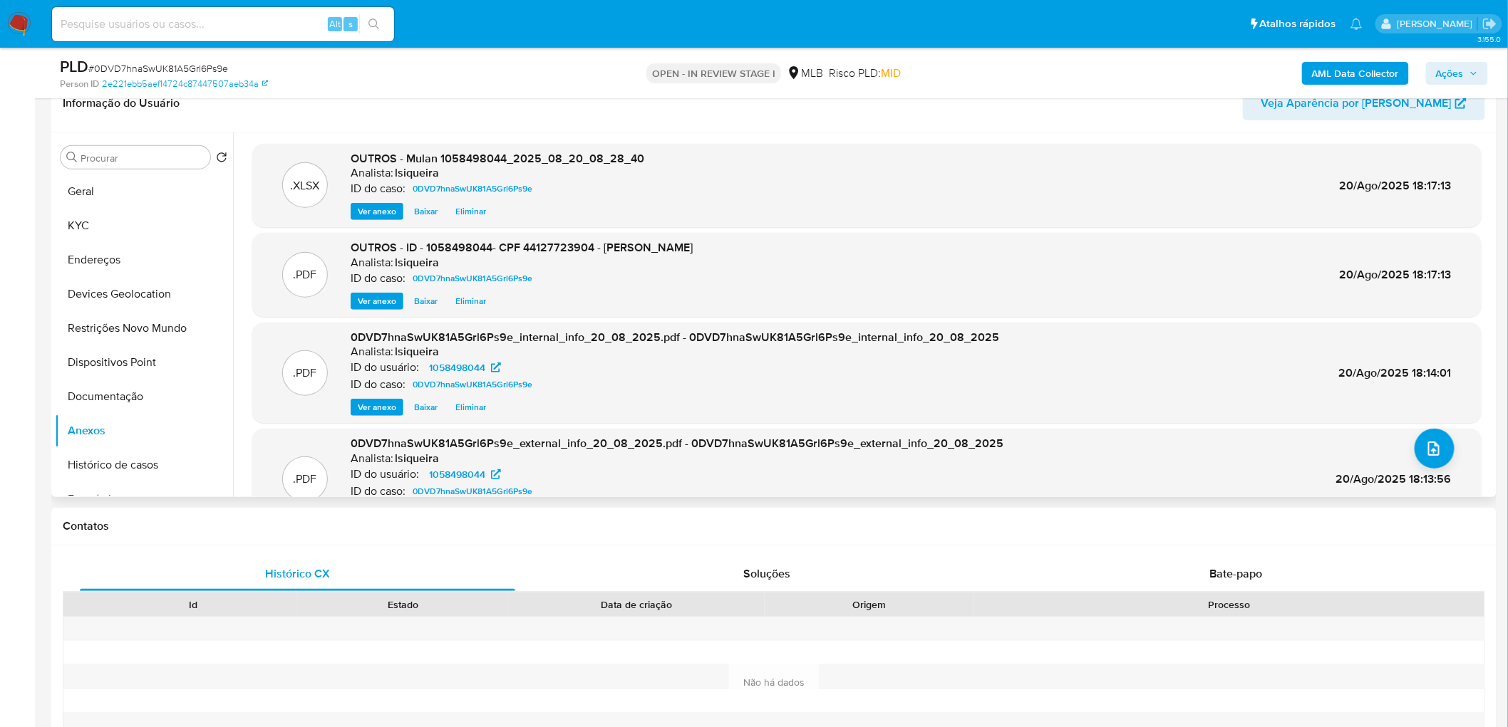
click at [463, 301] on span "Eliminar" at bounding box center [470, 301] width 31 height 14
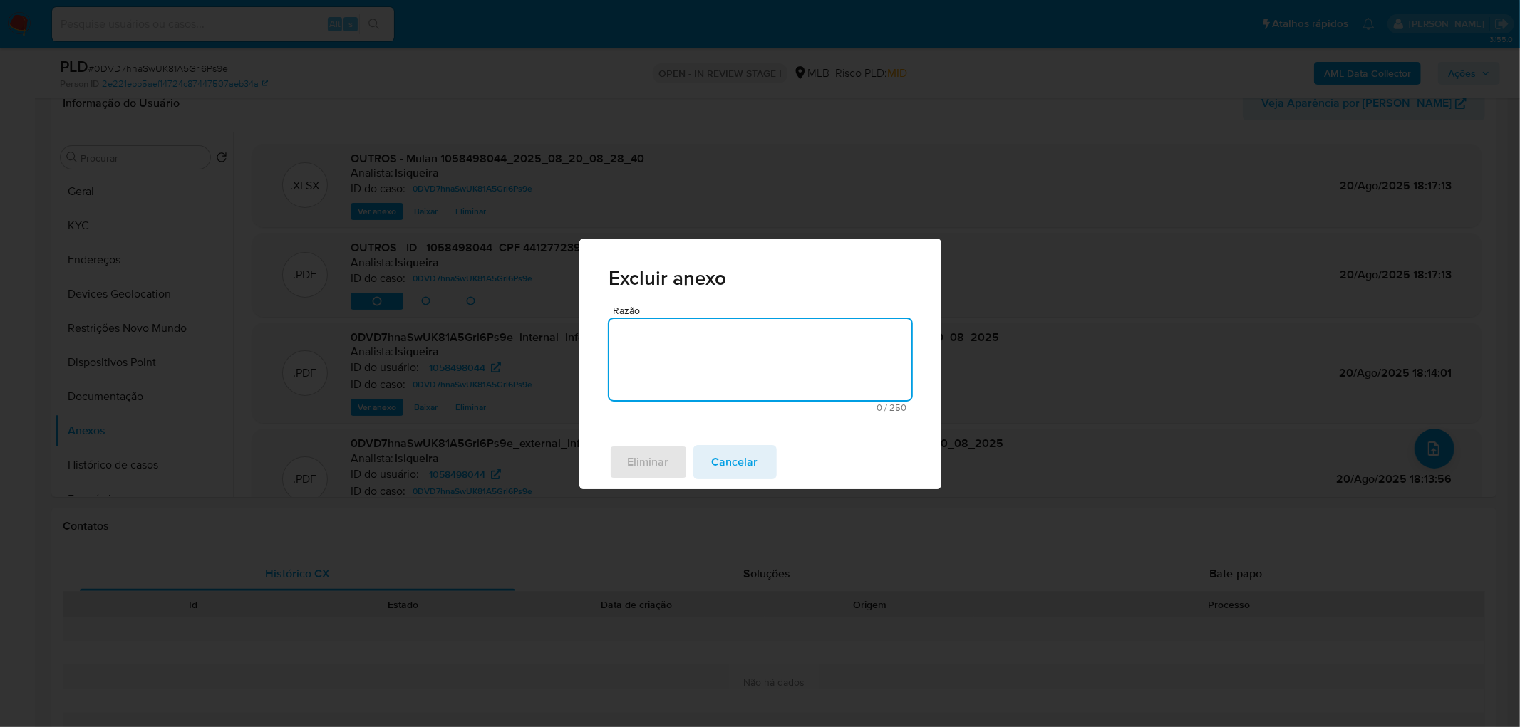
click at [777, 366] on textarea "Razão" at bounding box center [760, 359] width 302 height 81
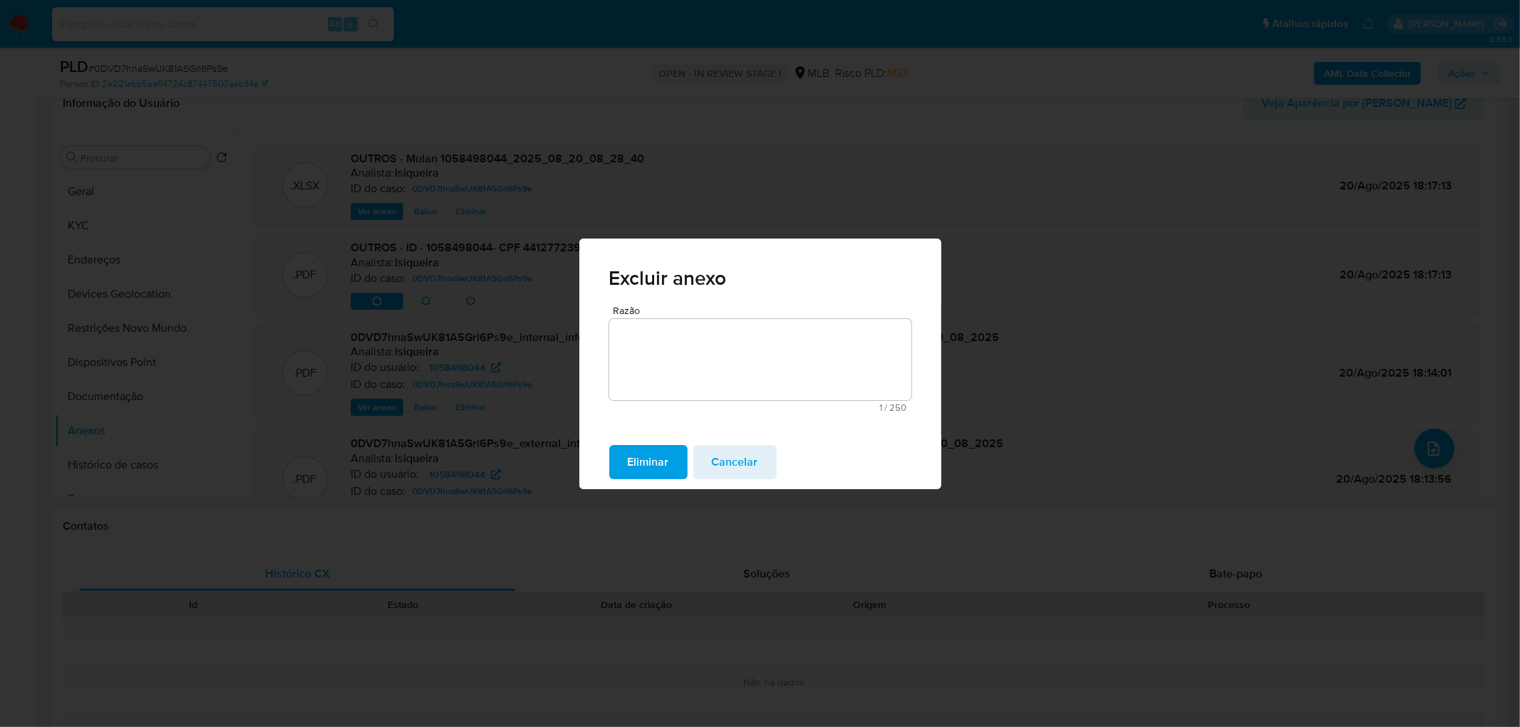
click at [663, 461] on span "Eliminar" at bounding box center [648, 462] width 41 height 31
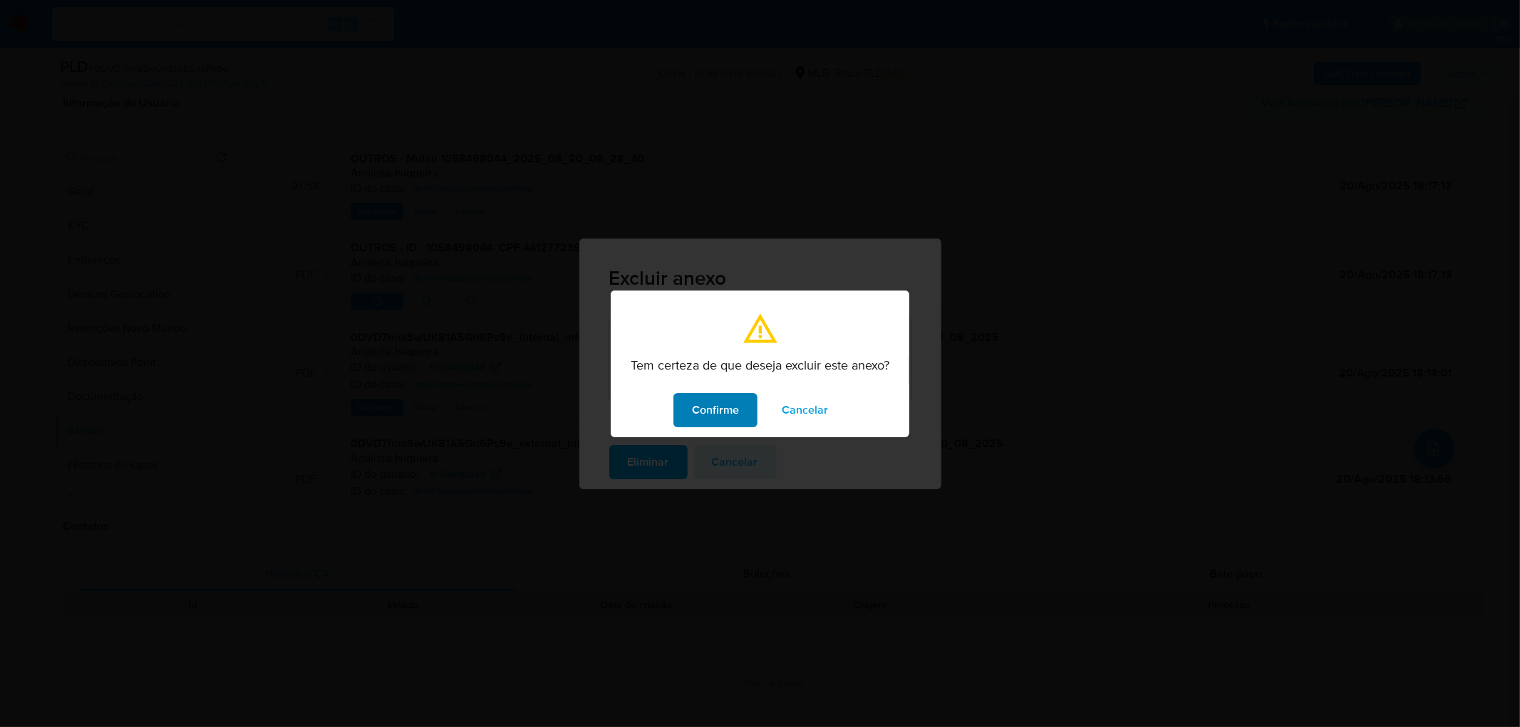
click at [704, 405] on span "Confirme" at bounding box center [715, 410] width 47 height 31
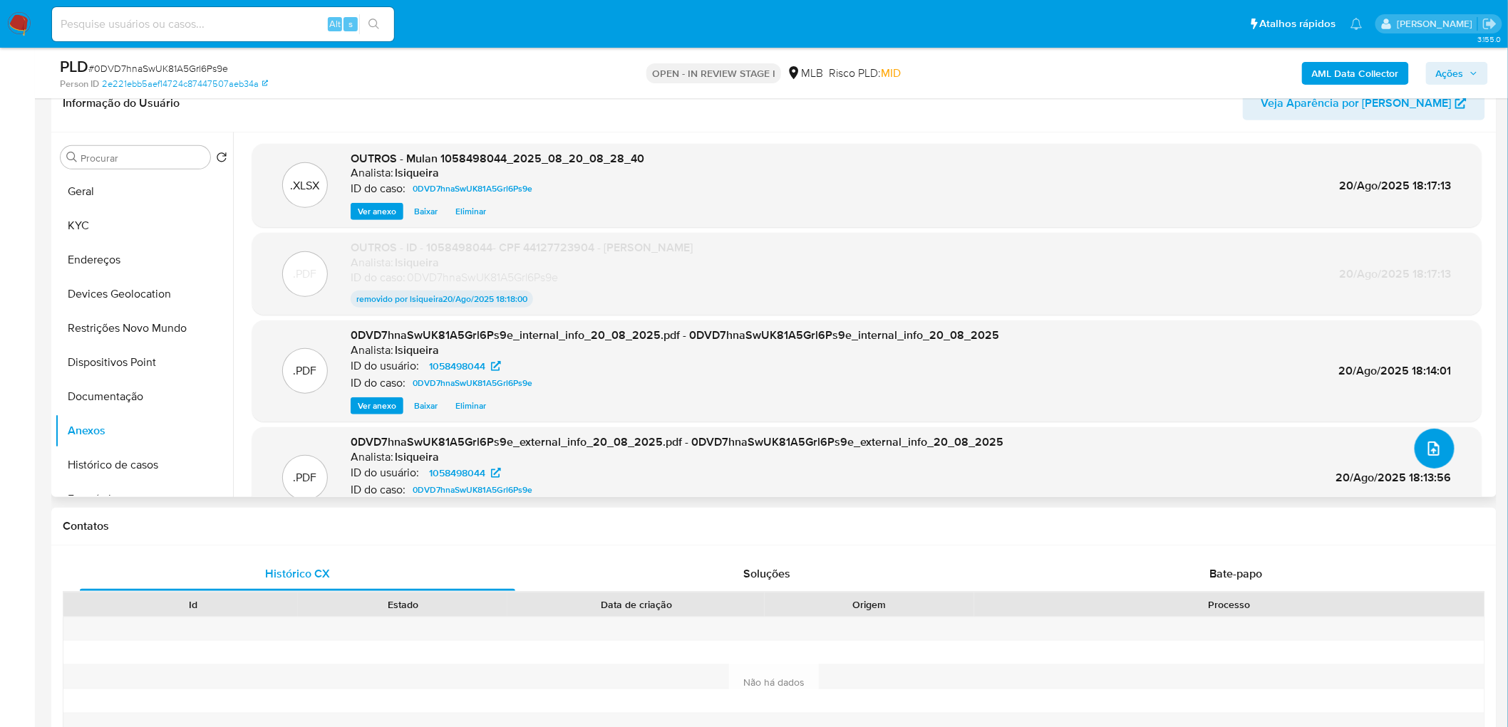
click at [1431, 452] on icon "upload-file" at bounding box center [1433, 448] width 17 height 17
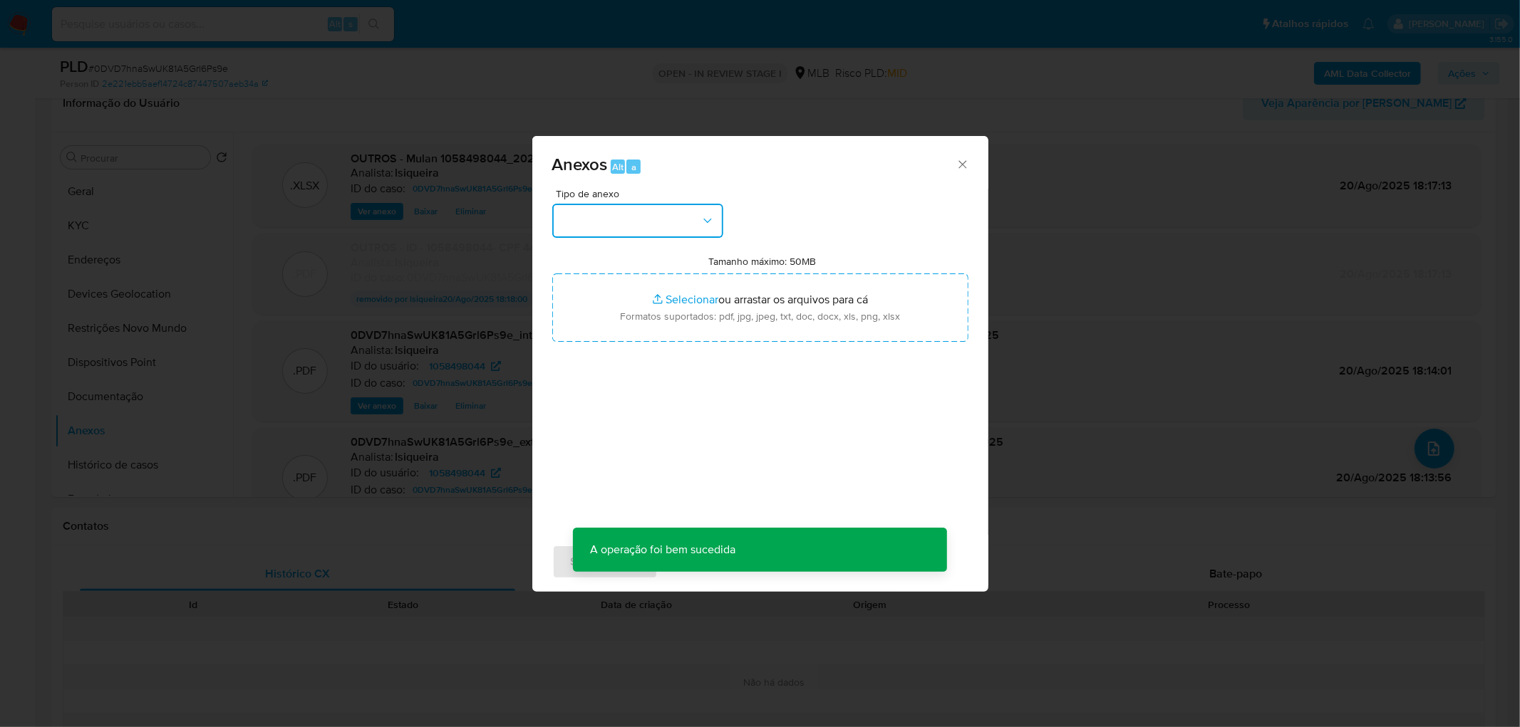
click at [671, 217] on button "button" at bounding box center [637, 221] width 171 height 34
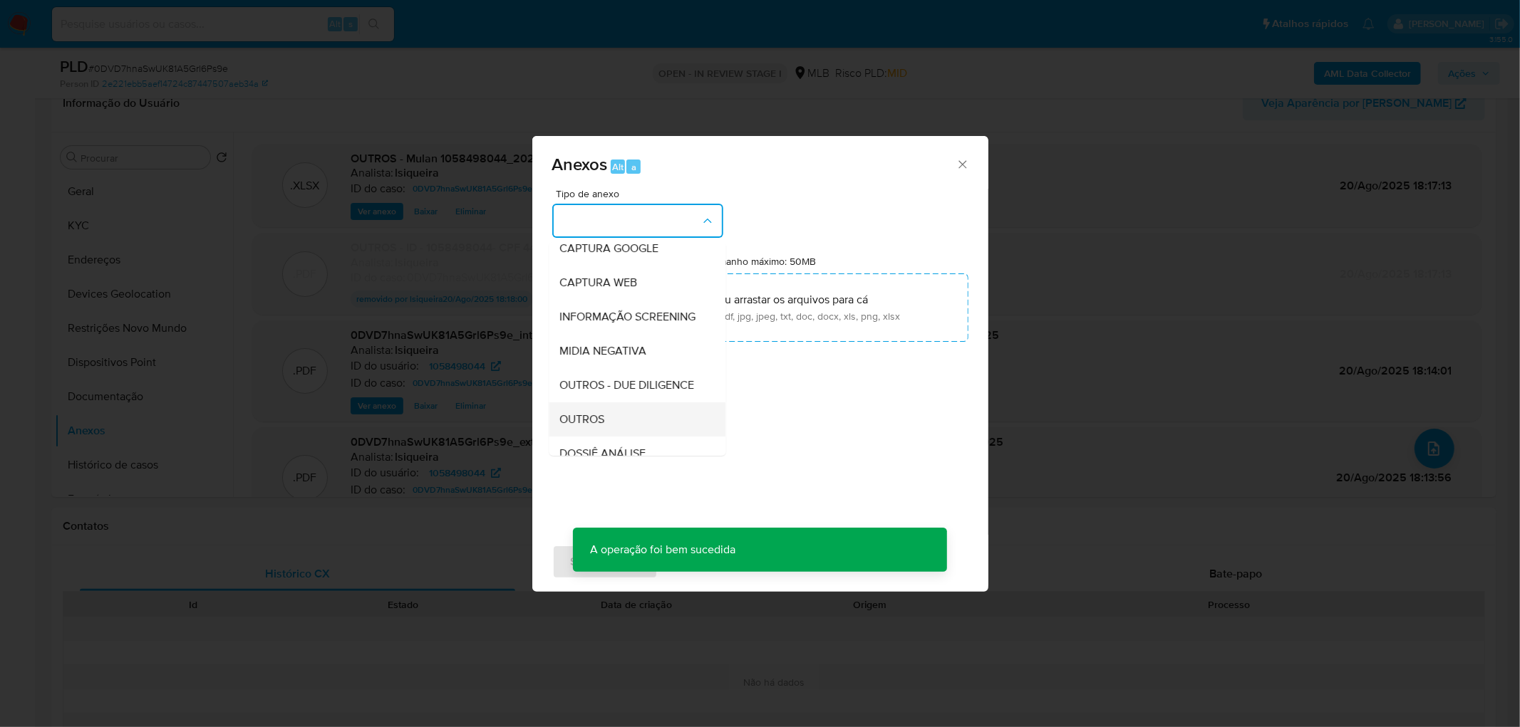
click at [592, 427] on span "OUTROS" at bounding box center [582, 420] width 45 height 14
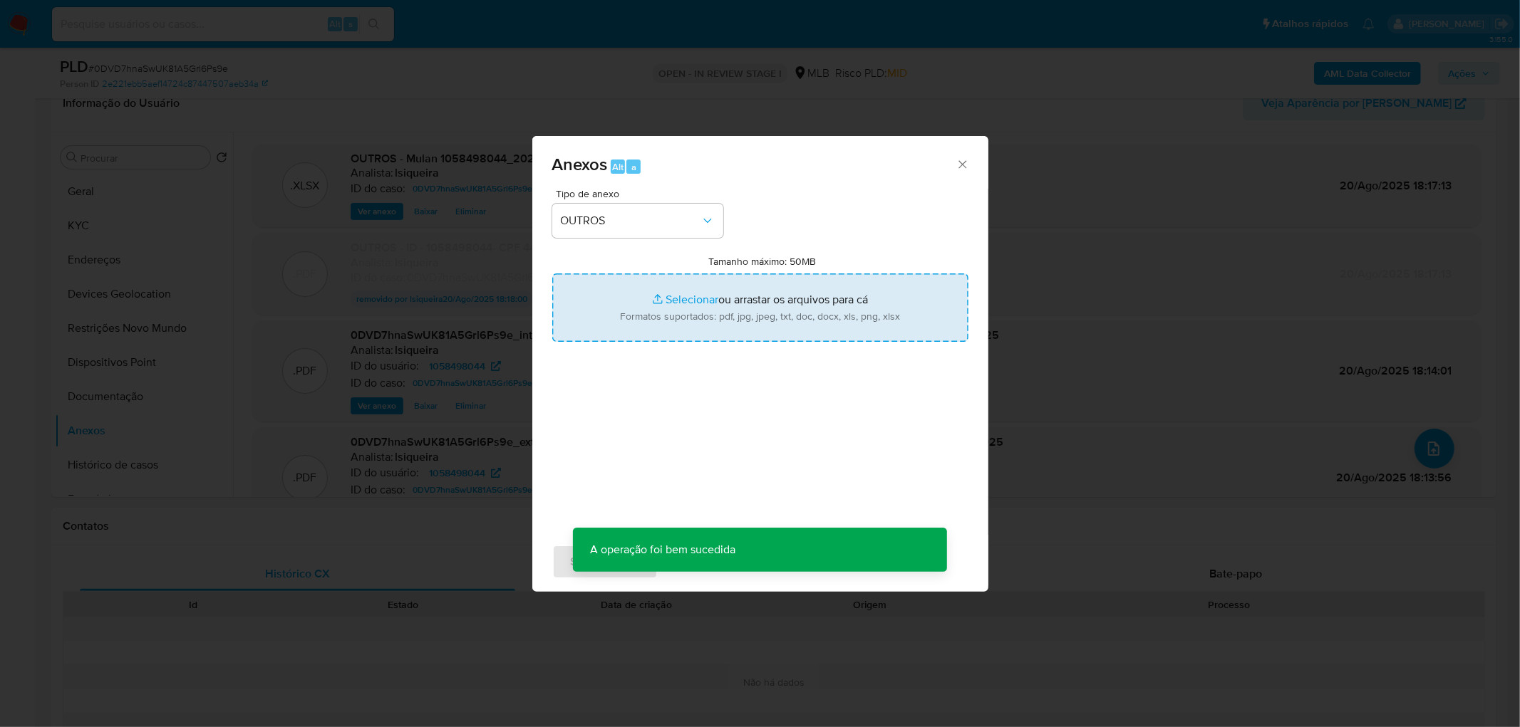
click at [695, 303] on input "Tamanho máximo: 50MB Selecionar arquivos" at bounding box center [760, 308] width 416 height 68
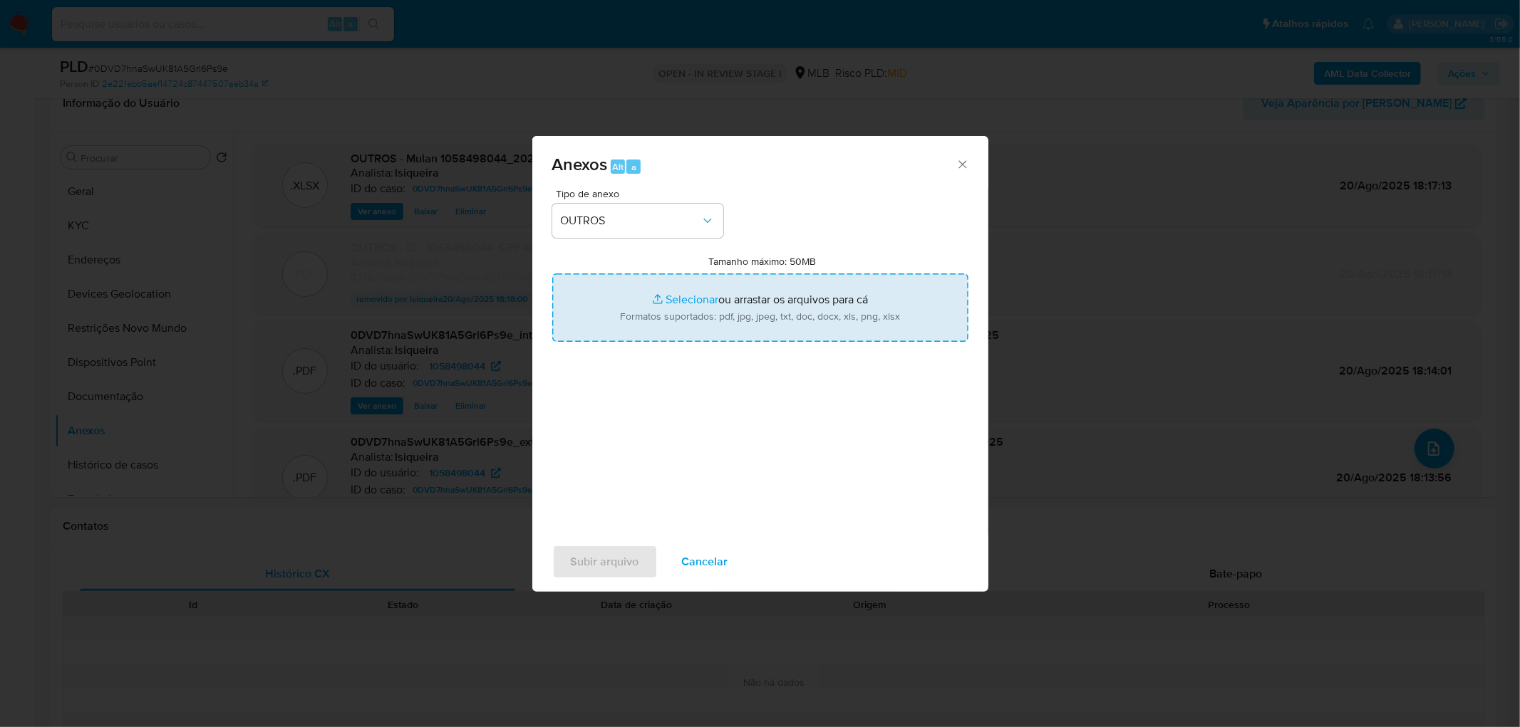
click at [693, 309] on input "Tamanho máximo: 50MB Selecionar arquivos" at bounding box center [760, 308] width 416 height 68
type input "C:\fakepath\ID 1058498044- CPF 44127723904 - LUCELIA REGINA SCHEMBERG.pdf"
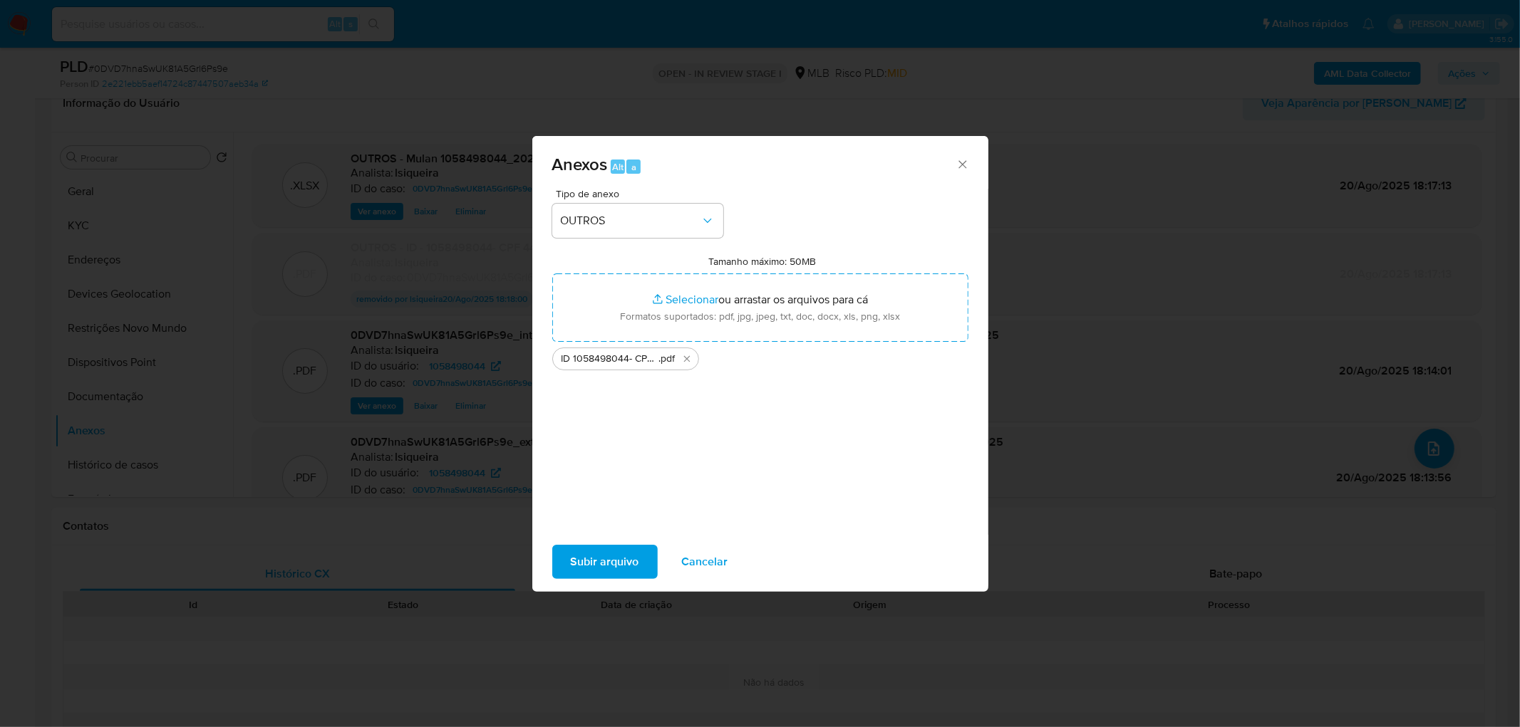
click at [608, 558] on span "Subir arquivo" at bounding box center [605, 562] width 68 height 31
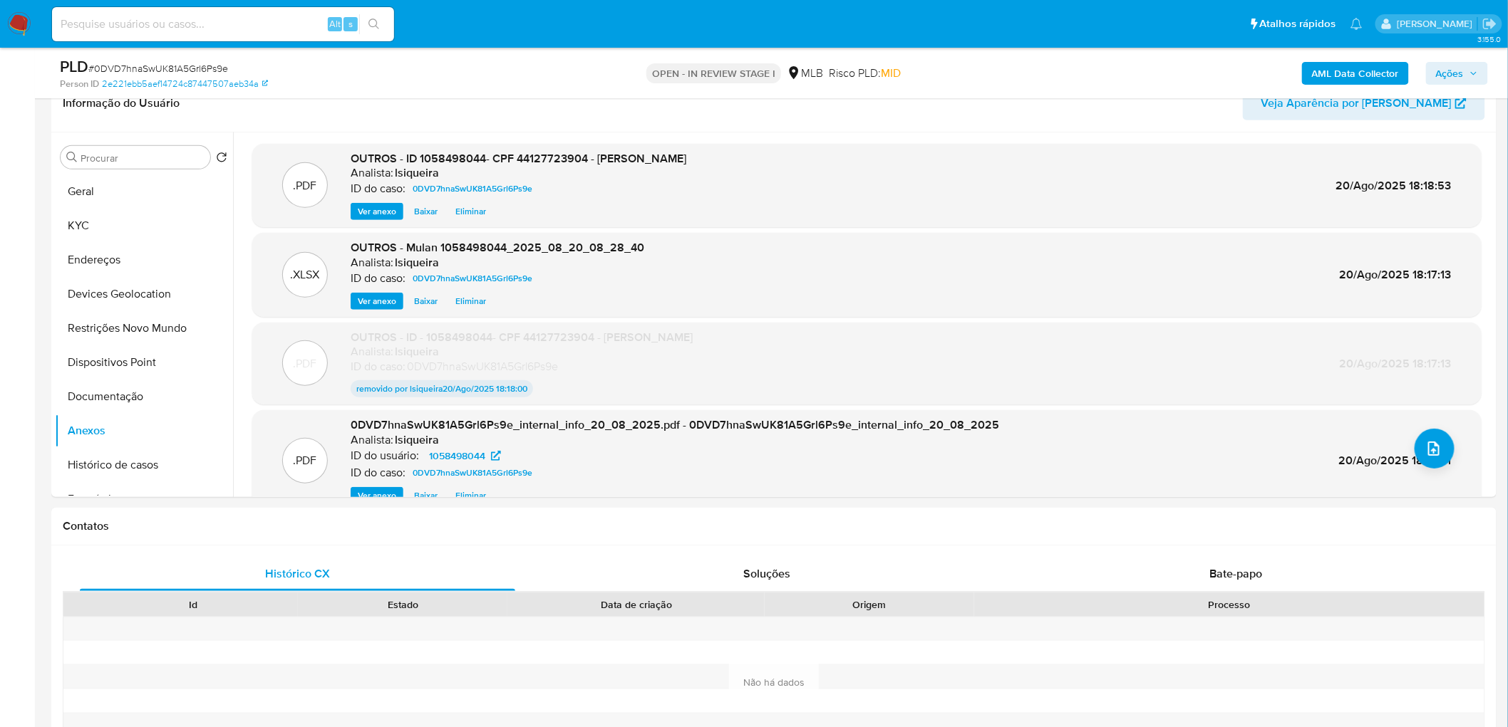
click at [1477, 67] on span "Ações" at bounding box center [1457, 73] width 42 height 20
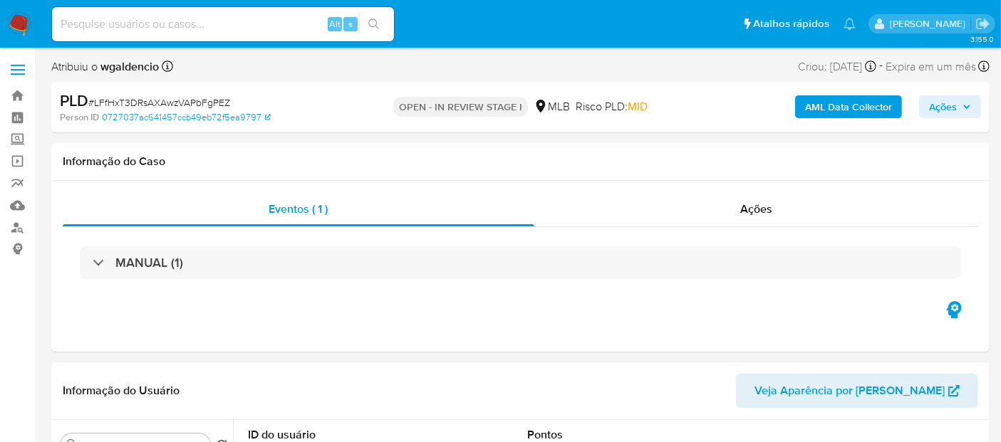
select select "10"
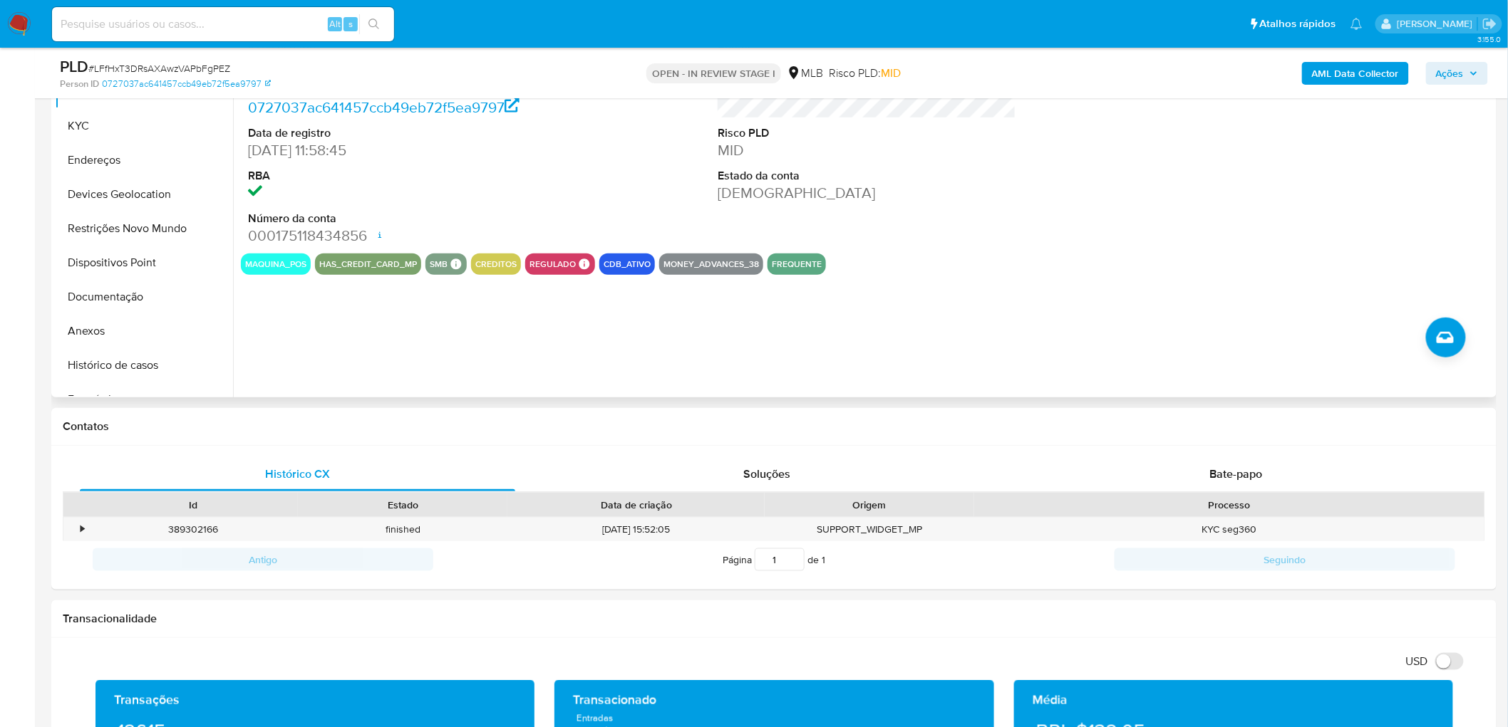
scroll to position [237, 0]
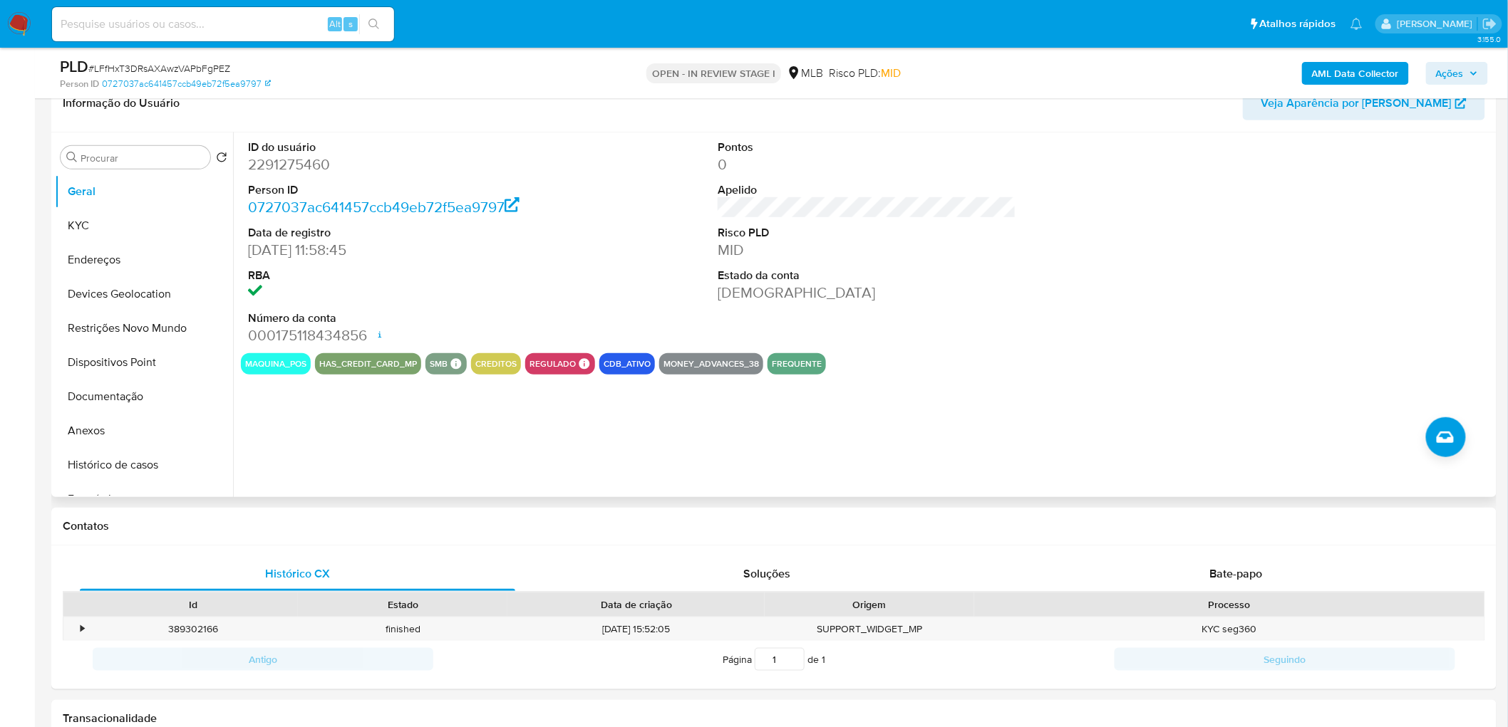
click at [594, 285] on div "ID do usuário 2291275460 Person ID 0727037ac641457ccb49eb72f5ea9797 Data de reg…" at bounding box center [867, 243] width 1252 height 221
drag, startPoint x: 115, startPoint y: 229, endPoint x: 68, endPoint y: 247, distance: 50.5
click at [115, 229] on button "KYC" at bounding box center [144, 226] width 178 height 34
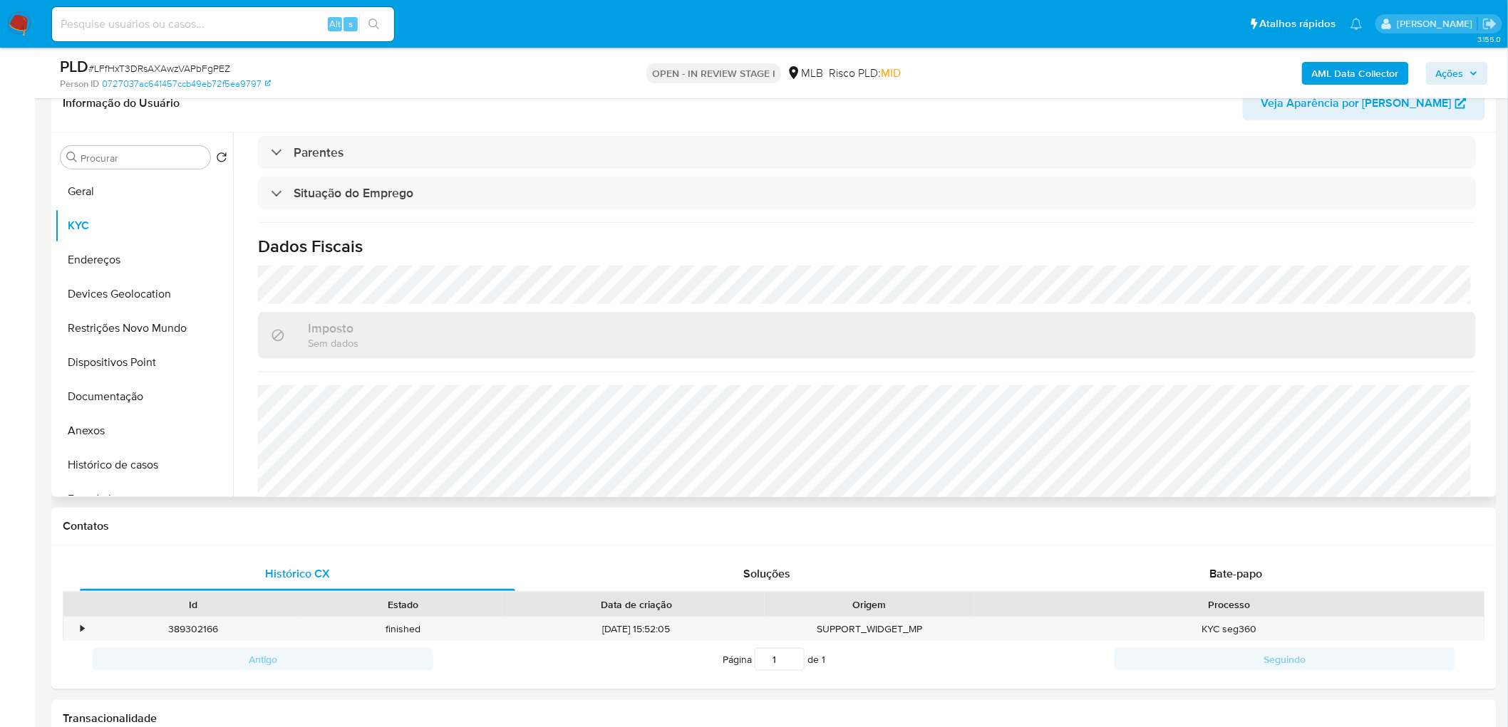
scroll to position [593, 0]
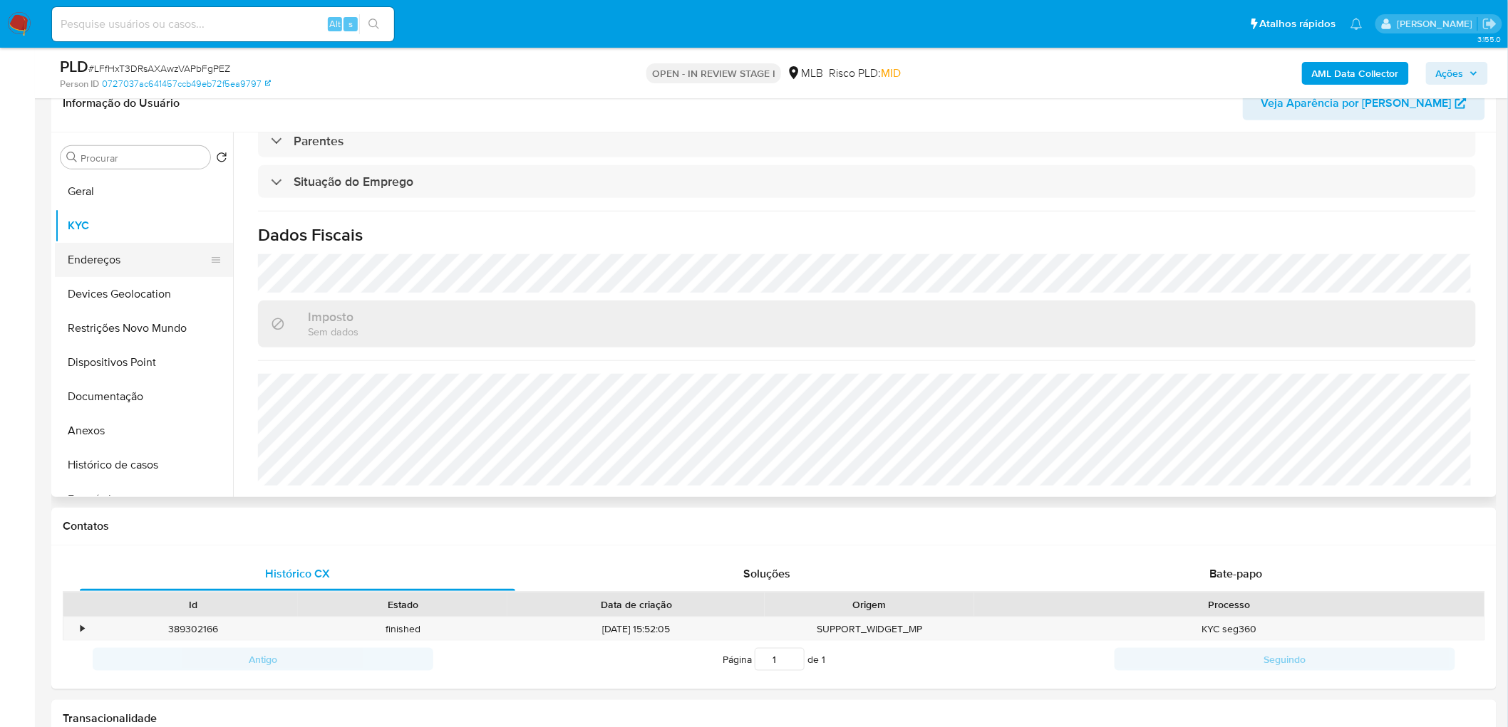
click at [173, 260] on button "Endereços" at bounding box center [138, 260] width 167 height 34
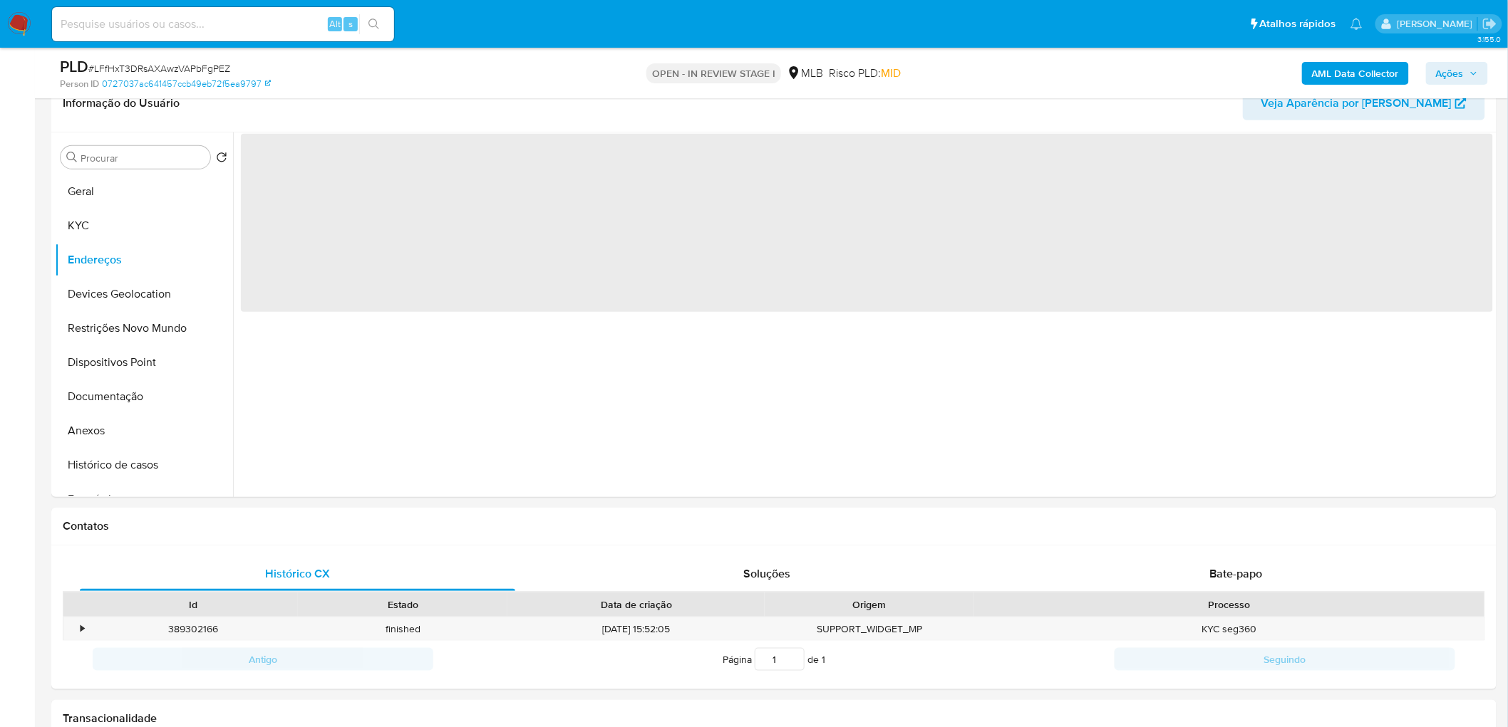
scroll to position [0, 0]
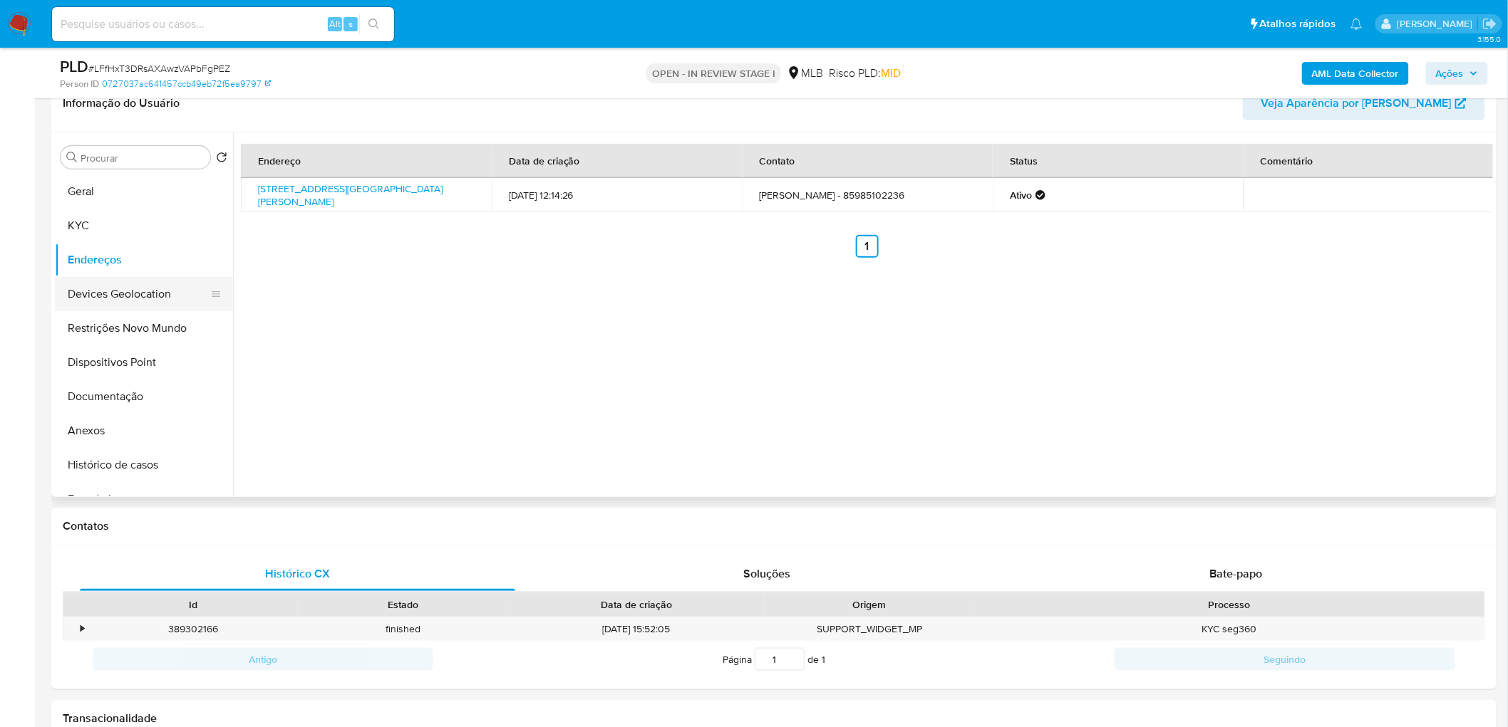
click at [145, 287] on button "Devices Geolocation" at bounding box center [138, 294] width 167 height 34
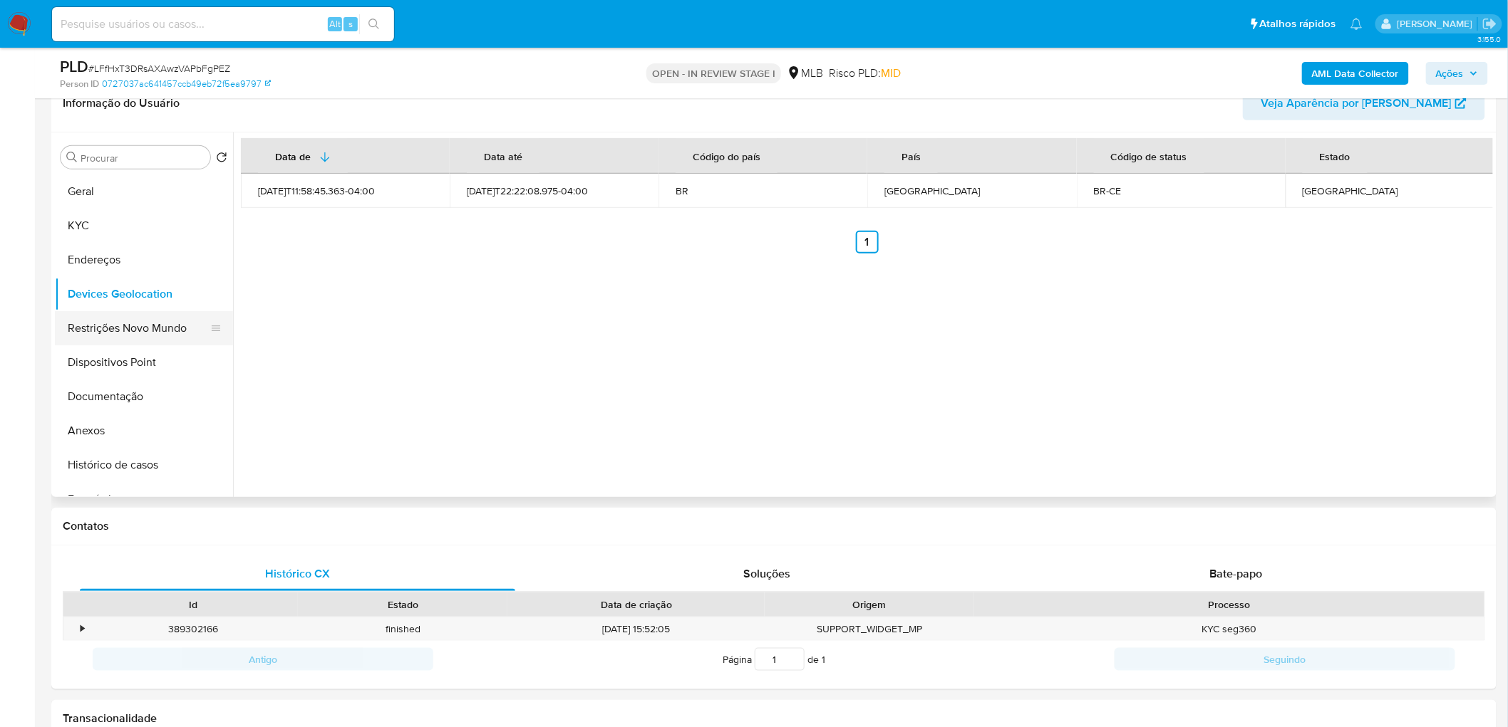
click at [143, 332] on button "Restrições Novo Mundo" at bounding box center [138, 328] width 167 height 34
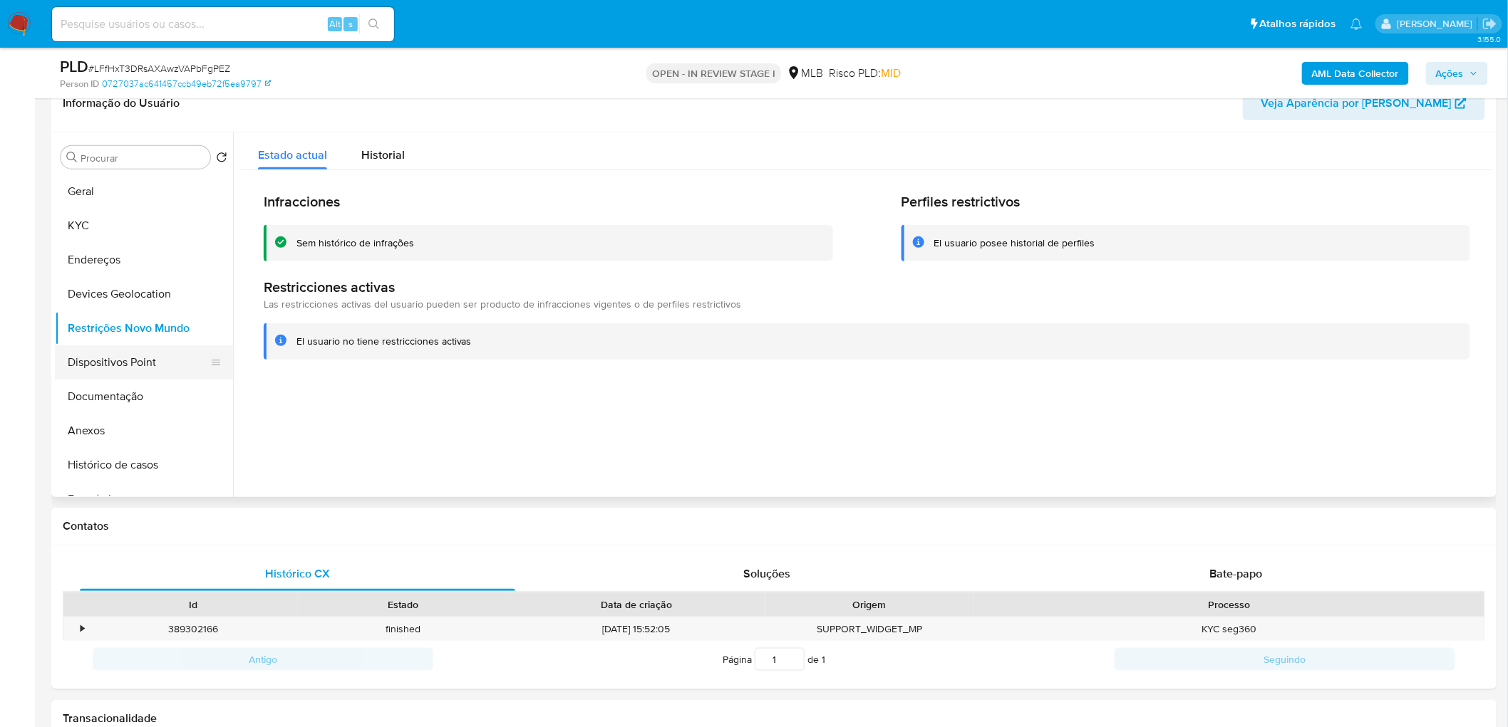
click at [151, 366] on button "Dispositivos Point" at bounding box center [138, 363] width 167 height 34
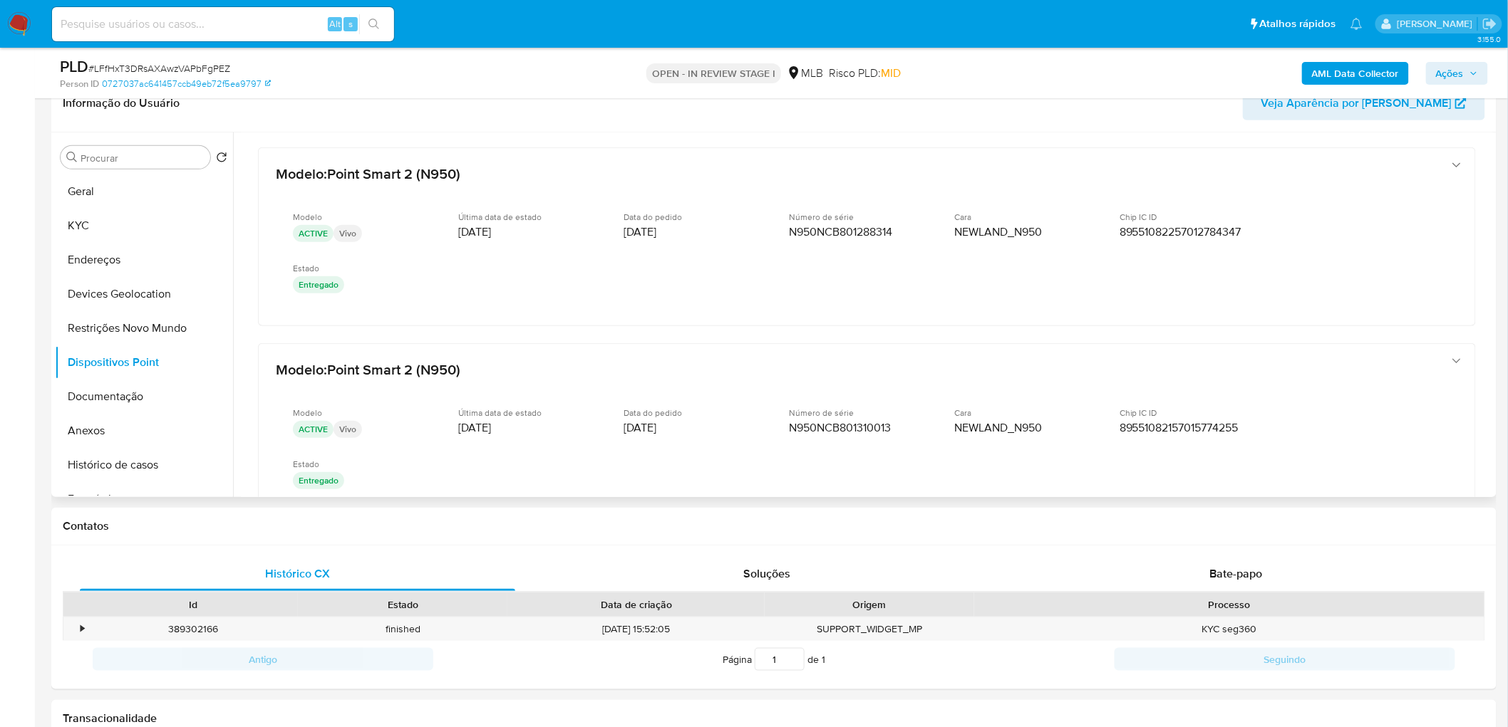
scroll to position [395, 0]
click at [583, 321] on div "Modelo : Point Smart 2 (N950) Modelo ACTIVE Vivo Última data de estado [DATE] D…" at bounding box center [867, 235] width 1218 height 179
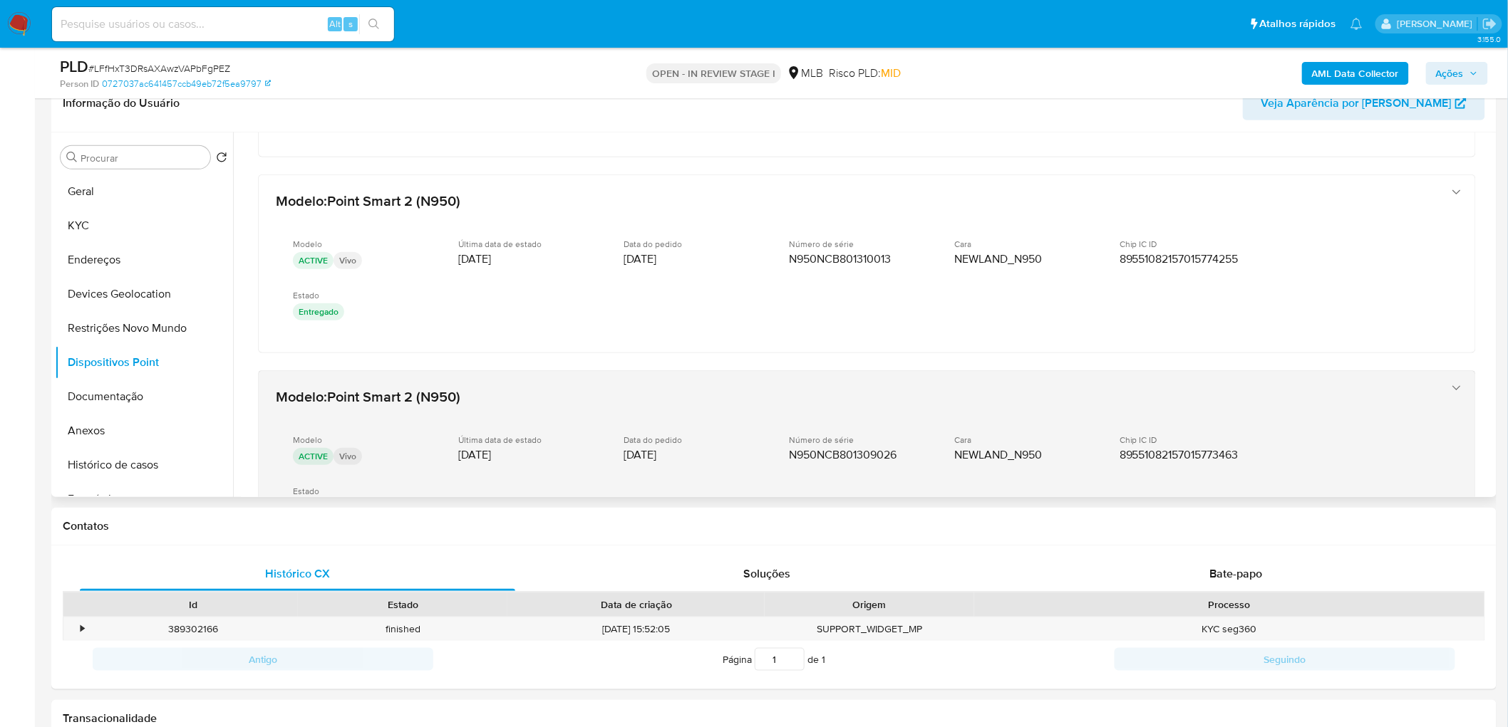
scroll to position [539, 0]
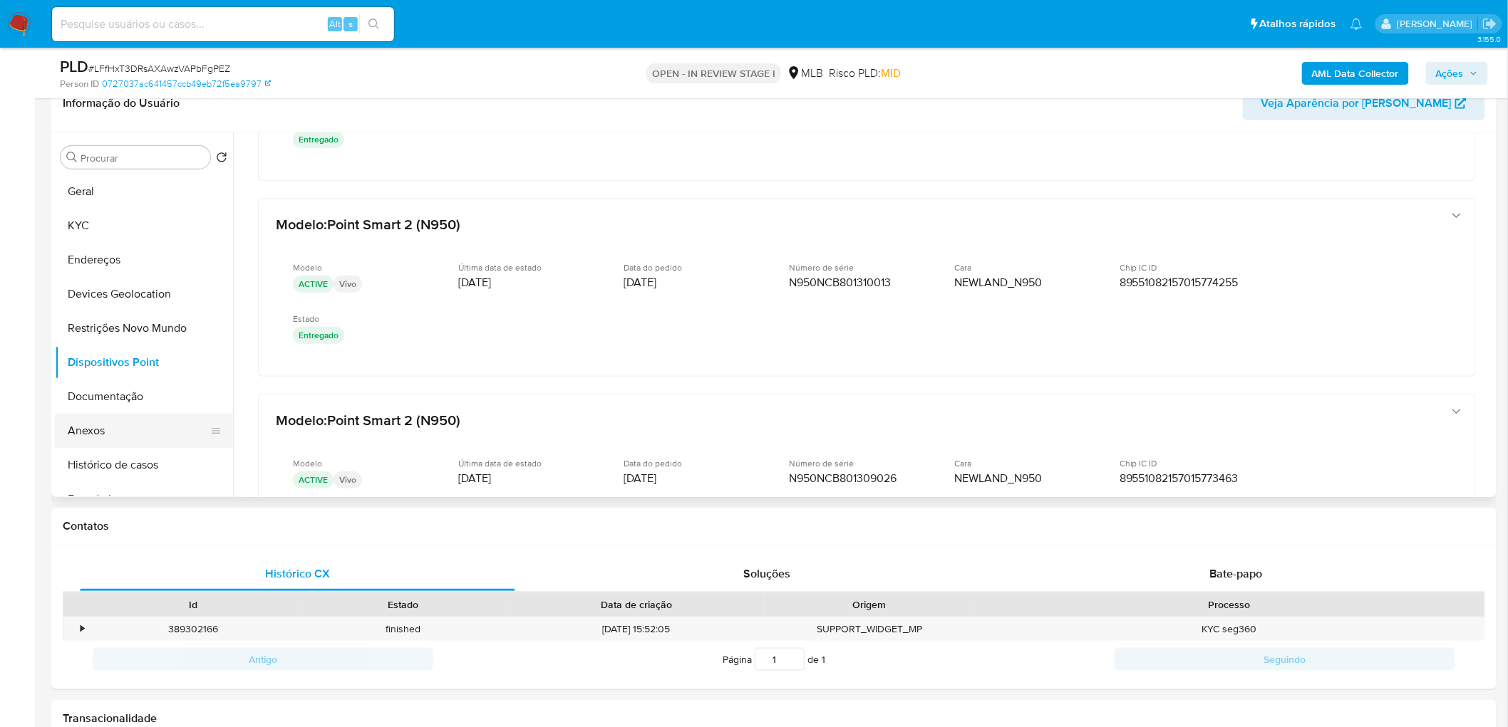
click at [108, 442] on button "Anexos" at bounding box center [138, 431] width 167 height 34
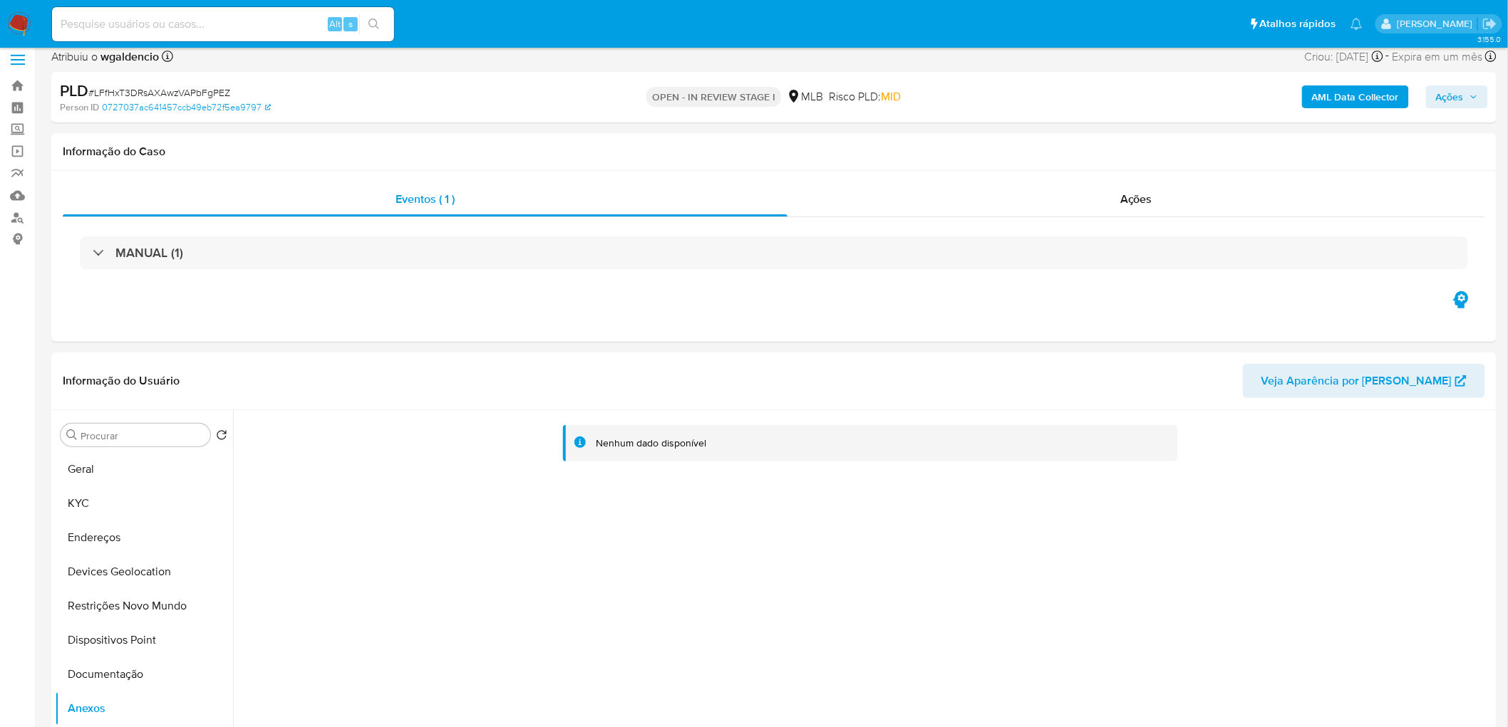
scroll to position [79, 0]
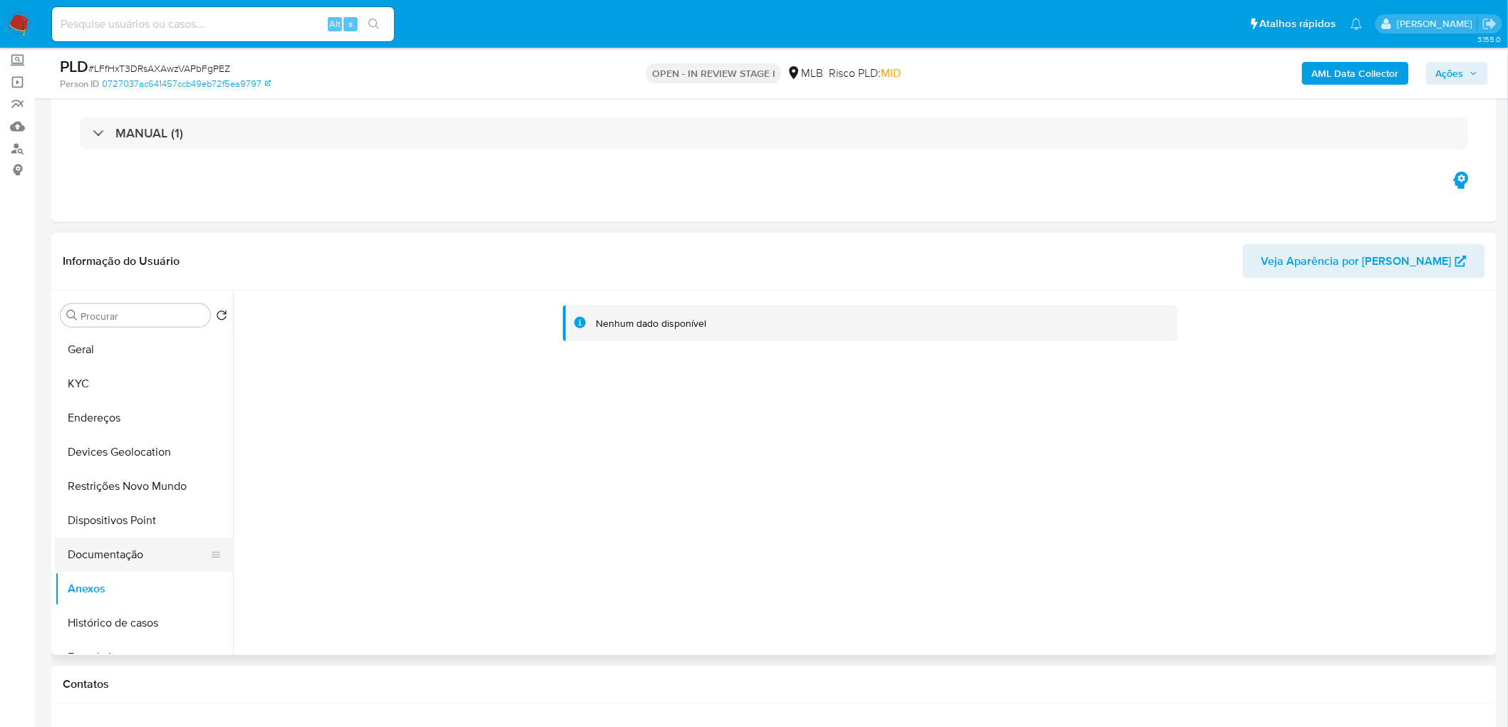
click at [115, 442] on button "Documentação" at bounding box center [138, 555] width 167 height 34
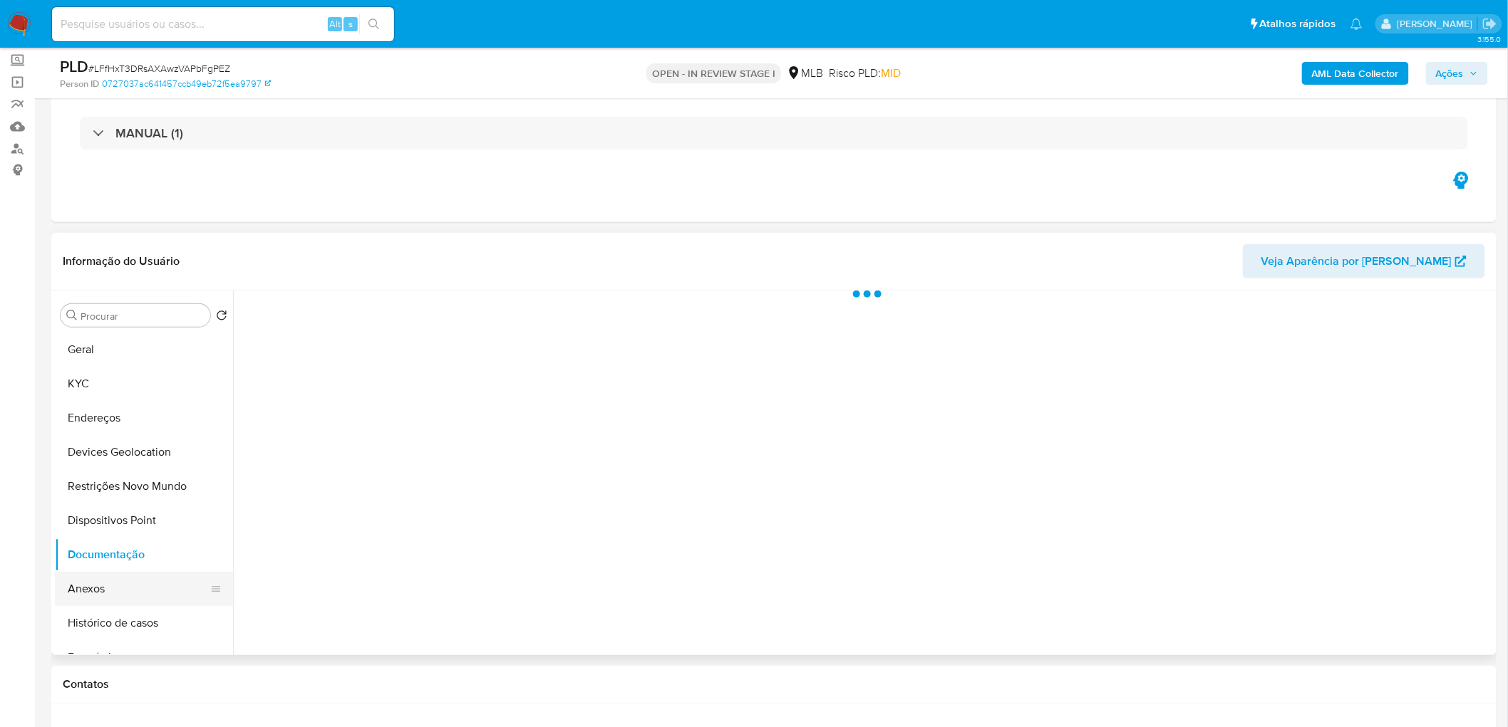
click at [104, 442] on button "Anexos" at bounding box center [138, 589] width 167 height 34
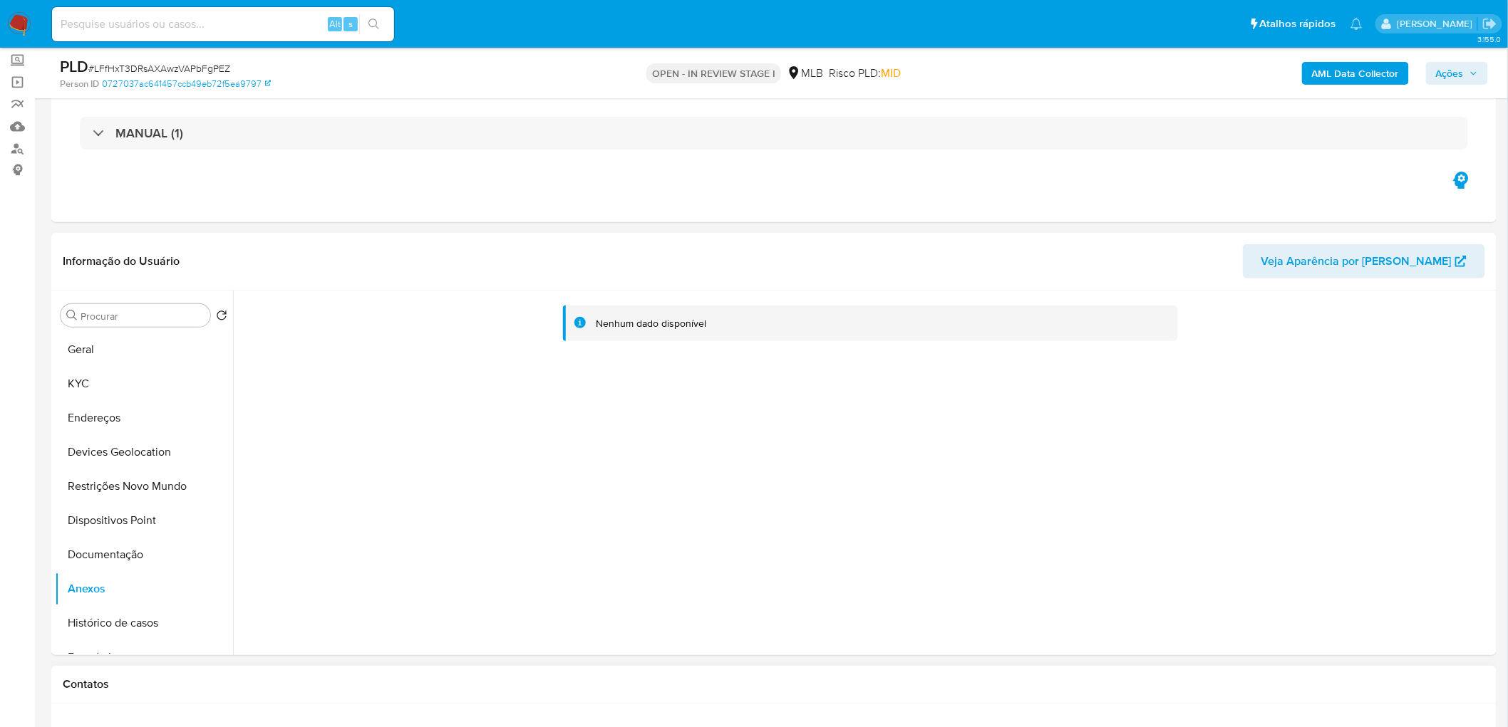
scroll to position [0, 0]
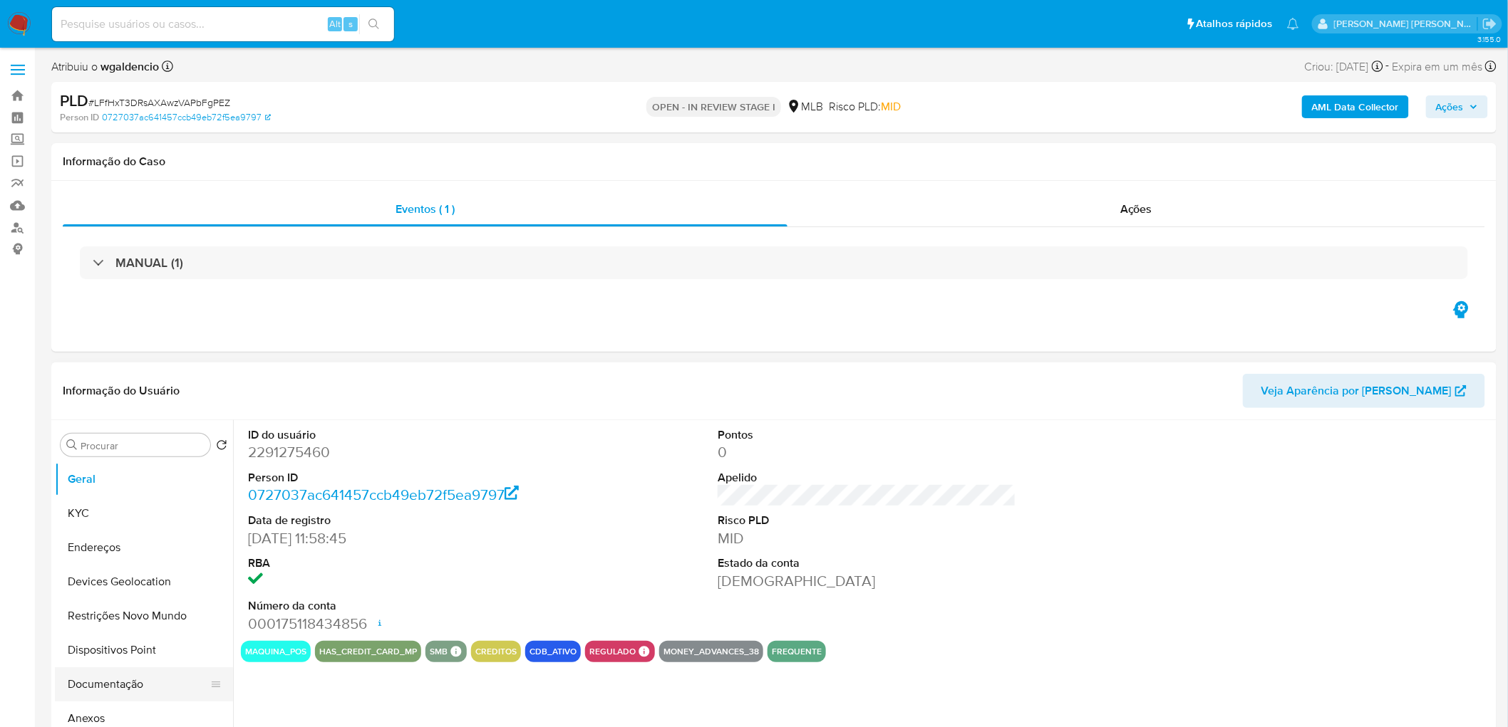
scroll to position [79, 0]
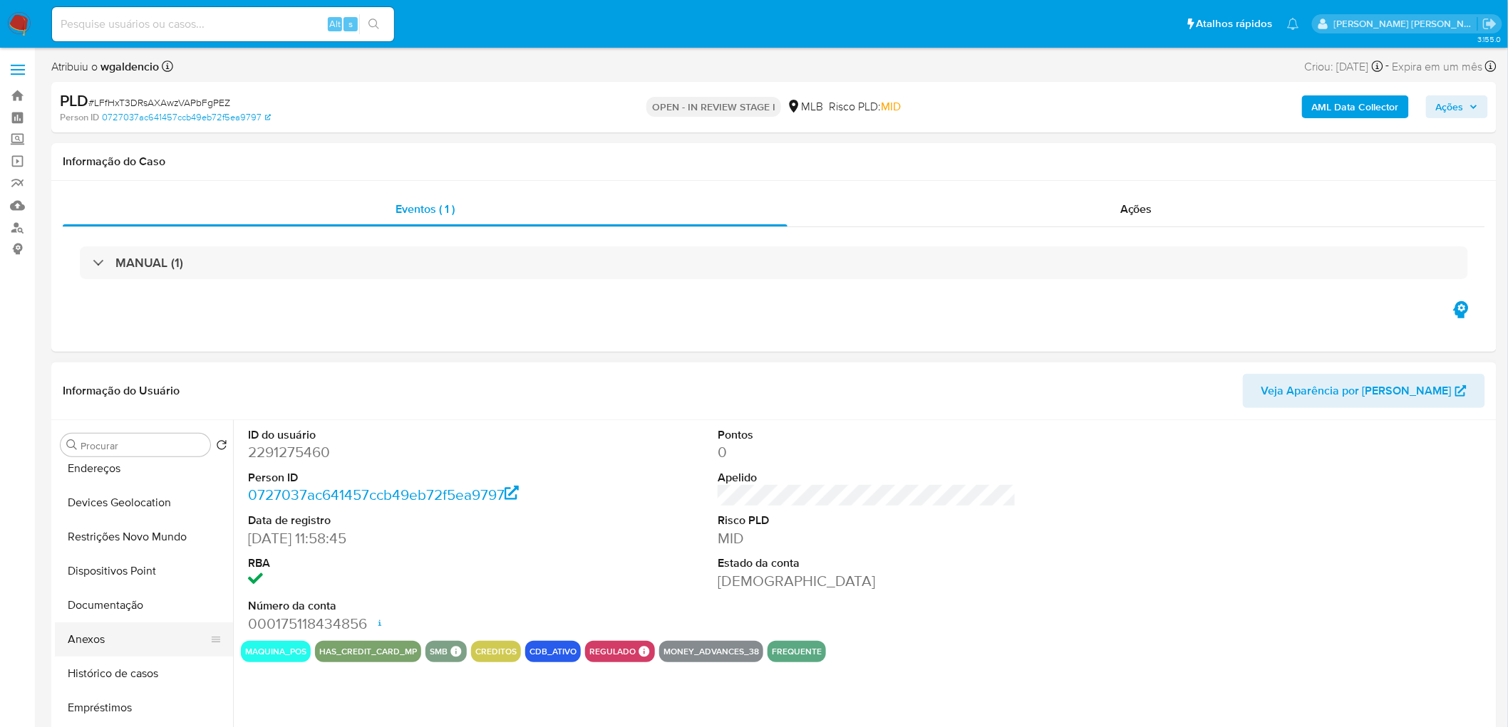
click at [113, 641] on button "Anexos" at bounding box center [138, 640] width 167 height 34
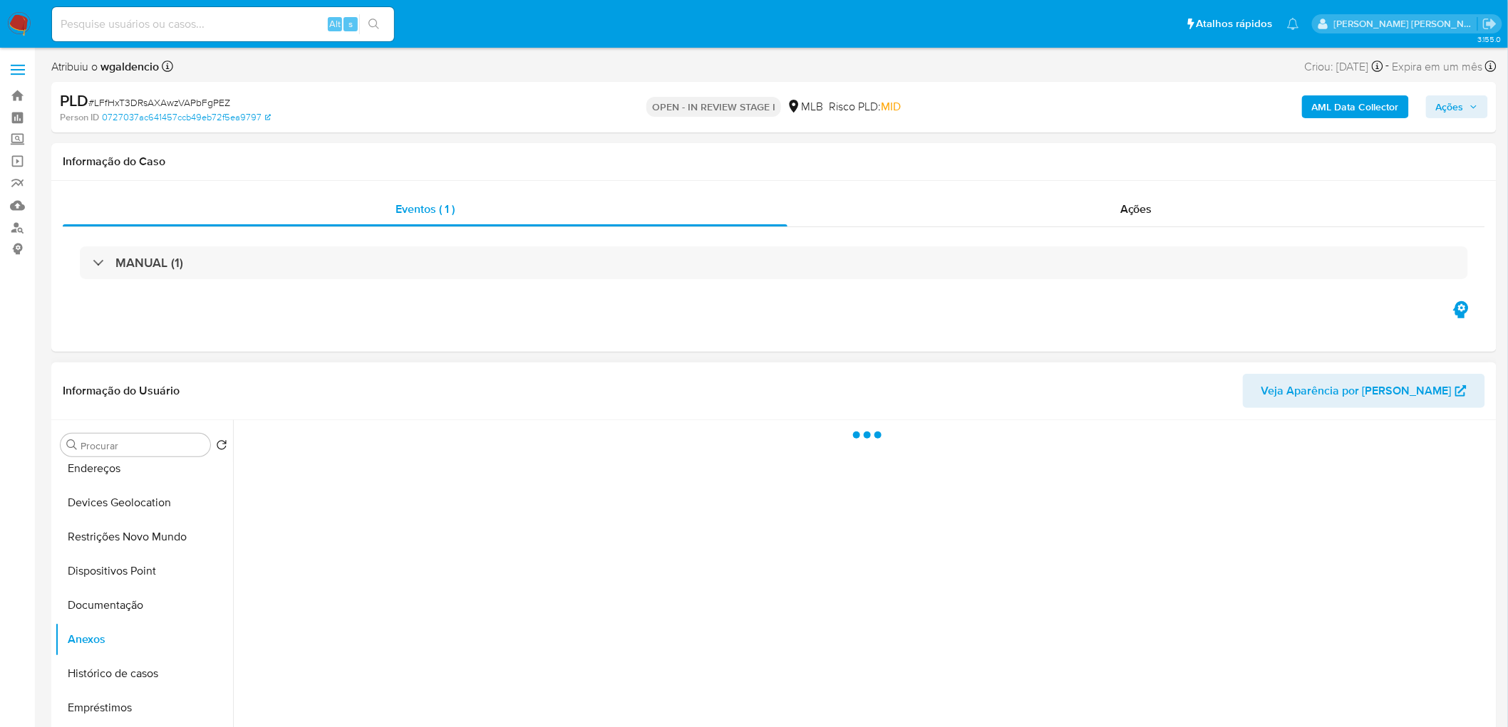
select select "10"
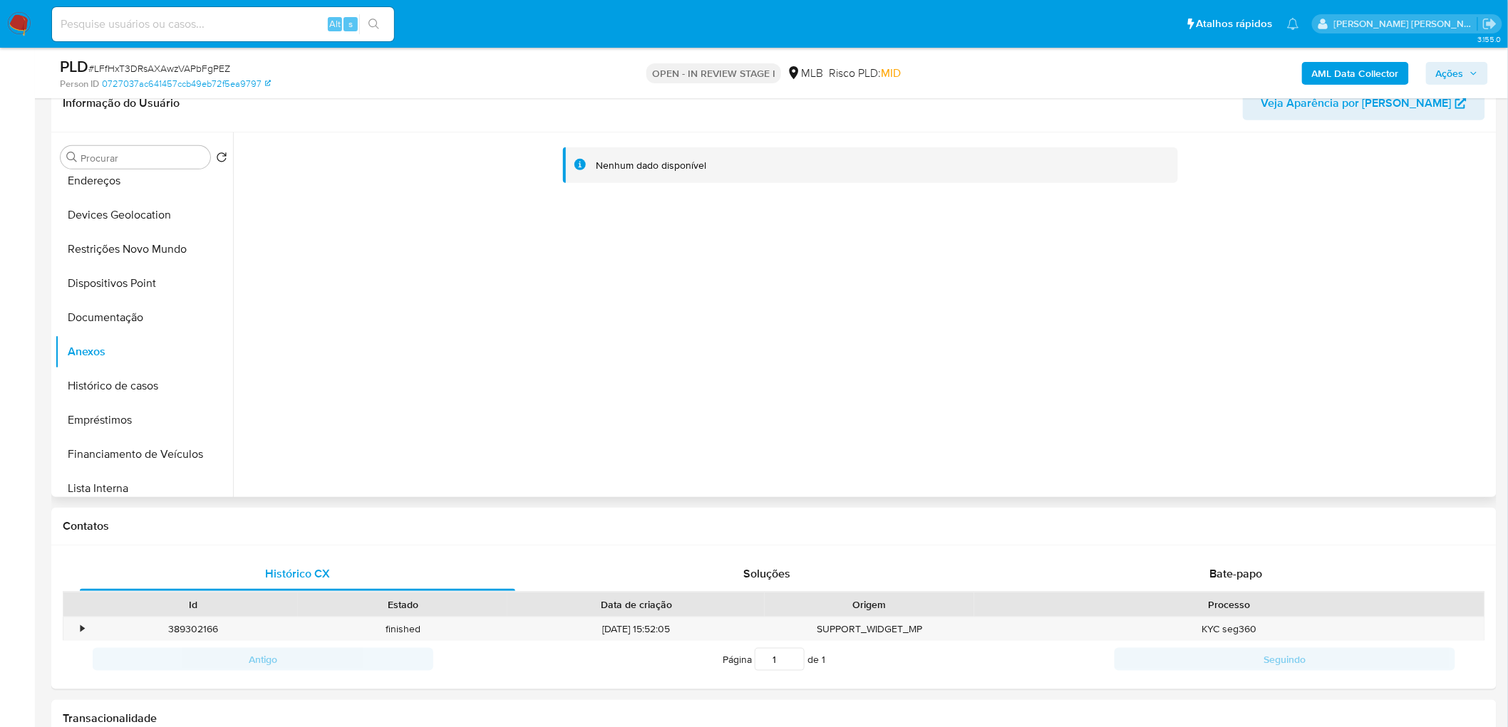
click at [1181, 388] on div "Nenhum dado disponível" at bounding box center [863, 315] width 1260 height 365
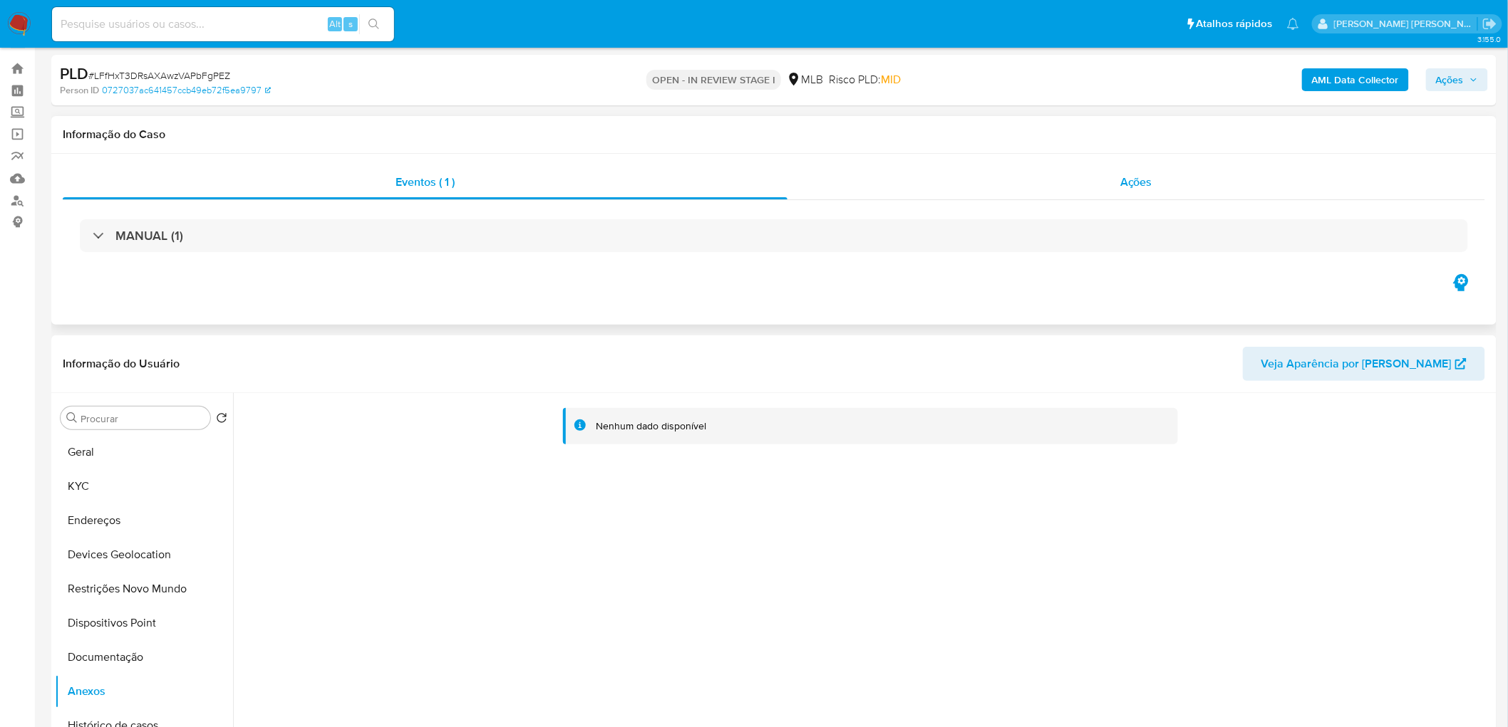
scroll to position [0, 0]
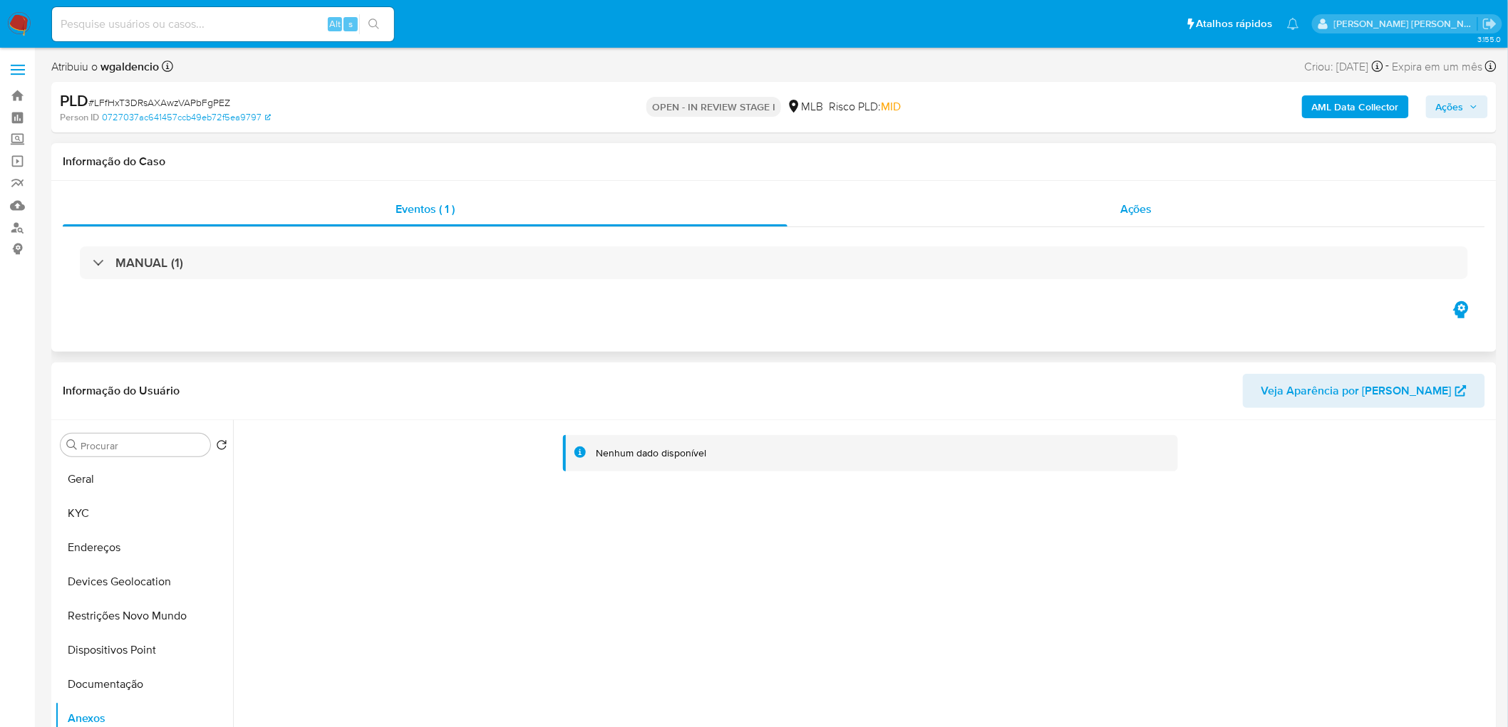
click at [1179, 202] on div "Ações" at bounding box center [1136, 209] width 698 height 34
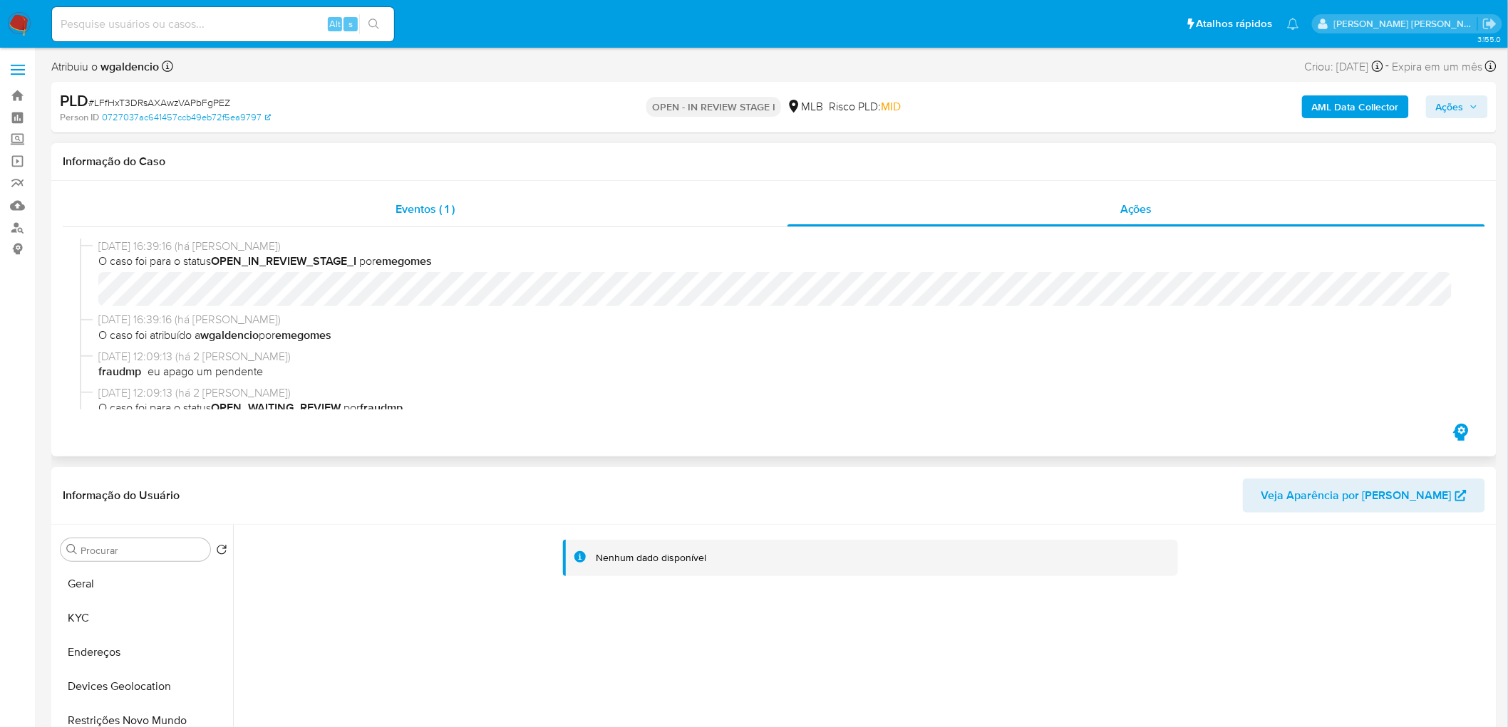
click at [561, 217] on div "Eventos ( 1 )" at bounding box center [425, 209] width 725 height 34
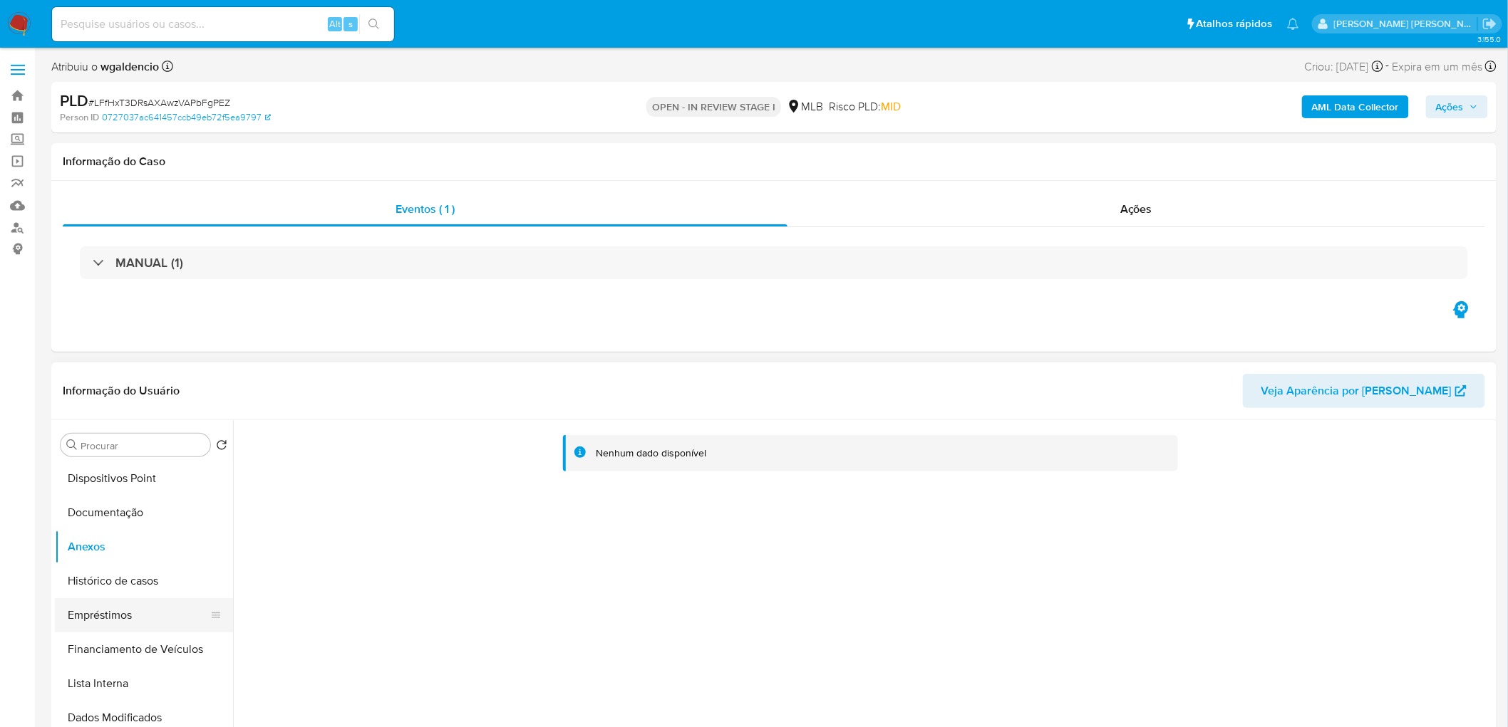
scroll to position [79, 0]
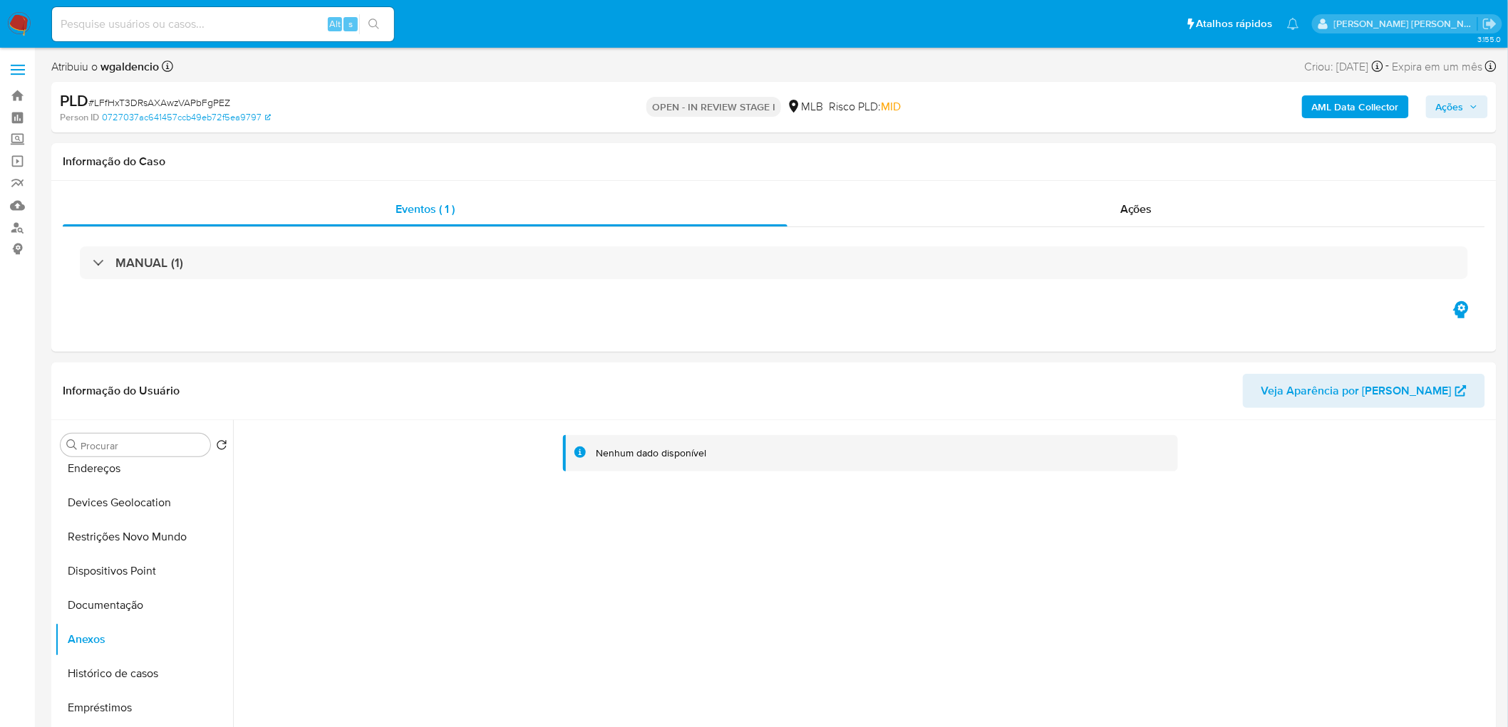
click at [165, 102] on span "# LFfHxT3DRsAXAwzVAPbFgPEZ" at bounding box center [159, 102] width 142 height 14
copy span "LFfHxT3DRsAXAwzVAPbFgPEZ"
click at [1155, 212] on div "Ações" at bounding box center [1136, 209] width 698 height 34
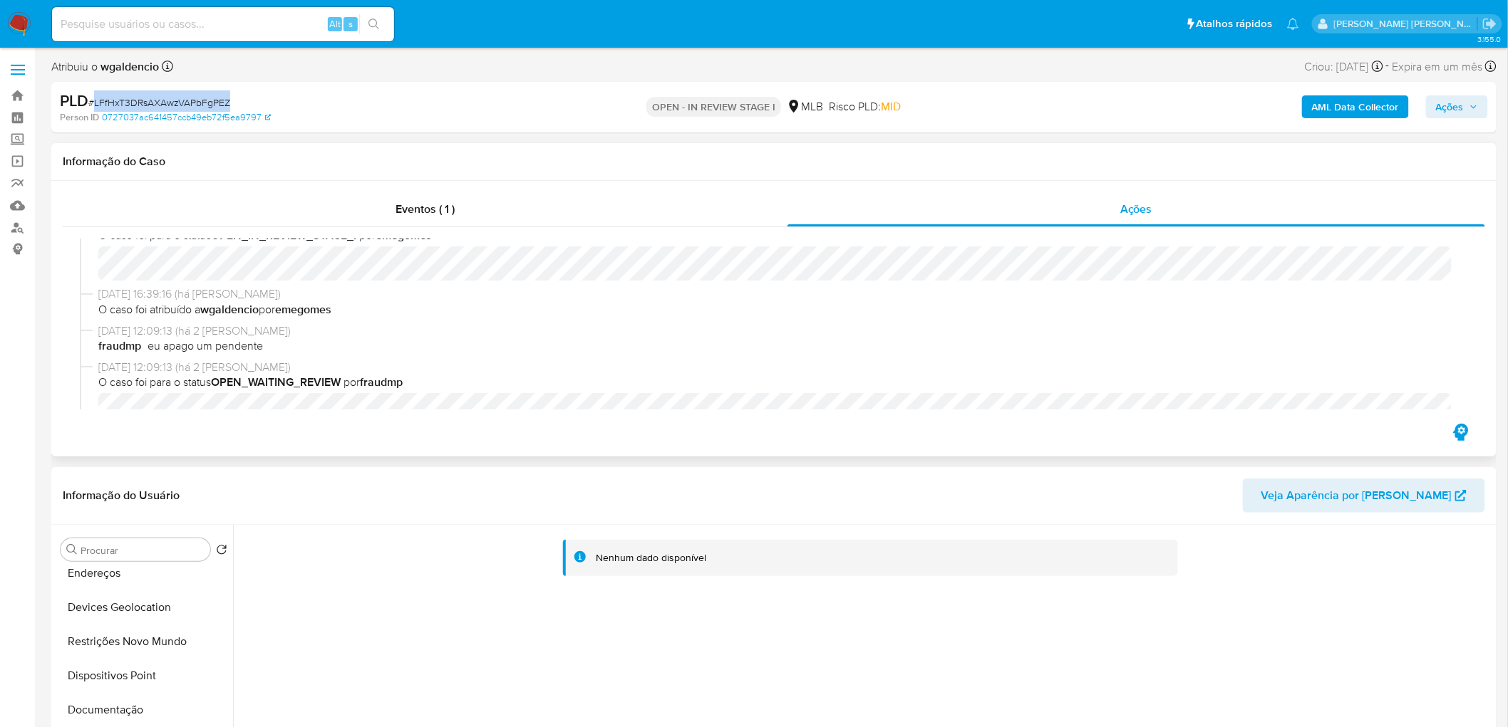
scroll to position [0, 0]
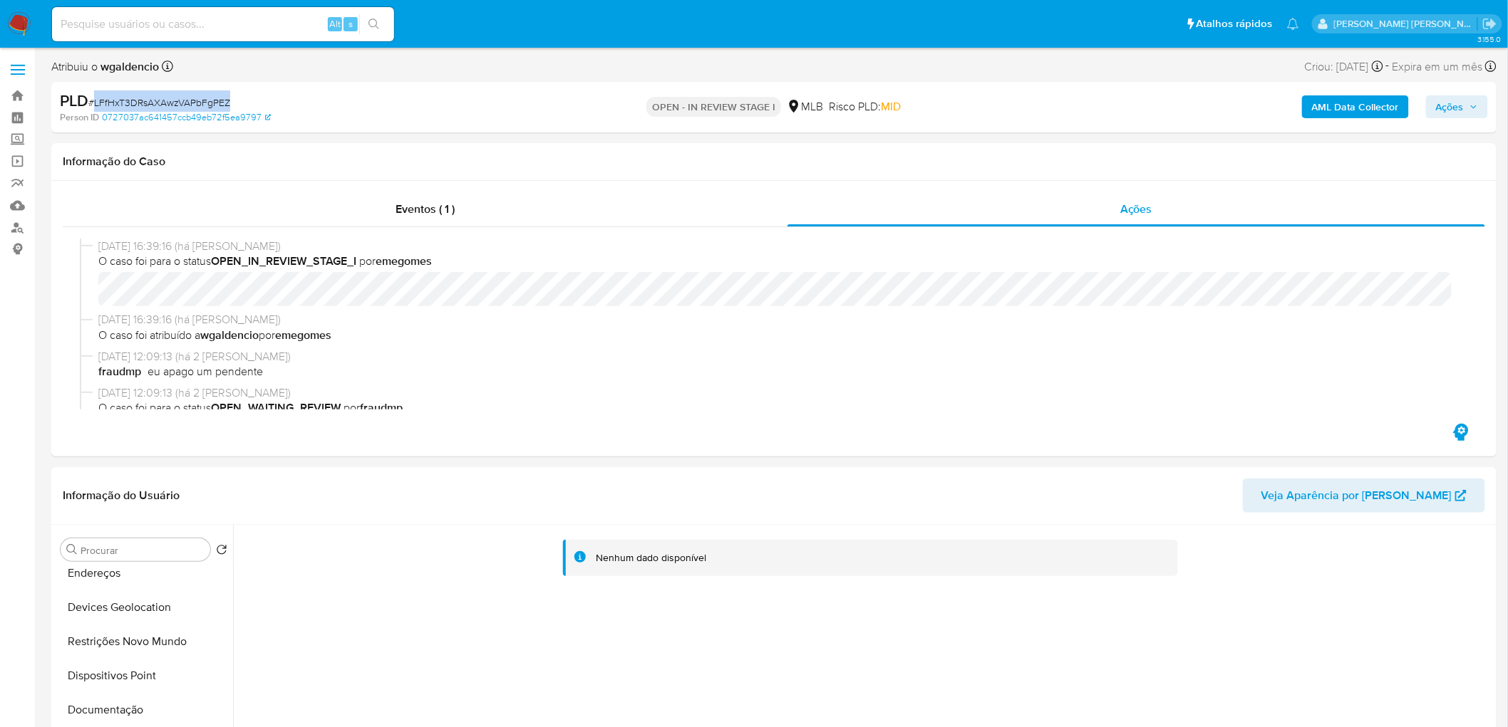
click at [169, 101] on span "# LFfHxT3DRsAXAwzVAPbFgPEZ" at bounding box center [159, 102] width 142 height 14
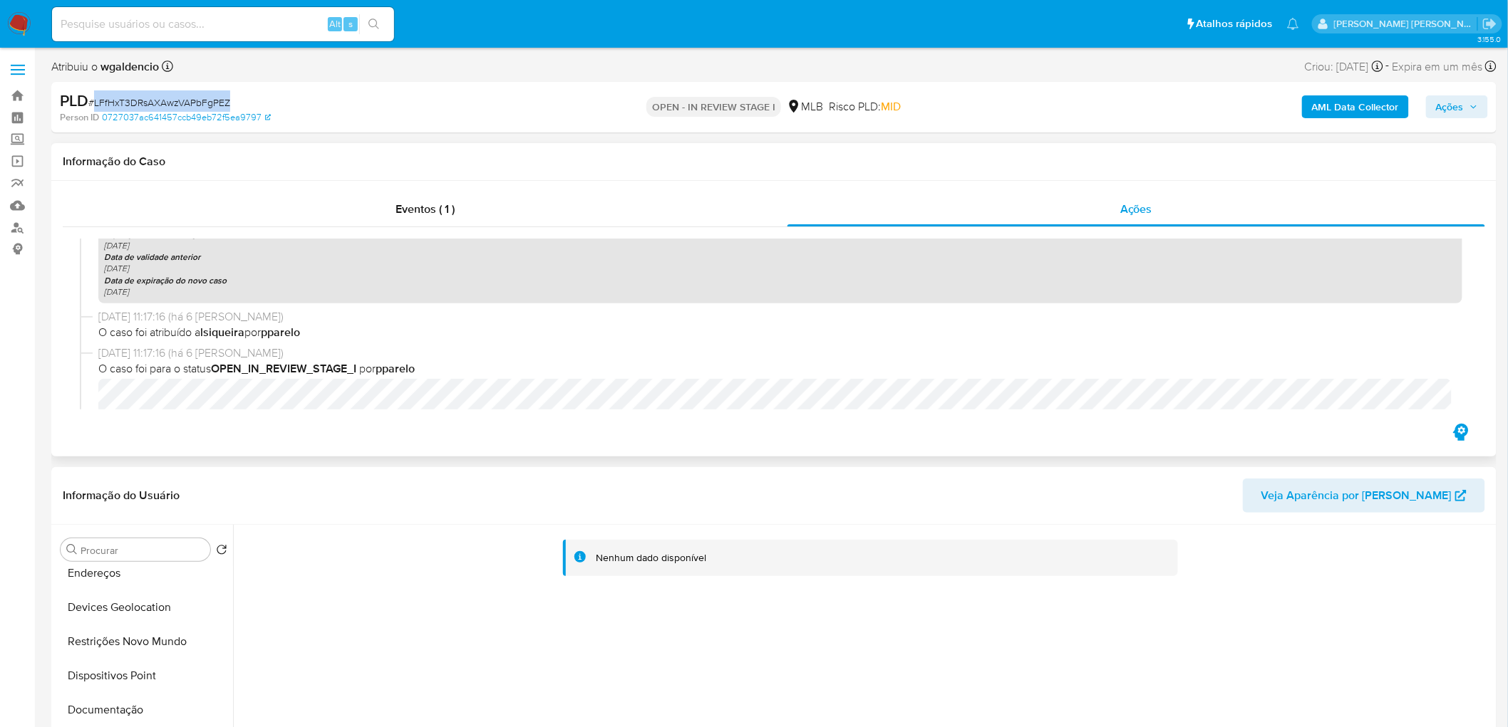
scroll to position [554, 0]
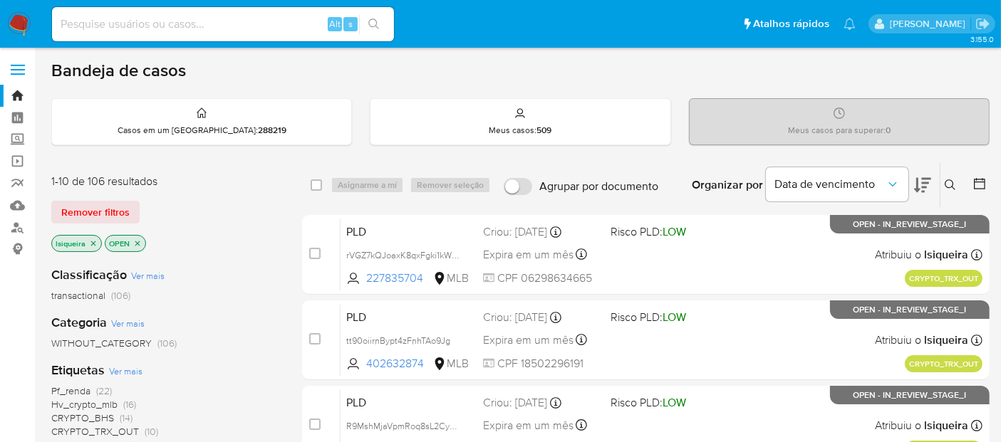
click at [956, 180] on button at bounding box center [953, 185] width 24 height 17
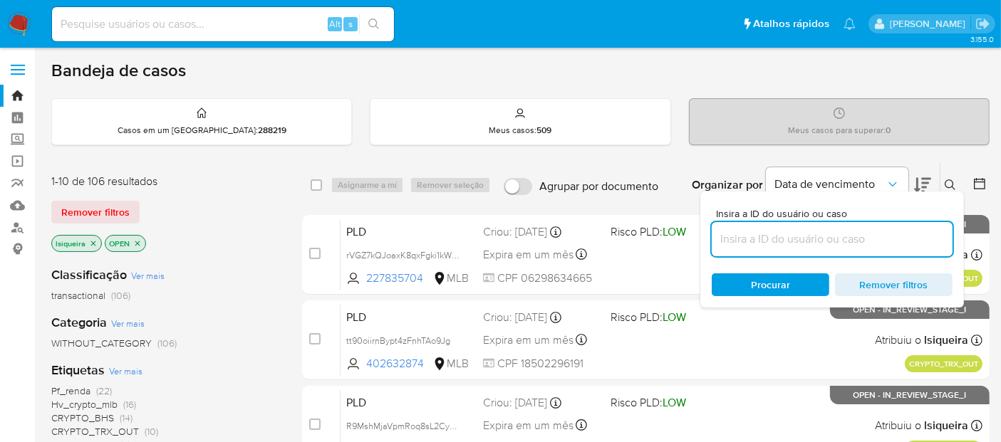
click at [813, 243] on input at bounding box center [832, 239] width 241 height 19
type input "LFfHxT3DRsAXAwzVAPbFgPEZ"
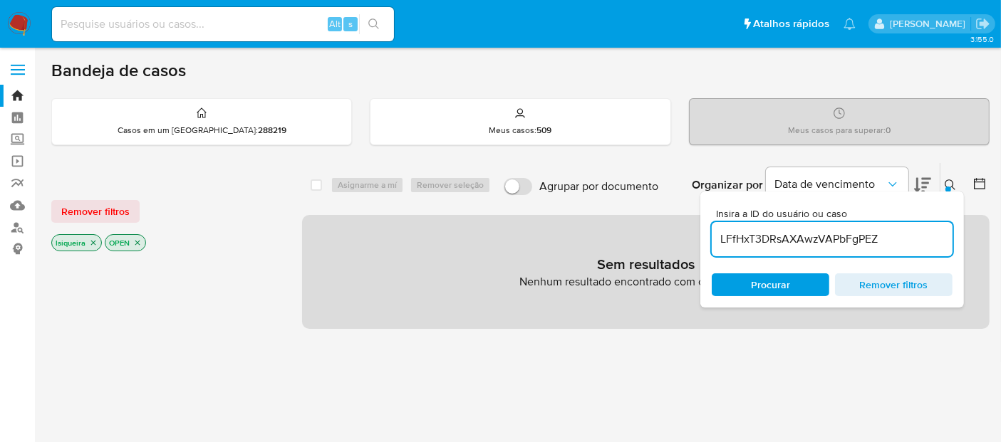
click at [744, 294] on button "Procurar" at bounding box center [771, 285] width 118 height 23
click at [92, 240] on icon "close-filter" at bounding box center [93, 243] width 9 height 9
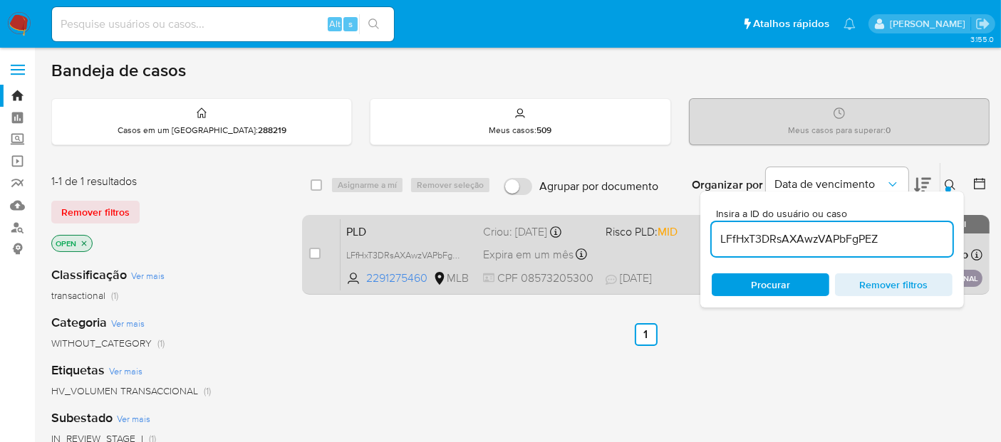
click at [670, 257] on div "PLD LFfHxT3DRsAXAwzVAPbFgPEZ 2291275460 MLB Risco PLD: MID Criou: 14/08/2025 Cr…" at bounding box center [662, 255] width 642 height 72
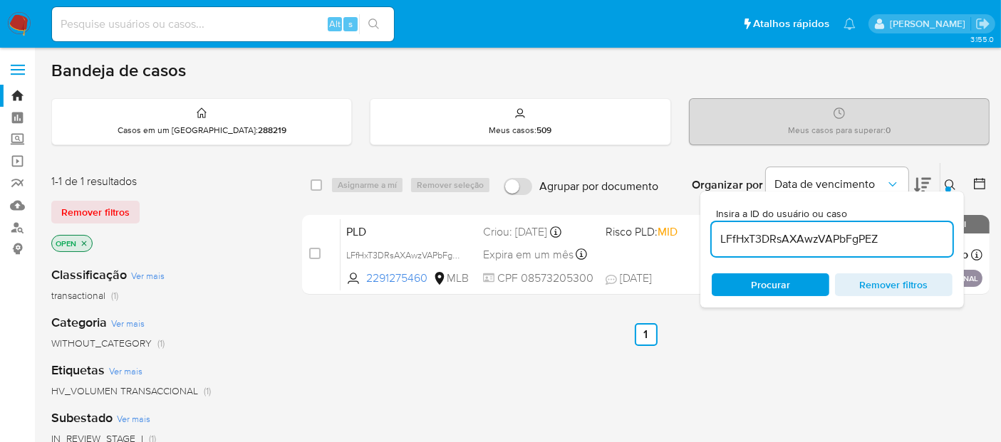
click at [948, 180] on icon at bounding box center [950, 185] width 11 height 11
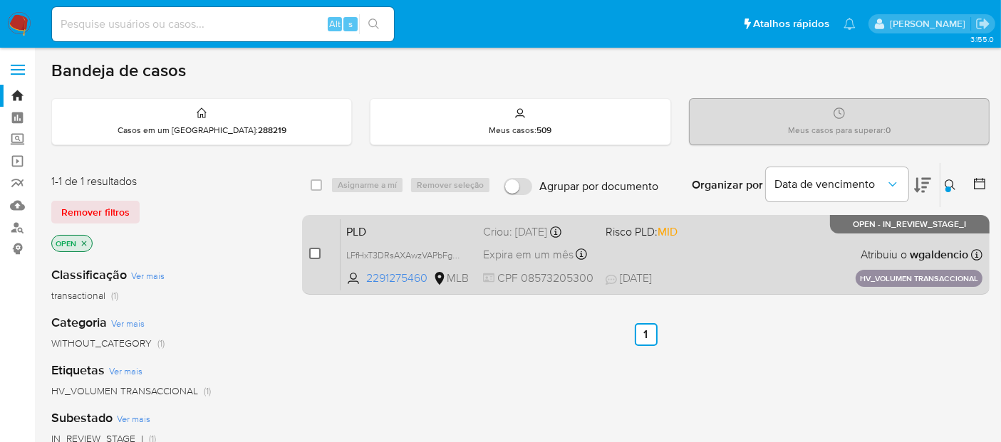
click at [309, 250] on input "checkbox" at bounding box center [314, 253] width 11 height 11
checkbox input "true"
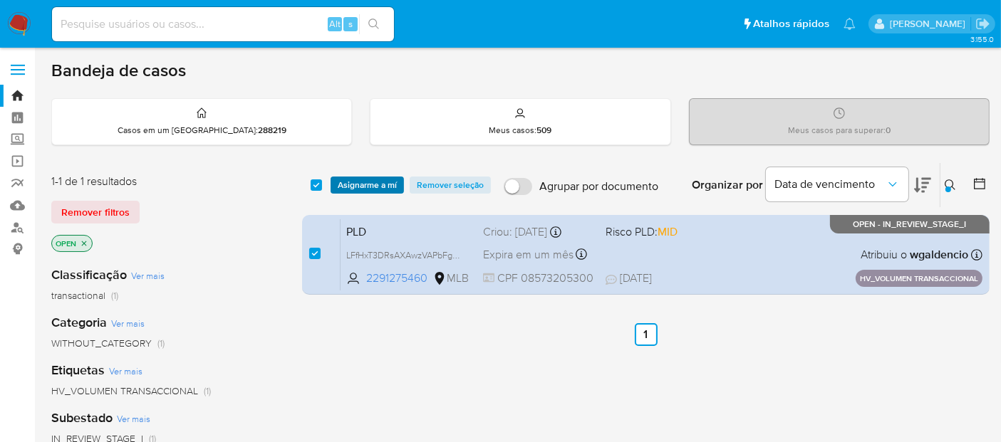
click at [363, 180] on span "Asignarme a mí" at bounding box center [367, 185] width 59 height 14
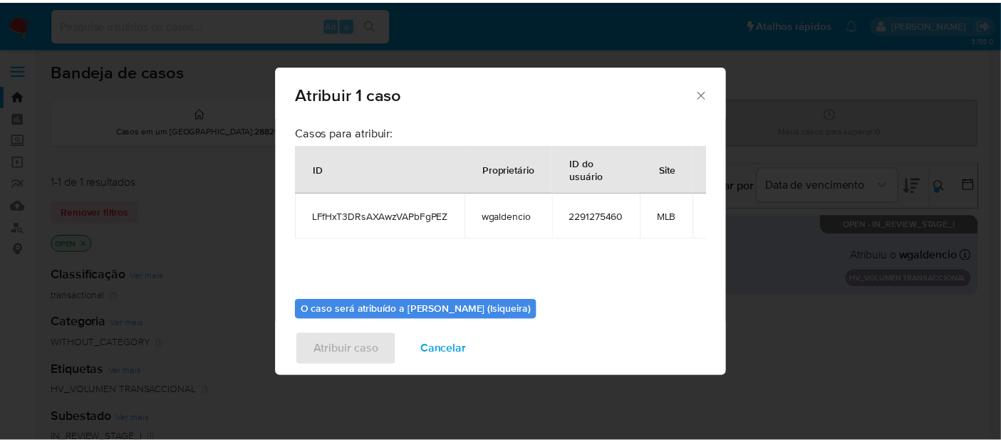
scroll to position [73, 0]
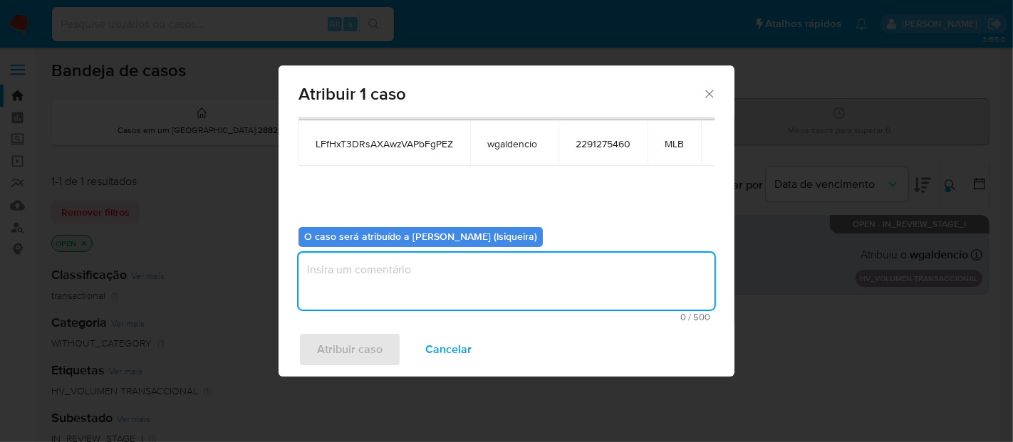
click at [437, 273] on textarea "assign-modal" at bounding box center [507, 281] width 416 height 57
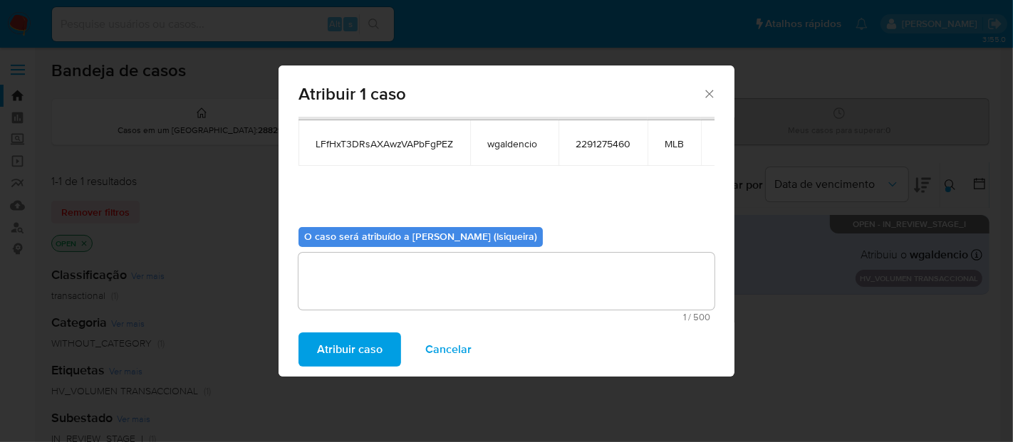
click at [364, 357] on span "Atribuir caso" at bounding box center [350, 349] width 66 height 31
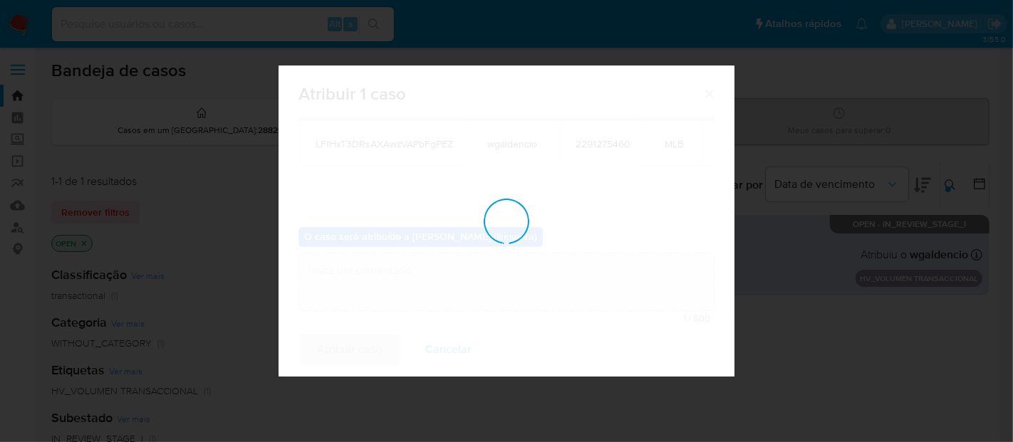
checkbox input "false"
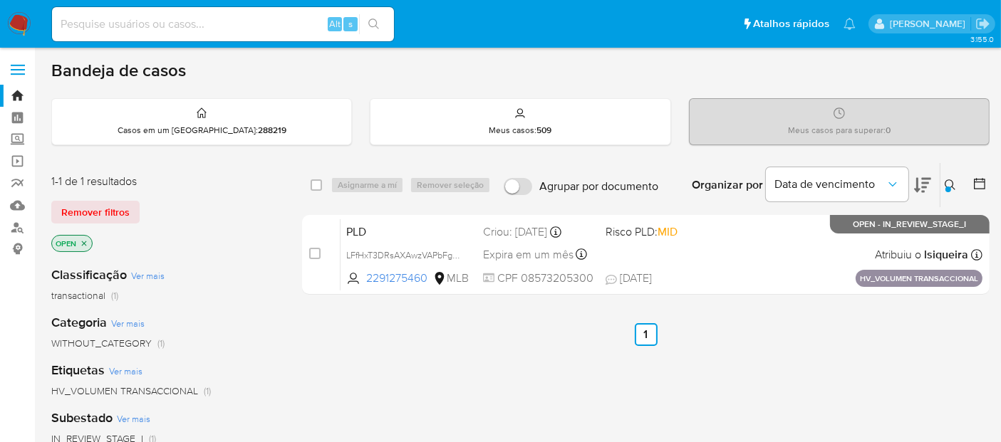
click at [220, 21] on input at bounding box center [223, 24] width 342 height 19
paste input "b107gl85OMqM4z3eNOj5rIMH"
type input "b107gl85OMqM4z3eNOj5rIMH"
click at [946, 188] on div at bounding box center [949, 190] width 6 height 6
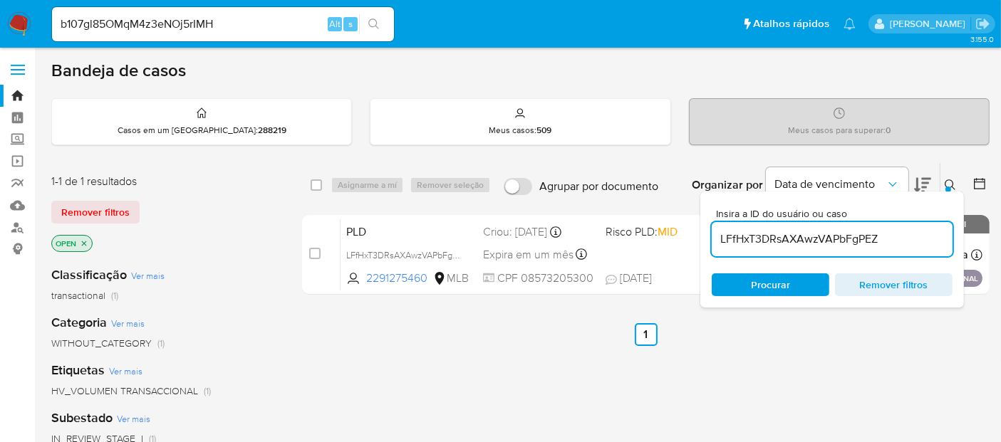
click at [9, 19] on img at bounding box center [19, 24] width 24 height 24
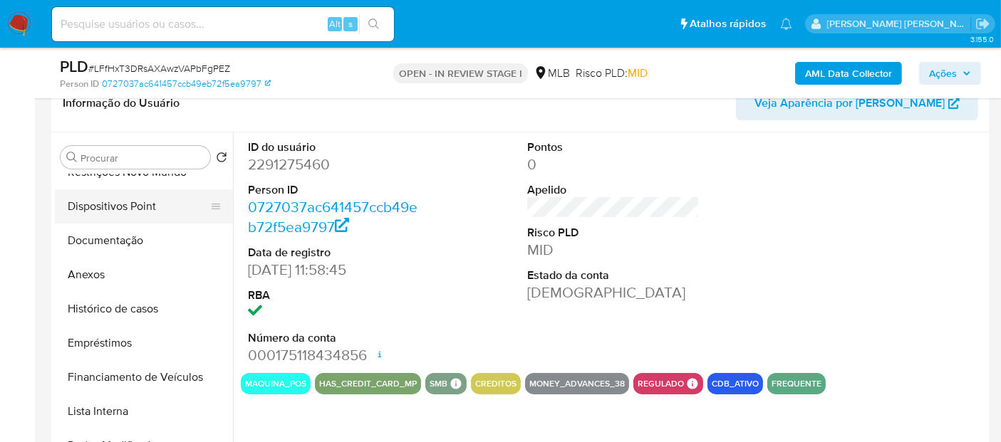
scroll to position [158, 0]
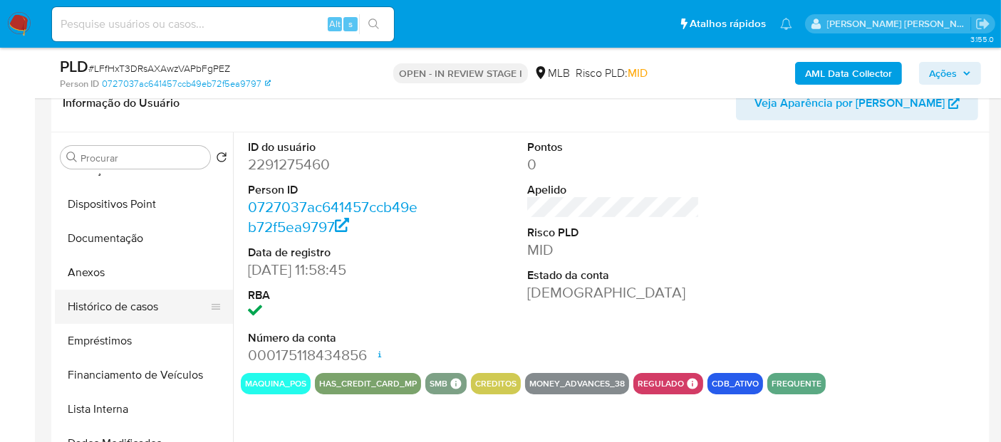
click at [128, 312] on button "Histórico de casos" at bounding box center [138, 307] width 167 height 34
select select "10"
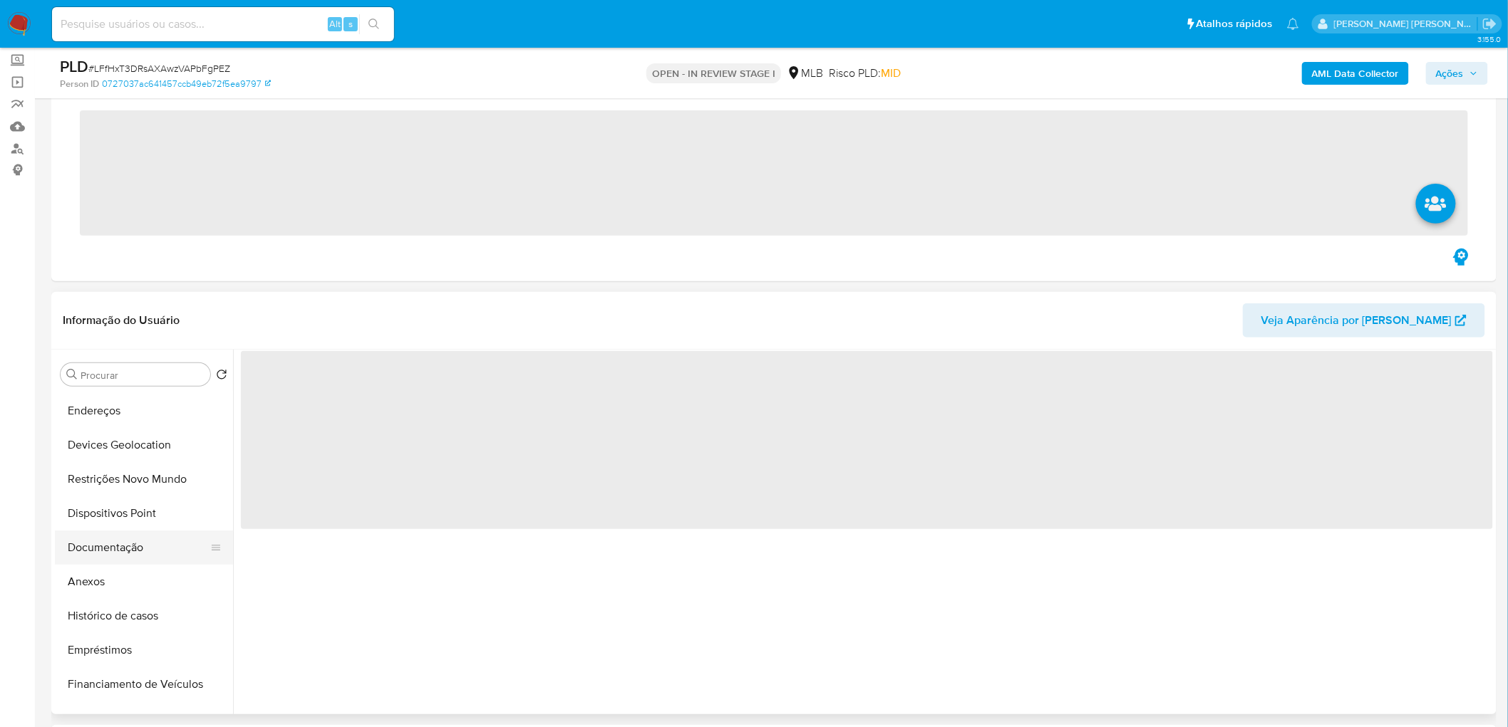
scroll to position [158, 0]
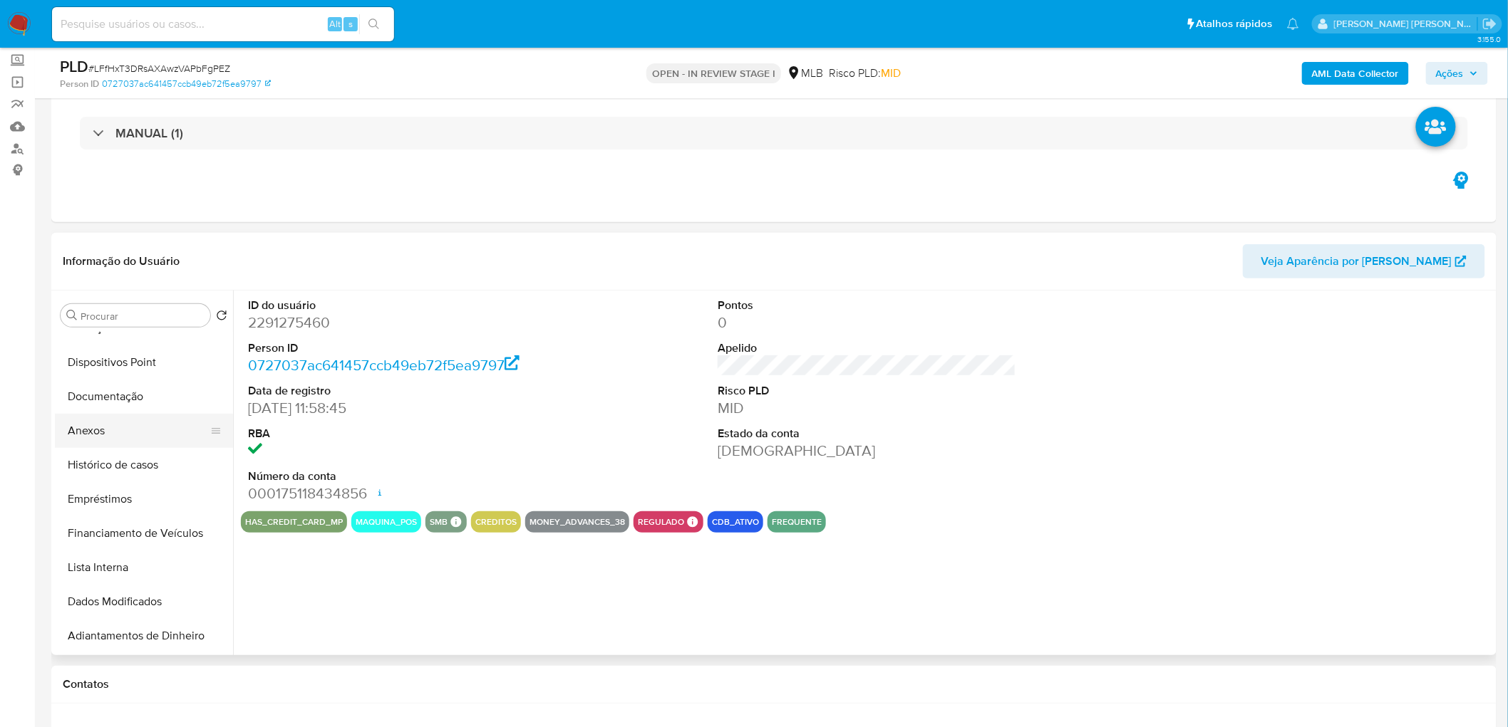
click at [135, 429] on button "Anexos" at bounding box center [138, 431] width 167 height 34
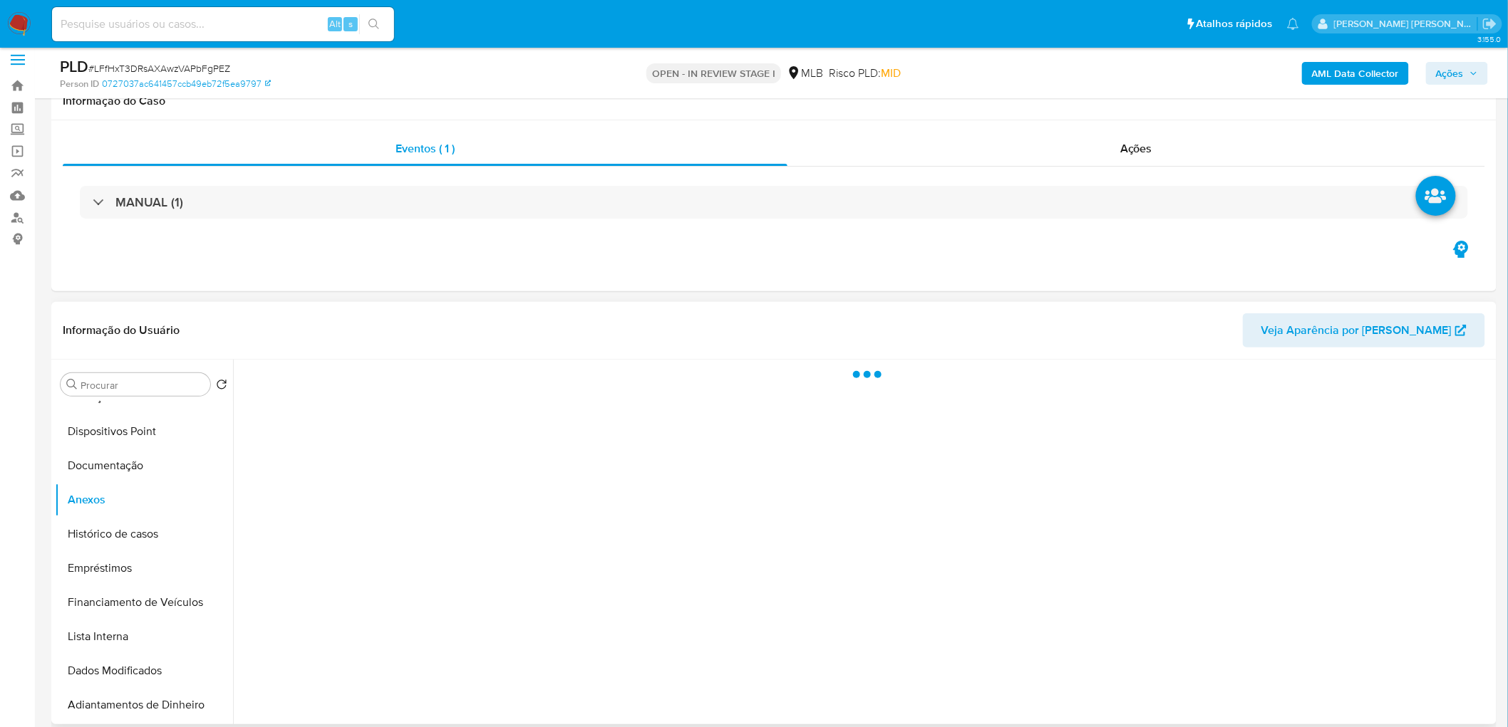
scroll to position [0, 0]
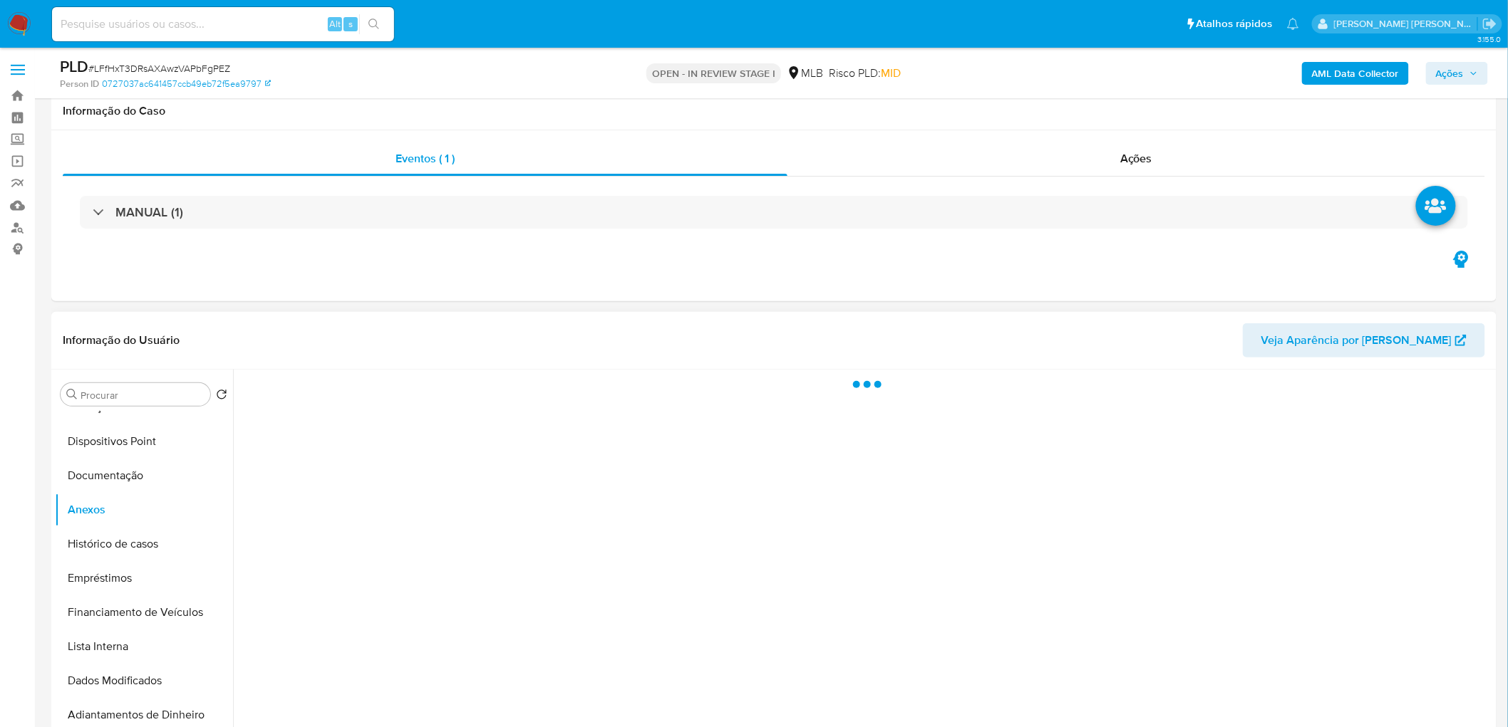
select select "10"
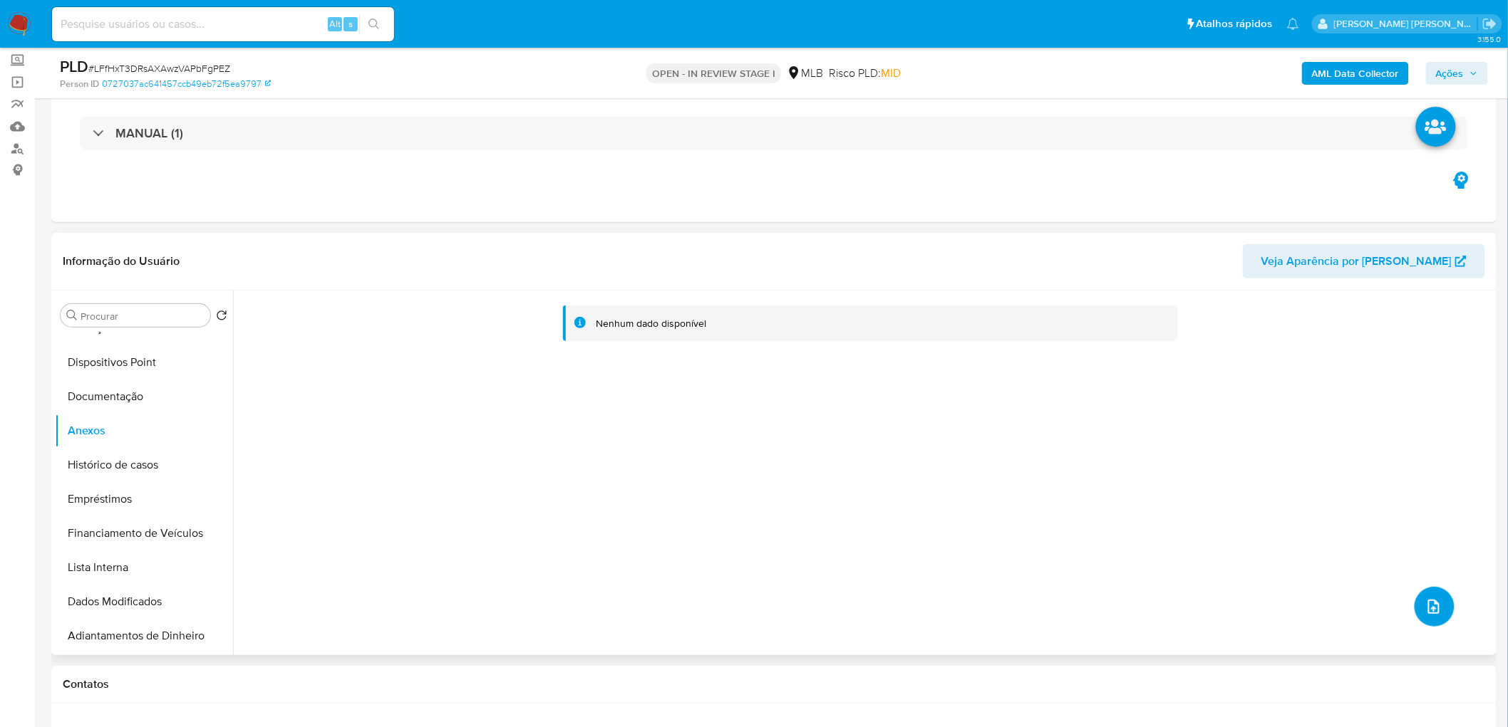
click at [1429, 607] on icon "upload-file" at bounding box center [1433, 607] width 11 height 14
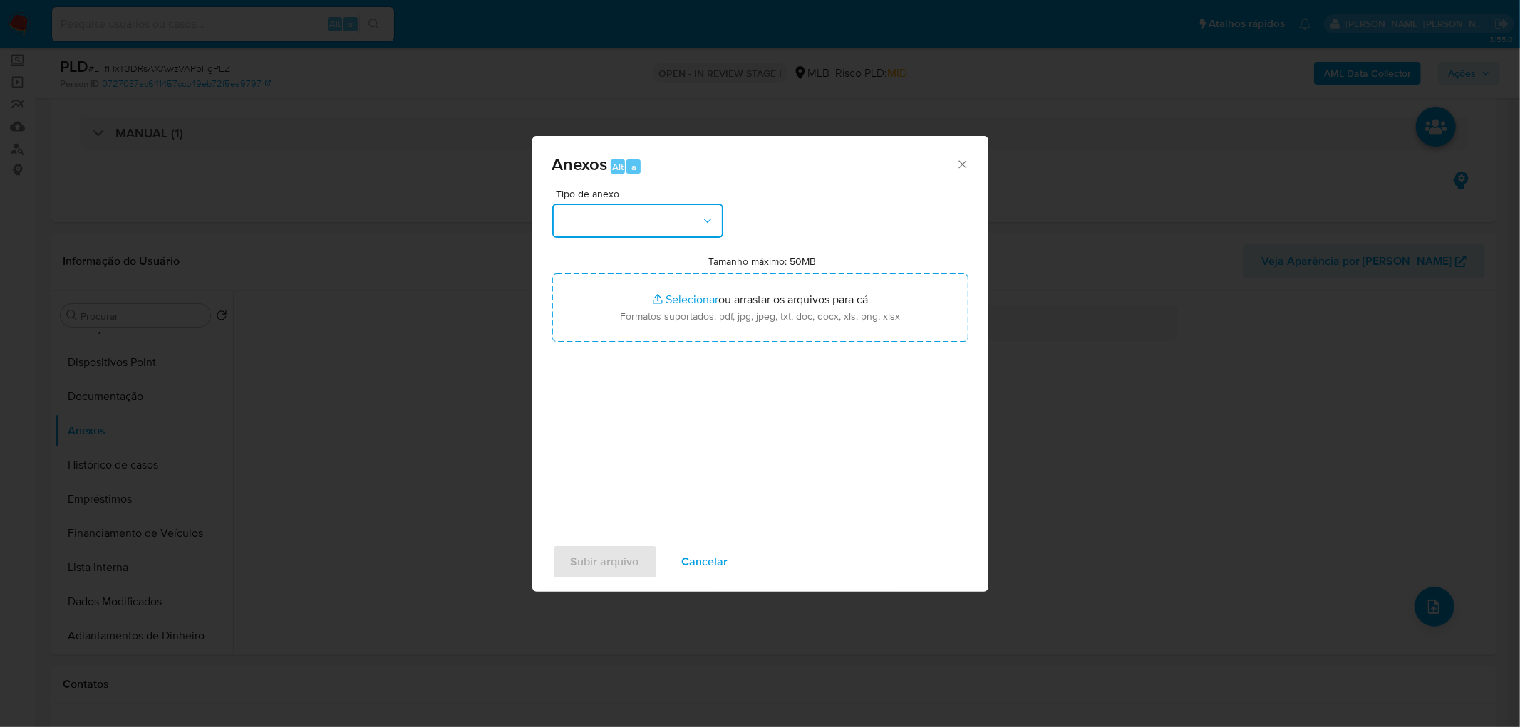
click at [634, 216] on button "button" at bounding box center [637, 221] width 171 height 34
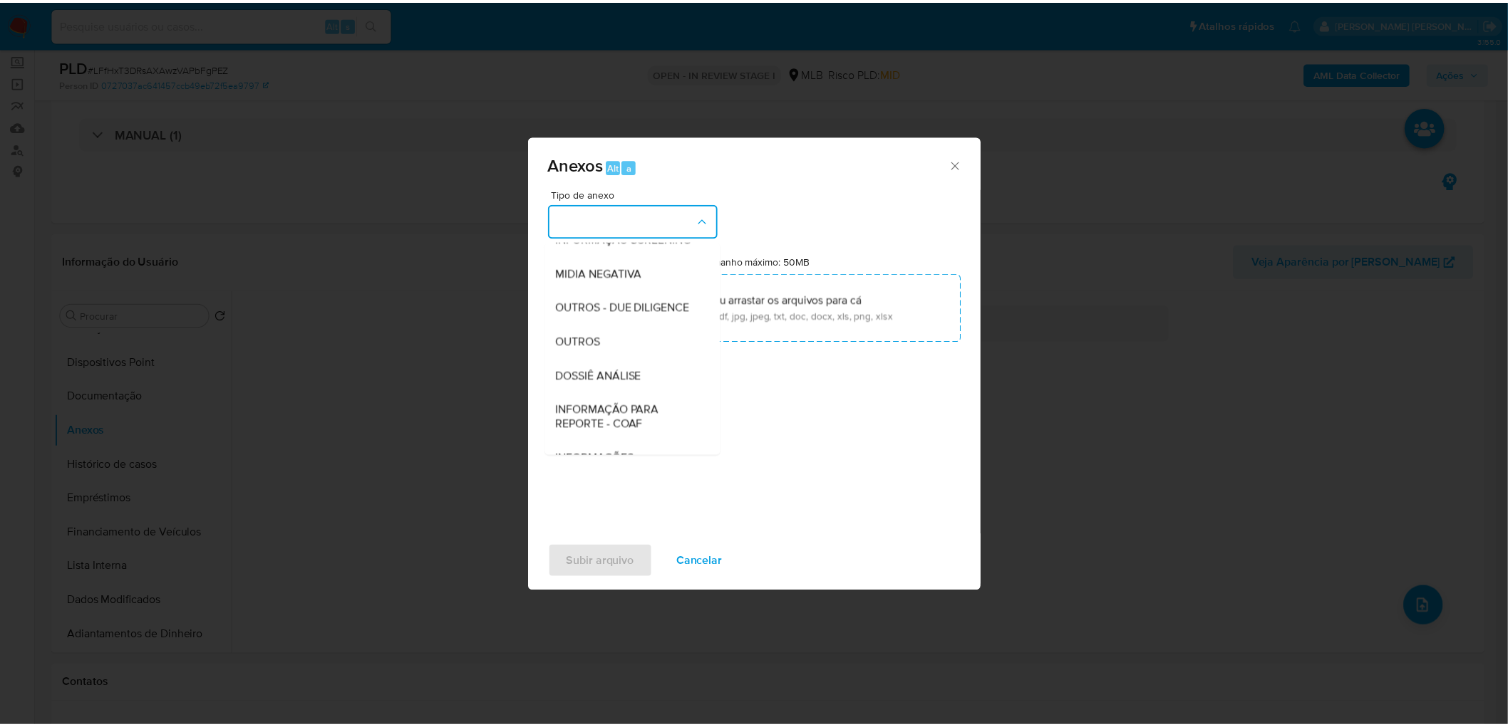
scroll to position [158, 0]
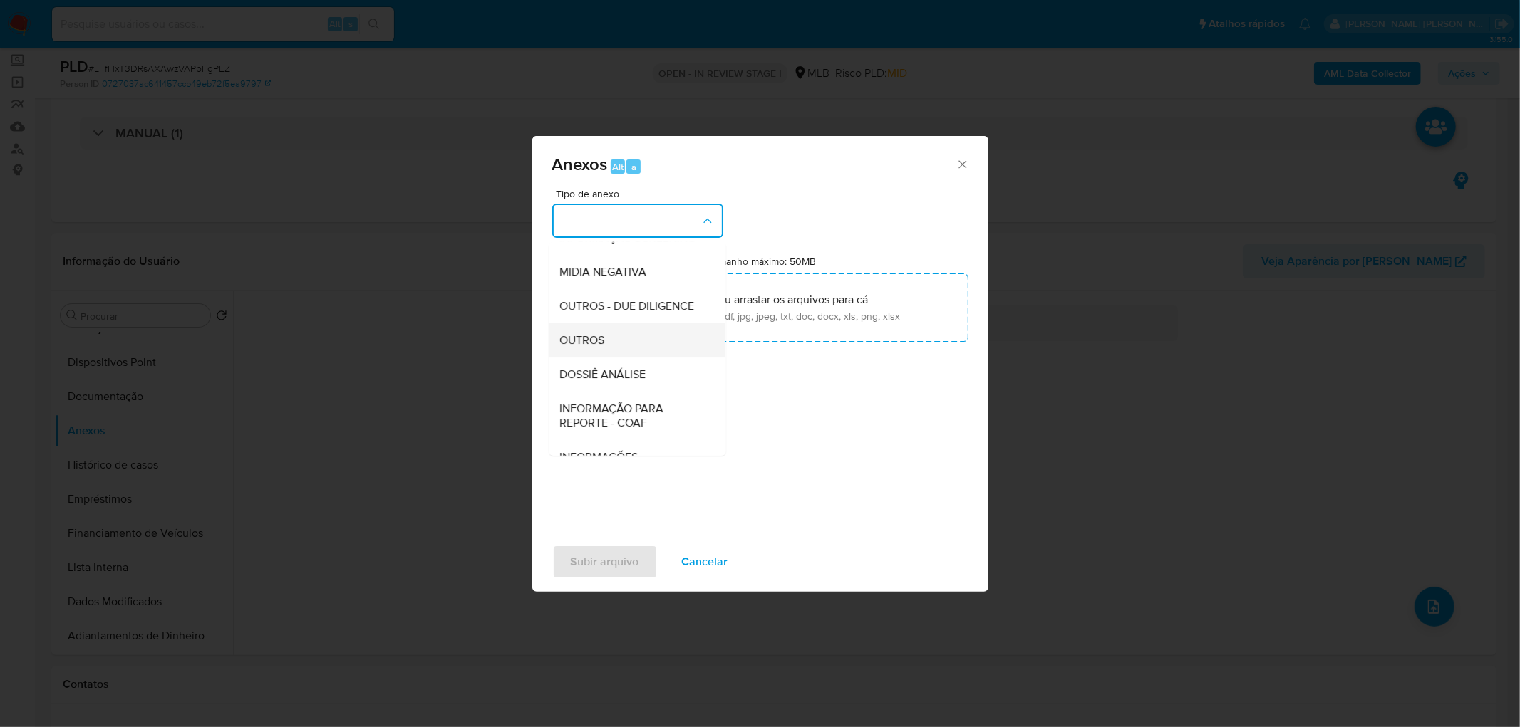
click at [621, 358] on div "OUTROS" at bounding box center [632, 340] width 145 height 34
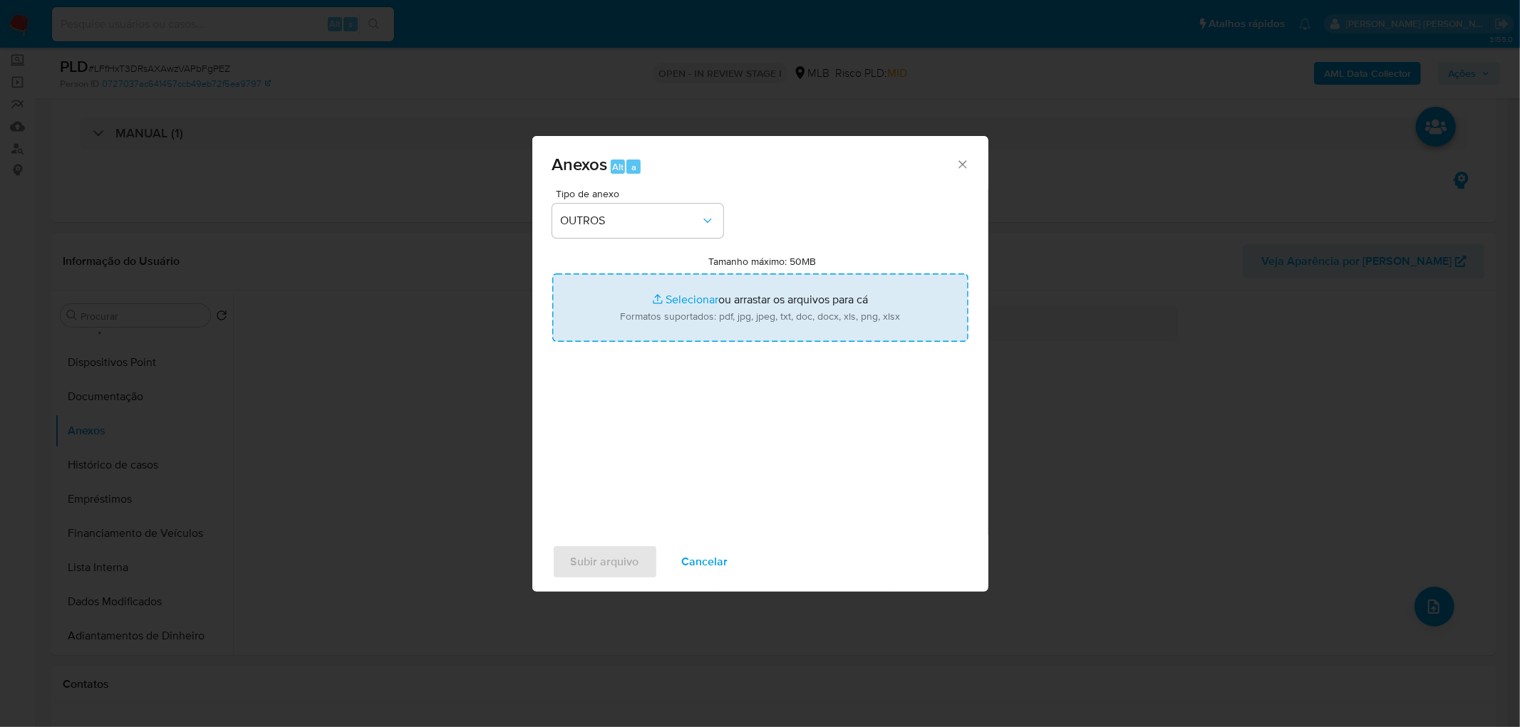
click at [675, 303] on input "Tamanho máximo: 50MB Selecionar arquivos" at bounding box center [760, 308] width 416 height 68
type input "C:\fakepath\SAR - XXXXX - CPF 08573205300 - [PERSON_NAME] [PERSON_NAME].pdf"
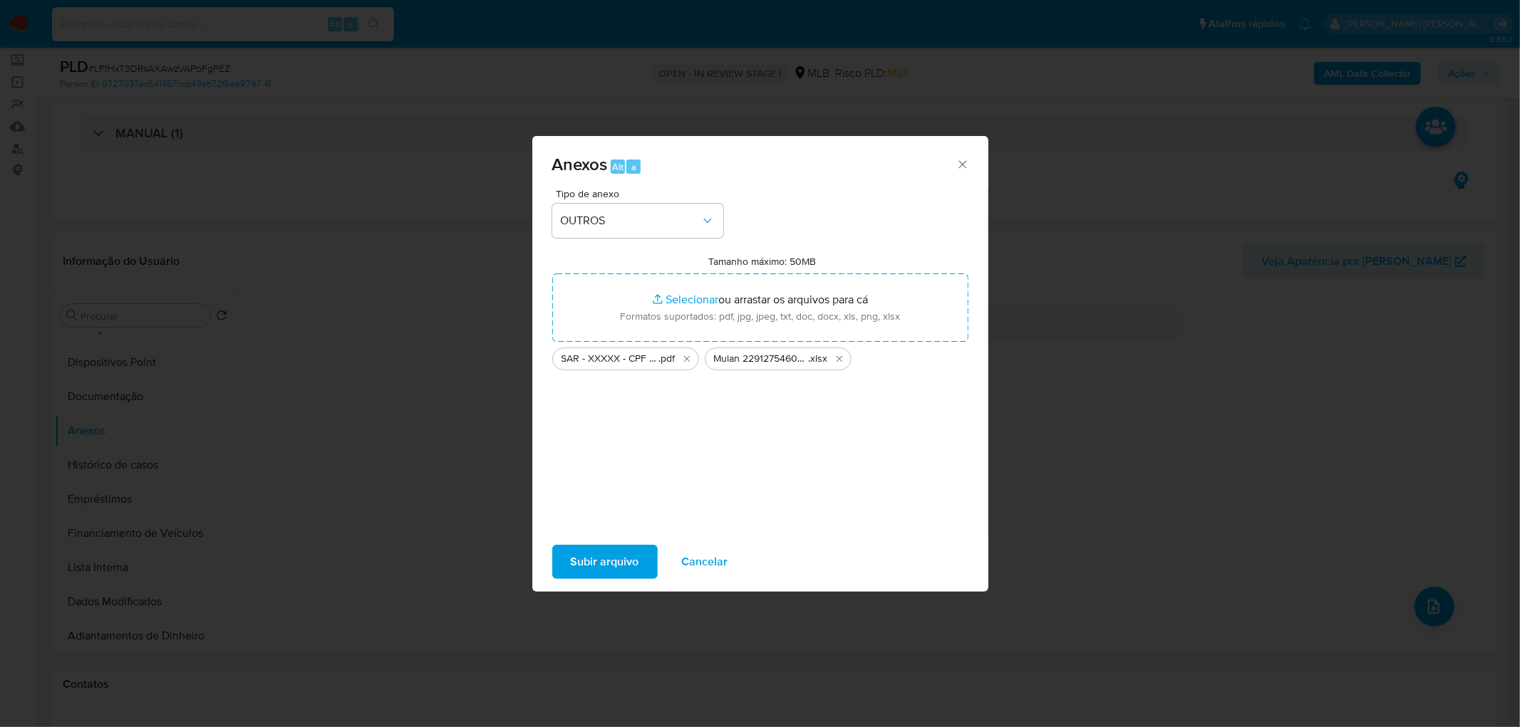
click at [606, 557] on span "Subir arquivo" at bounding box center [605, 562] width 68 height 31
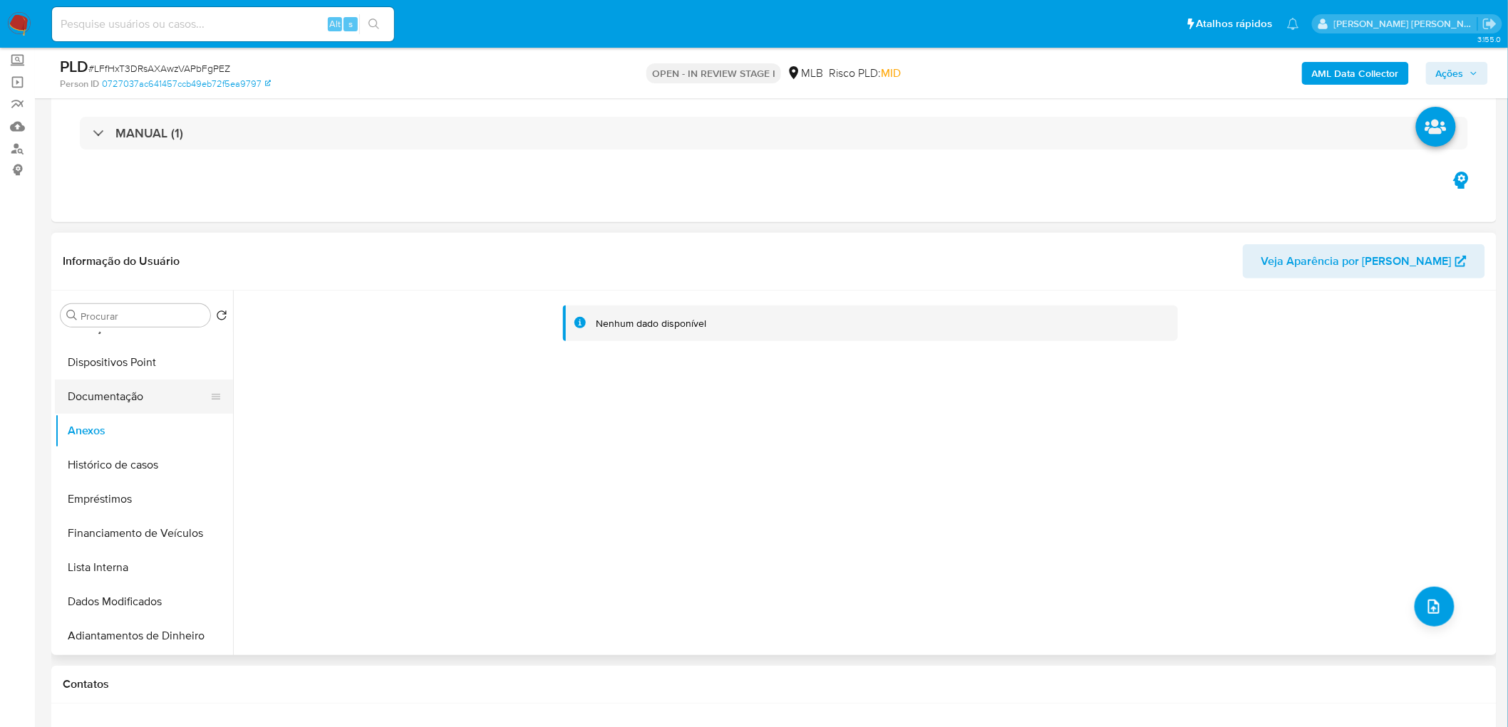
click at [107, 405] on button "Documentação" at bounding box center [138, 397] width 167 height 34
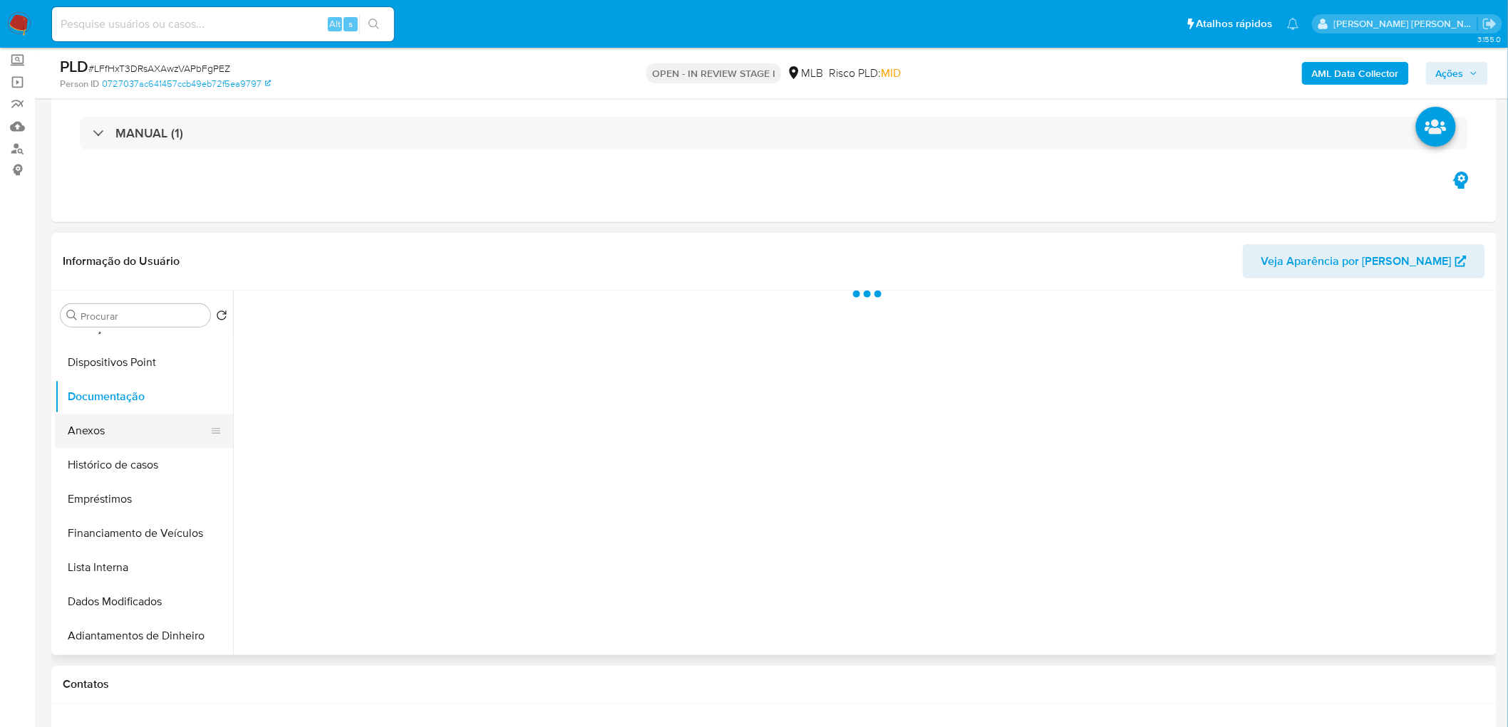
click at [103, 428] on button "Anexos" at bounding box center [138, 431] width 167 height 34
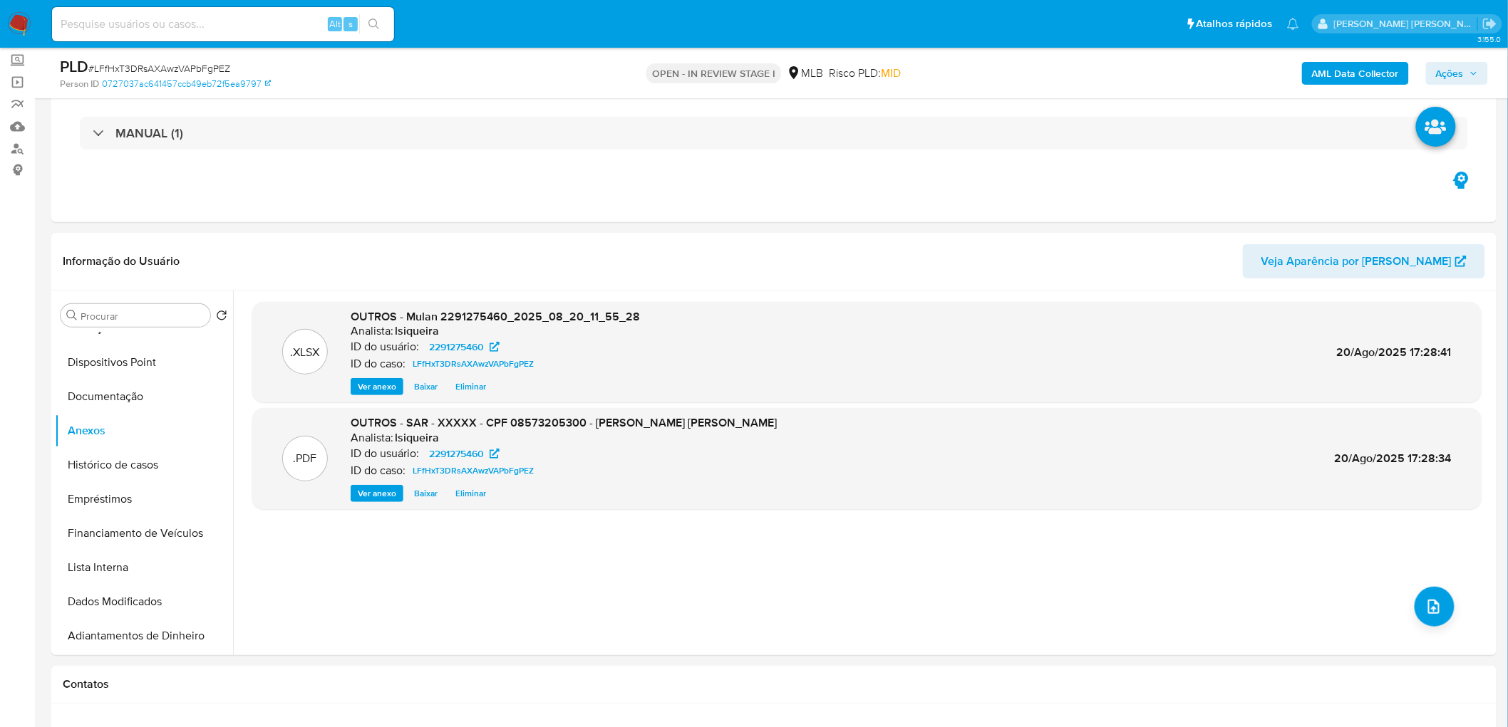
click at [1454, 63] on span "Ações" at bounding box center [1450, 73] width 28 height 23
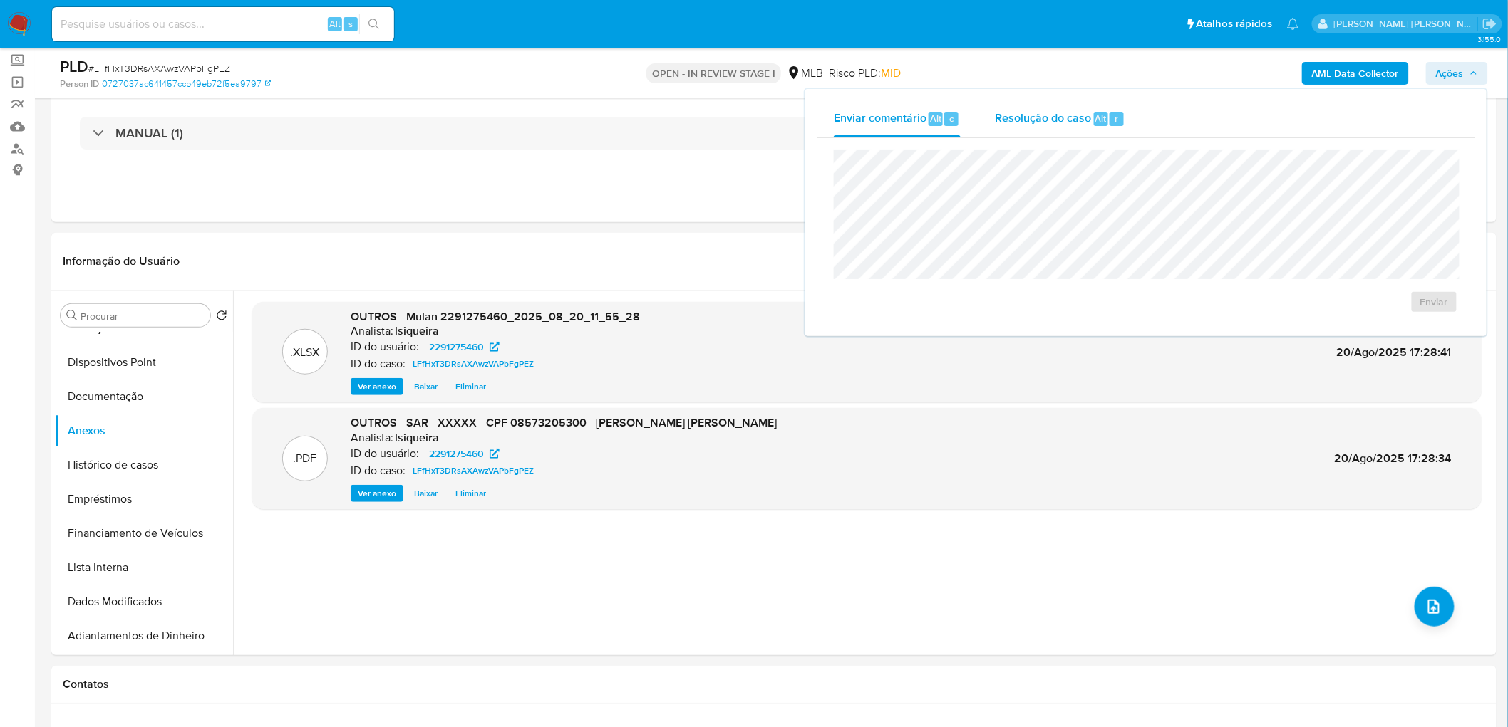
click at [1006, 121] on span "Resolução do caso" at bounding box center [1043, 118] width 96 height 16
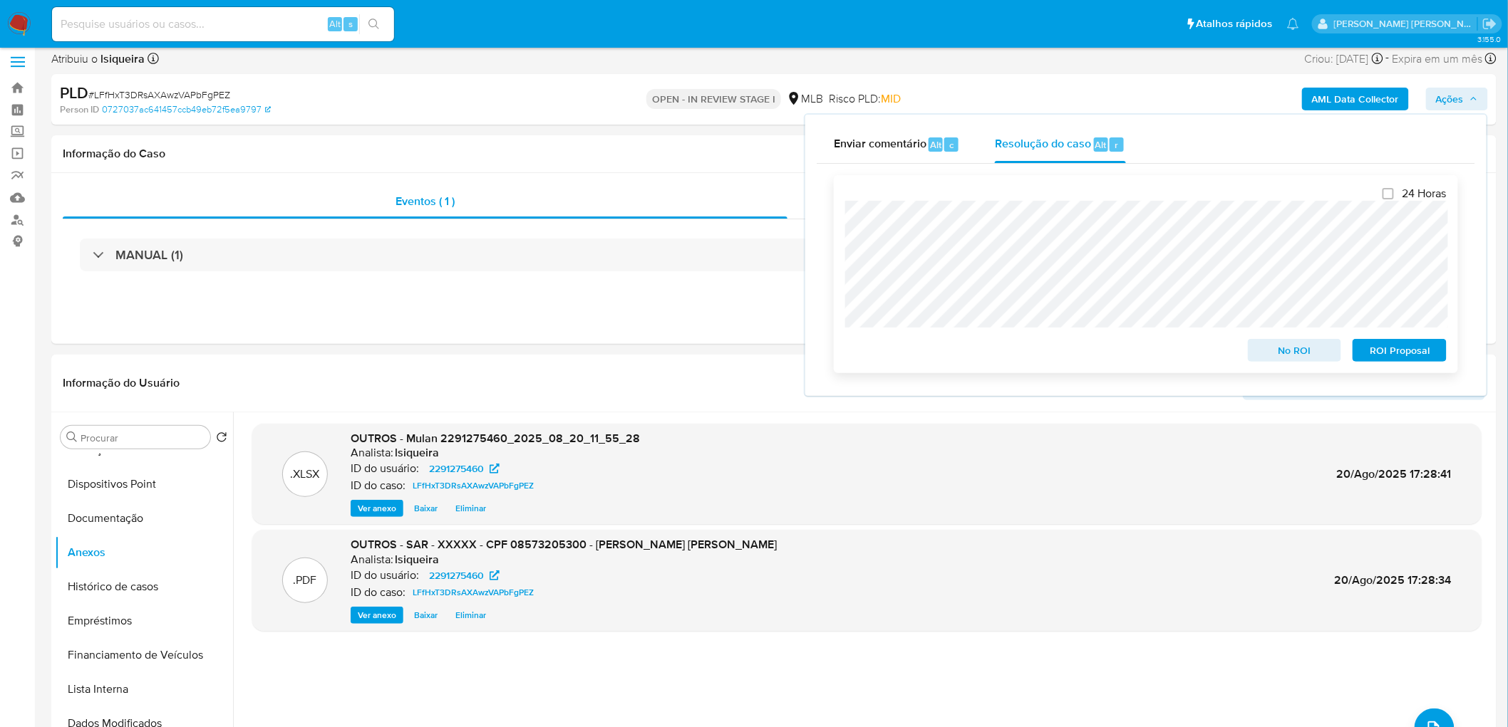
scroll to position [0, 0]
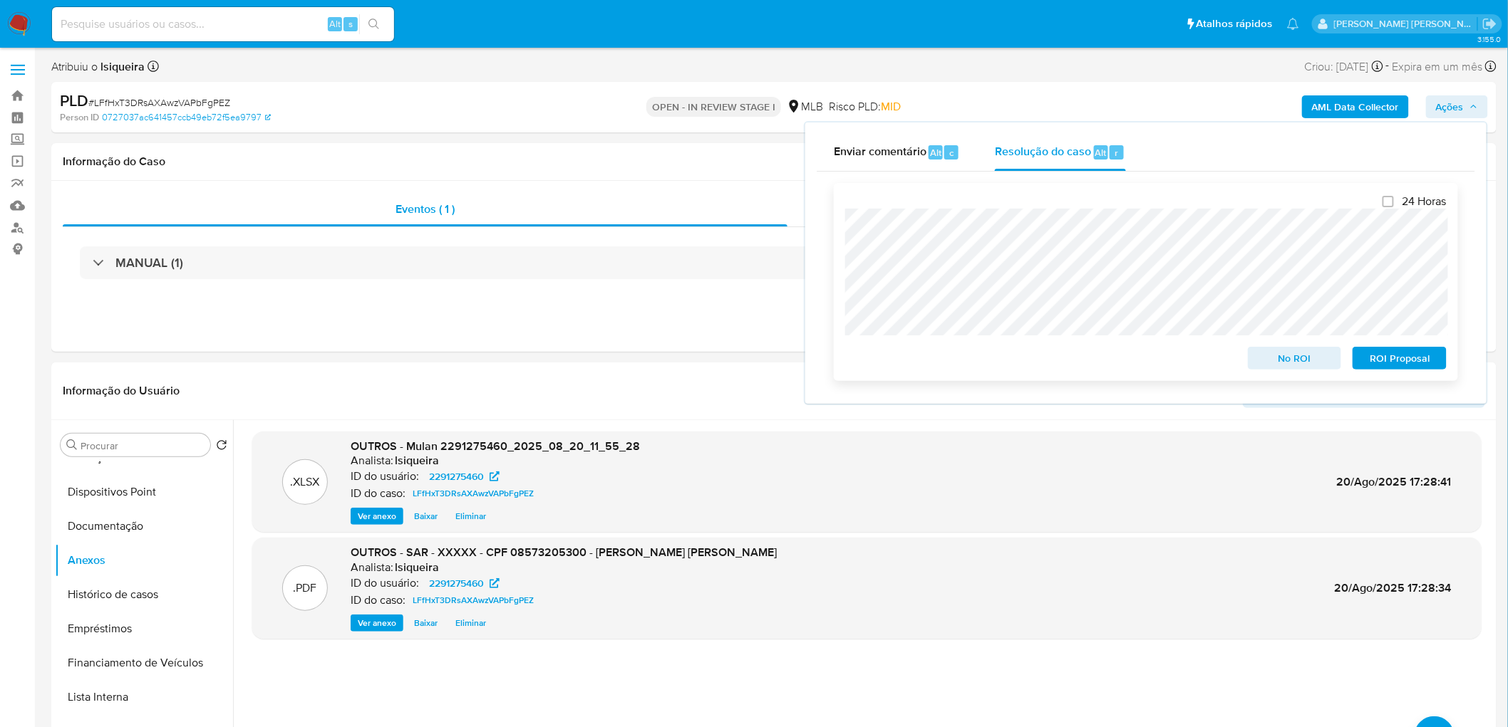
click at [1387, 357] on span "ROI Proposal" at bounding box center [1399, 358] width 74 height 20
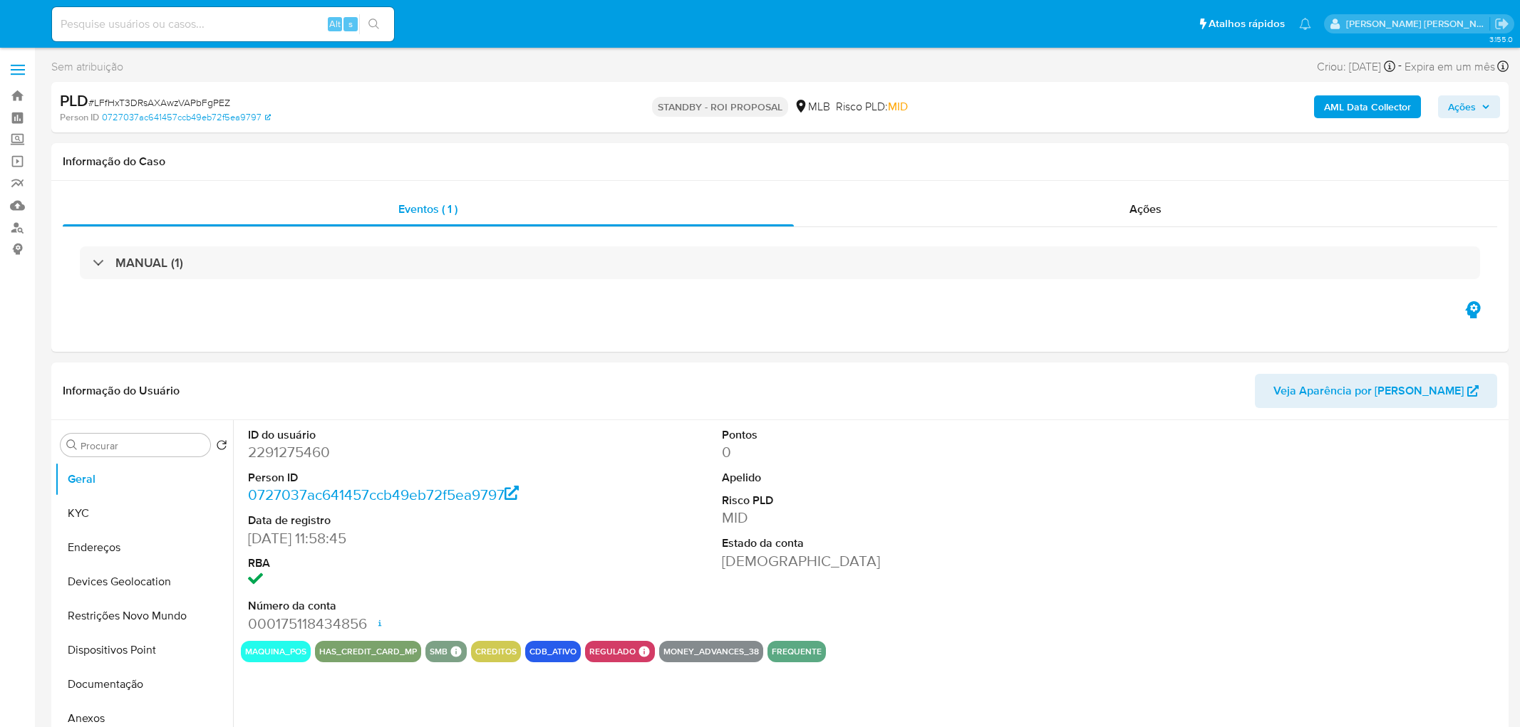
select select "10"
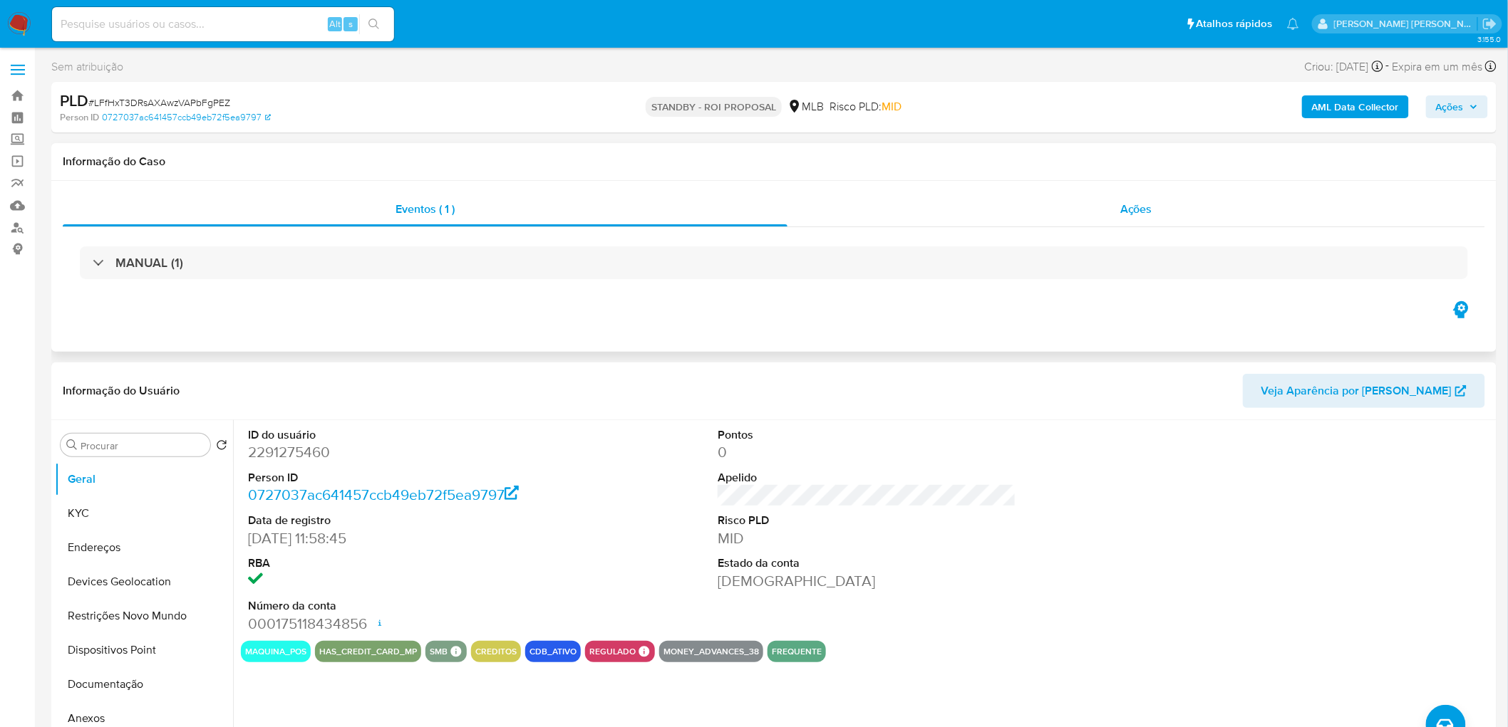
click at [1179, 212] on div "Ações" at bounding box center [1136, 209] width 698 height 34
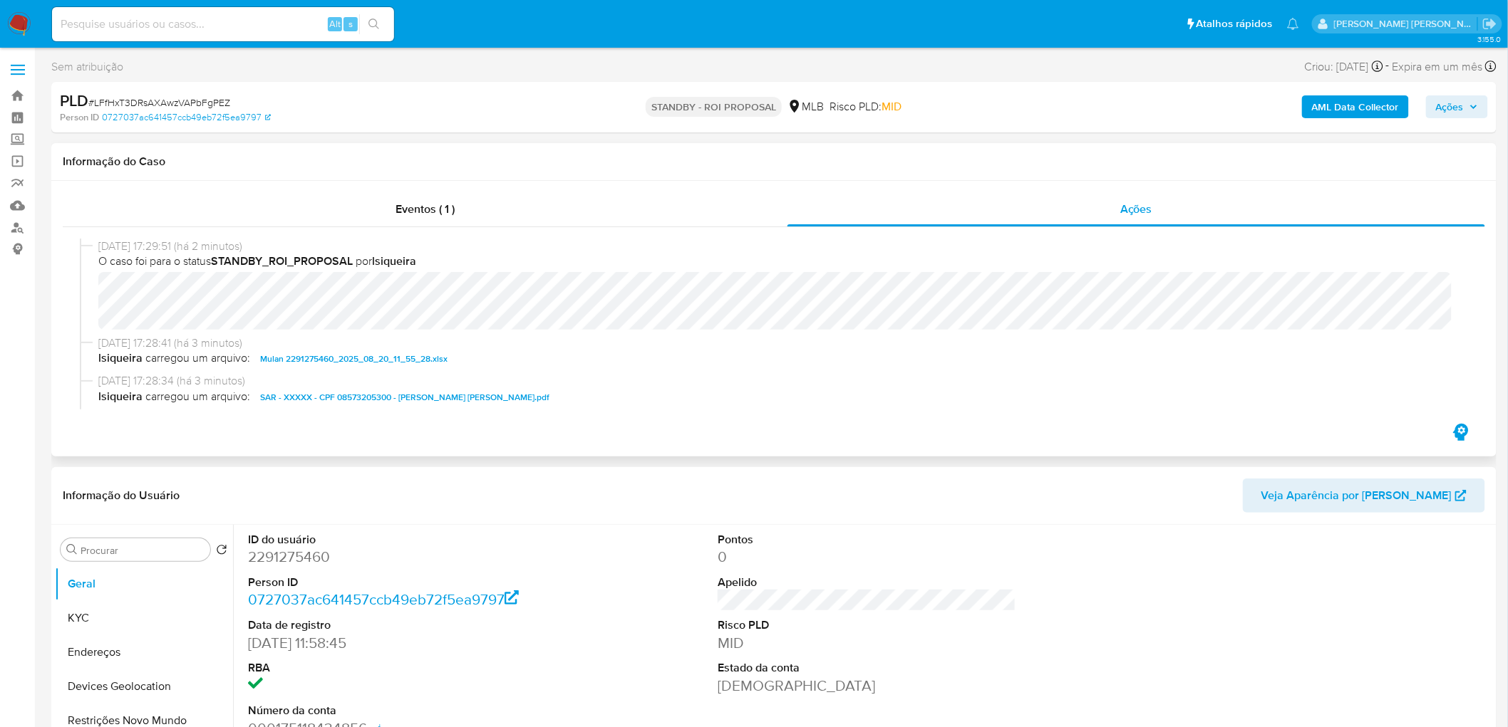
scroll to position [79, 0]
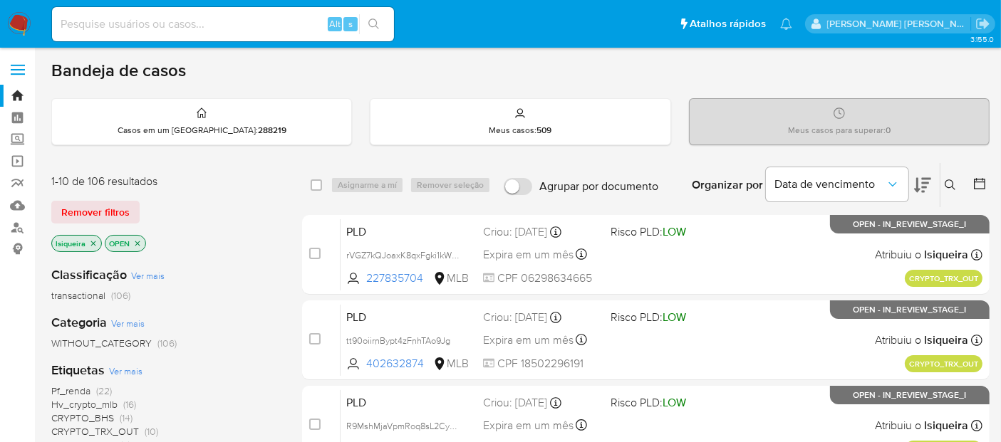
click at [953, 180] on icon at bounding box center [950, 185] width 11 height 11
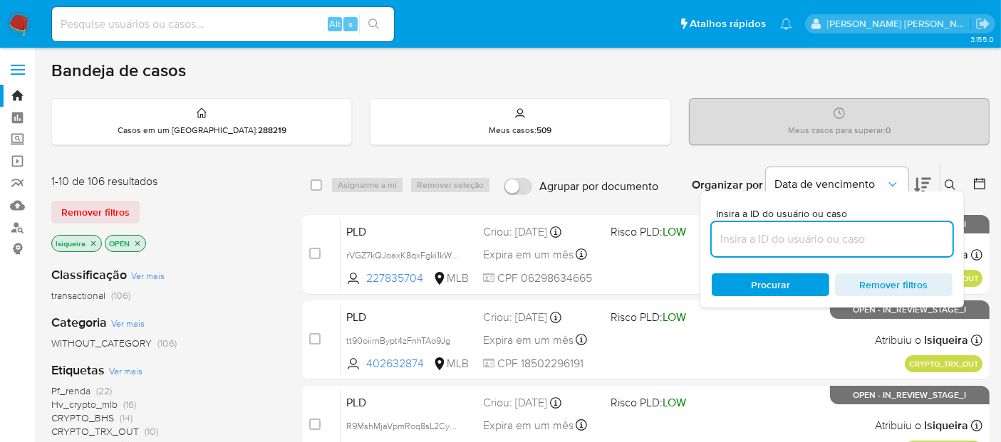
click at [818, 239] on input at bounding box center [832, 239] width 241 height 19
type input "b107gl85OMqM4z3eNOj5rIMH"
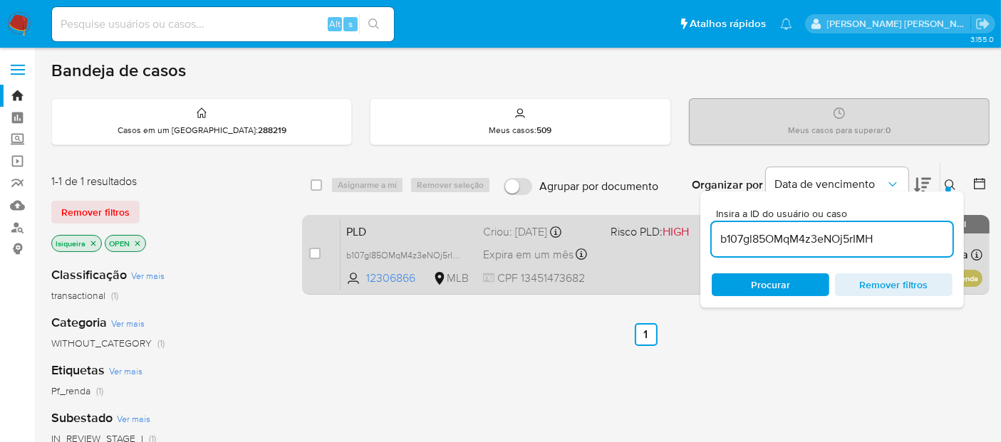
click at [683, 261] on div "PLD b107gl85OMqM4z3eNOj5rIMH 12306866 MLB Risco PLD: HIGH Criou: 12/08/2025 Cri…" at bounding box center [662, 255] width 642 height 72
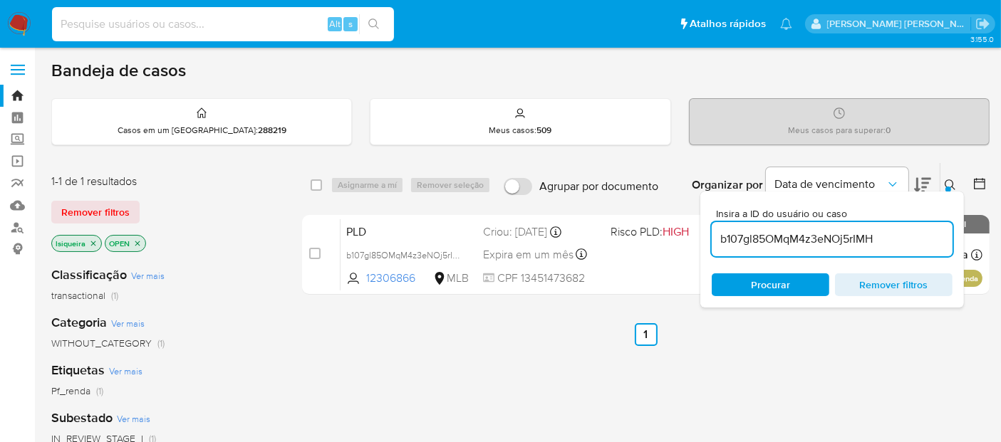
click at [148, 29] on input at bounding box center [223, 24] width 342 height 19
paste input "1336164758"
type input "1336164758"
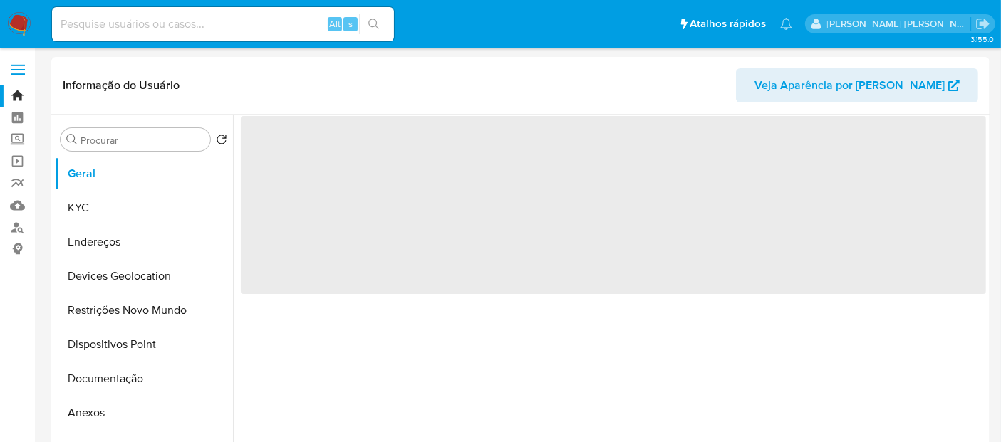
select select "10"
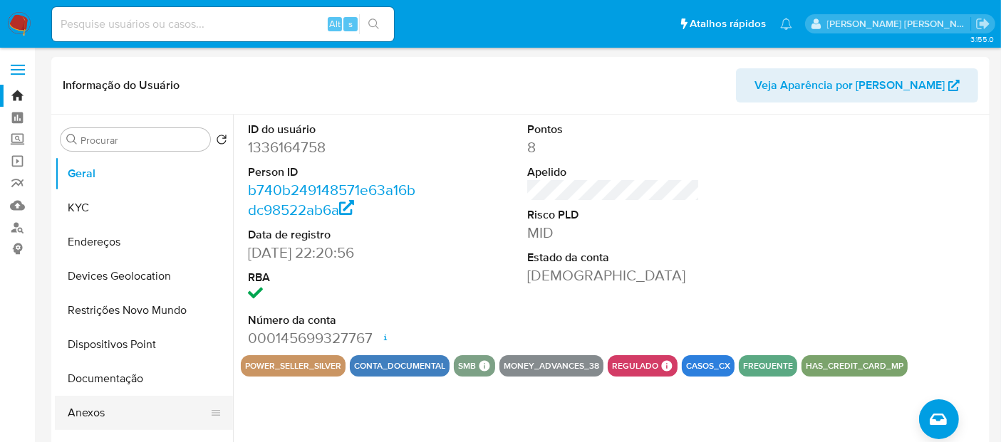
scroll to position [79, 0]
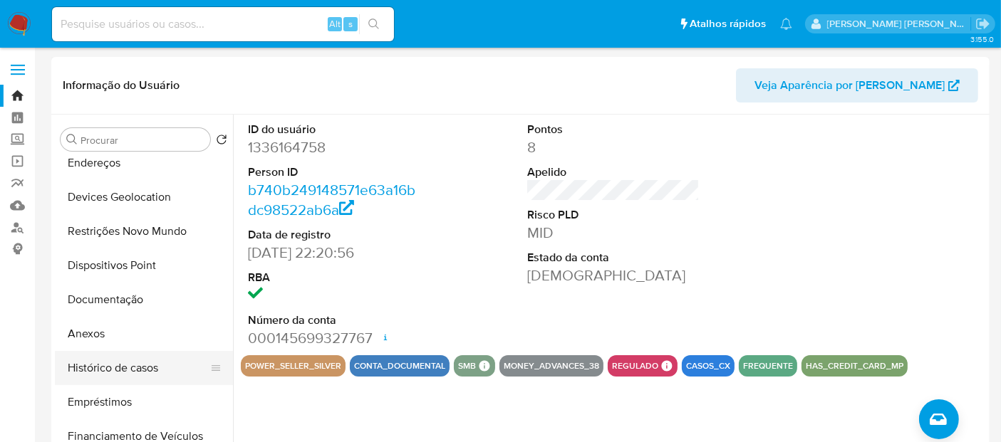
click at [121, 365] on button "Histórico de casos" at bounding box center [138, 368] width 167 height 34
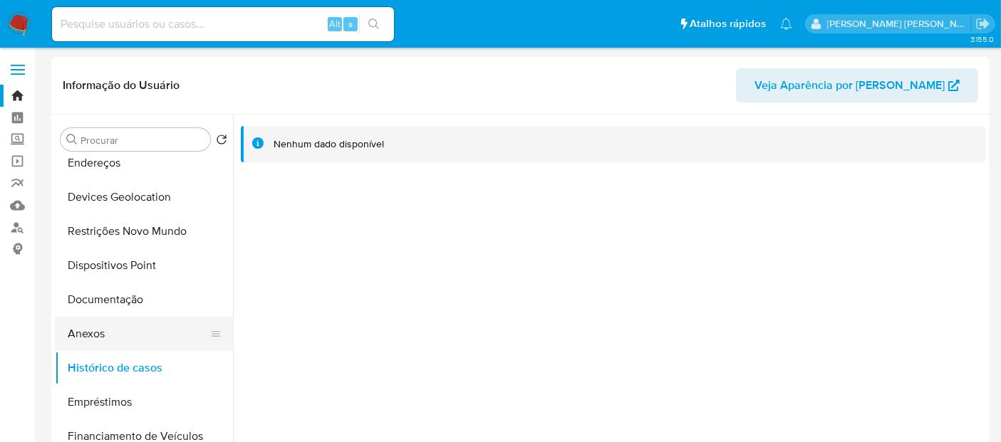
click at [130, 323] on button "Anexos" at bounding box center [138, 334] width 167 height 34
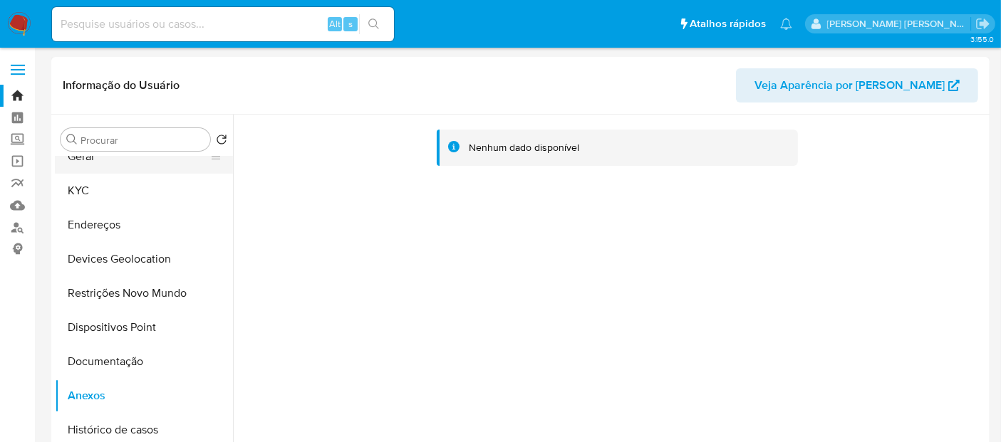
scroll to position [0, 0]
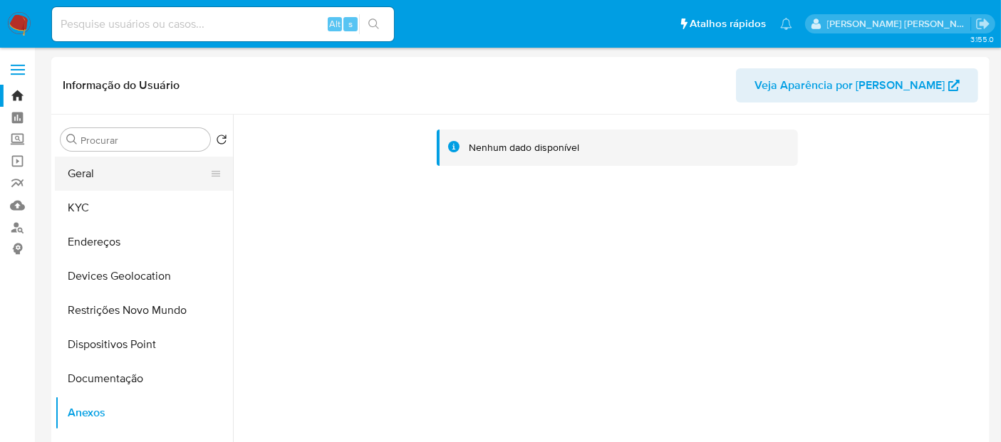
click at [125, 172] on button "Geral" at bounding box center [138, 174] width 167 height 34
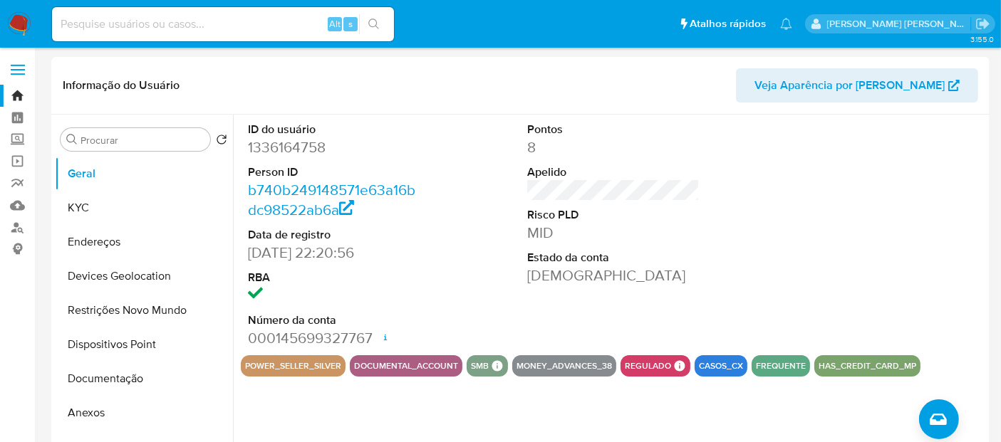
click at [10, 29] on img at bounding box center [19, 24] width 24 height 24
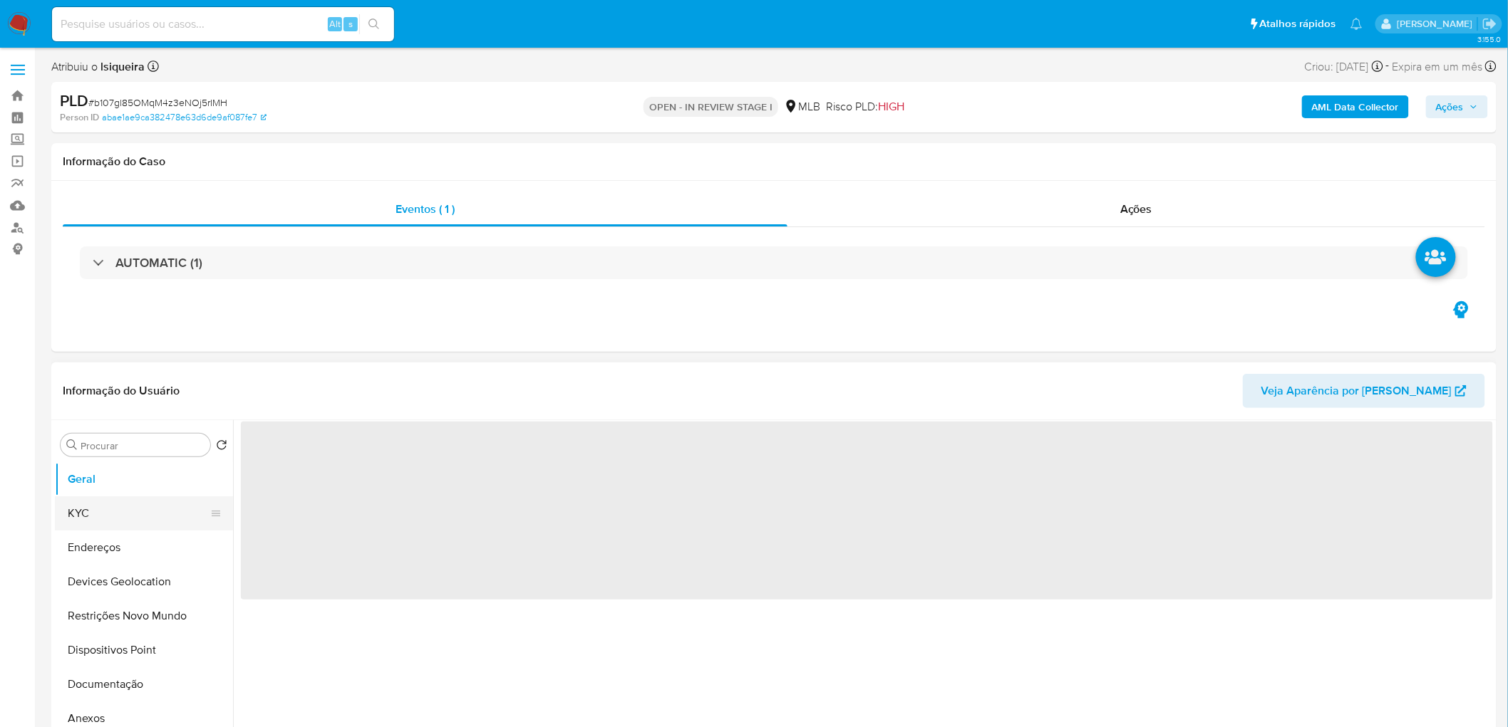
click at [123, 442] on button "KYC" at bounding box center [138, 514] width 167 height 34
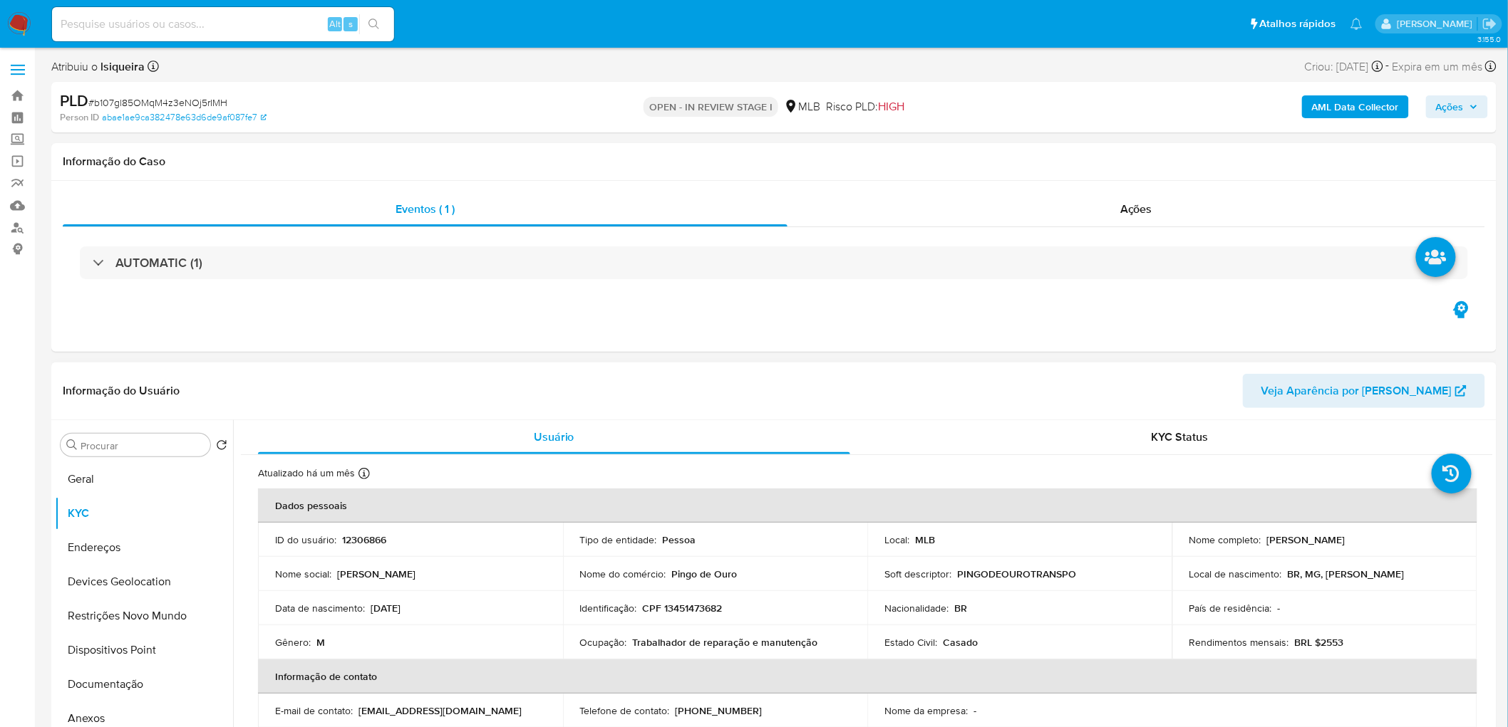
select select "10"
drag, startPoint x: 1413, startPoint y: 539, endPoint x: 1262, endPoint y: 542, distance: 151.1
click at [1012, 442] on div "Nome completo : Roger Domingos Leao Lucio" at bounding box center [1324, 540] width 271 height 13
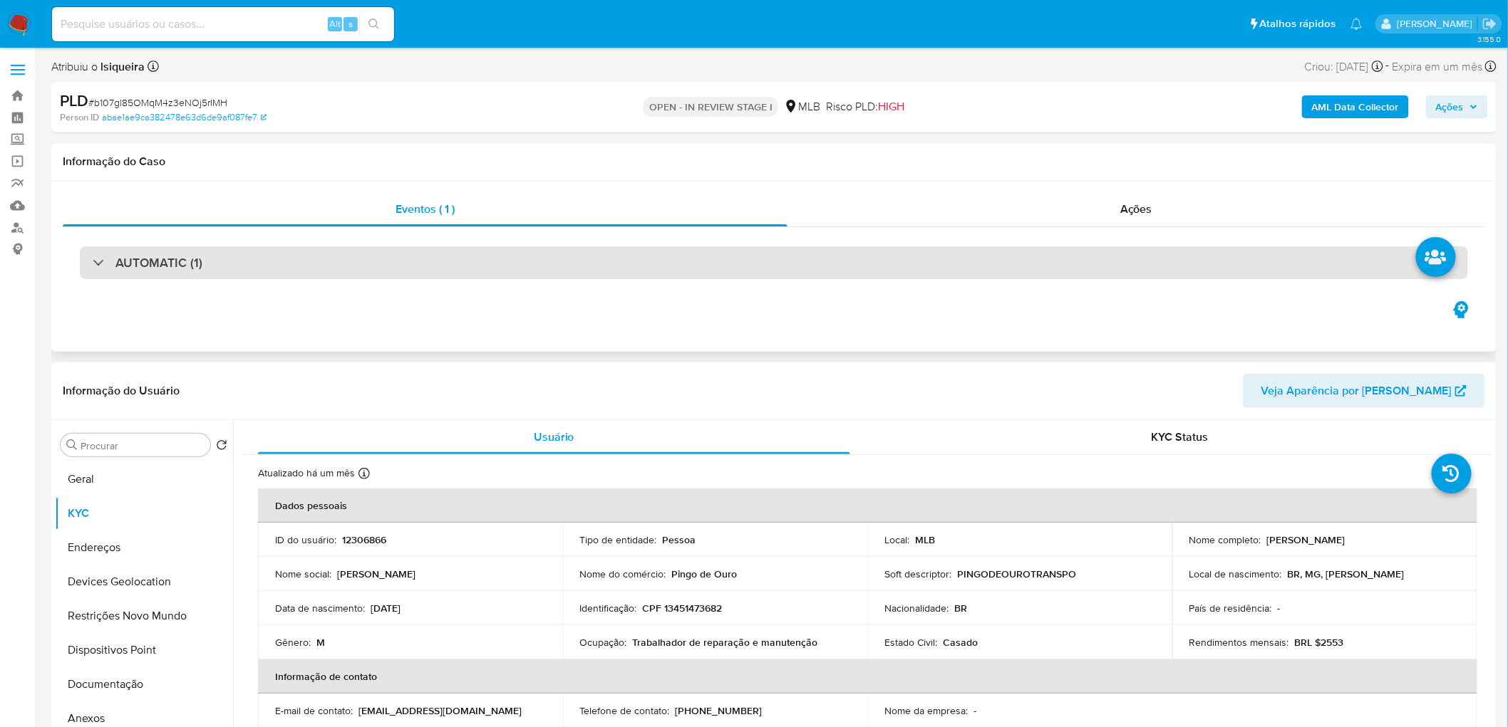
copy p "Roger Domingos Leao Lucio"
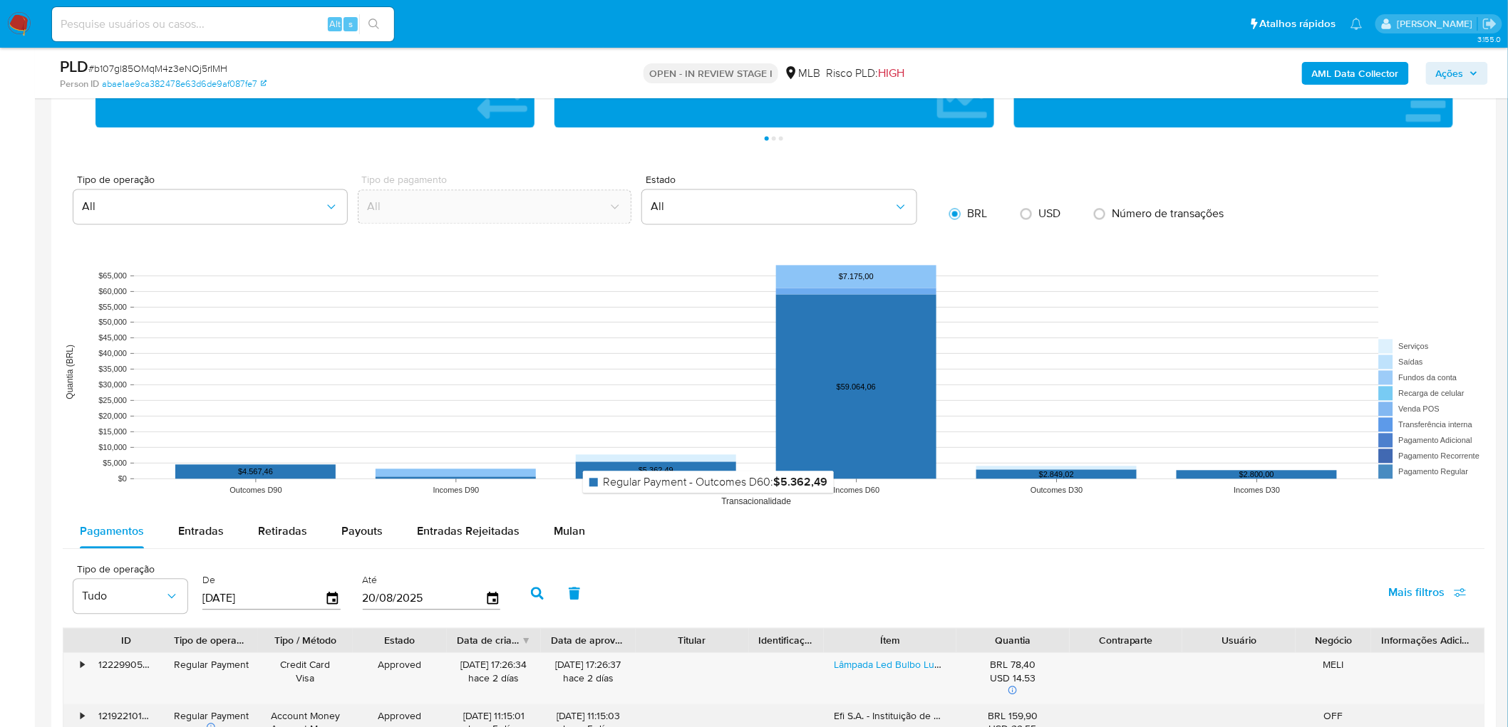
scroll to position [1187, 0]
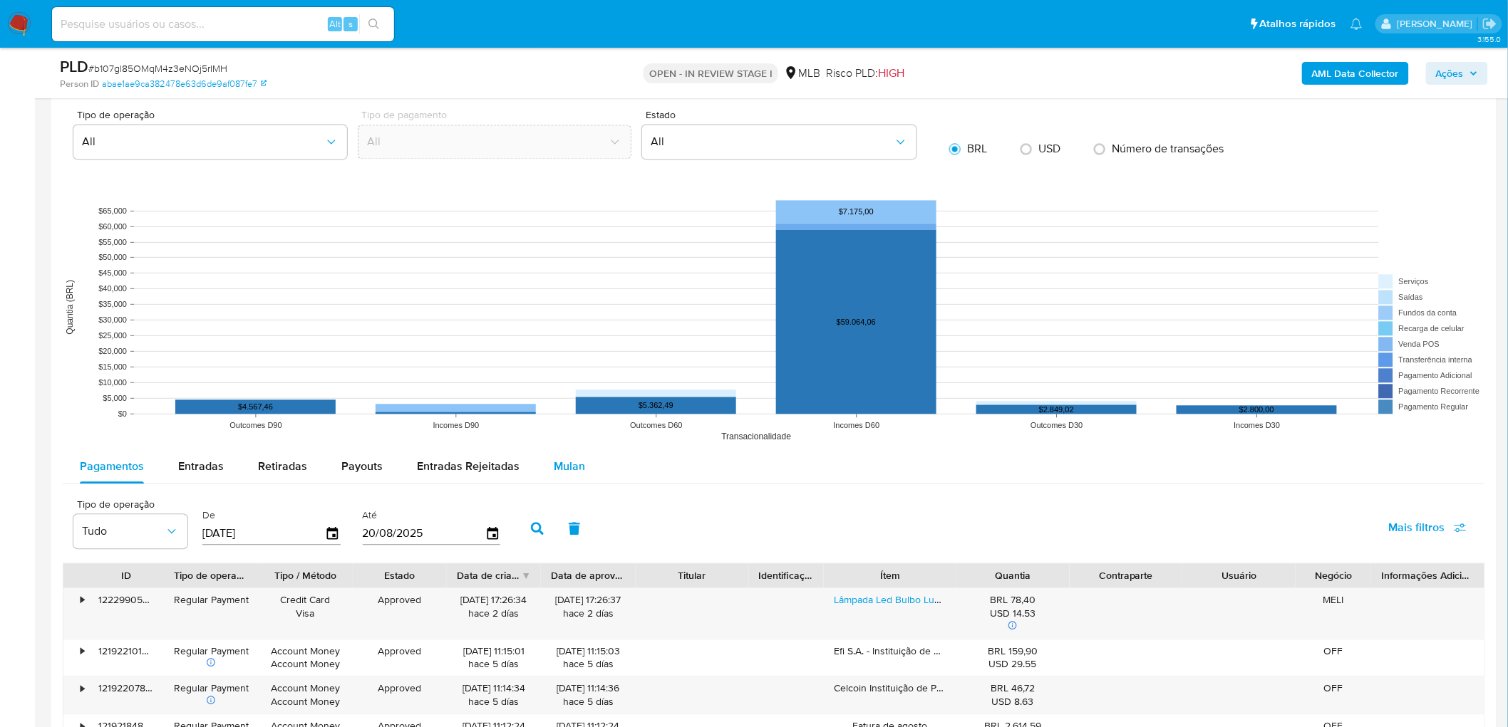
click at [565, 442] on span "Mulan" at bounding box center [569, 466] width 31 height 16
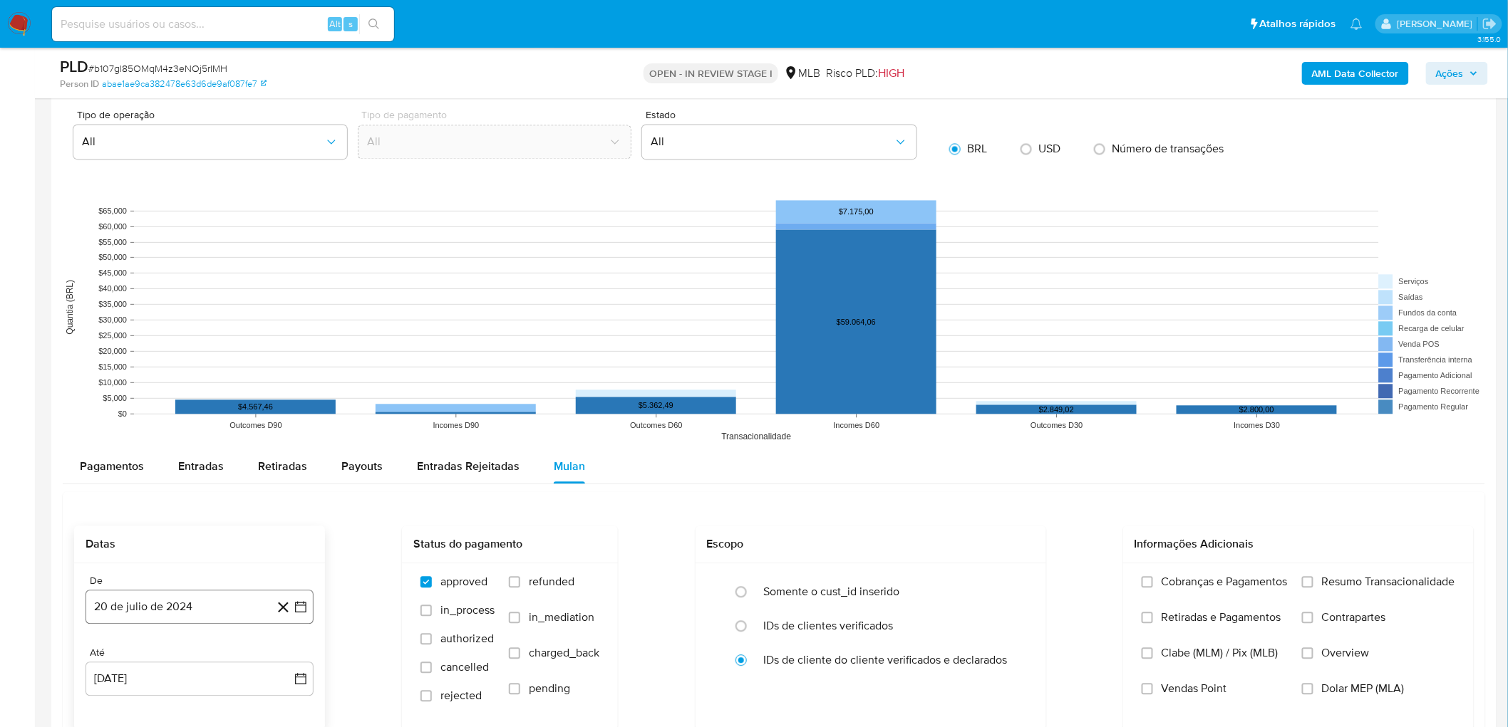
click at [164, 442] on button "20 de julio de 2024" at bounding box center [200, 607] width 228 height 34
click at [200, 383] on span "julio 2024" at bounding box center [192, 390] width 53 height 14
click at [274, 375] on div "2024" at bounding box center [198, 373] width 191 height 17
click at [283, 365] on div "2024 2024 ene feb mar abr may jun jul ago sep oct nov dic" at bounding box center [198, 464] width 225 height 242
click at [284, 373] on icon "Año siguiente" at bounding box center [284, 373] width 17 height 17
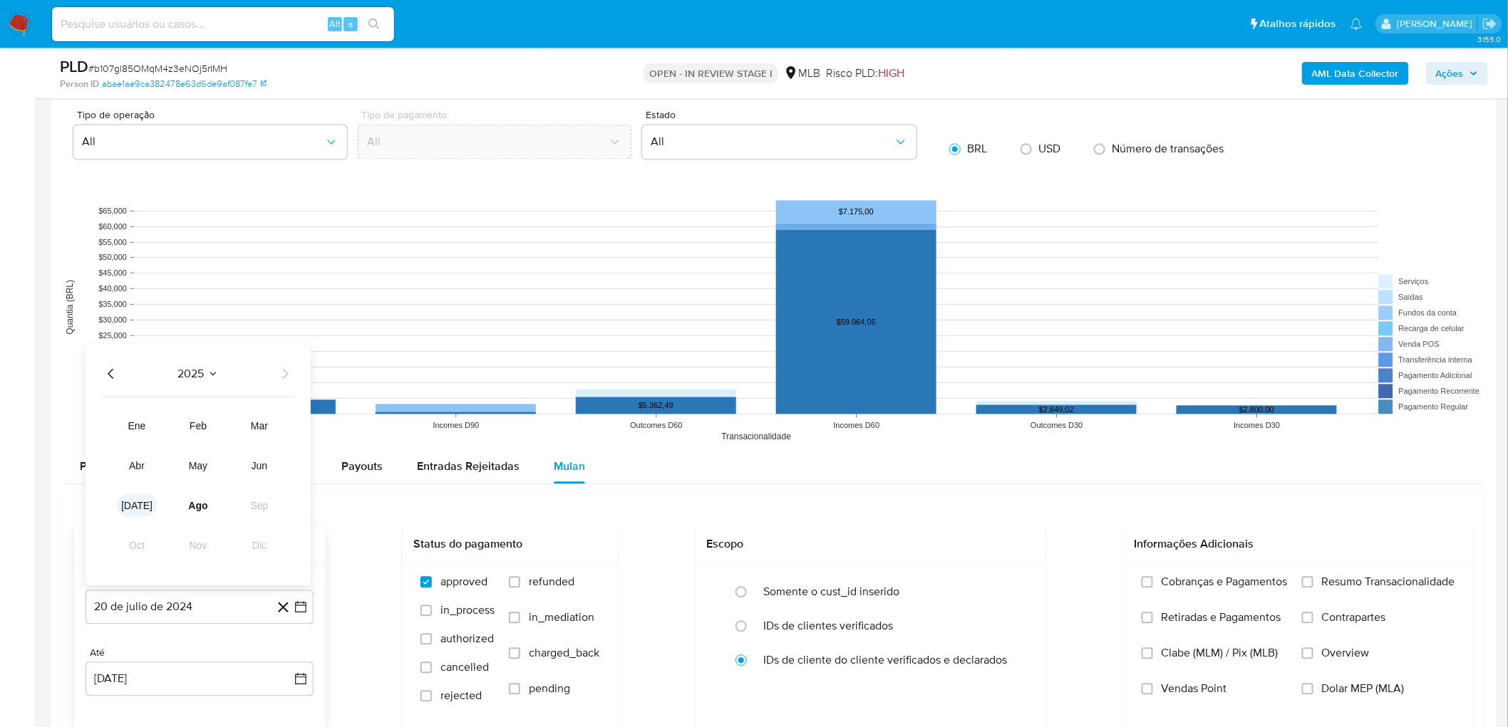
click at [140, 442] on span "jul" at bounding box center [136, 504] width 31 height 11
click at [150, 438] on button "1" at bounding box center [142, 442] width 23 height 23
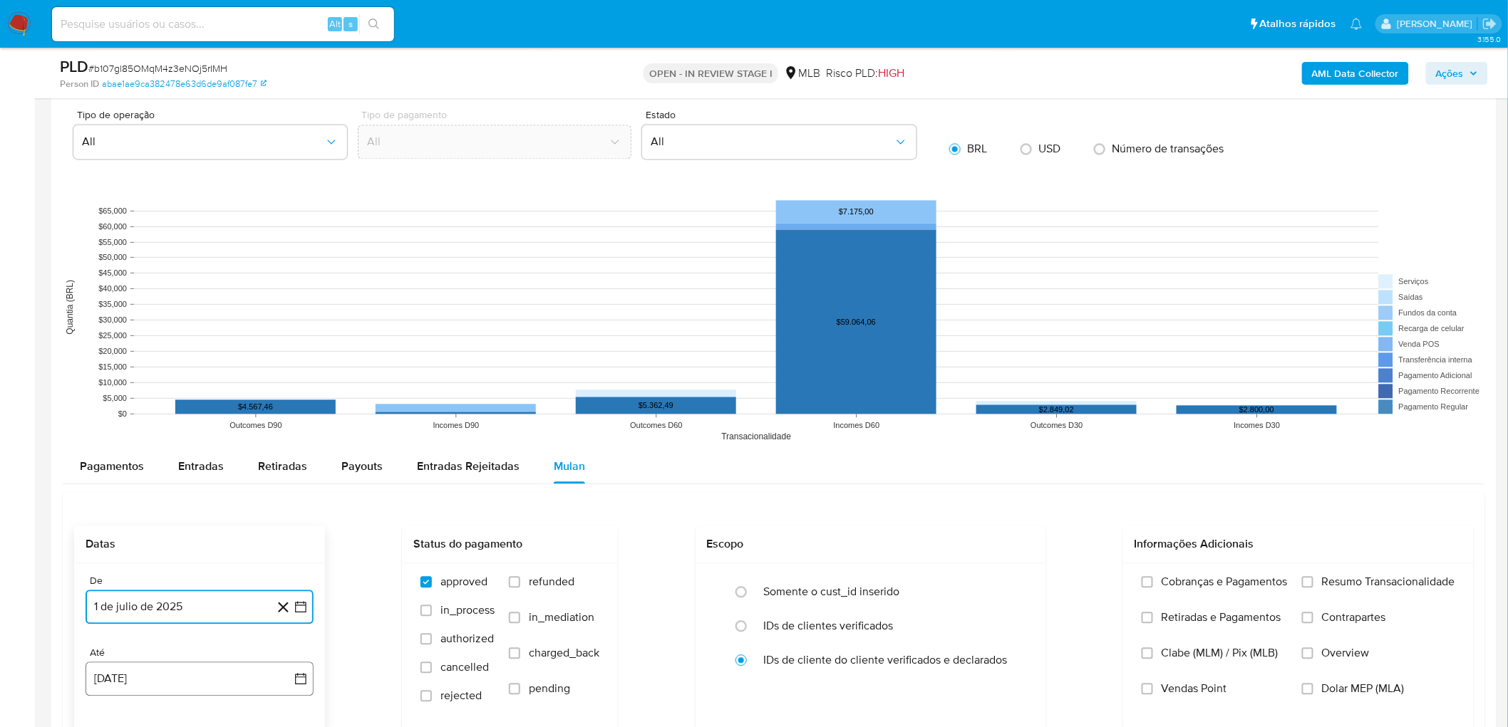
click at [159, 442] on button "20 de agosto de 2025" at bounding box center [200, 679] width 228 height 34
click at [119, 442] on button "18" at bounding box center [114, 600] width 23 height 23
click at [1012, 442] on span "Resumo Transacionalidade" at bounding box center [1388, 582] width 133 height 14
click at [1012, 442] on input "Resumo Transacionalidade" at bounding box center [1307, 581] width 11 height 11
click at [1012, 442] on span "Vendas Point" at bounding box center [1194, 689] width 66 height 14
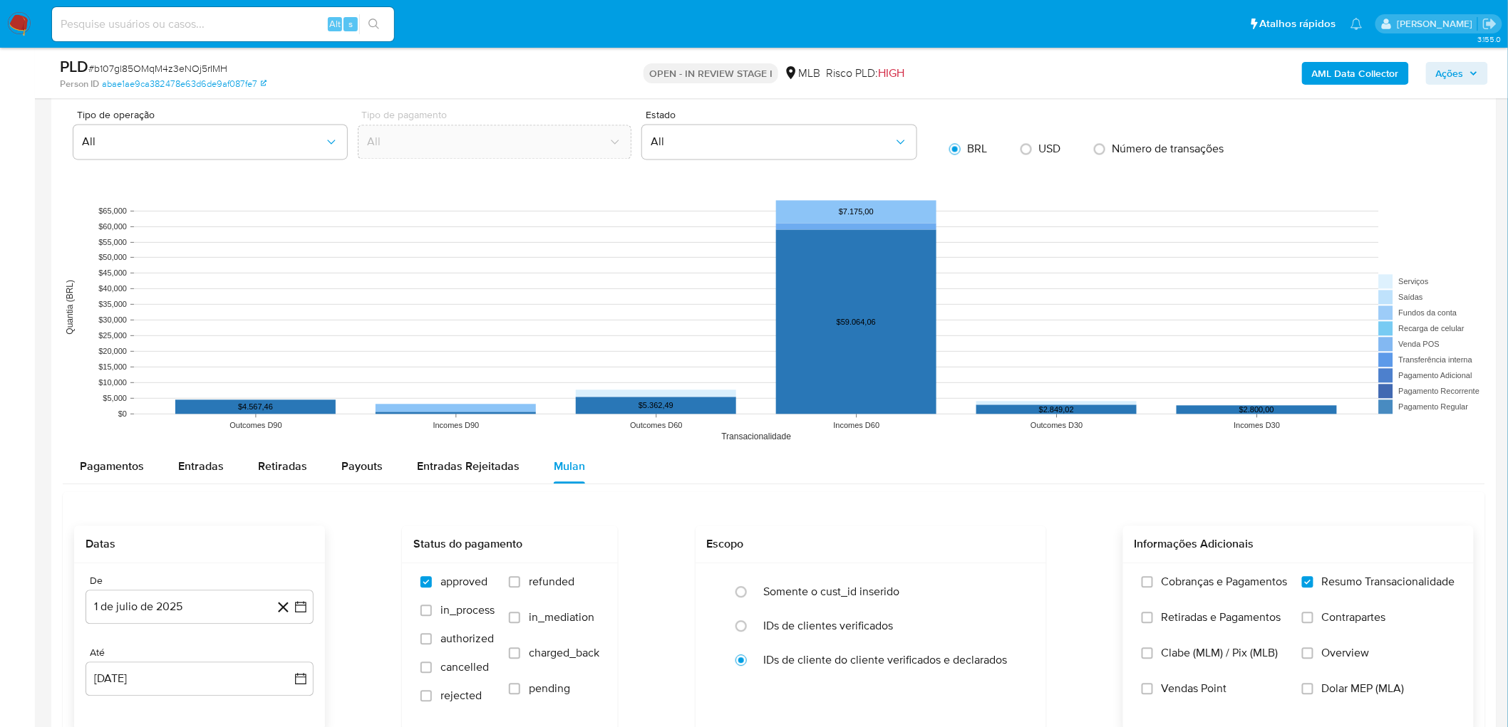
click at [1012, 442] on input "Vendas Point" at bounding box center [1146, 688] width 11 height 11
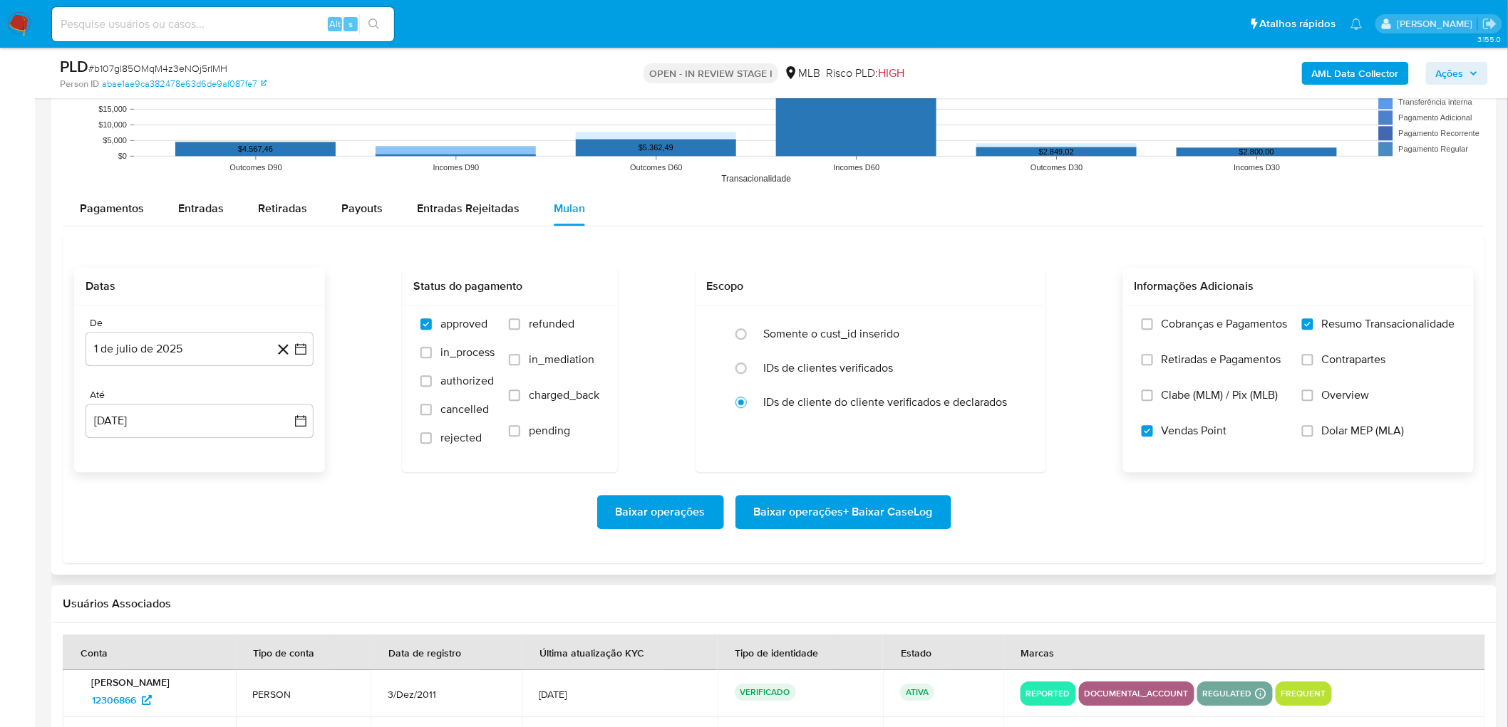
scroll to position [1504, 0]
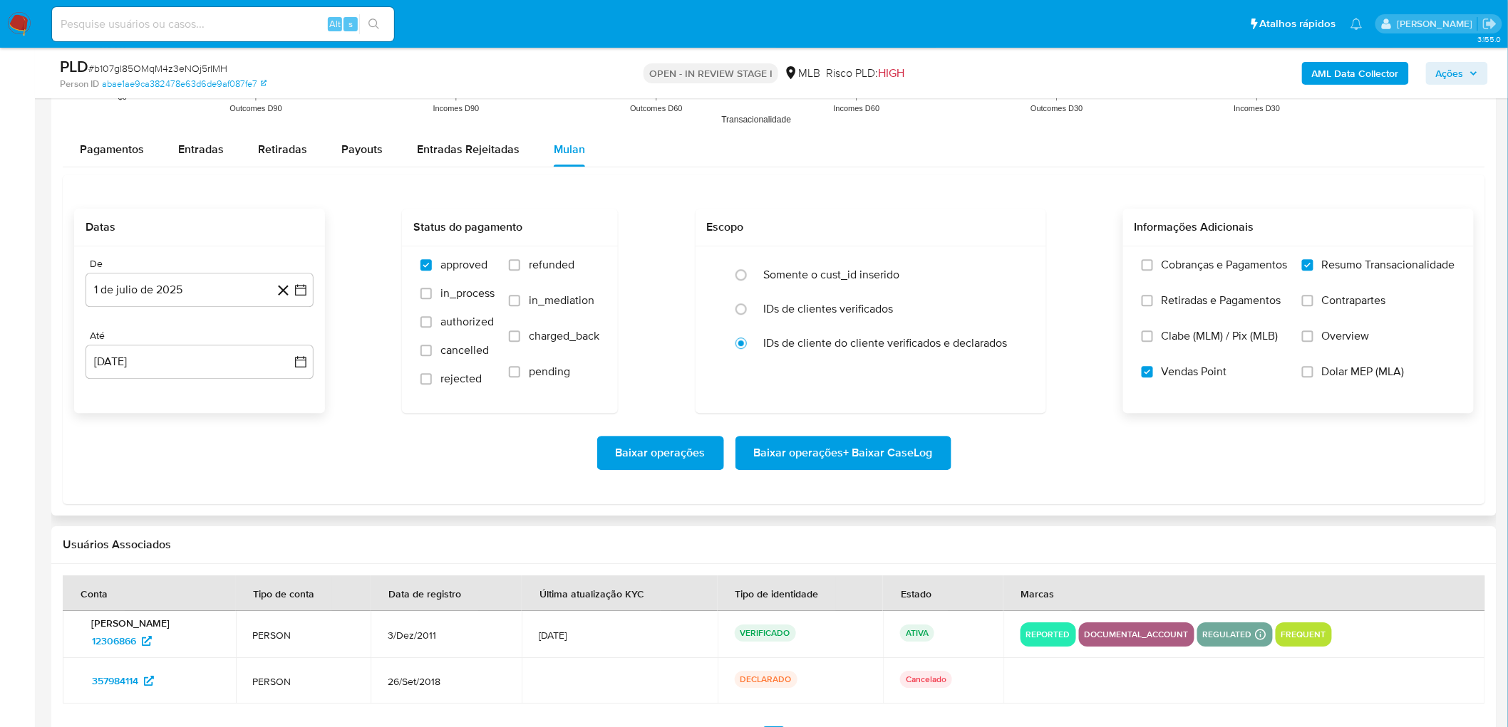
click at [875, 442] on span "Baixar operações + Baixar CaseLog" at bounding box center [843, 452] width 179 height 31
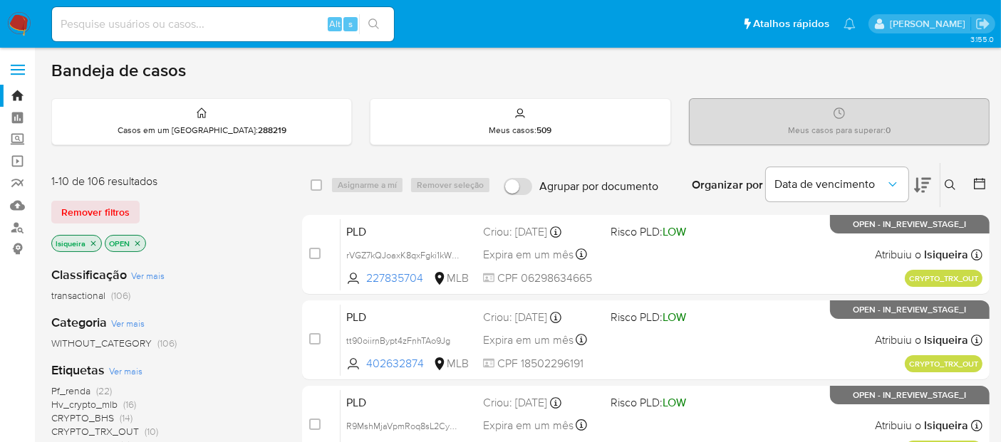
click at [26, 16] on img at bounding box center [19, 24] width 24 height 24
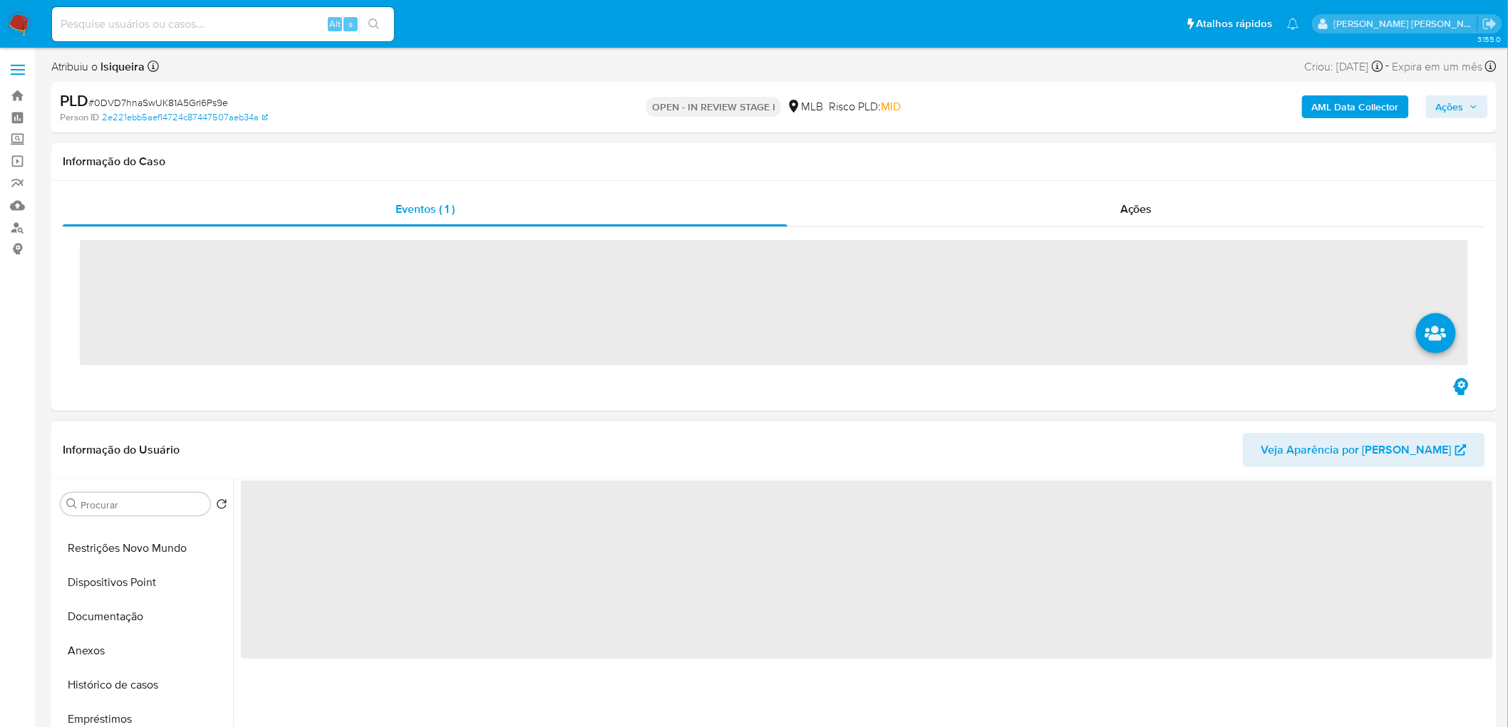
scroll to position [158, 0]
click at [124, 608] on button "Anexos" at bounding box center [138, 620] width 167 height 34
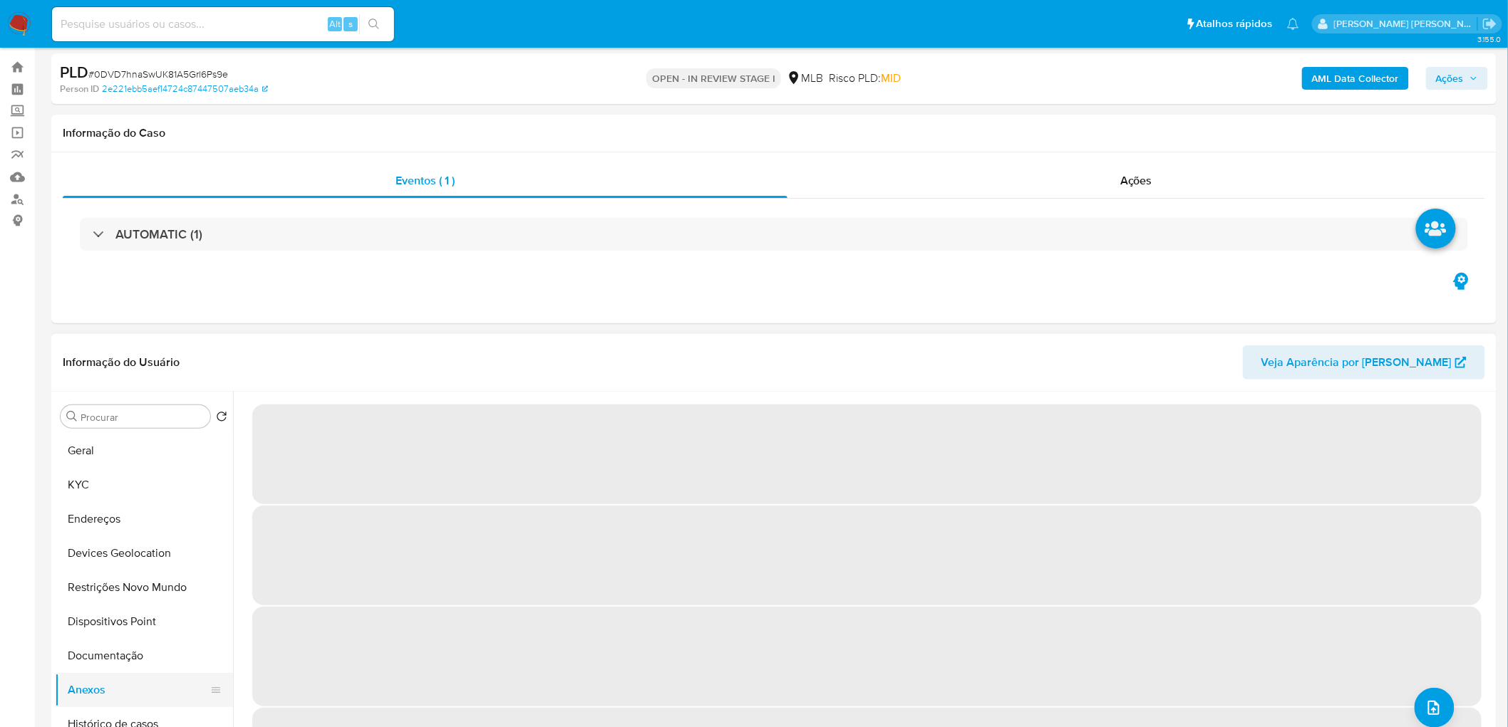
scroll to position [0, 0]
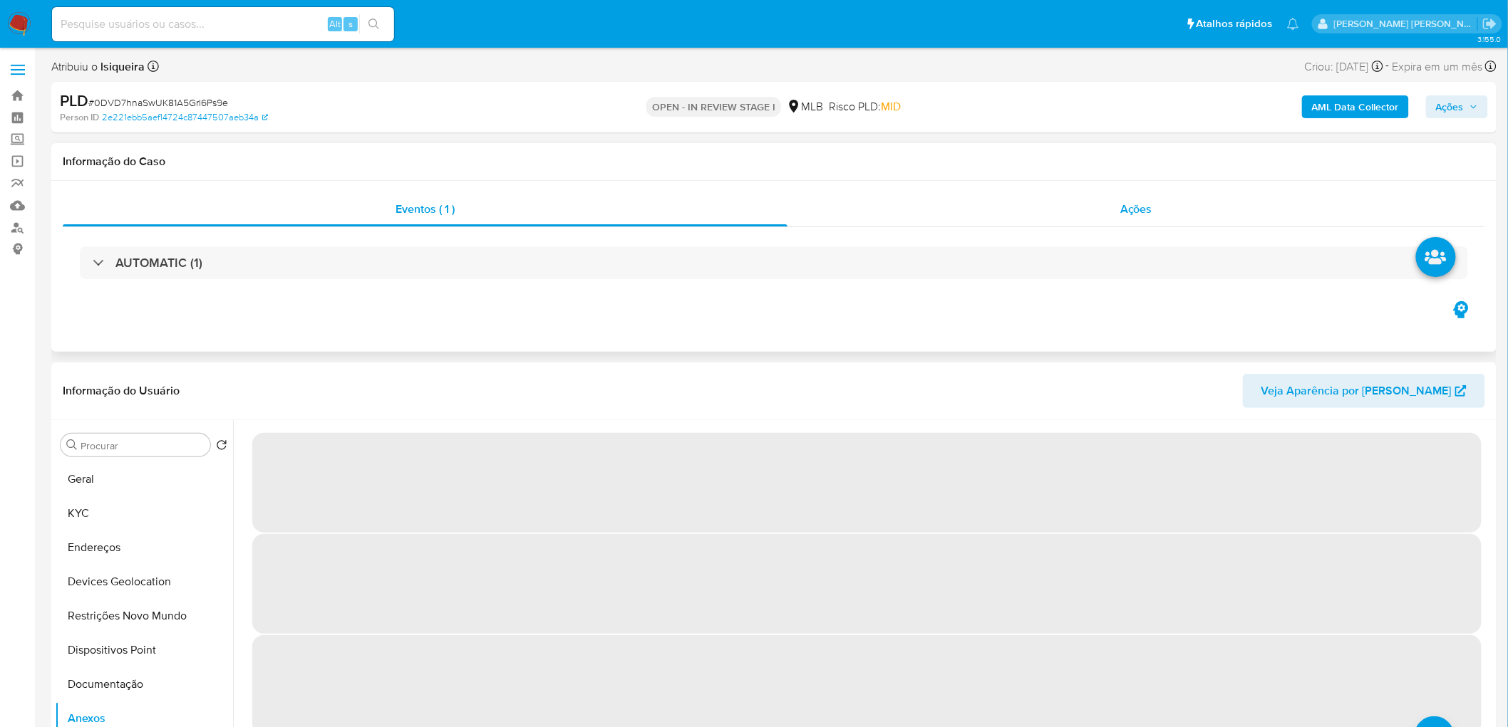
click at [1130, 209] on span "Ações" at bounding box center [1136, 209] width 32 height 16
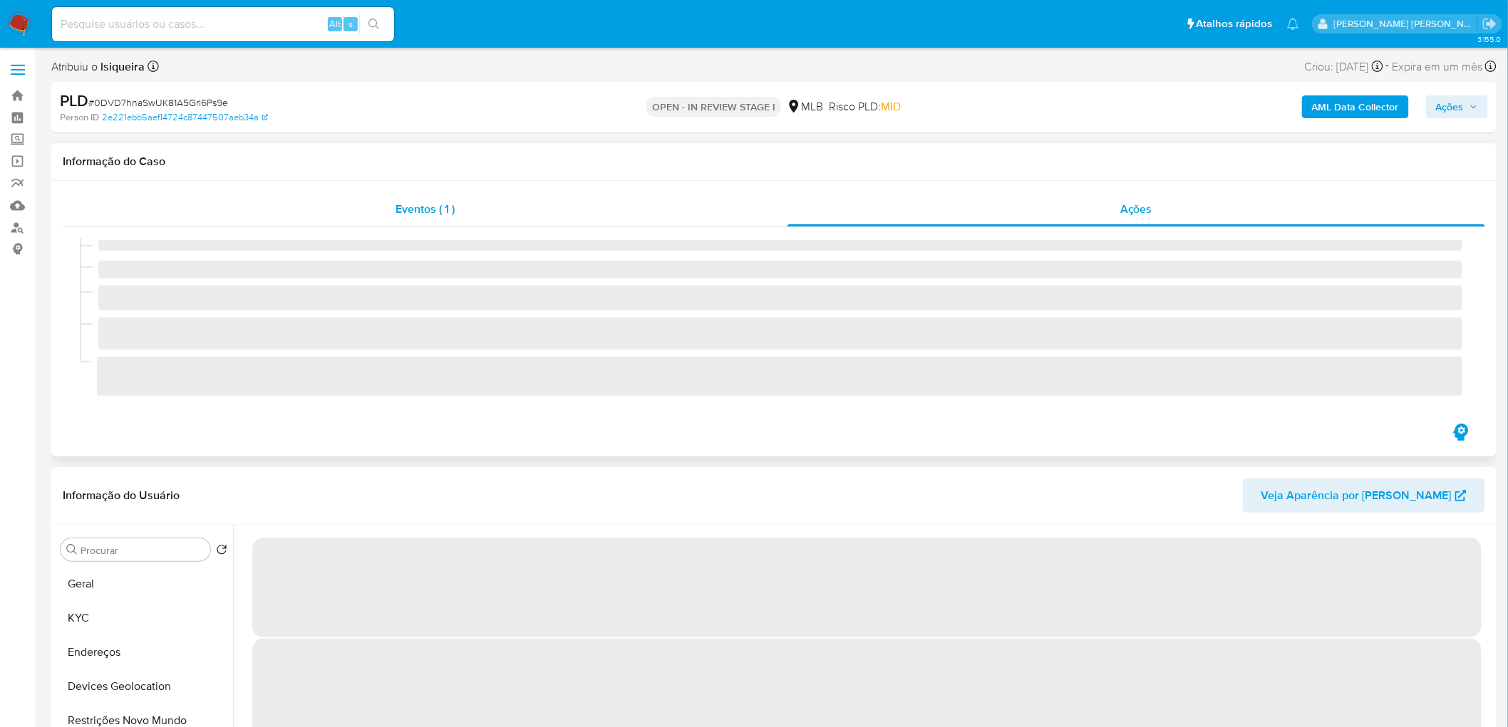
select select "10"
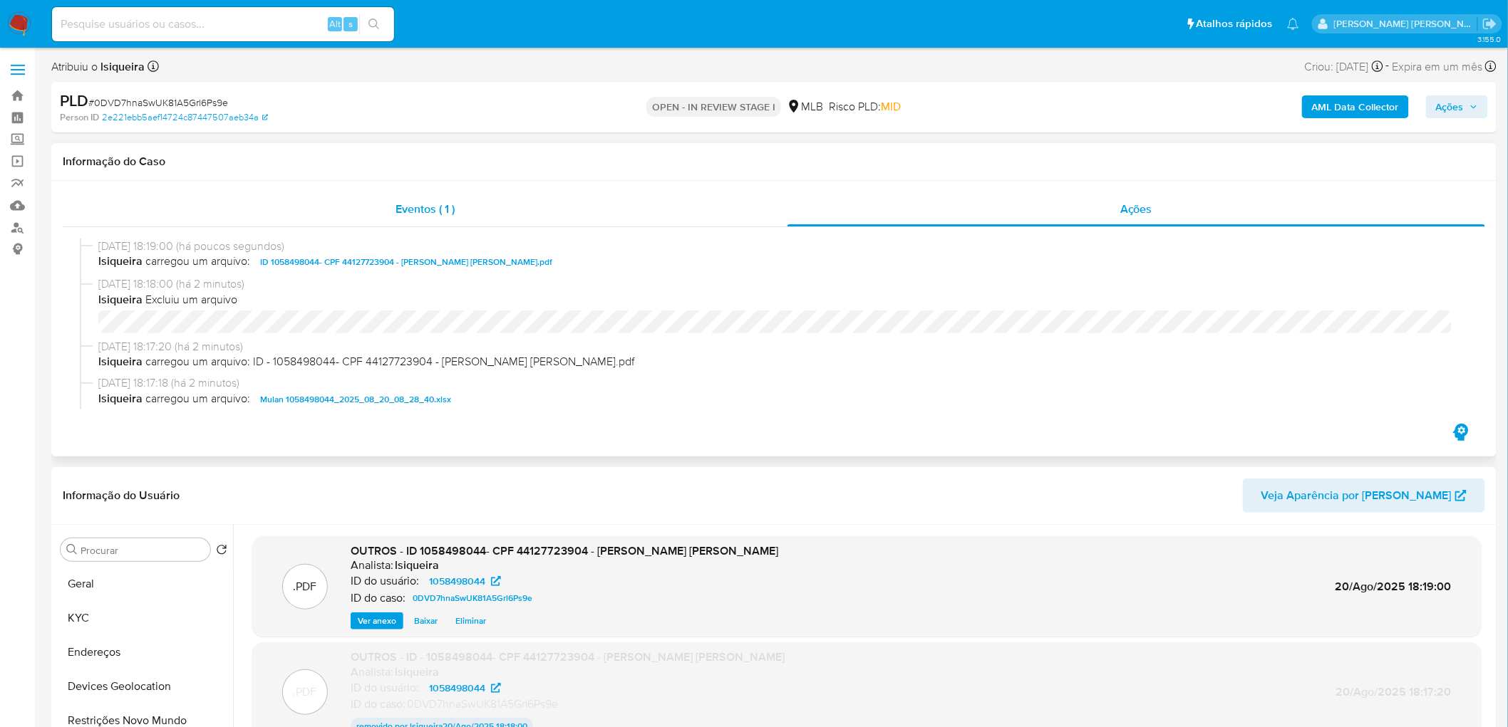
click at [586, 204] on div "Eventos ( 1 )" at bounding box center [425, 209] width 725 height 34
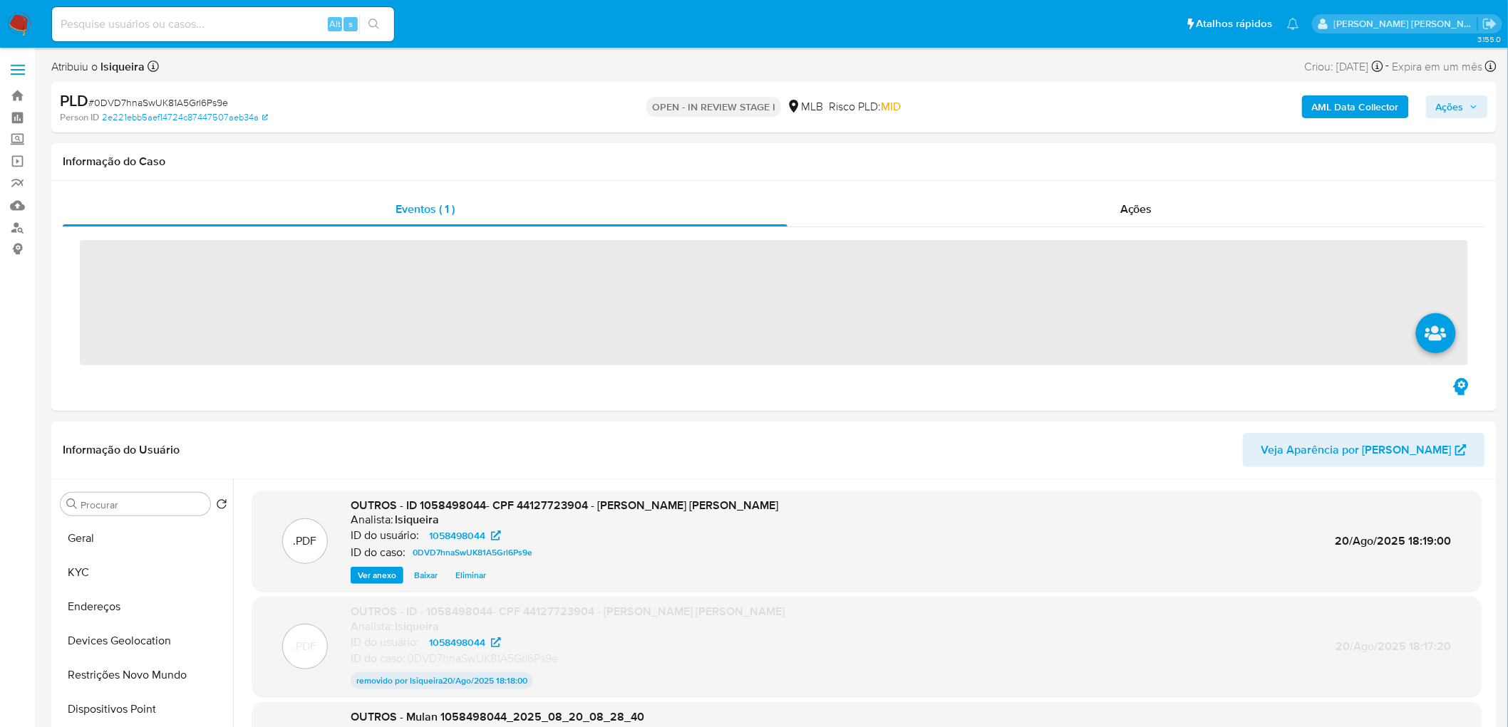
click at [1464, 110] on span "Ações" at bounding box center [1450, 106] width 28 height 23
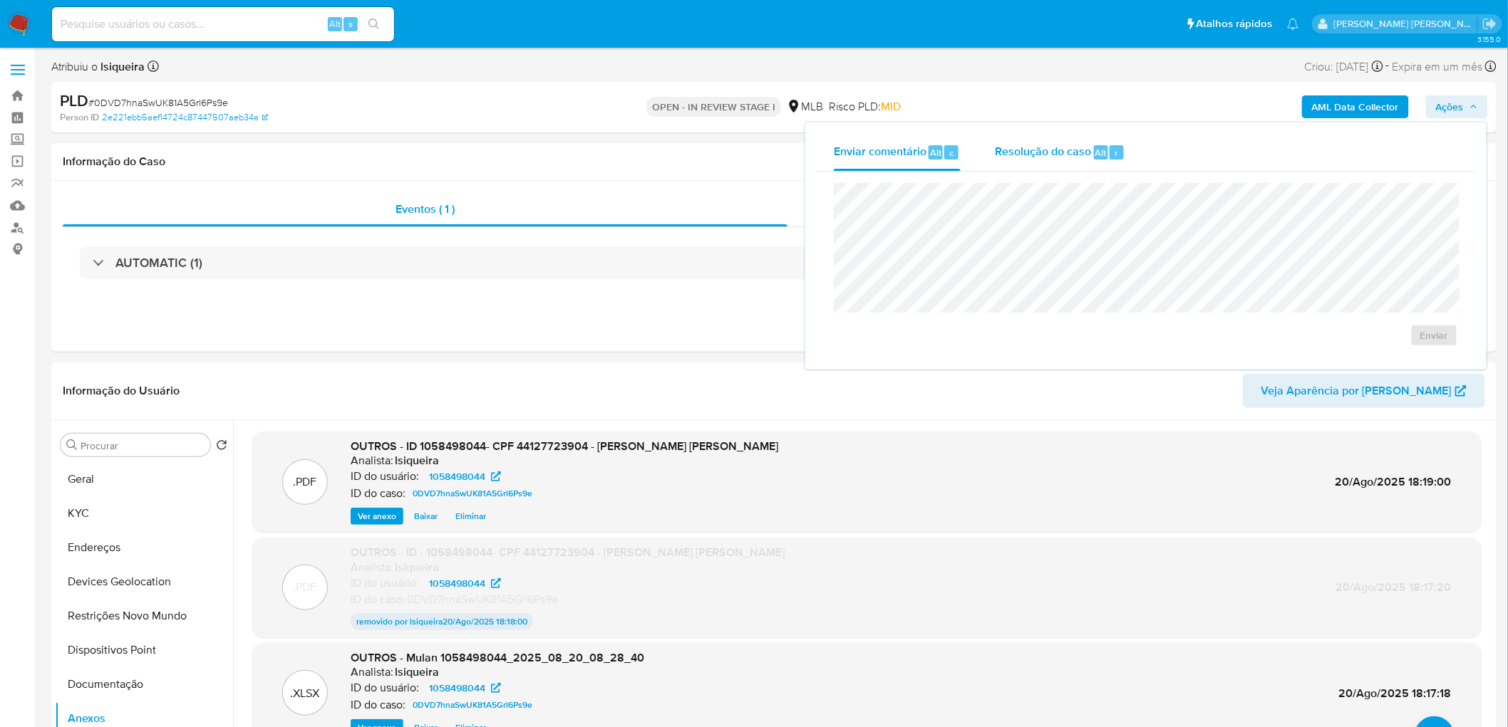
click at [1015, 146] on span "Resolução do caso" at bounding box center [1043, 152] width 96 height 16
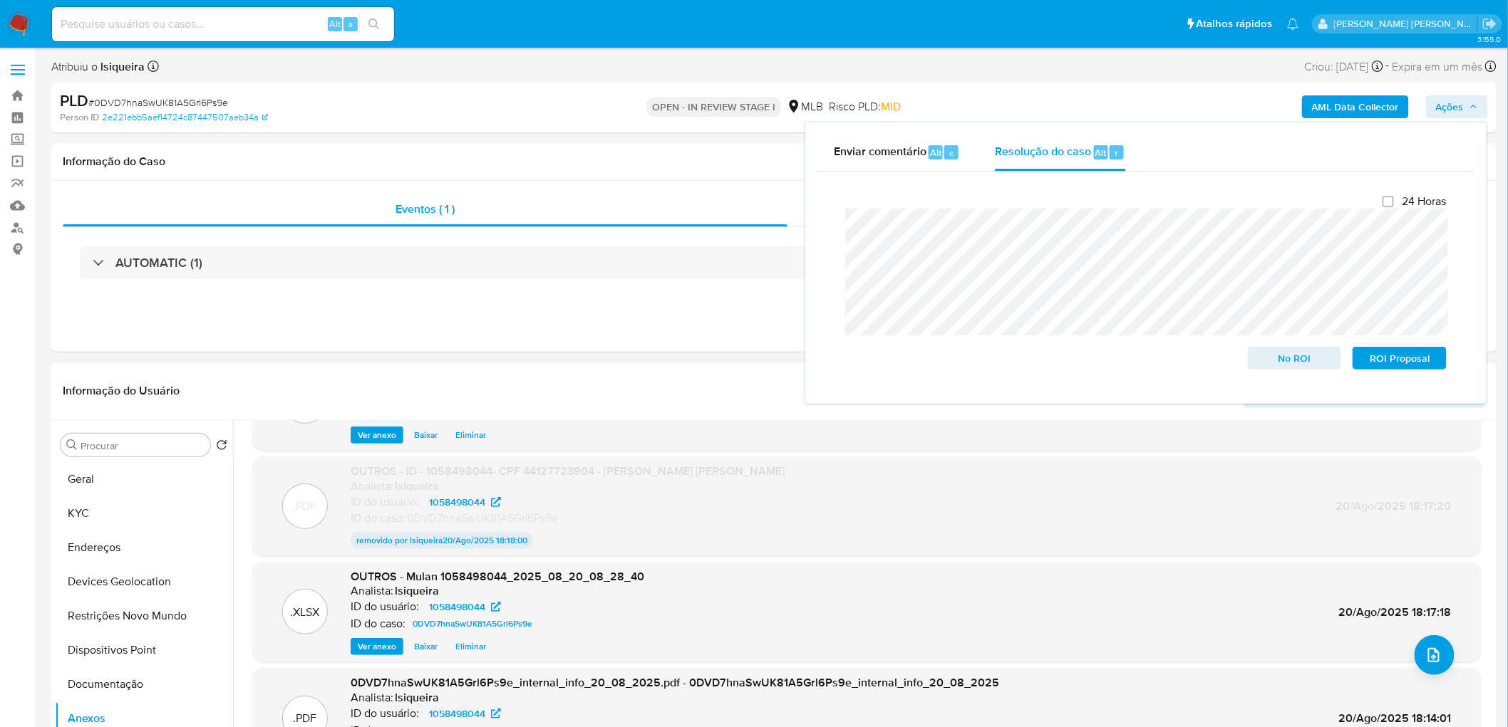
scroll to position [118, 0]
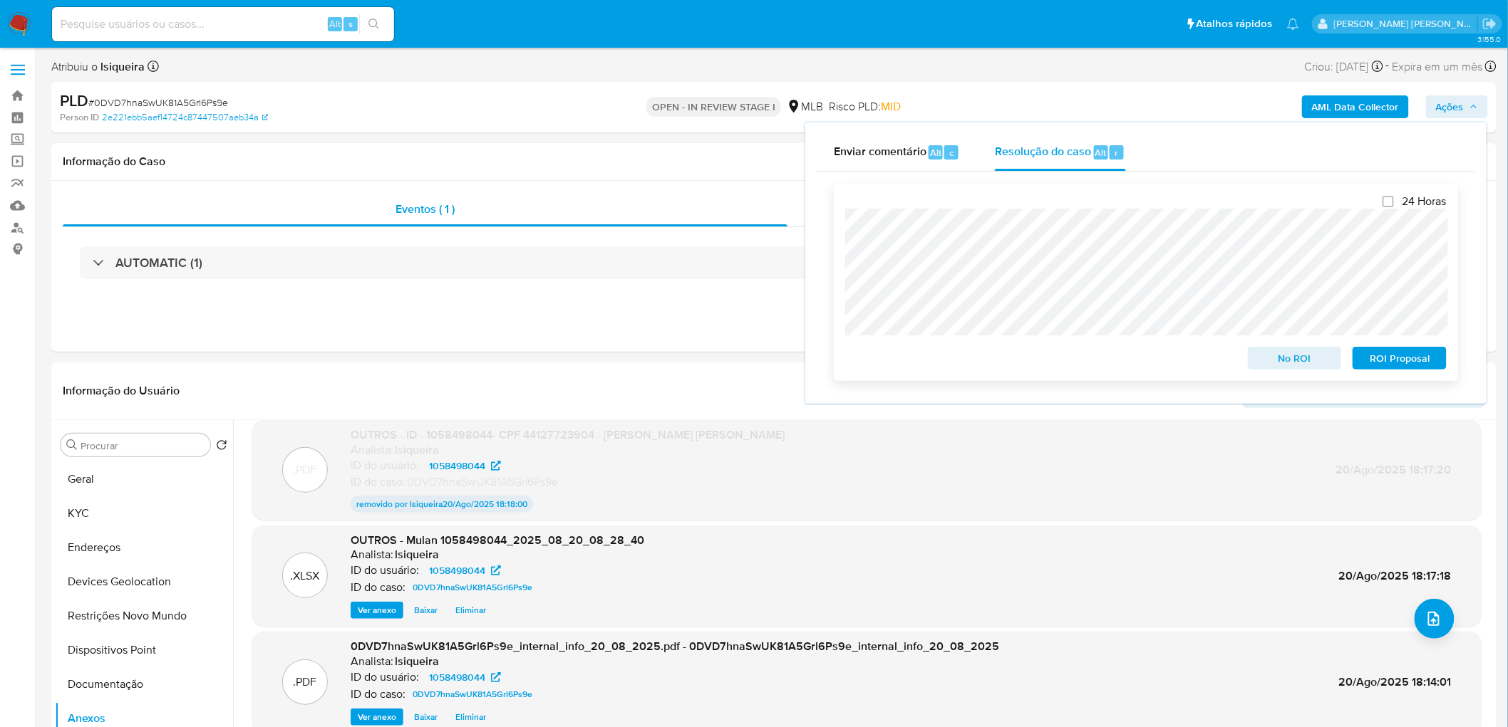
click at [1313, 352] on span "No ROI" at bounding box center [1295, 358] width 74 height 20
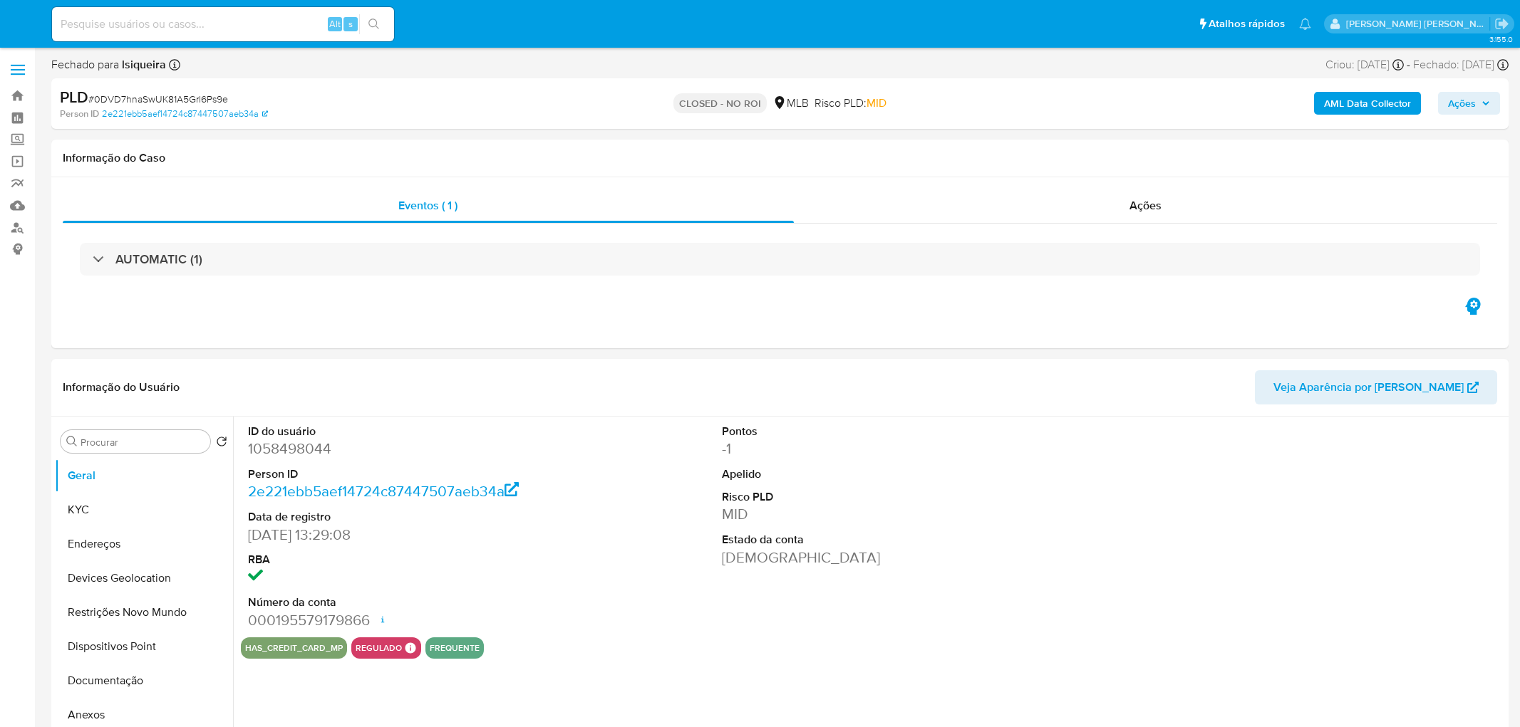
select select "10"
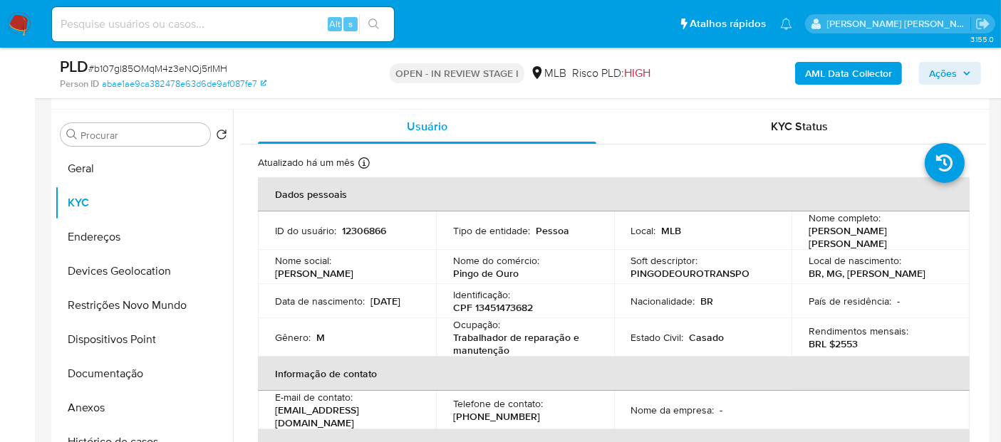
scroll to position [158, 0]
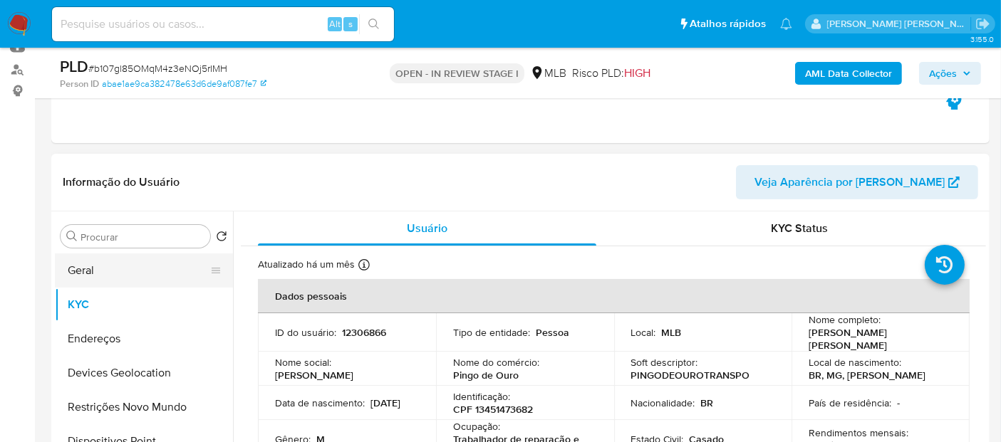
click at [85, 271] on button "Geral" at bounding box center [138, 271] width 167 height 34
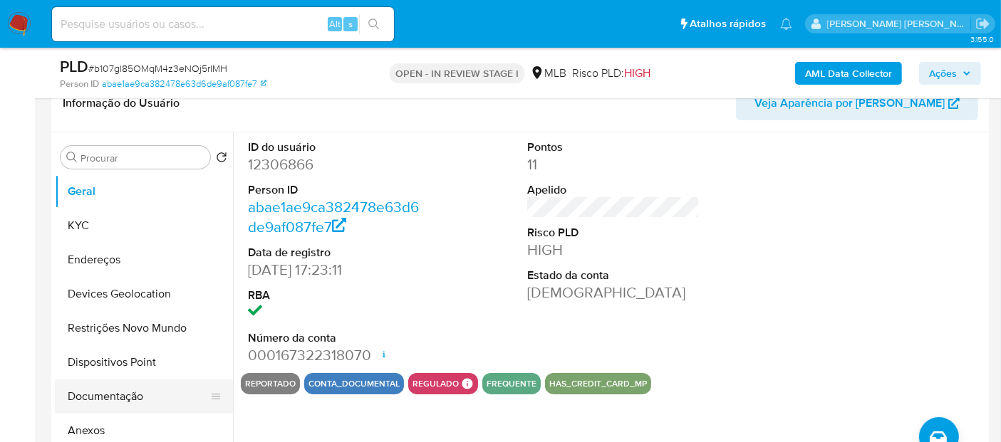
scroll to position [79, 0]
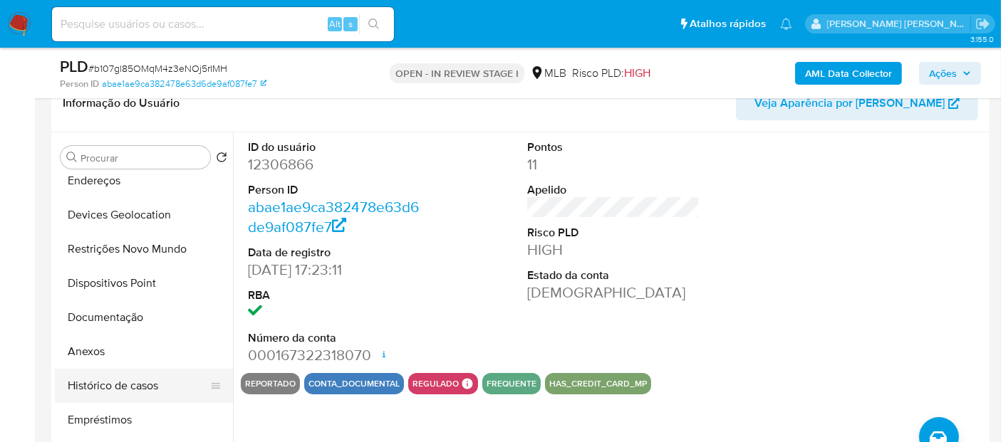
click at [132, 388] on button "Histórico de casos" at bounding box center [138, 386] width 167 height 34
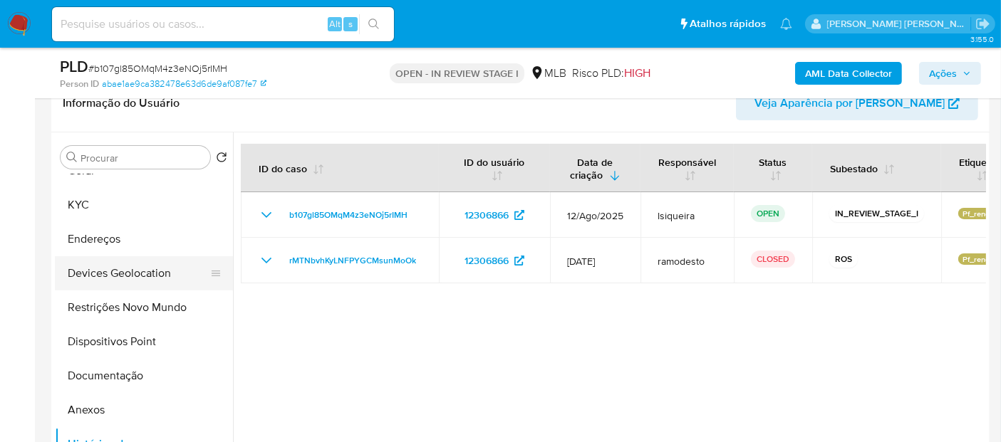
scroll to position [0, 0]
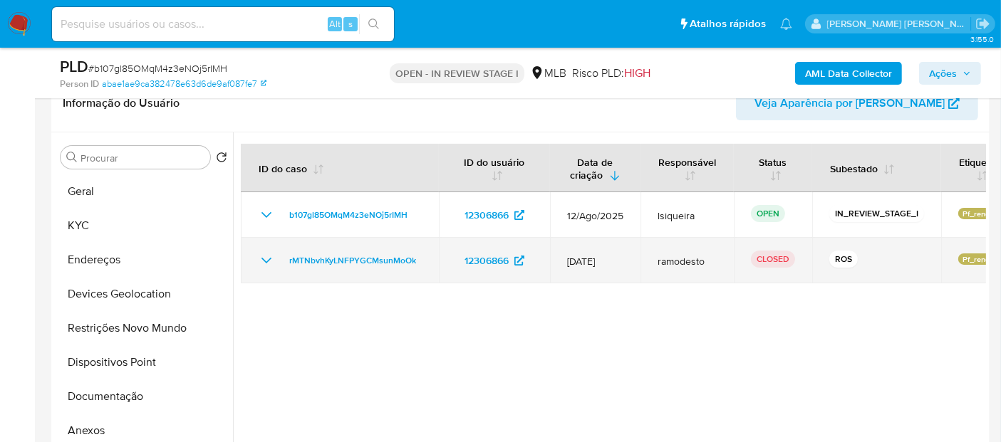
click at [267, 258] on icon "Mostrar/Ocultar" at bounding box center [266, 260] width 17 height 17
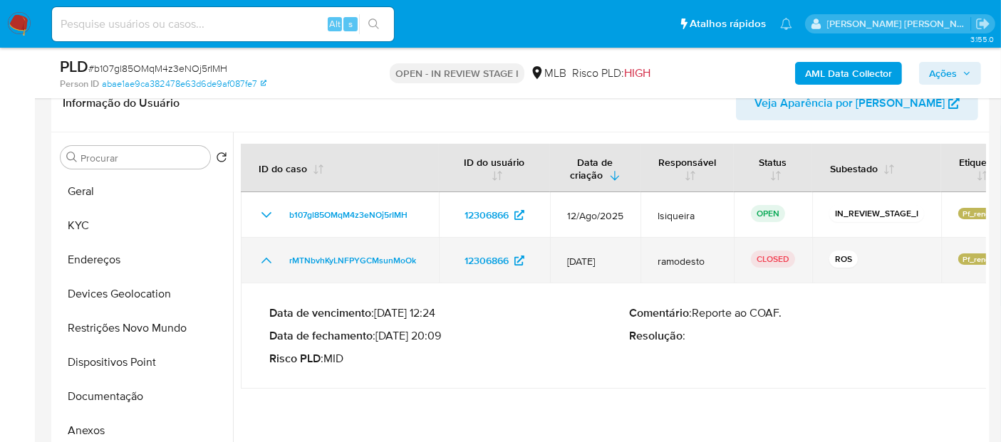
click at [267, 258] on icon "Mostrar/Ocultar" at bounding box center [266, 260] width 17 height 17
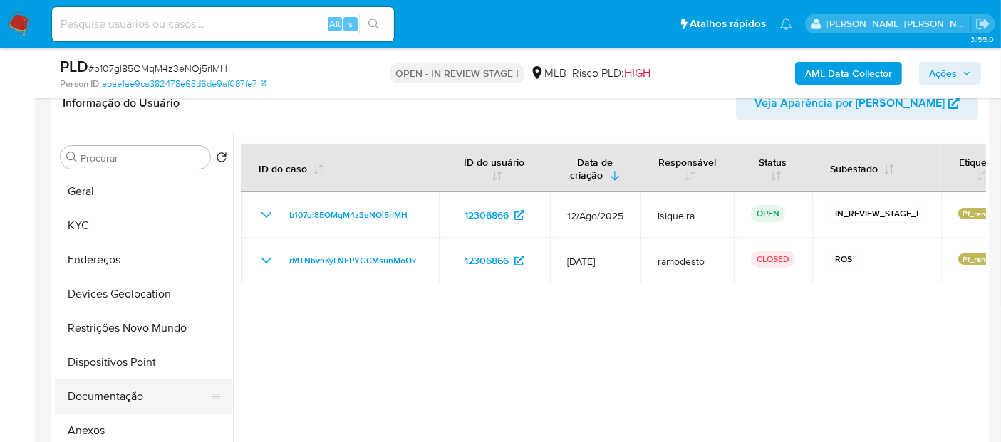
click at [132, 398] on button "Documentação" at bounding box center [138, 397] width 167 height 34
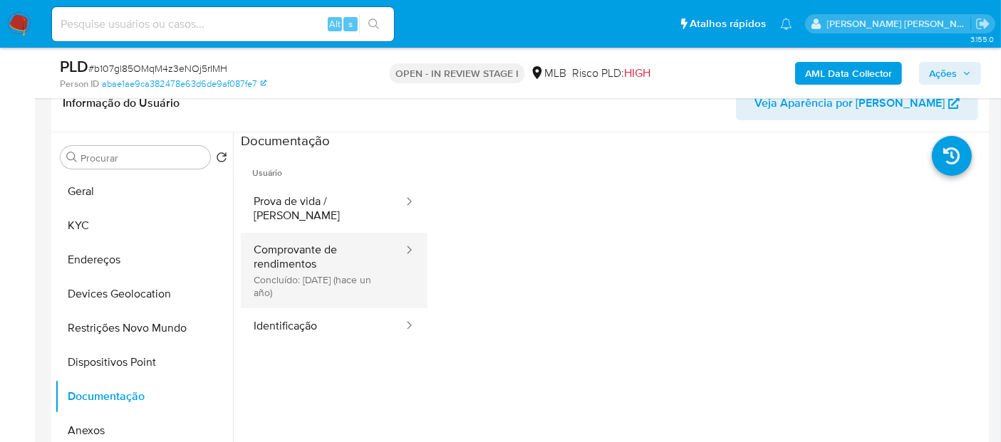
click at [343, 254] on button "Comprovante de rendimentos Concluído: 05/06/2024 (hace un año)" at bounding box center [323, 271] width 164 height 76
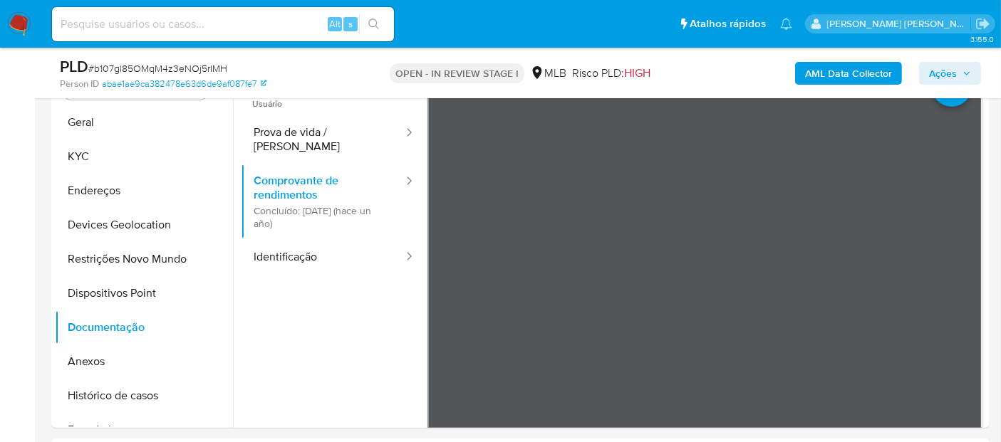
scroll to position [316, 0]
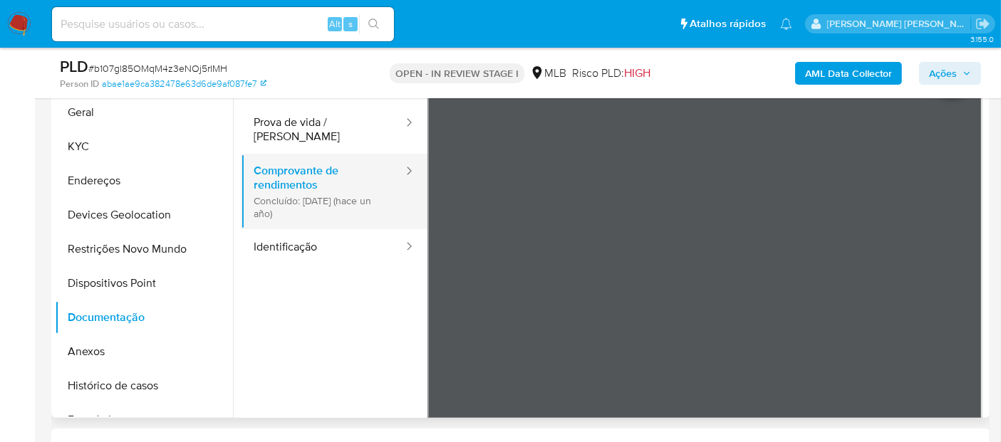
click at [333, 210] on button "Comprovante de rendimentos Concluído: 05/06/2024 (hace un año)" at bounding box center [323, 192] width 164 height 76
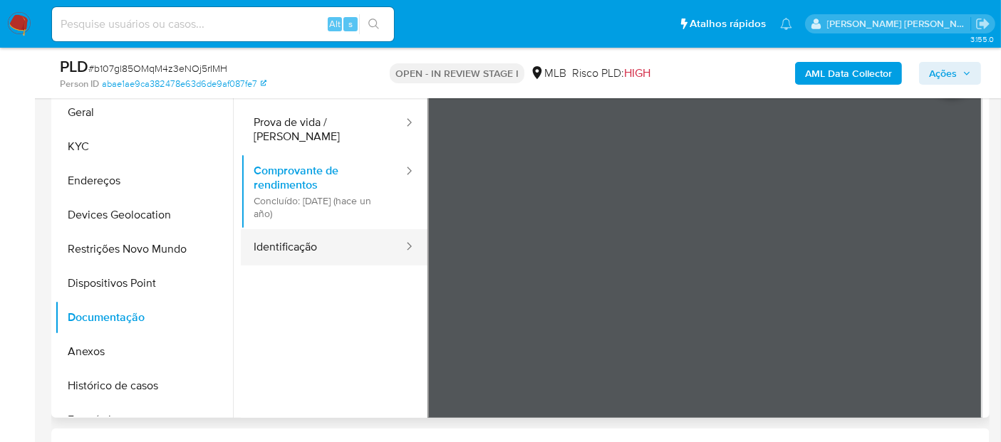
click at [316, 232] on button "Identificação" at bounding box center [323, 247] width 164 height 36
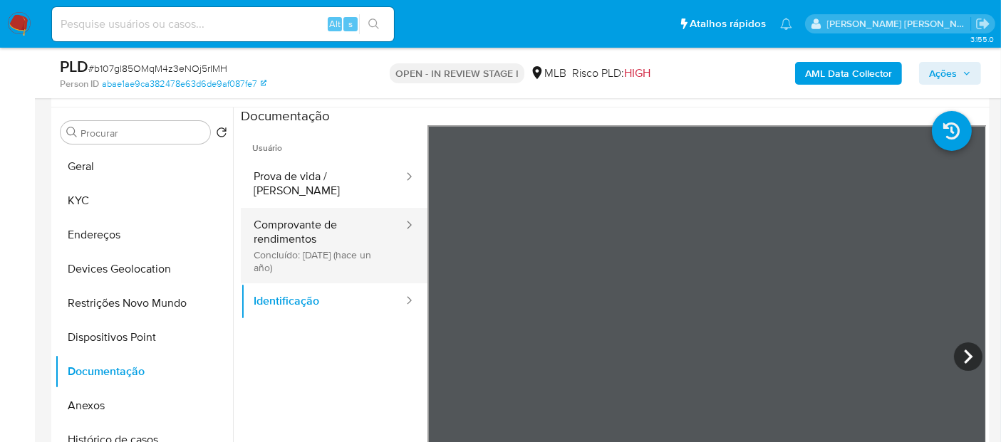
scroll to position [237, 0]
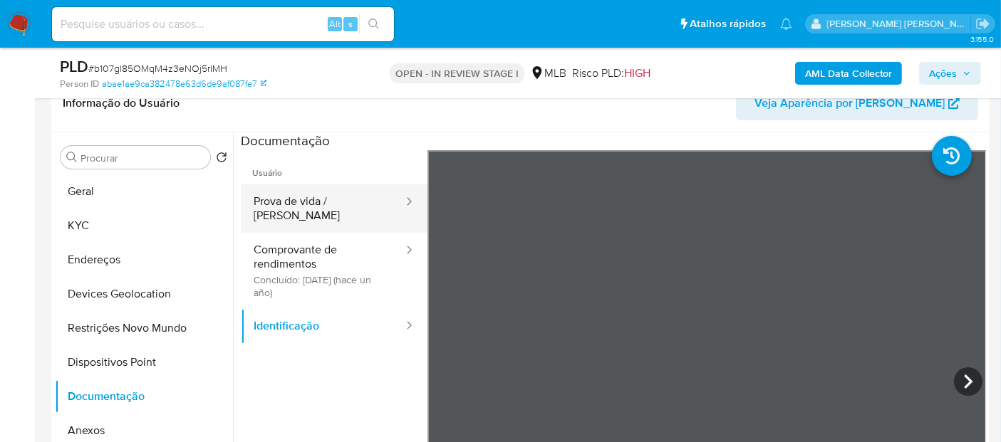
click at [333, 185] on button "Prova de vida / Selfie" at bounding box center [323, 209] width 164 height 48
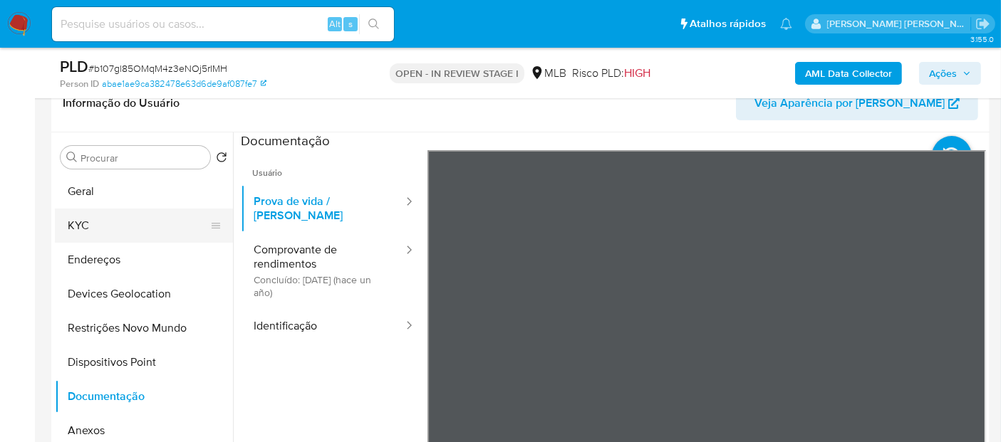
click at [132, 227] on button "KYC" at bounding box center [138, 226] width 167 height 34
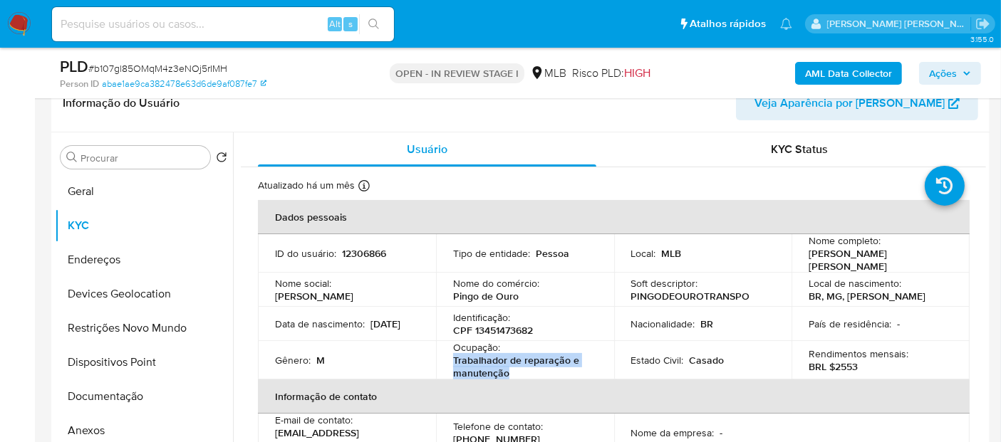
drag, startPoint x: 642, startPoint y: 378, endPoint x: 449, endPoint y: 359, distance: 194.0
click at [449, 359] on td "Ocupação : Trabalhador de reparação e manutenção" at bounding box center [525, 360] width 178 height 38
copy p "Trabalhador de reparação e manutenção"
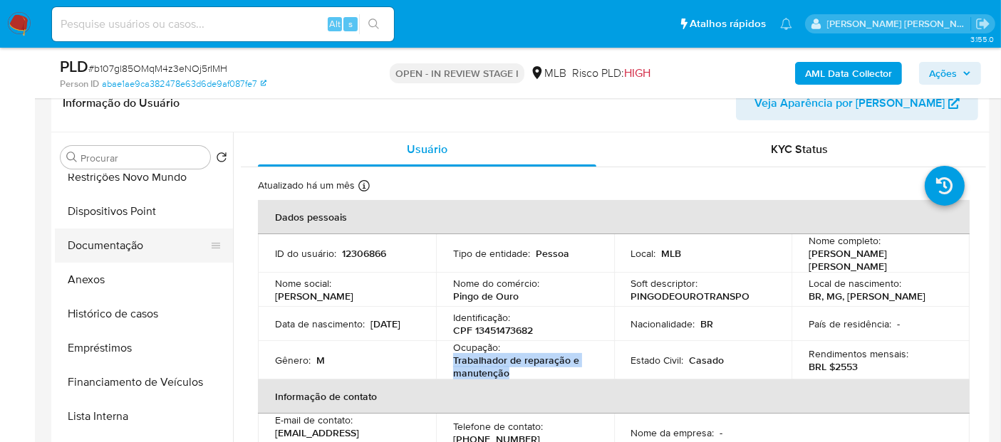
scroll to position [158, 0]
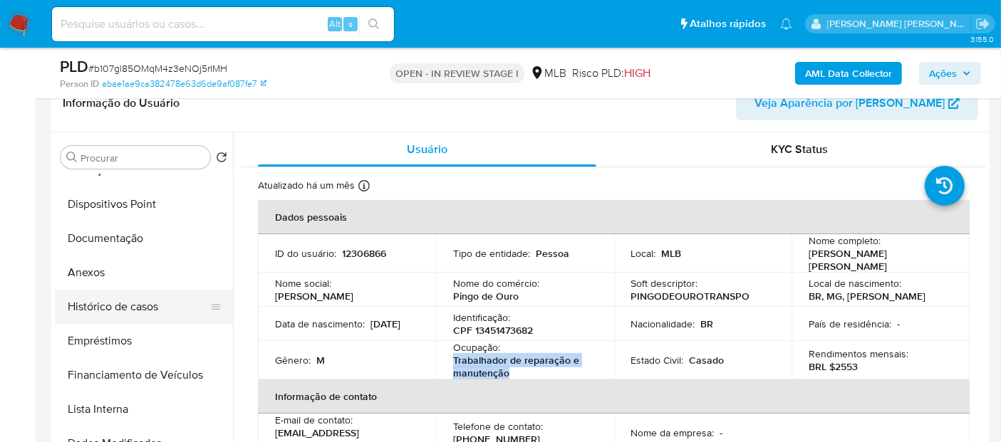
click at [130, 306] on button "Histórico de casos" at bounding box center [138, 307] width 167 height 34
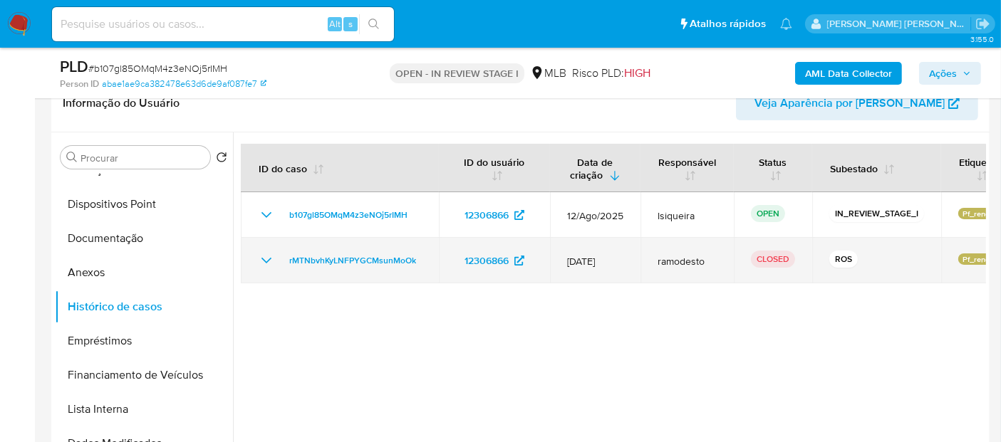
click at [267, 262] on icon "Mostrar/Ocultar" at bounding box center [266, 260] width 17 height 17
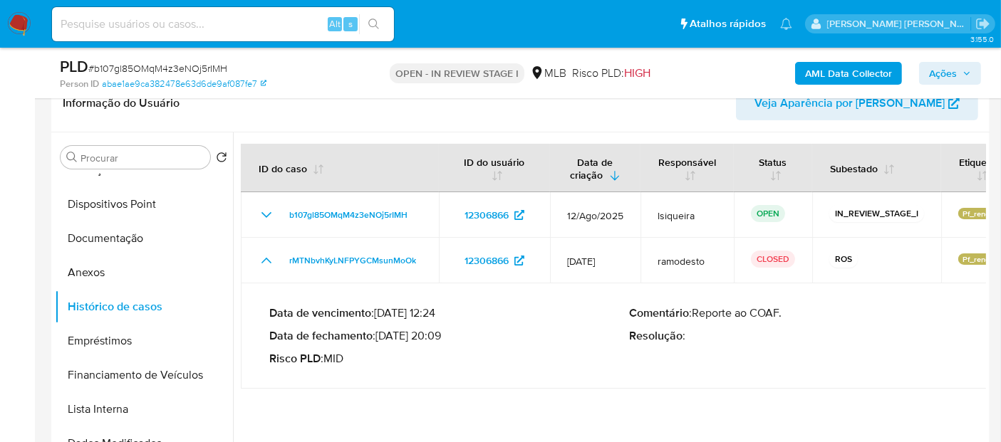
drag, startPoint x: 437, startPoint y: 335, endPoint x: 384, endPoint y: 334, distance: 53.4
click at [384, 334] on p "Data de fechamento : 15/07/2024 20:09" at bounding box center [449, 336] width 361 height 14
click at [150, 237] on button "Documentação" at bounding box center [138, 239] width 167 height 34
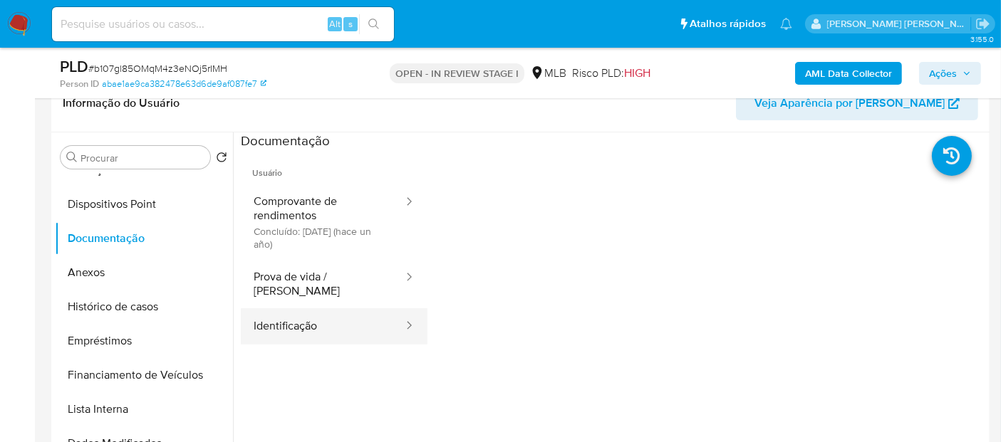
click at [338, 314] on button "Identificação" at bounding box center [323, 327] width 164 height 36
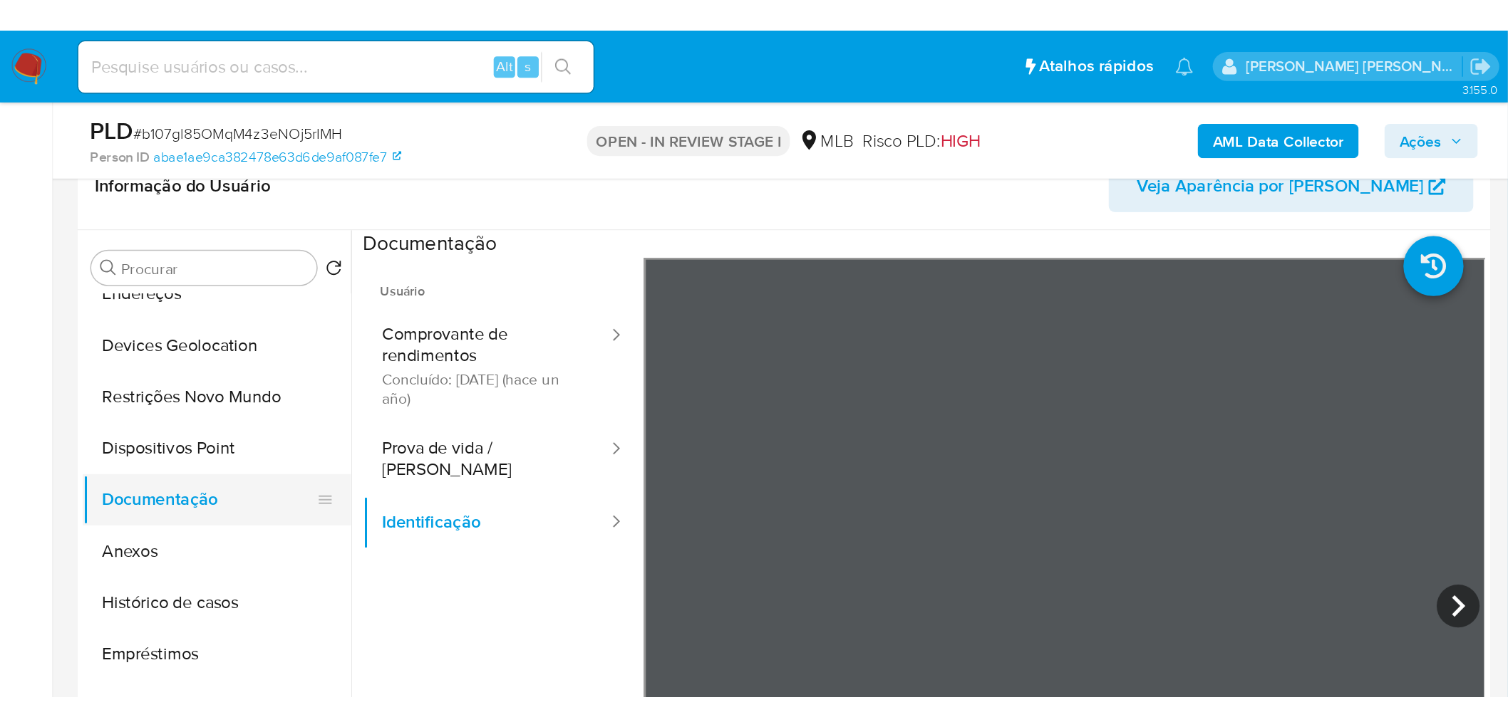
scroll to position [79, 0]
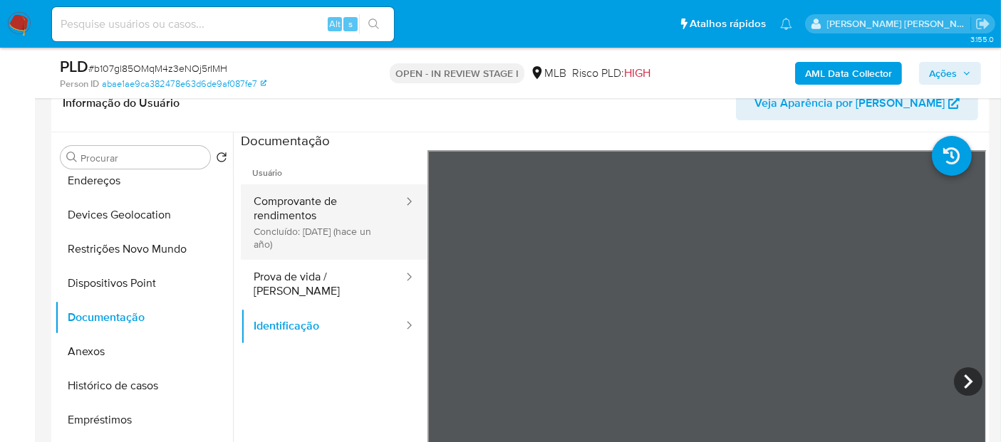
click at [301, 238] on button "Comprovante de rendimentos Concluído: 05/06/2024 (hace un año)" at bounding box center [323, 223] width 164 height 76
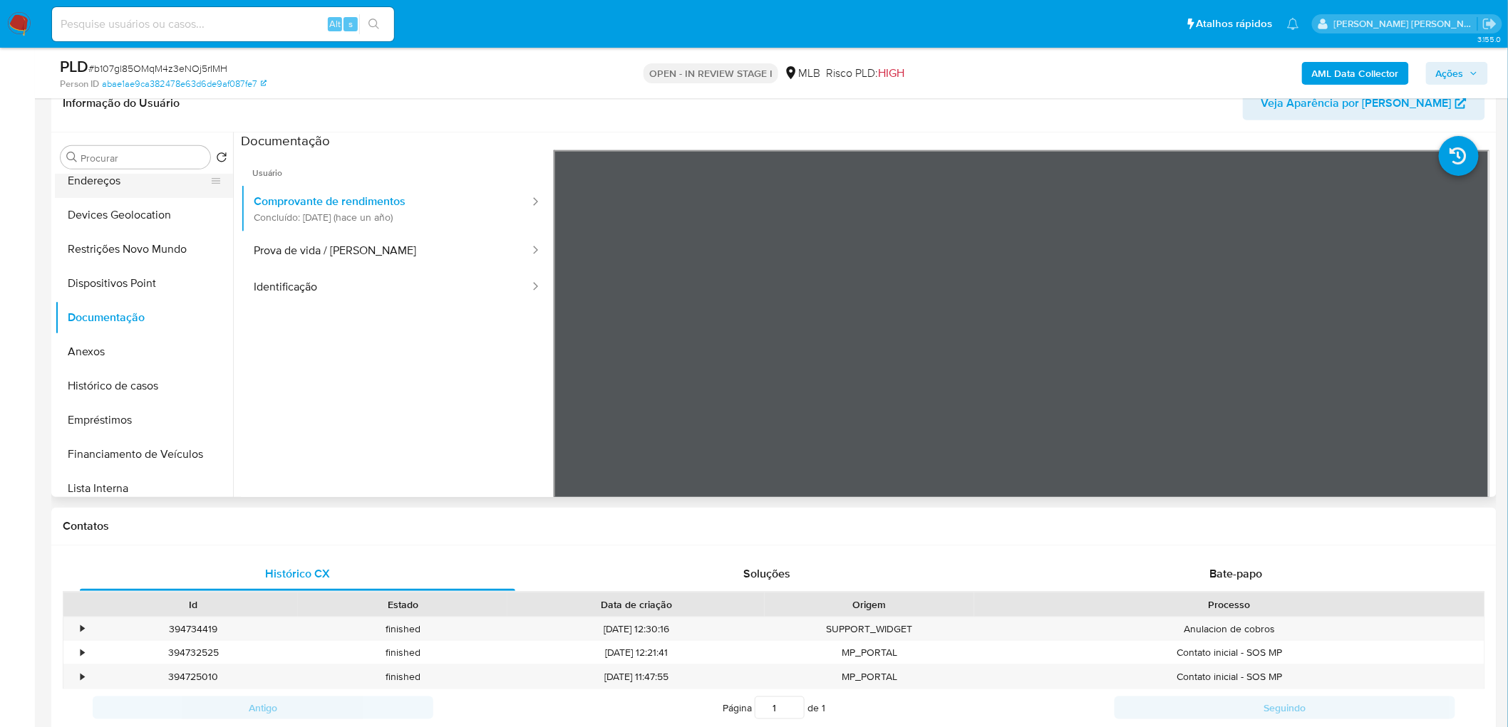
scroll to position [0, 0]
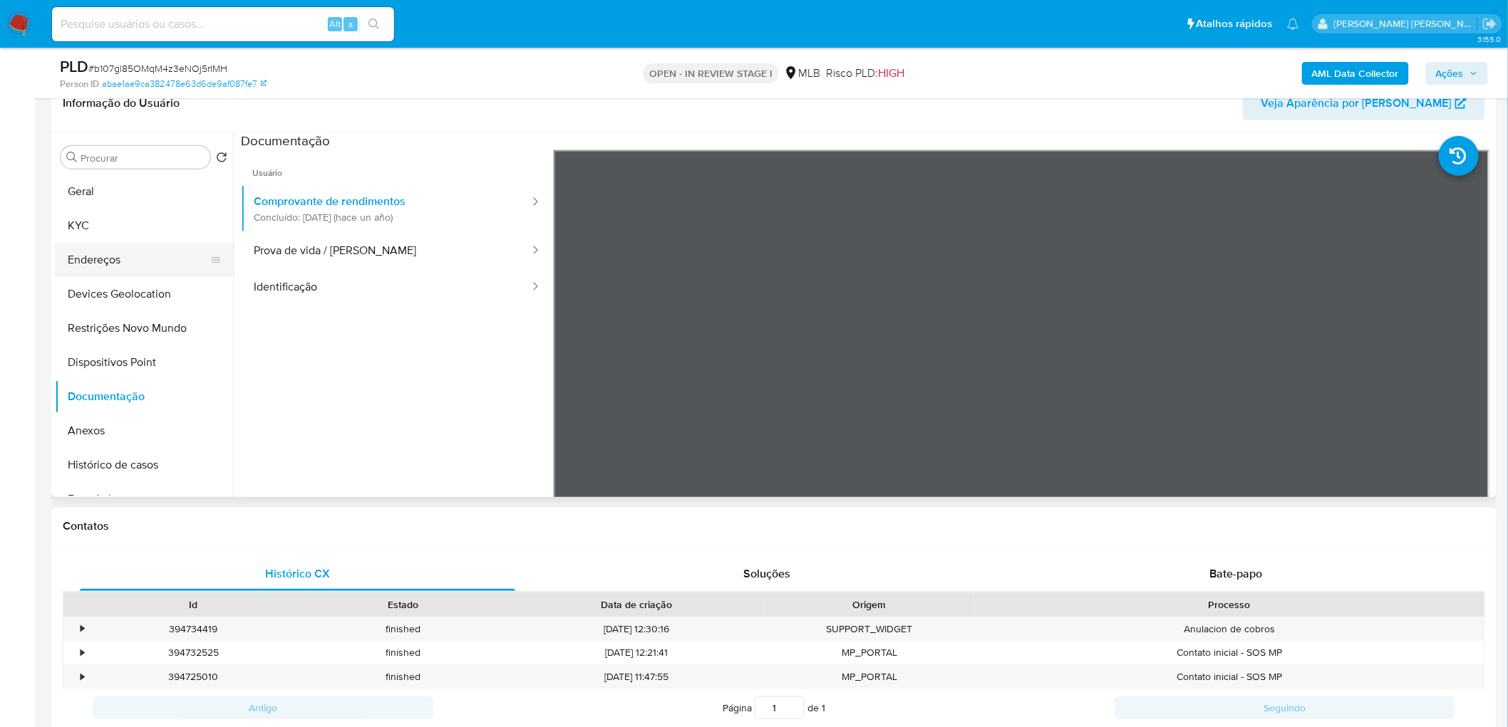
click at [152, 194] on button "Geral" at bounding box center [144, 192] width 178 height 34
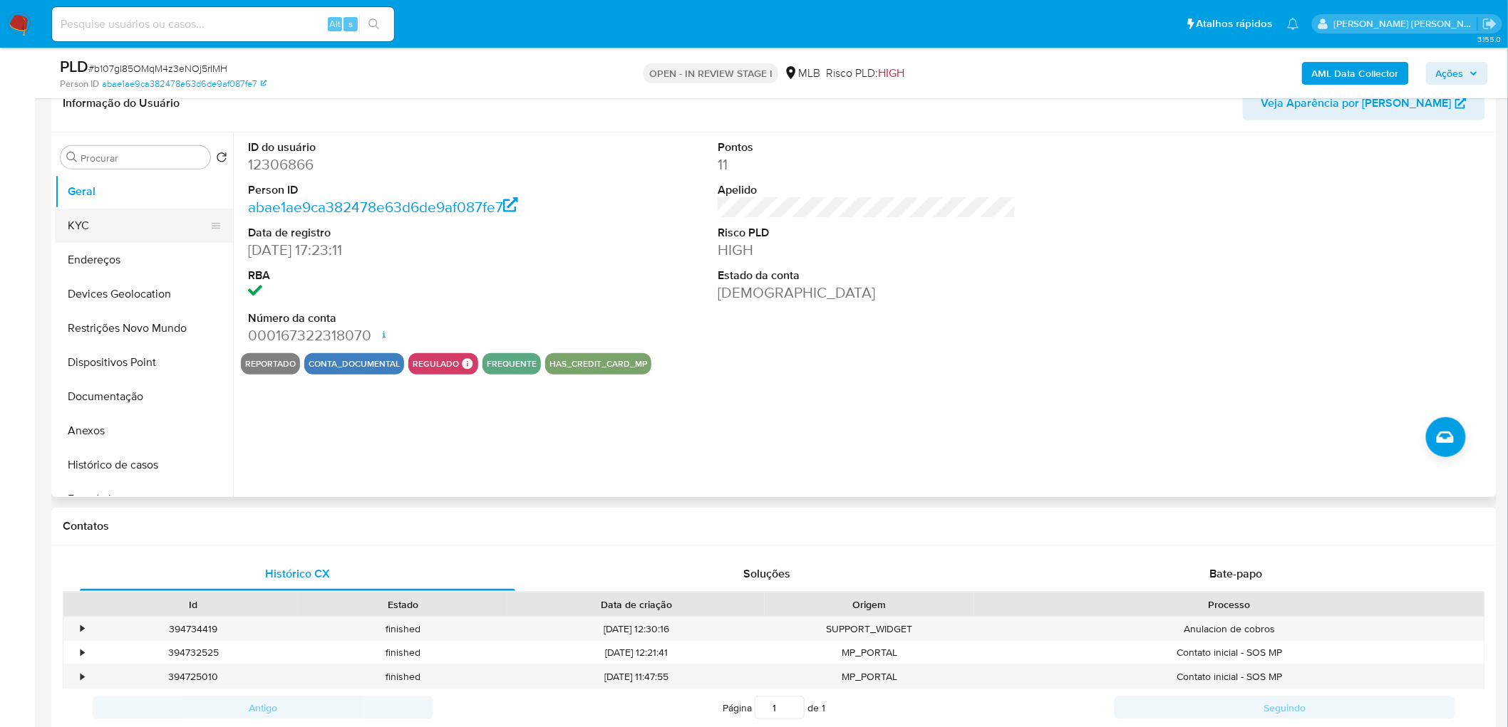
click at [123, 230] on button "KYC" at bounding box center [138, 226] width 167 height 34
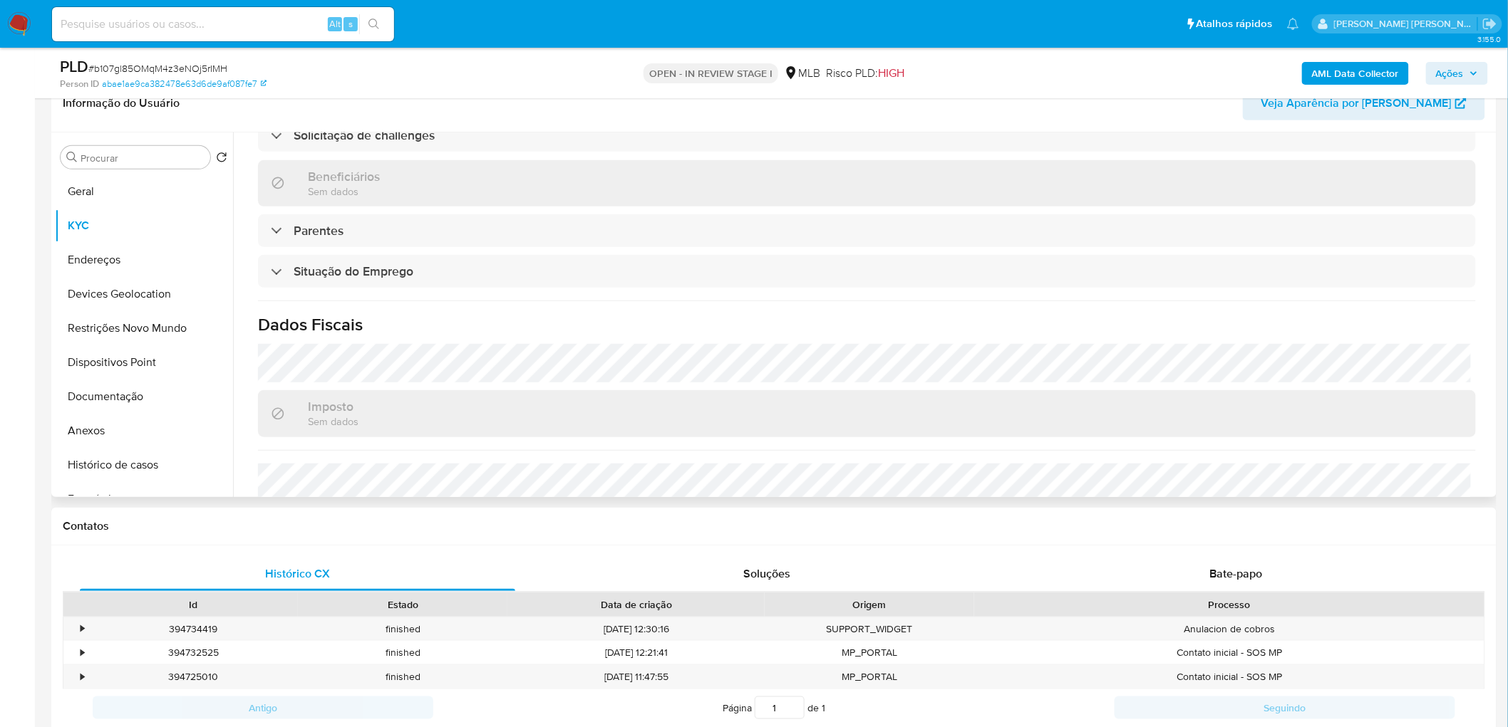
scroll to position [593, 0]
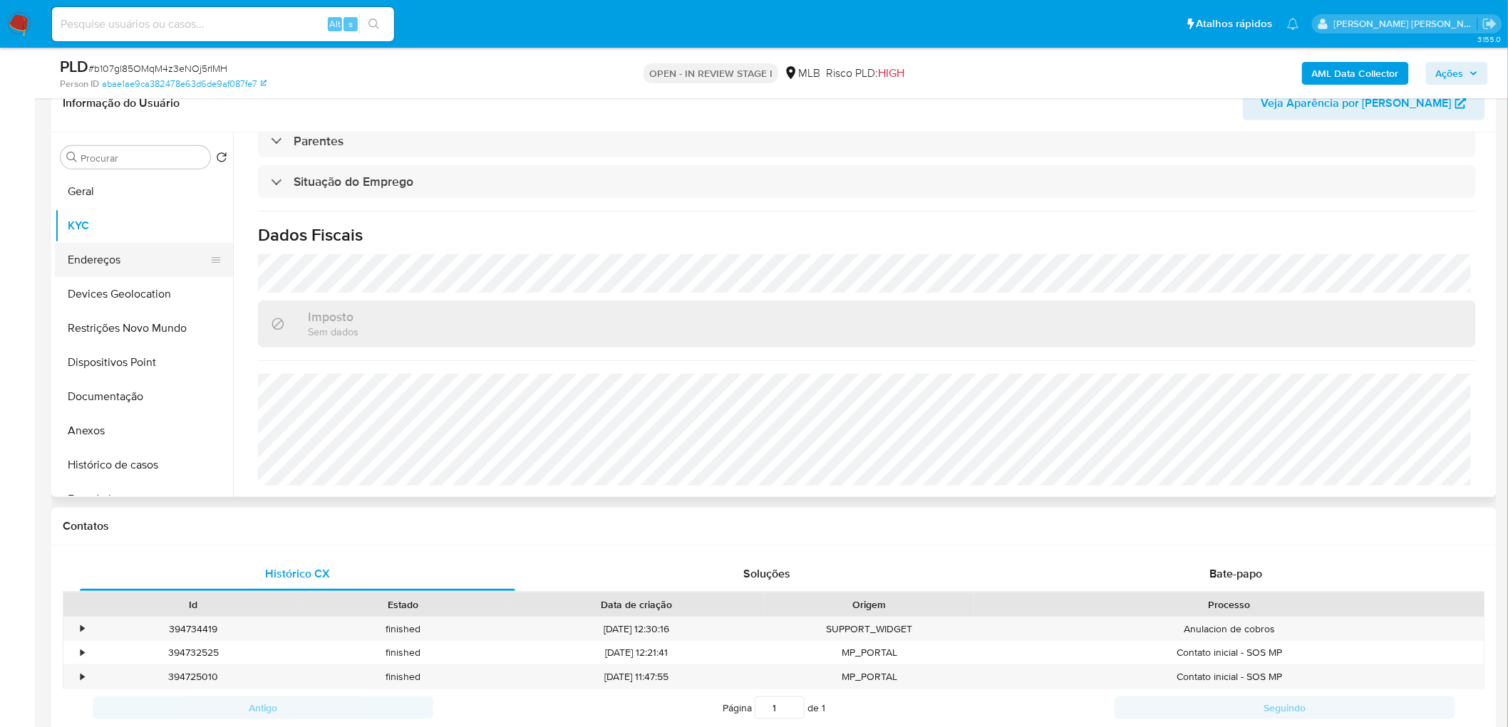
click at [120, 260] on button "Endereços" at bounding box center [138, 260] width 167 height 34
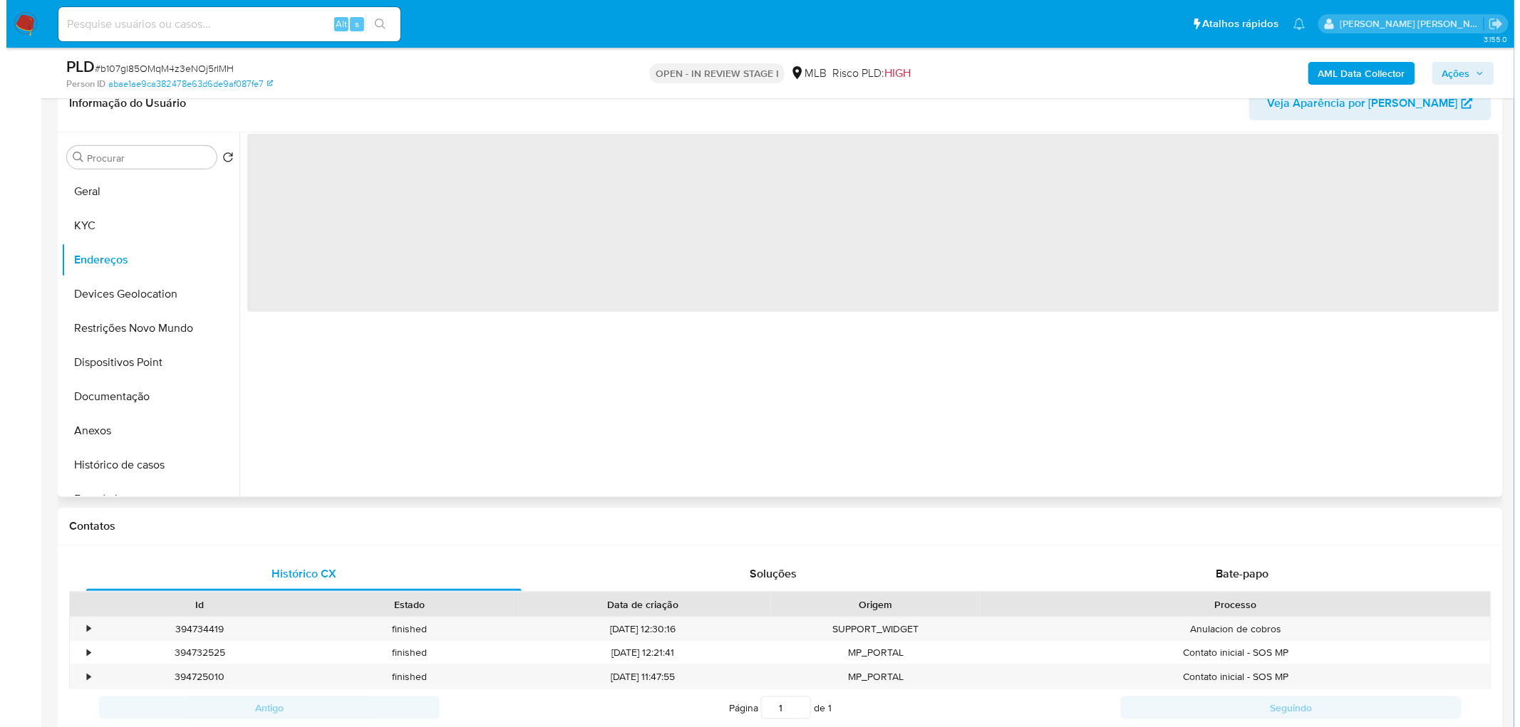
scroll to position [0, 0]
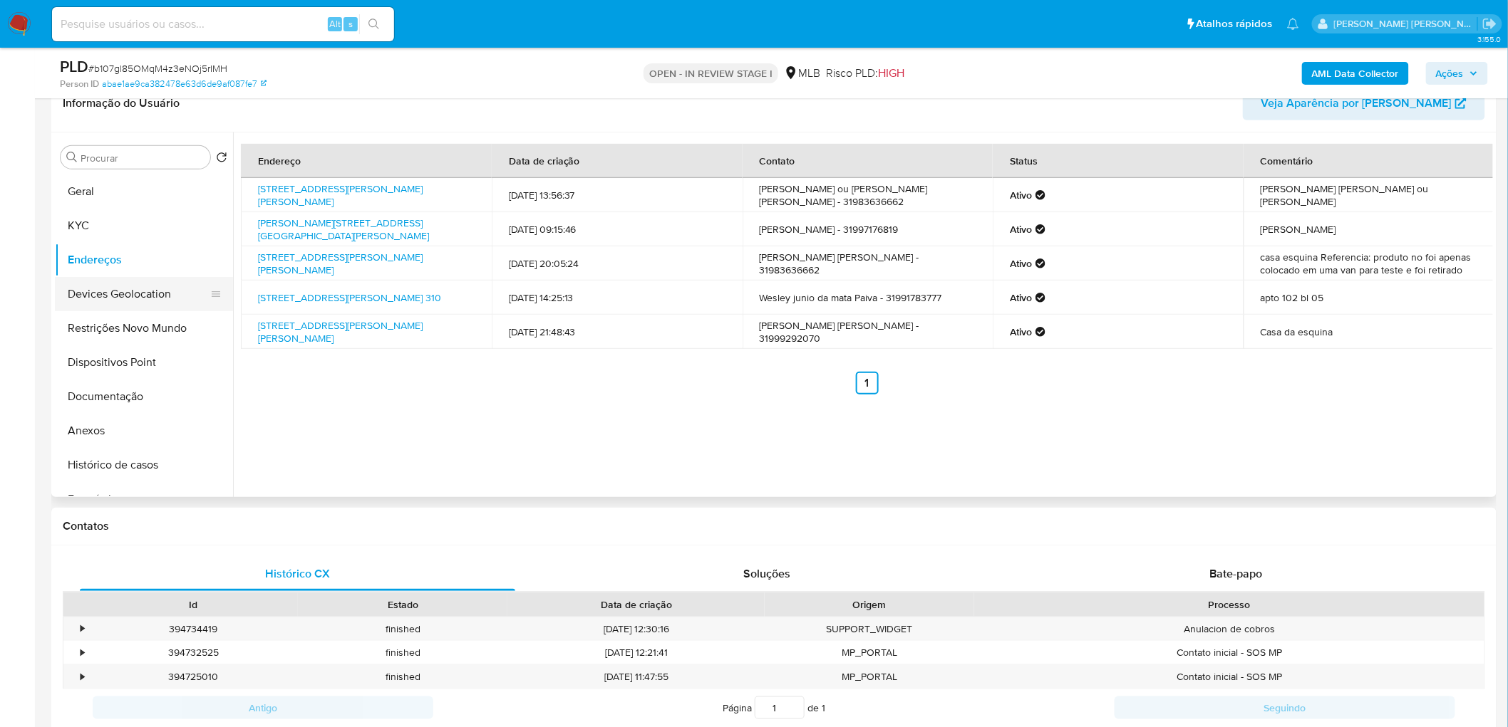
click at [110, 308] on button "Devices Geolocation" at bounding box center [138, 294] width 167 height 34
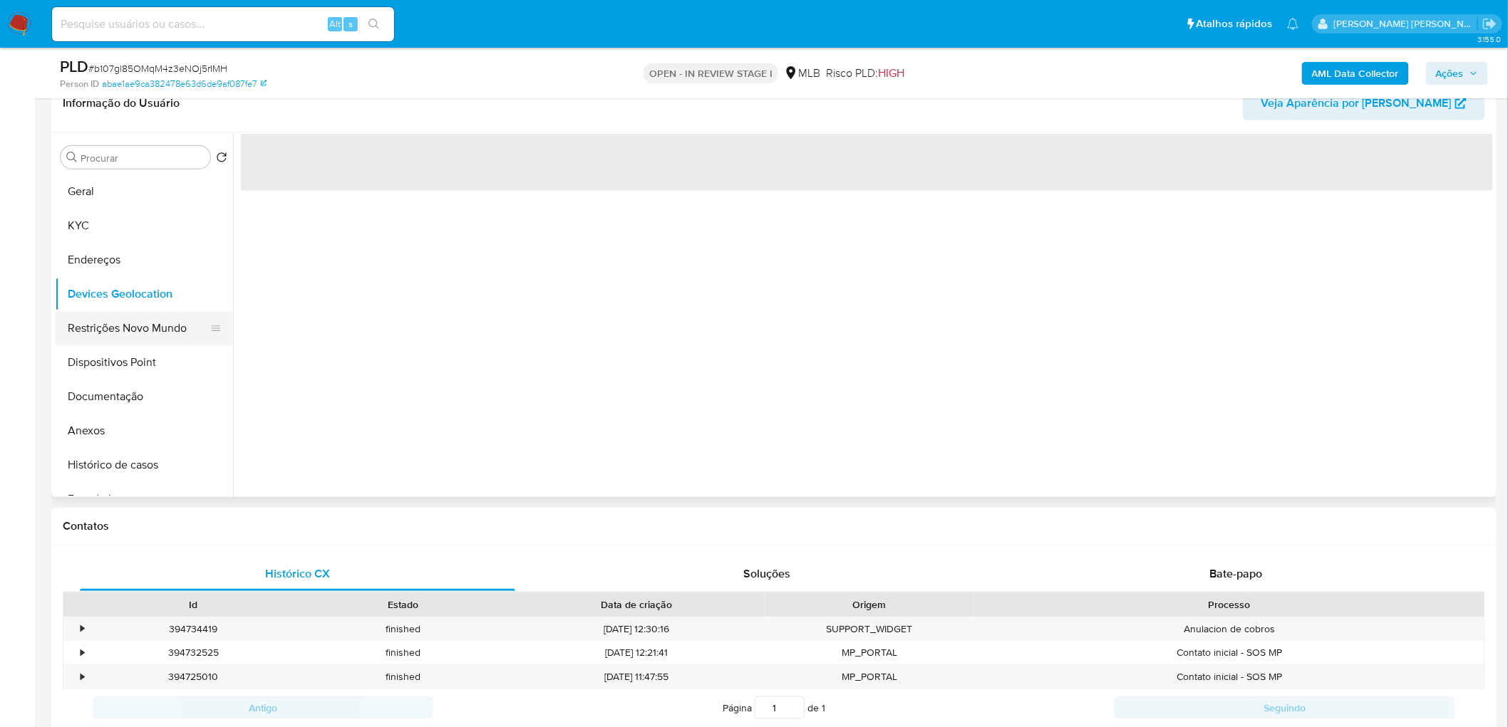
click at [151, 332] on button "Restrições Novo Mundo" at bounding box center [138, 328] width 167 height 34
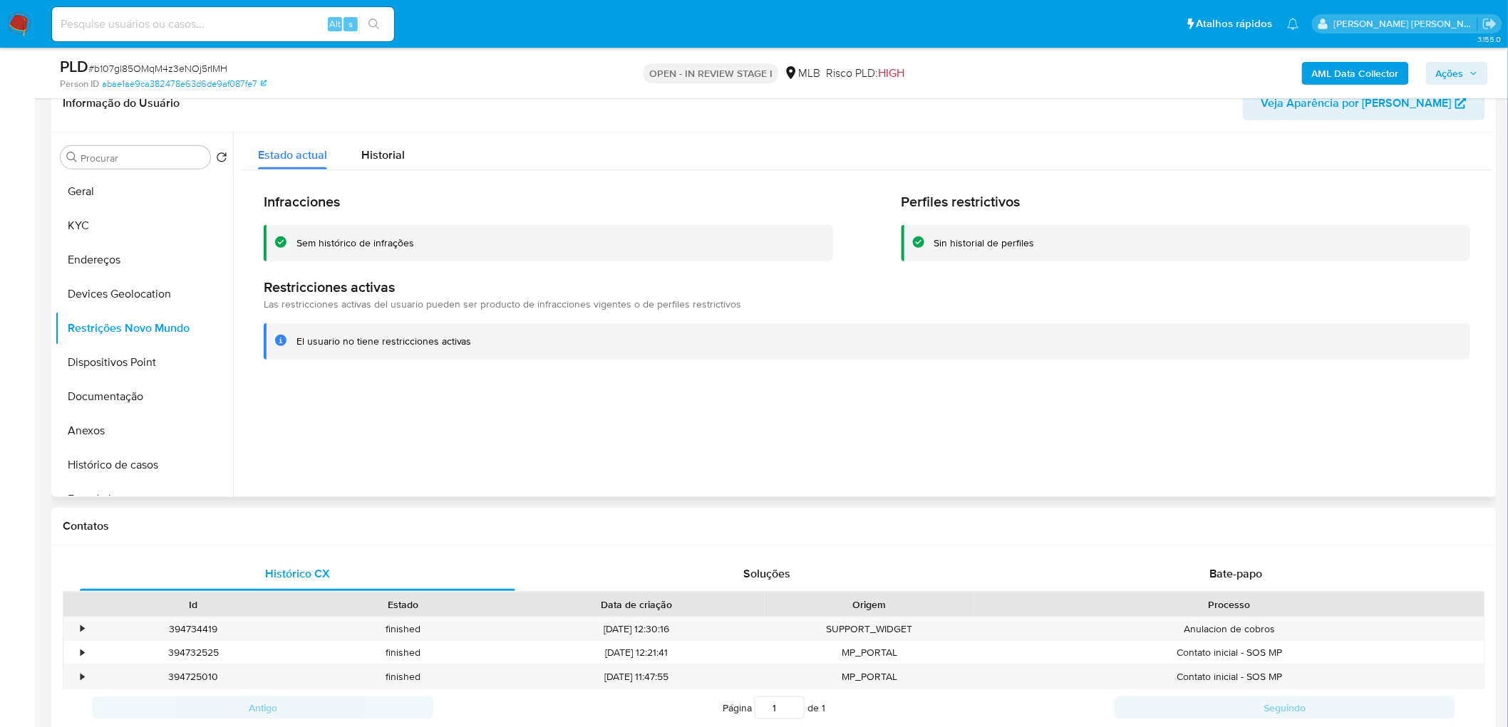
click at [682, 402] on div at bounding box center [863, 315] width 1260 height 365
click at [126, 290] on button "Devices Geolocation" at bounding box center [138, 294] width 167 height 34
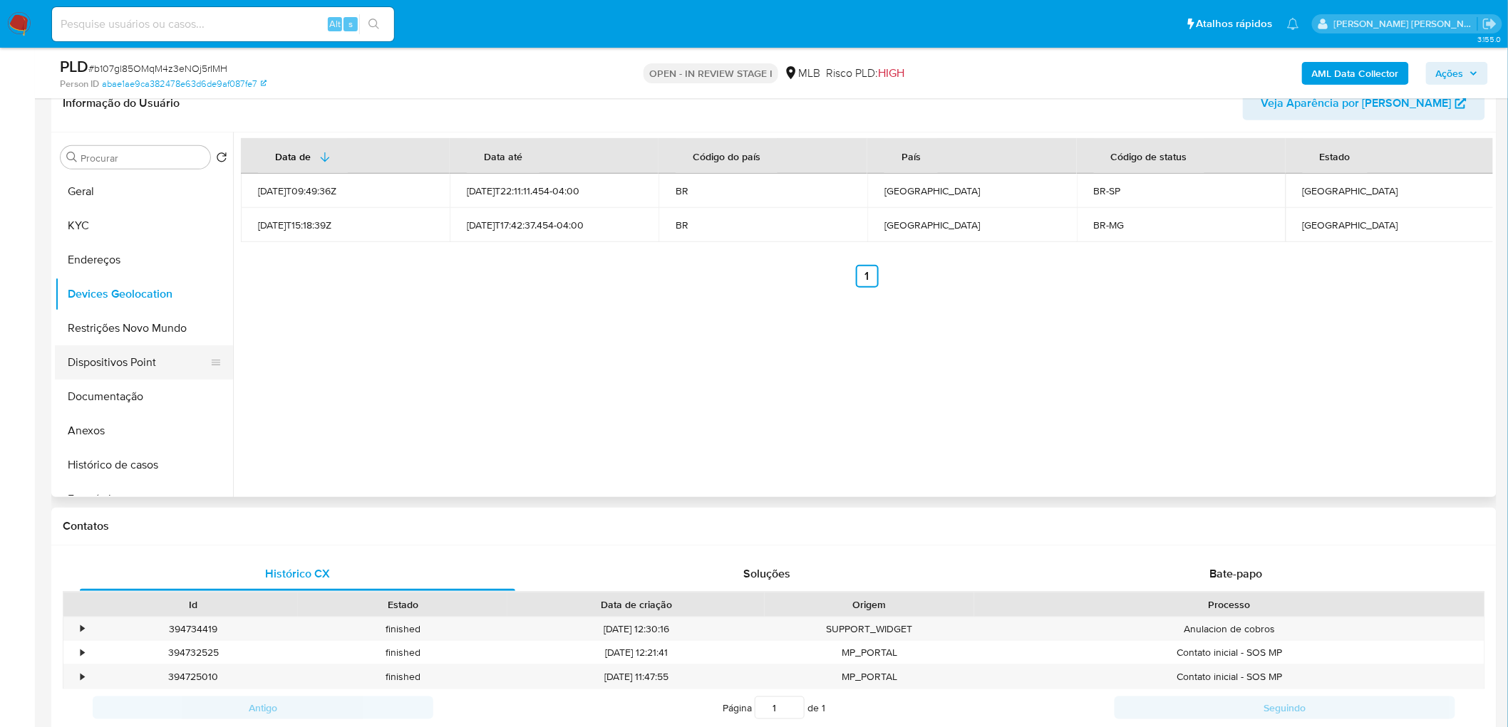
click at [146, 366] on button "Dispositivos Point" at bounding box center [138, 363] width 167 height 34
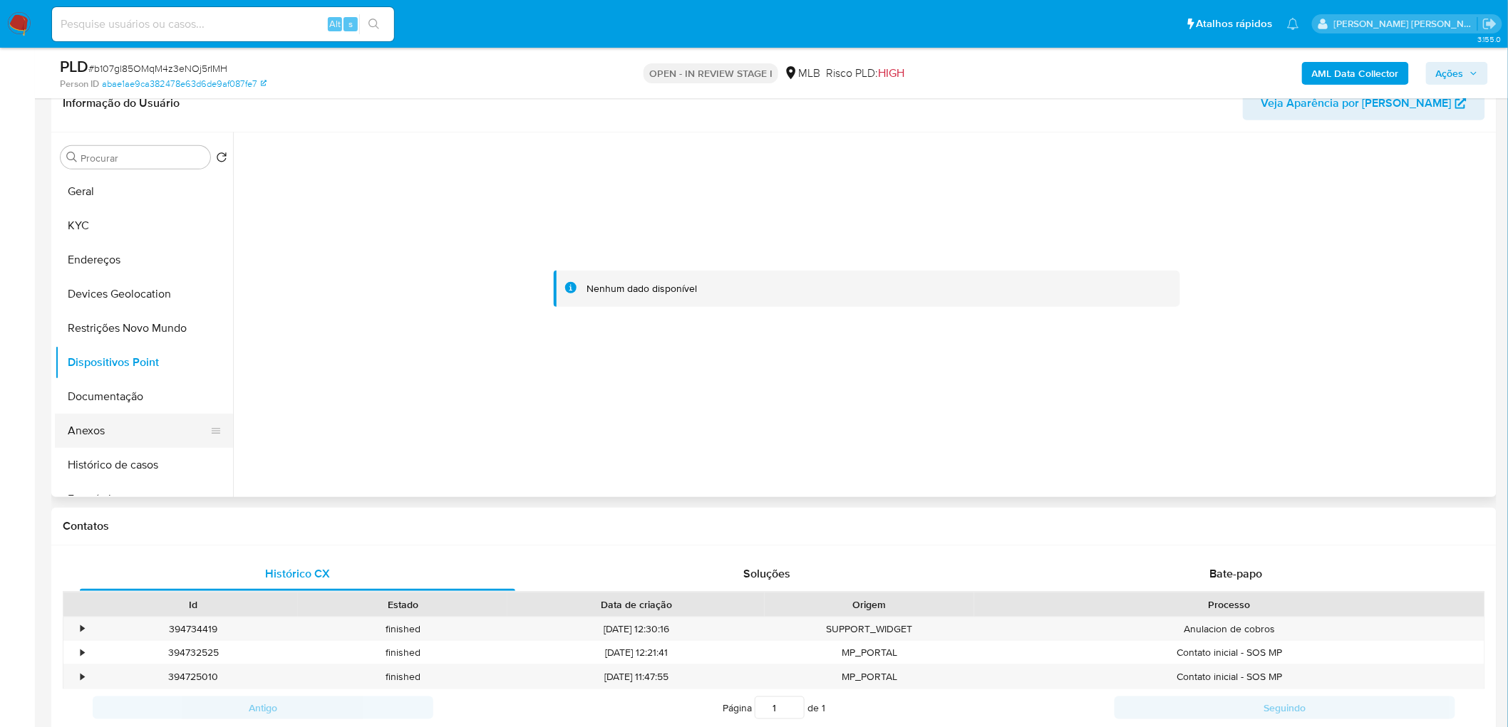
click at [96, 428] on button "Anexos" at bounding box center [138, 431] width 167 height 34
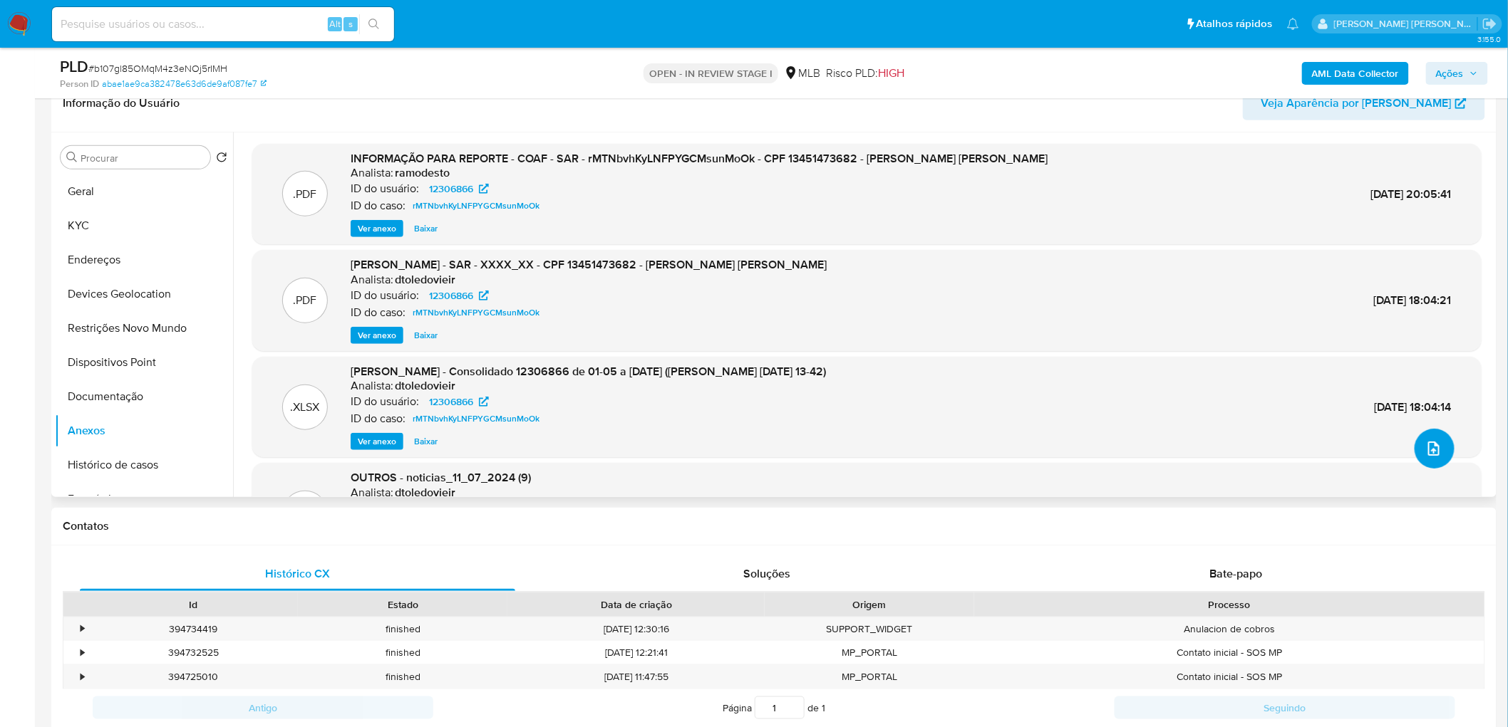
click at [1419, 438] on button "upload-file" at bounding box center [1434, 449] width 40 height 40
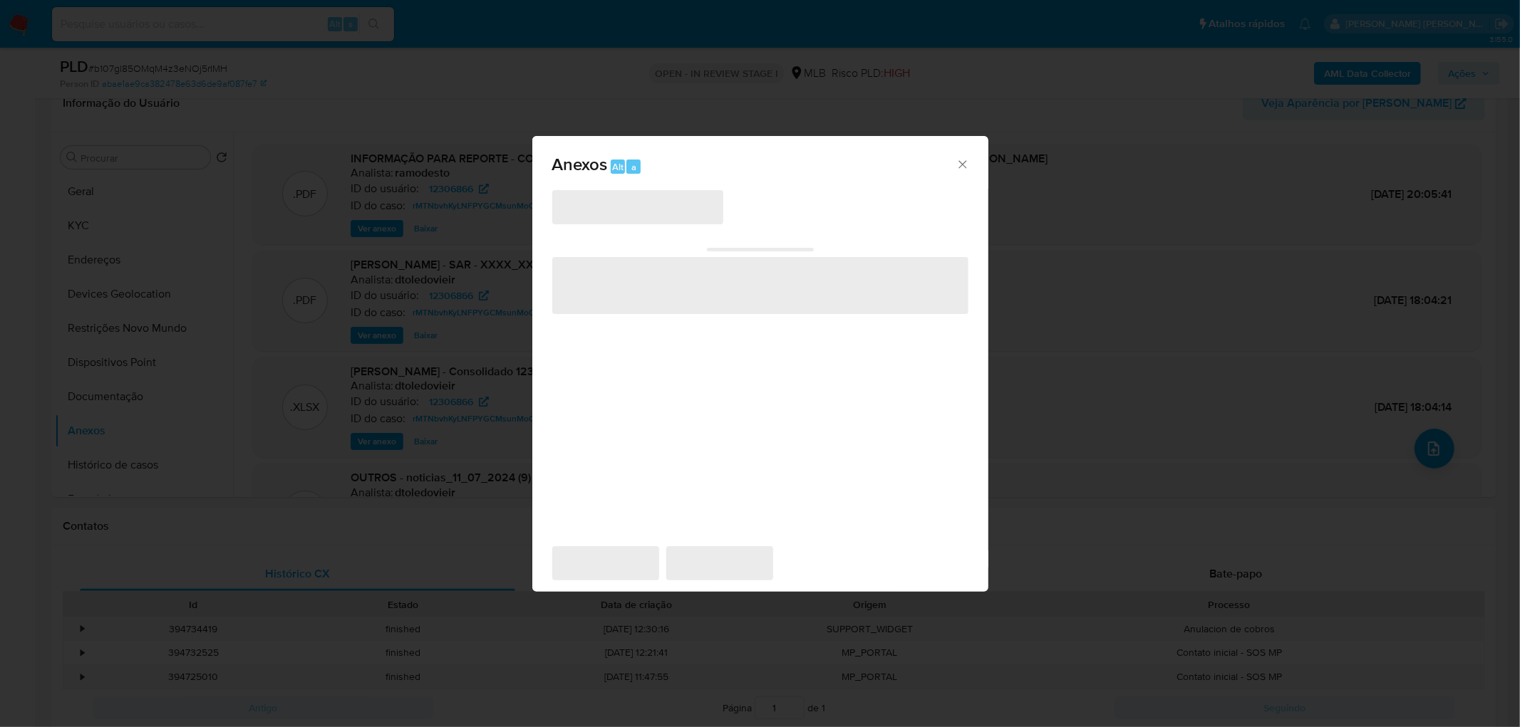
click at [620, 221] on span "‌" at bounding box center [637, 207] width 171 height 34
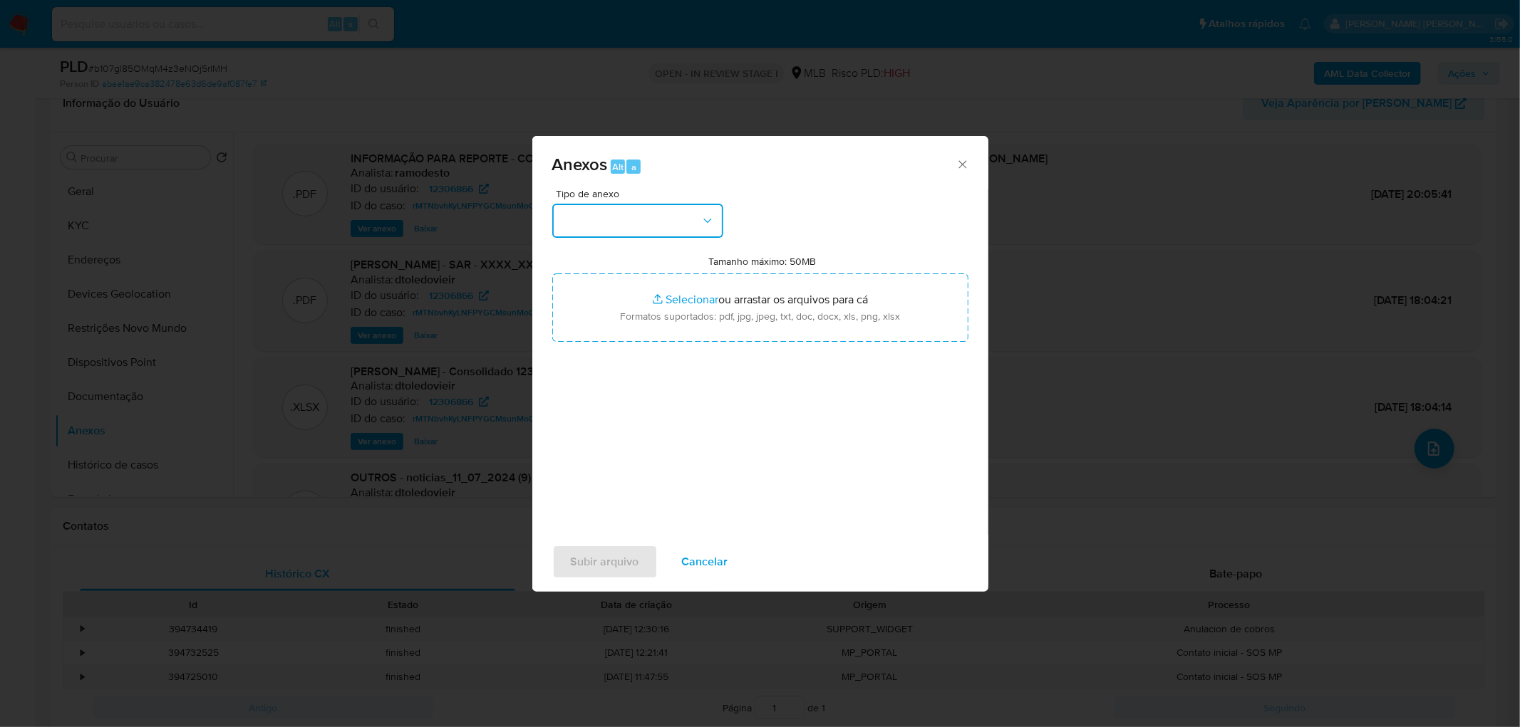
drag, startPoint x: 665, startPoint y: 222, endPoint x: 646, endPoint y: 234, distance: 23.3
click at [665, 222] on button "button" at bounding box center [637, 221] width 171 height 34
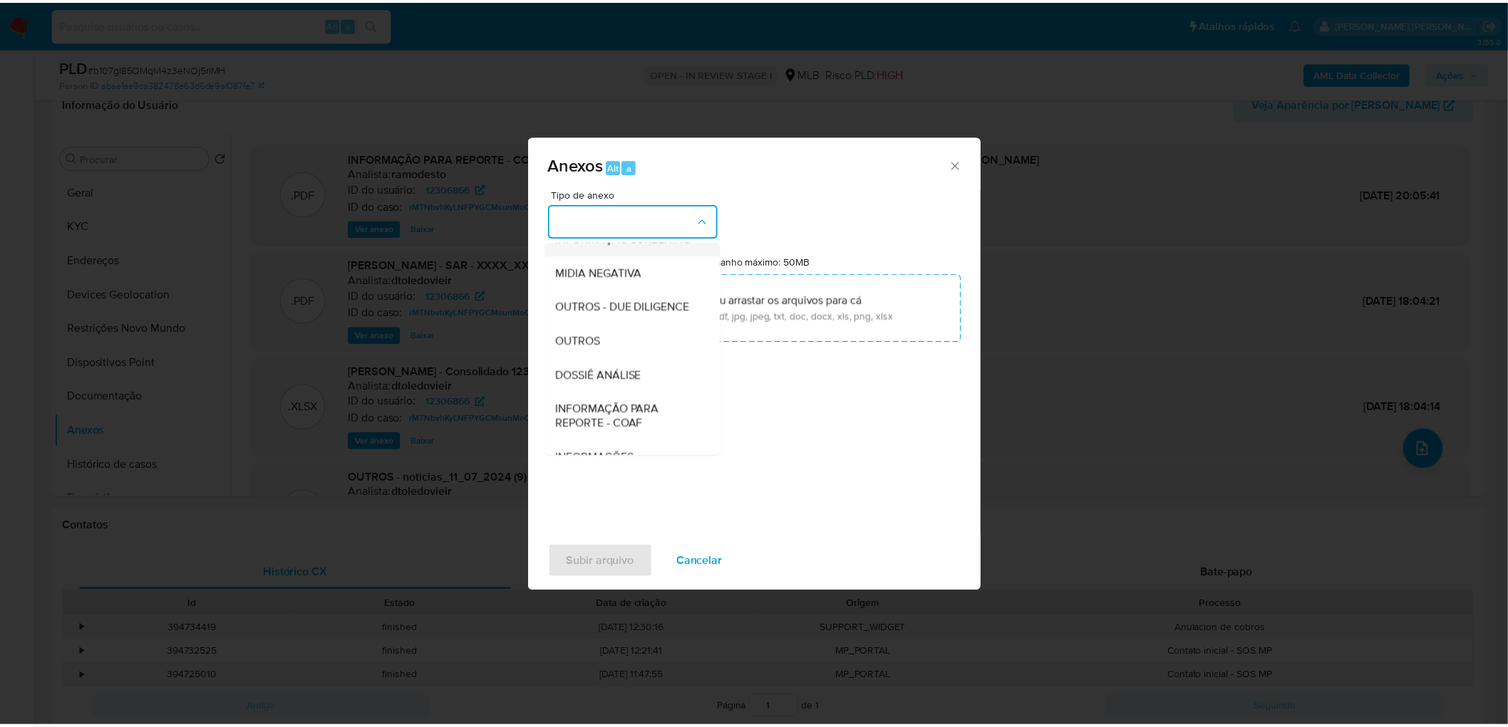
scroll to position [158, 0]
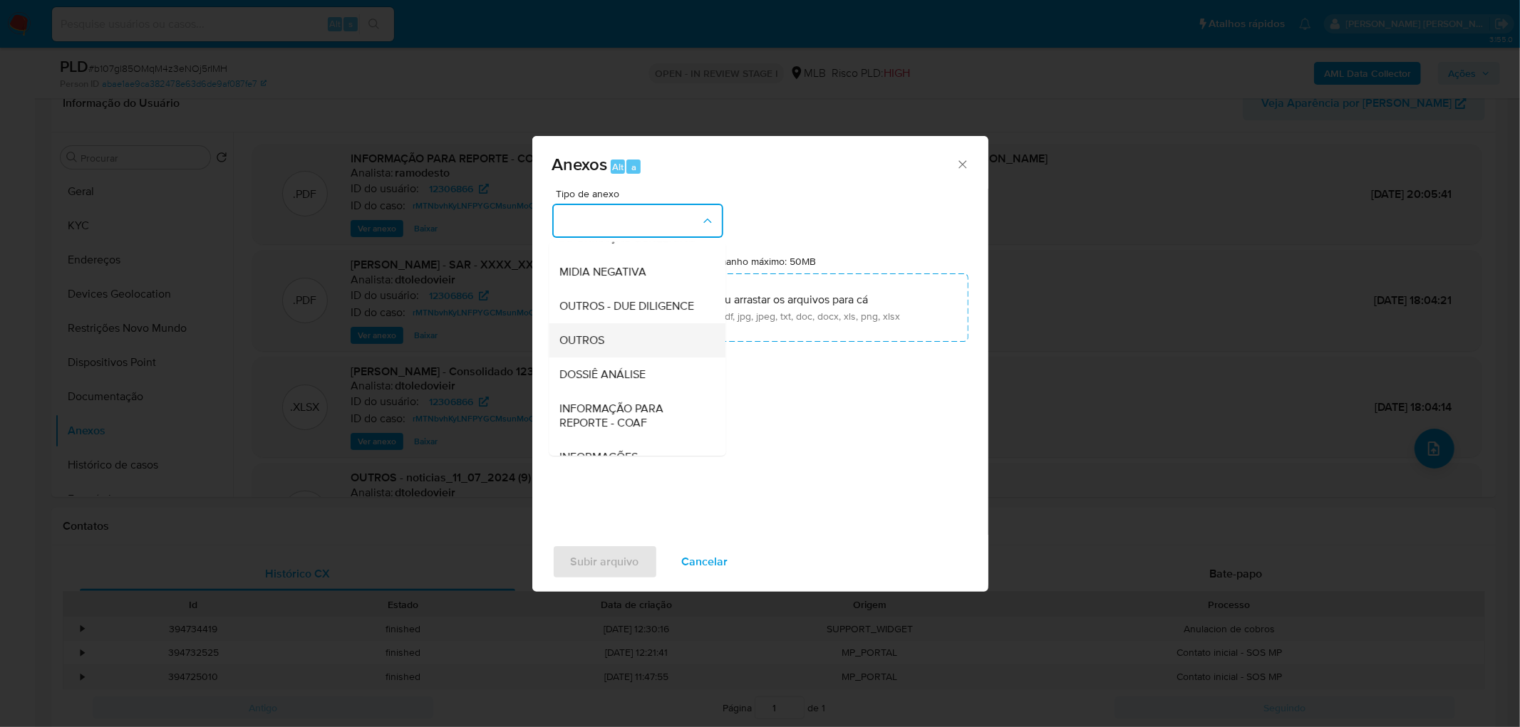
click at [613, 358] on div "OUTROS" at bounding box center [632, 340] width 145 height 34
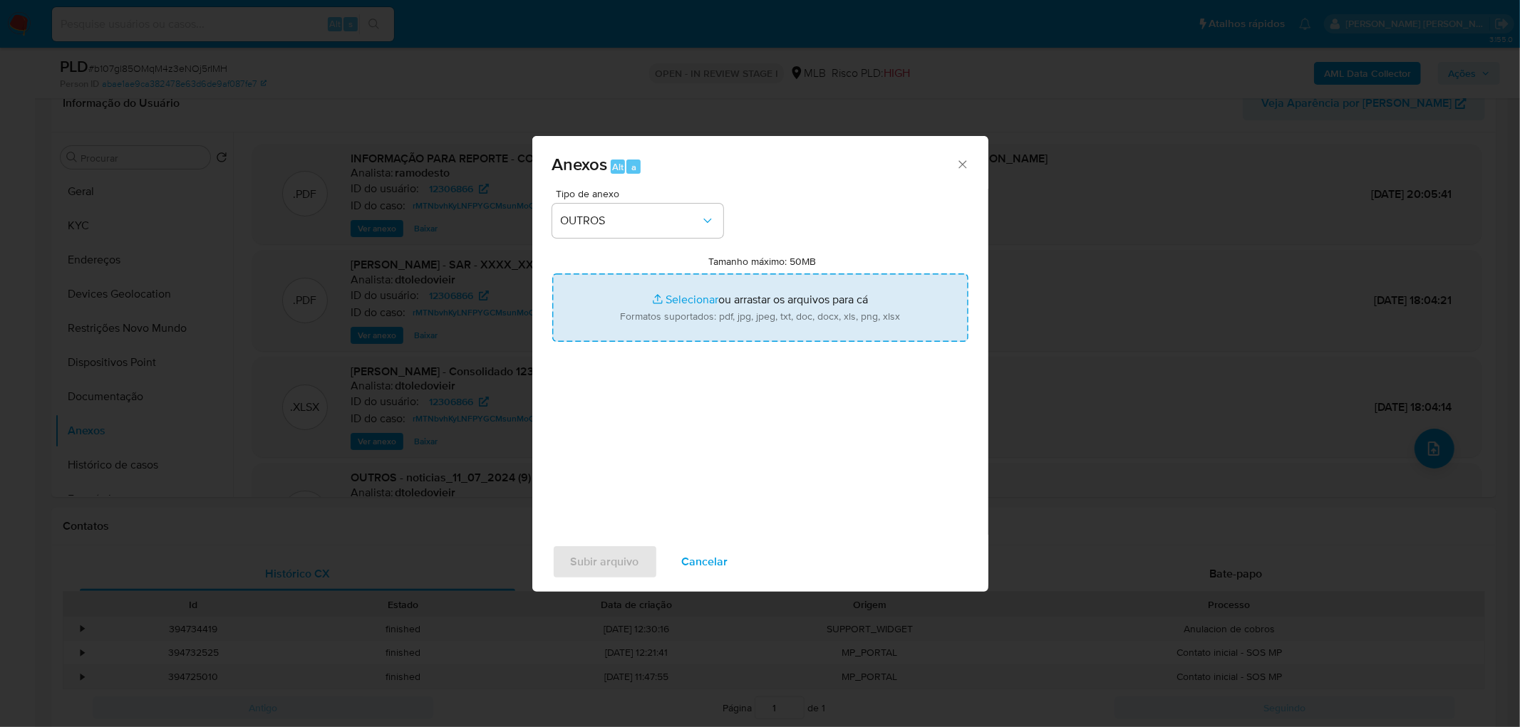
click at [664, 314] on input "Tamanho máximo: 50MB Selecionar arquivos" at bounding box center [760, 308] width 416 height 68
type input "C:\fakepath\Mulan 12306866_2025_08_20_16_46_27.xlsx"
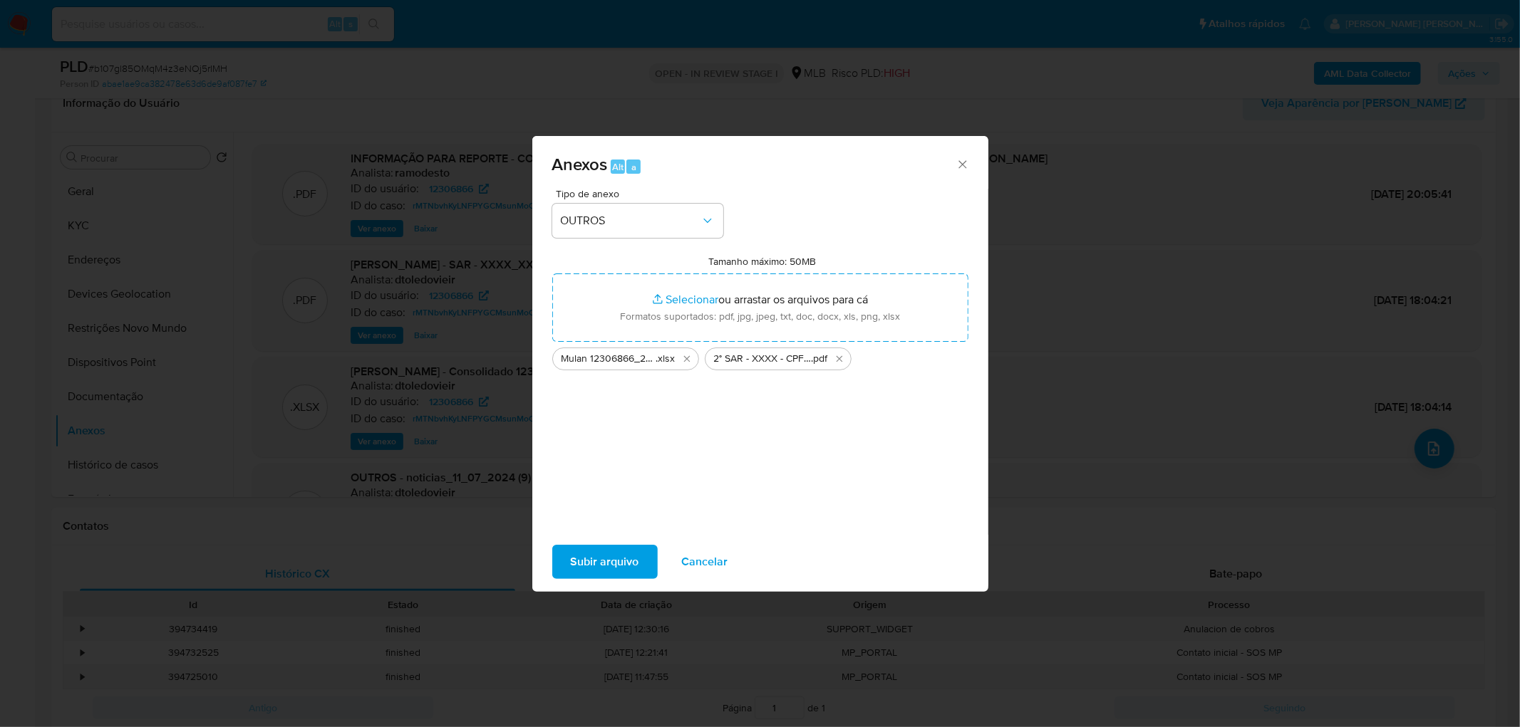
drag, startPoint x: 664, startPoint y: 314, endPoint x: 596, endPoint y: 563, distance: 257.9
click at [596, 563] on span "Subir arquivo" at bounding box center [605, 562] width 68 height 31
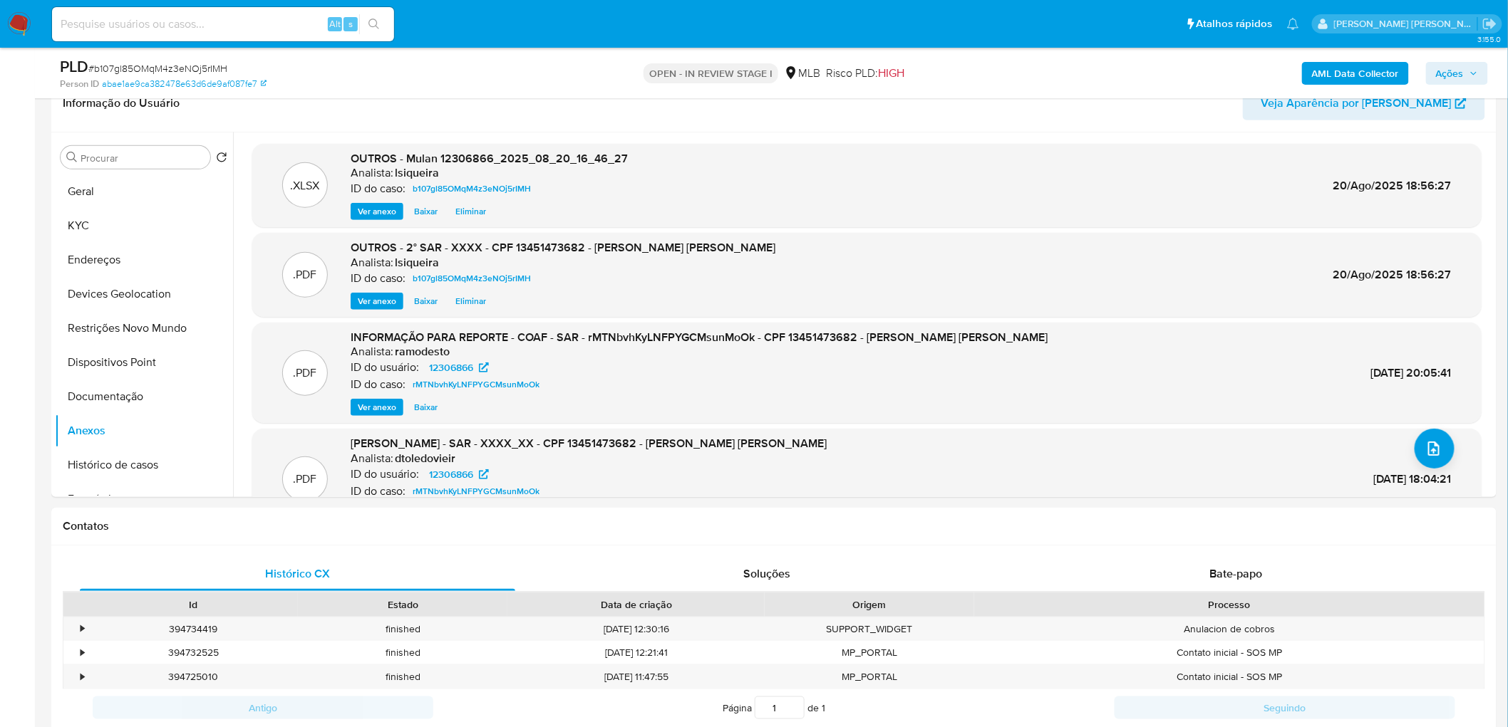
click at [1471, 66] on span "Ações" at bounding box center [1457, 73] width 42 height 20
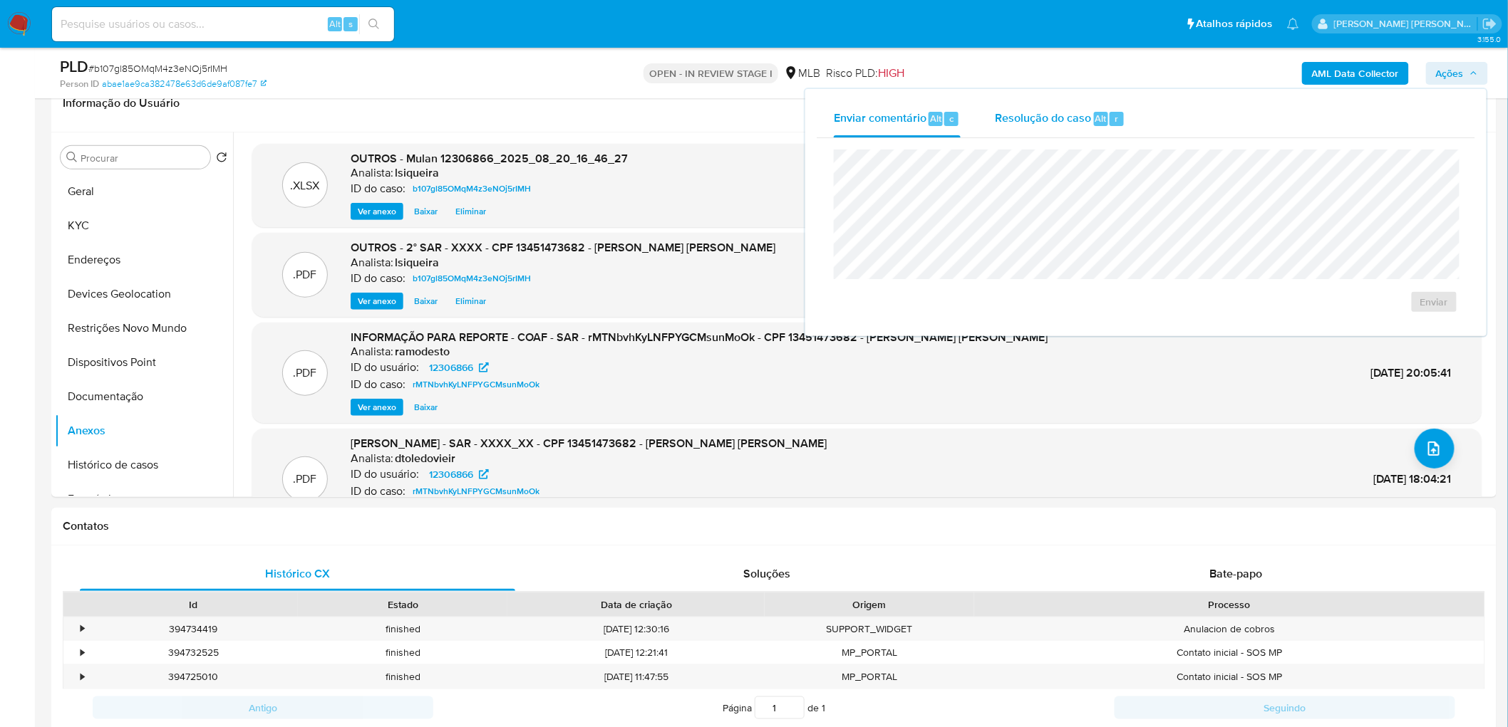
click at [1052, 117] on span "Resolução do caso" at bounding box center [1043, 118] width 96 height 16
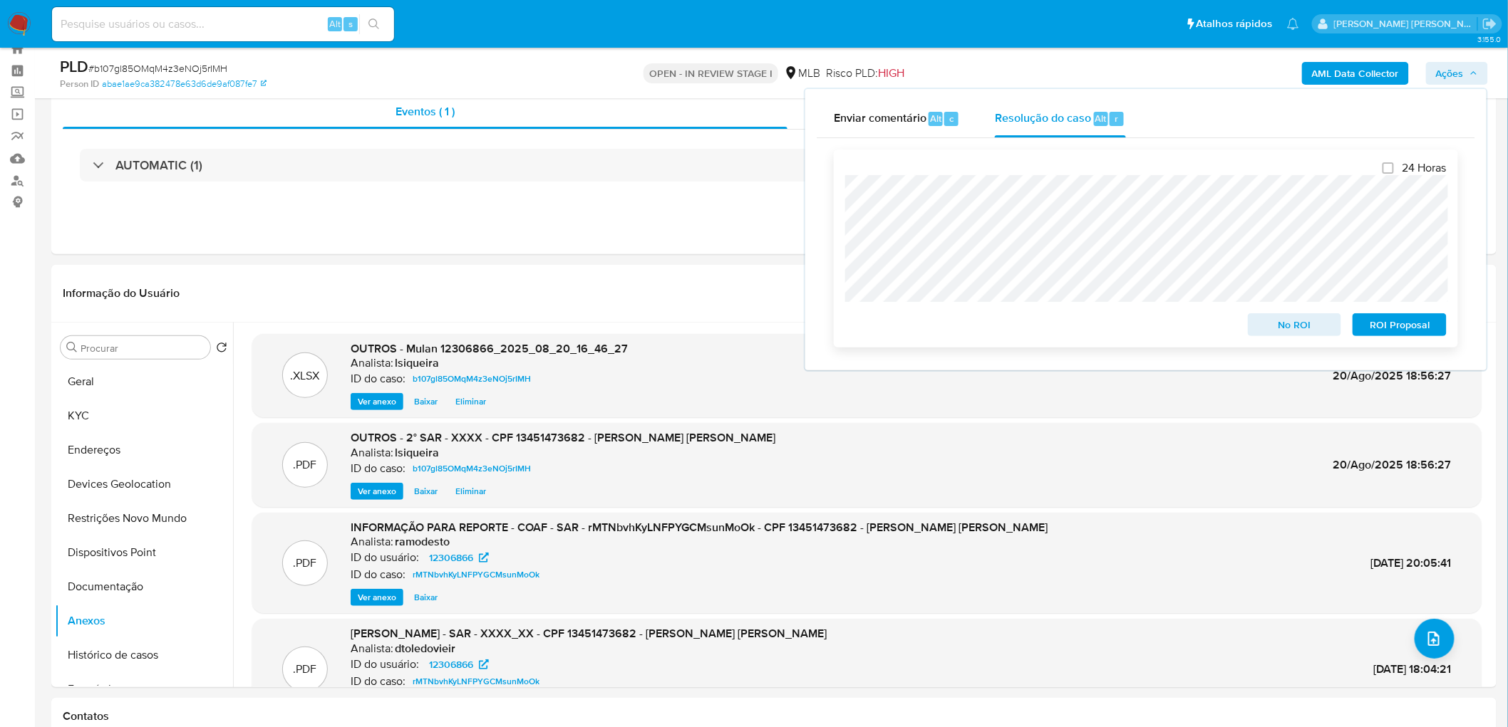
scroll to position [0, 0]
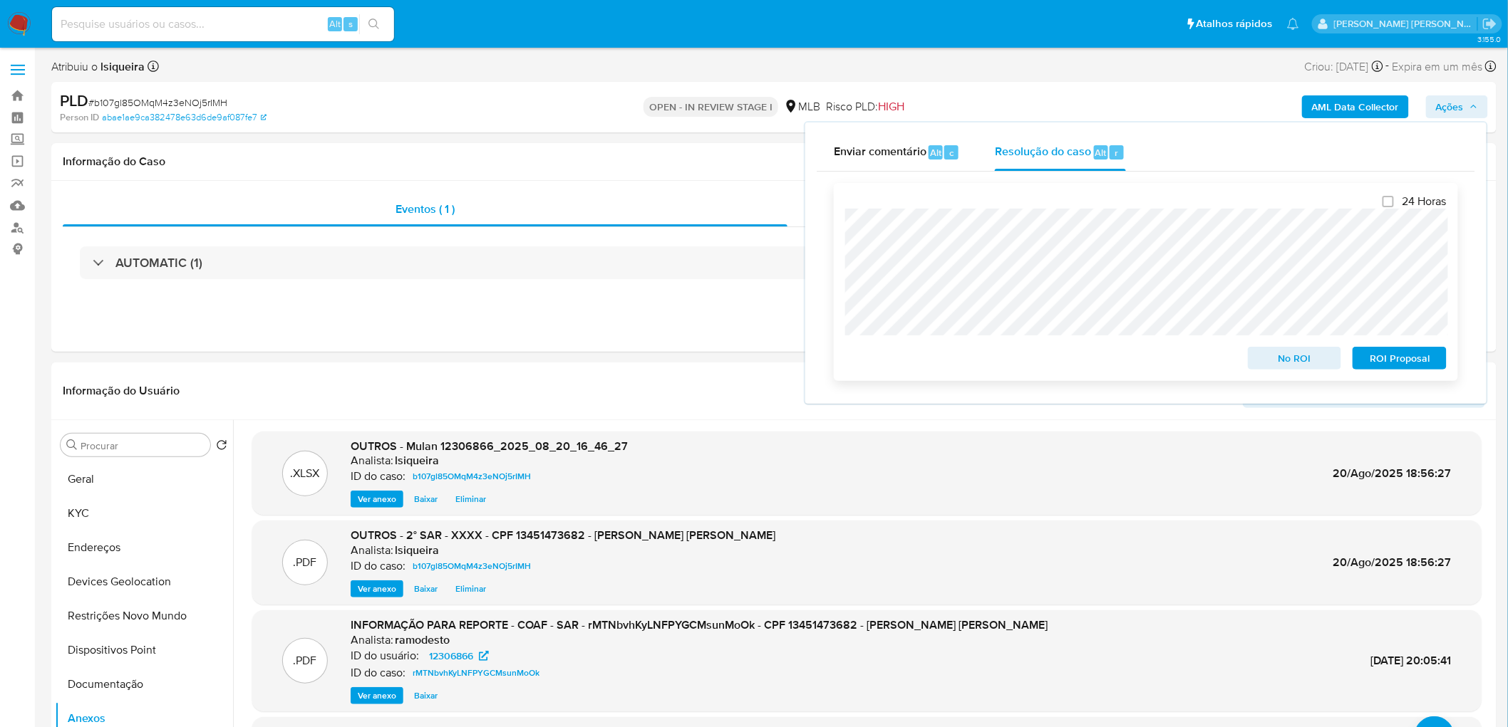
click at [1409, 358] on span "ROI Proposal" at bounding box center [1399, 358] width 74 height 20
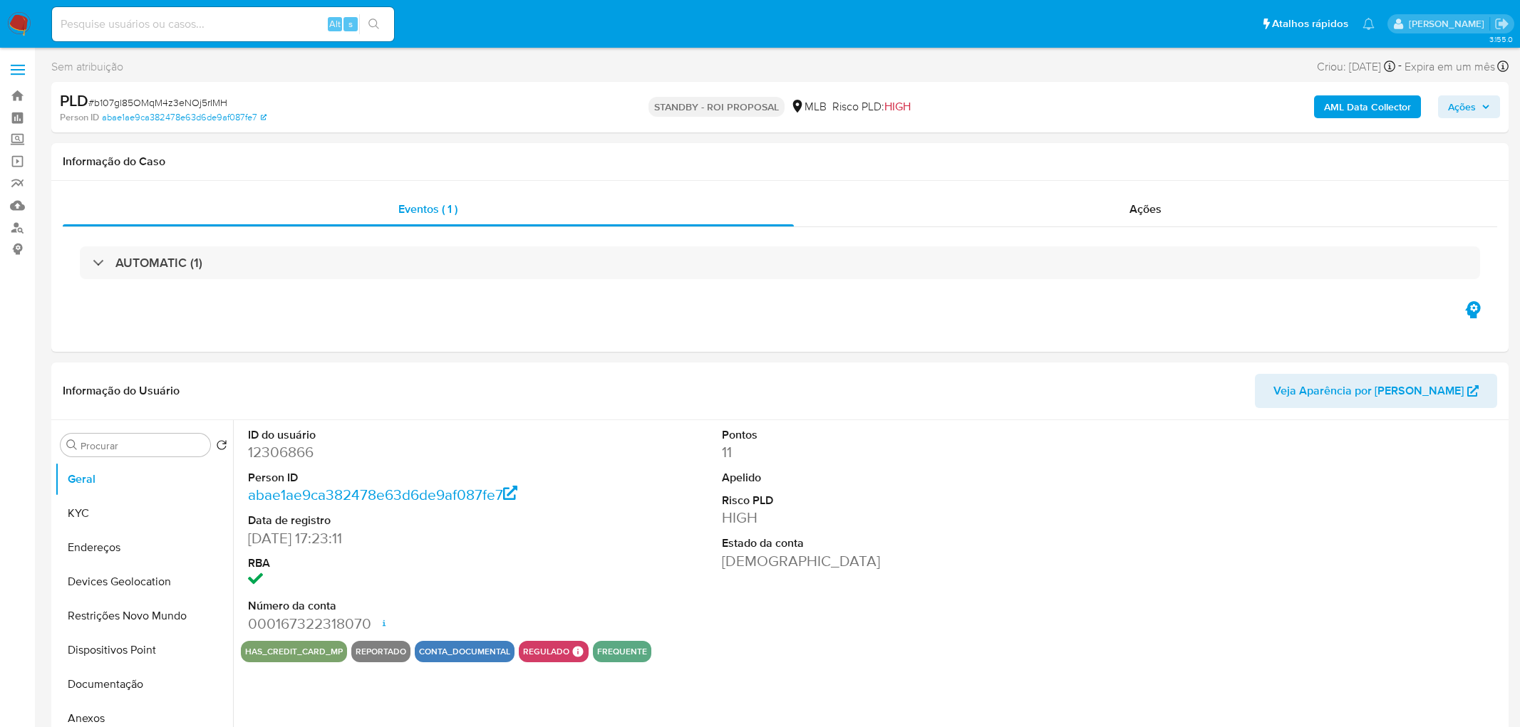
select select "10"
click at [1022, 215] on div "Ações" at bounding box center [1136, 209] width 698 height 34
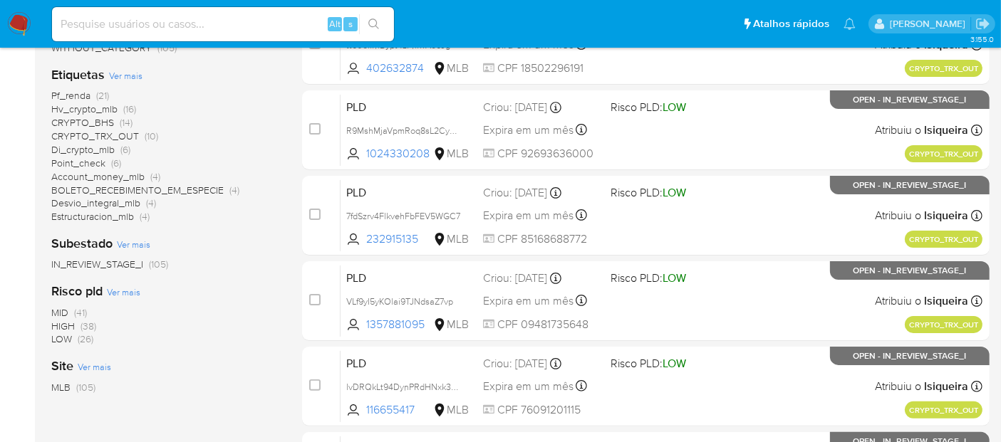
scroll to position [237, 0]
